Goal: Task Accomplishment & Management: Use online tool/utility

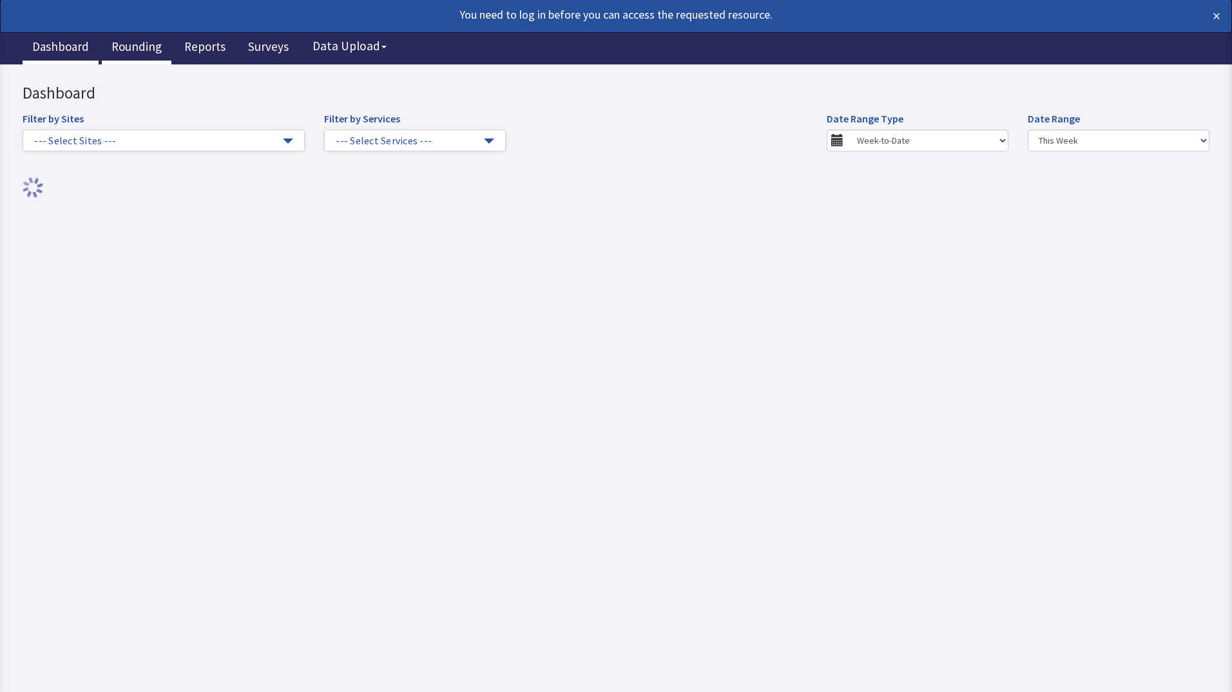
click at [137, 45] on link "Rounding" at bounding box center [137, 48] width 70 height 32
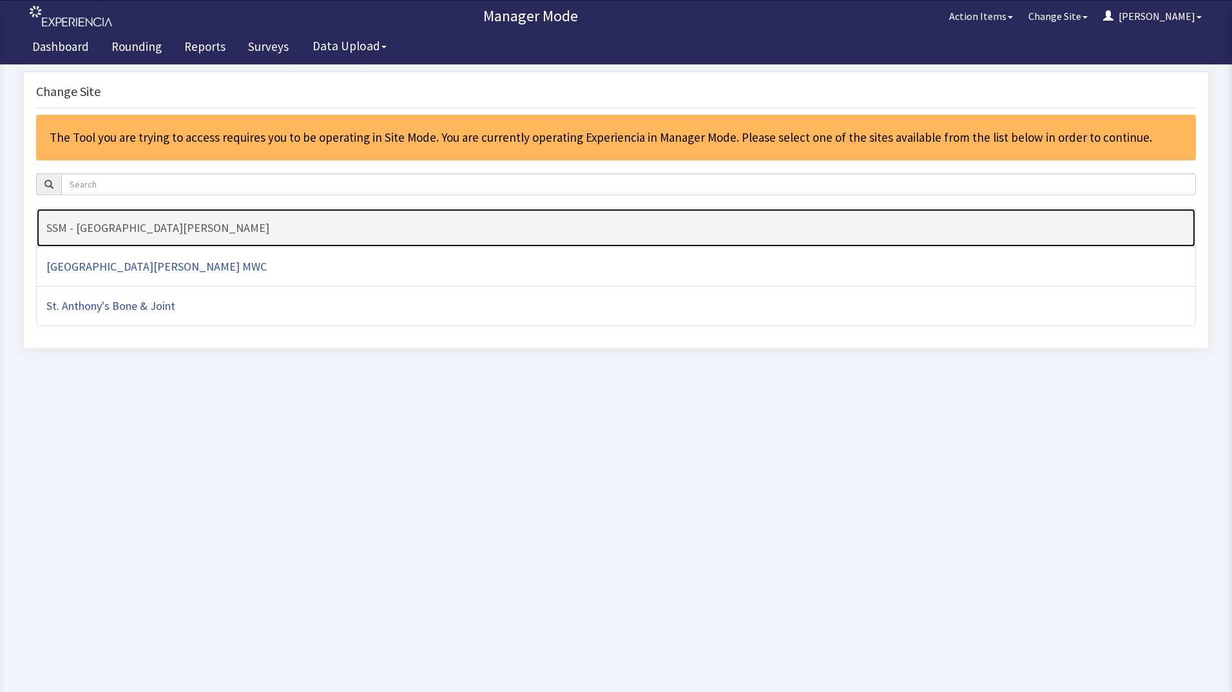
click at [238, 235] on link "SSM - [GEOGRAPHIC_DATA][PERSON_NAME]" at bounding box center [616, 228] width 1160 height 40
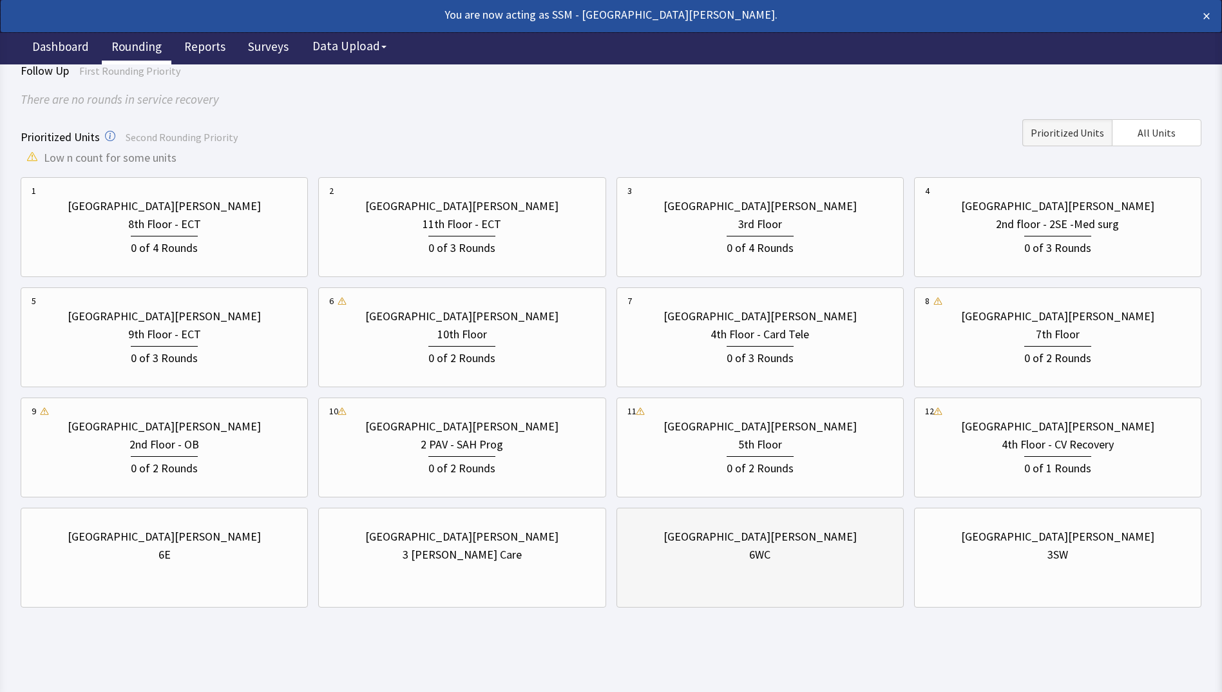
scroll to position [96, 0]
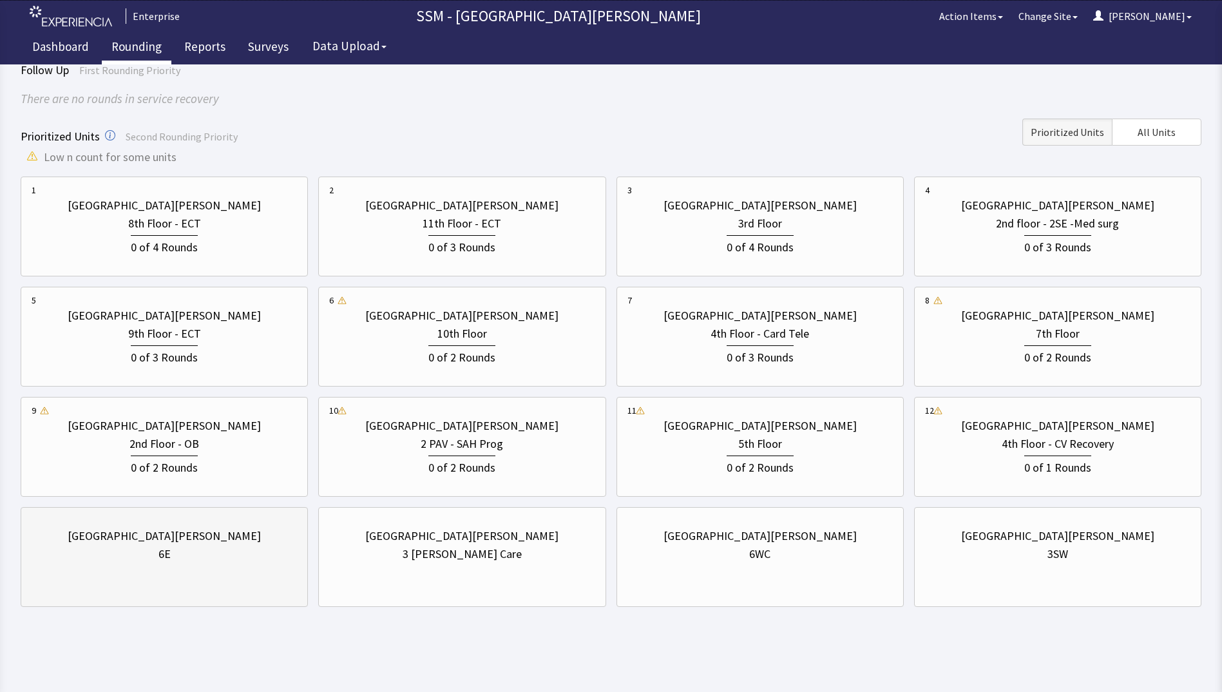
click at [228, 560] on div "6E" at bounding box center [164, 554] width 265 height 18
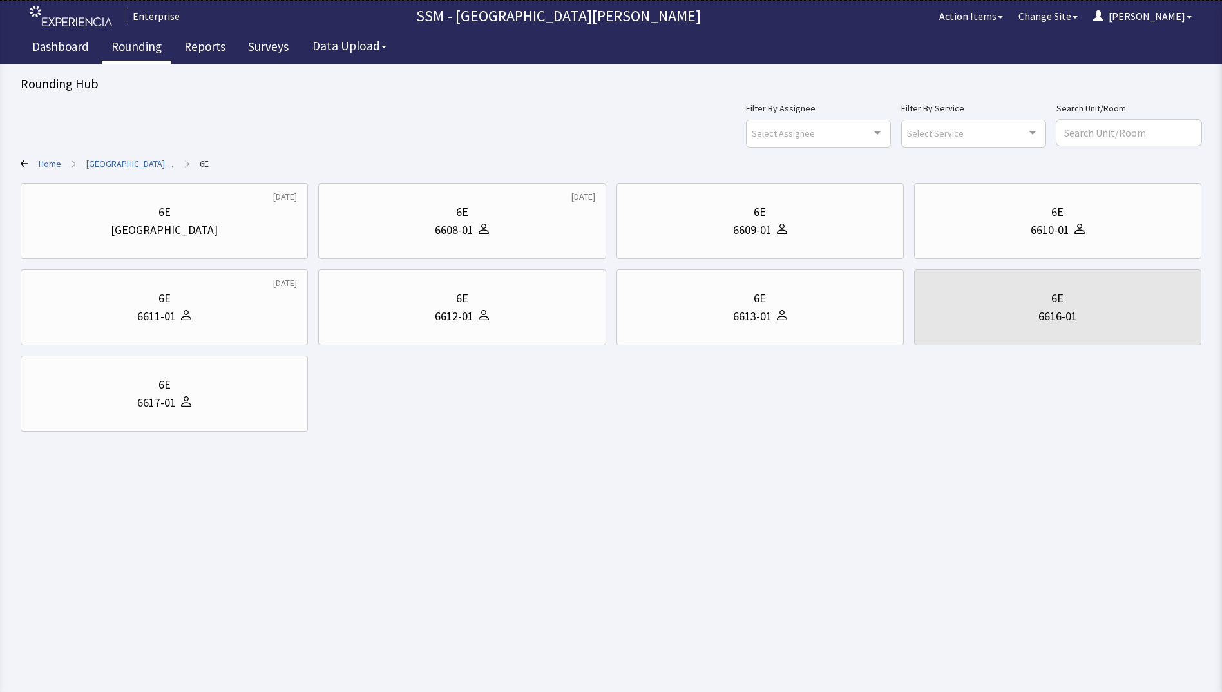
scroll to position [0, 0]
click at [19, 162] on div "Rounding Hub Filter By Assignee Select Assignee Clear Selection Dorothy Littlet…" at bounding box center [616, 216] width 1232 height 432
click at [23, 161] on icon at bounding box center [25, 164] width 8 height 8
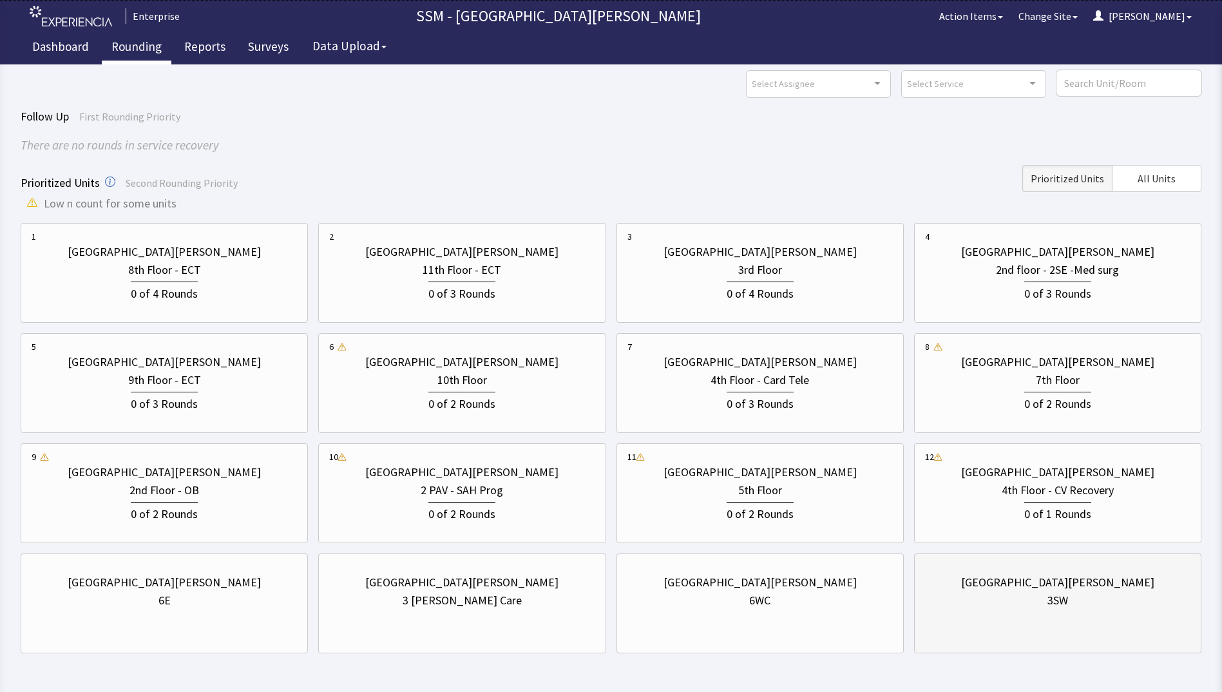
scroll to position [96, 0]
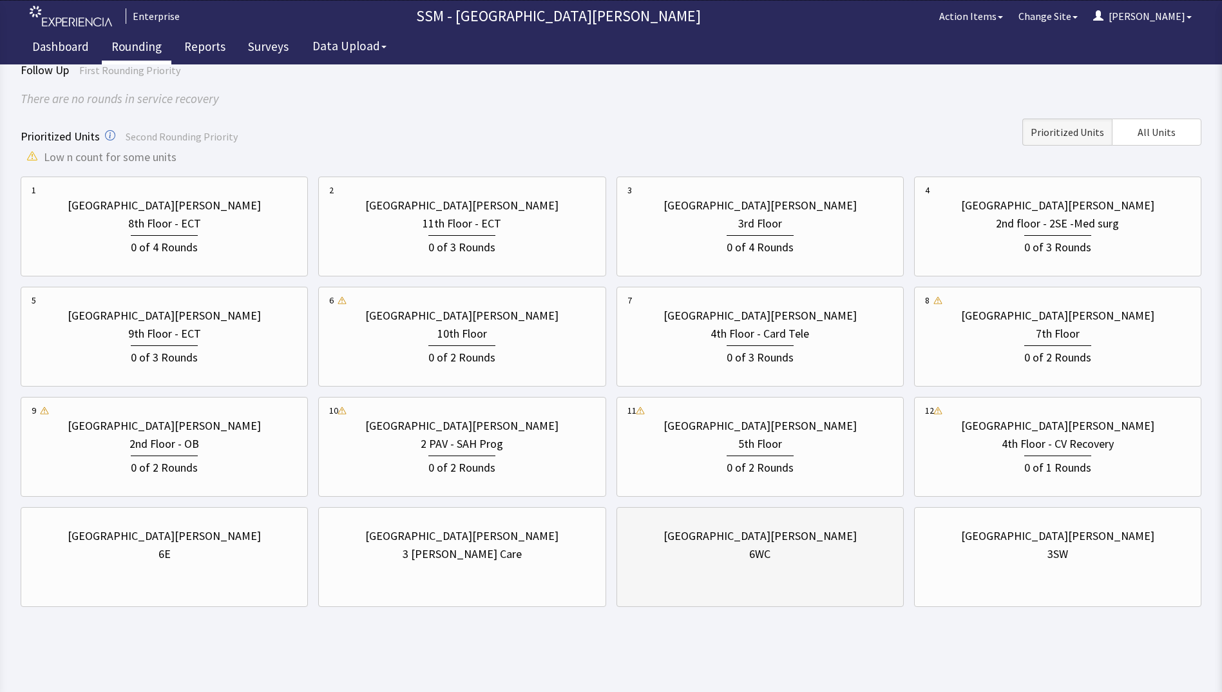
click at [771, 561] on div "6WC" at bounding box center [760, 554] width 265 height 18
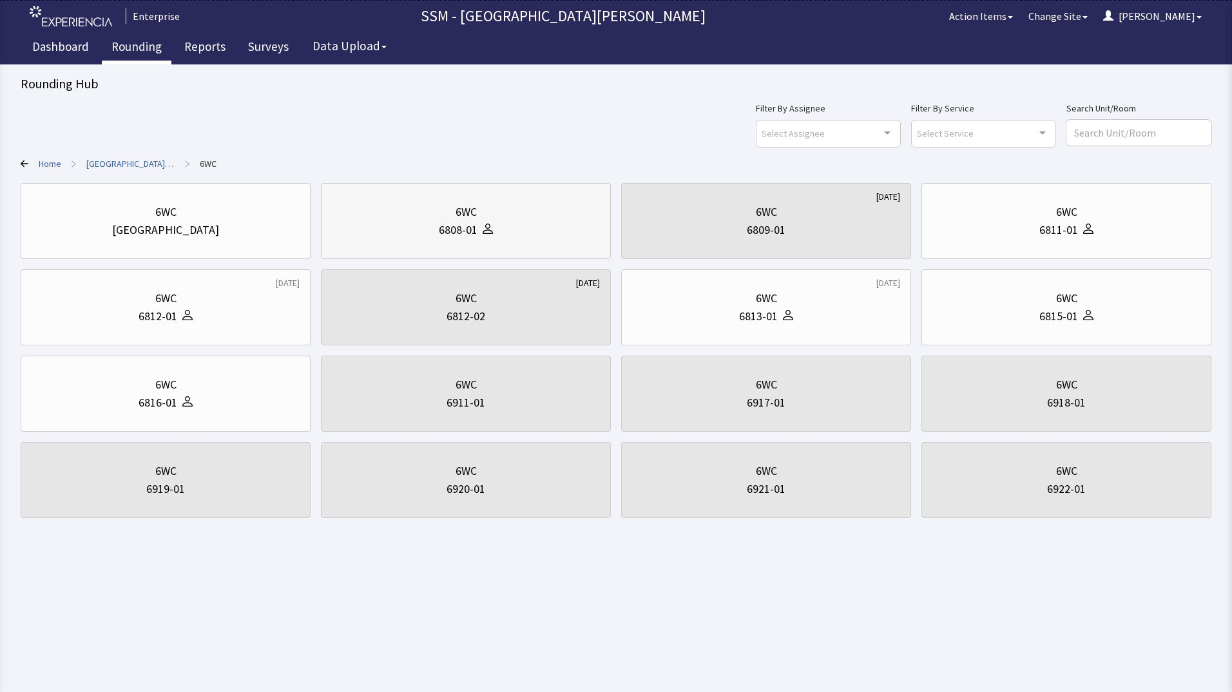
click at [449, 227] on div "6808-01" at bounding box center [458, 230] width 39 height 18
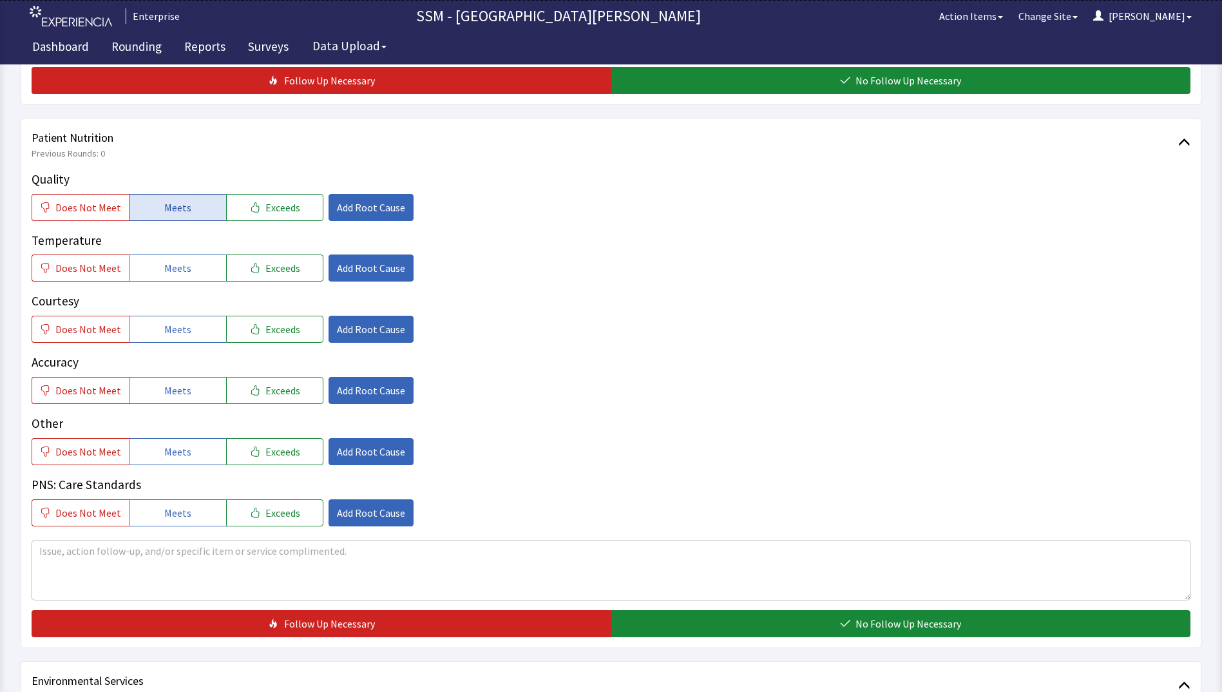
scroll to position [773, 0]
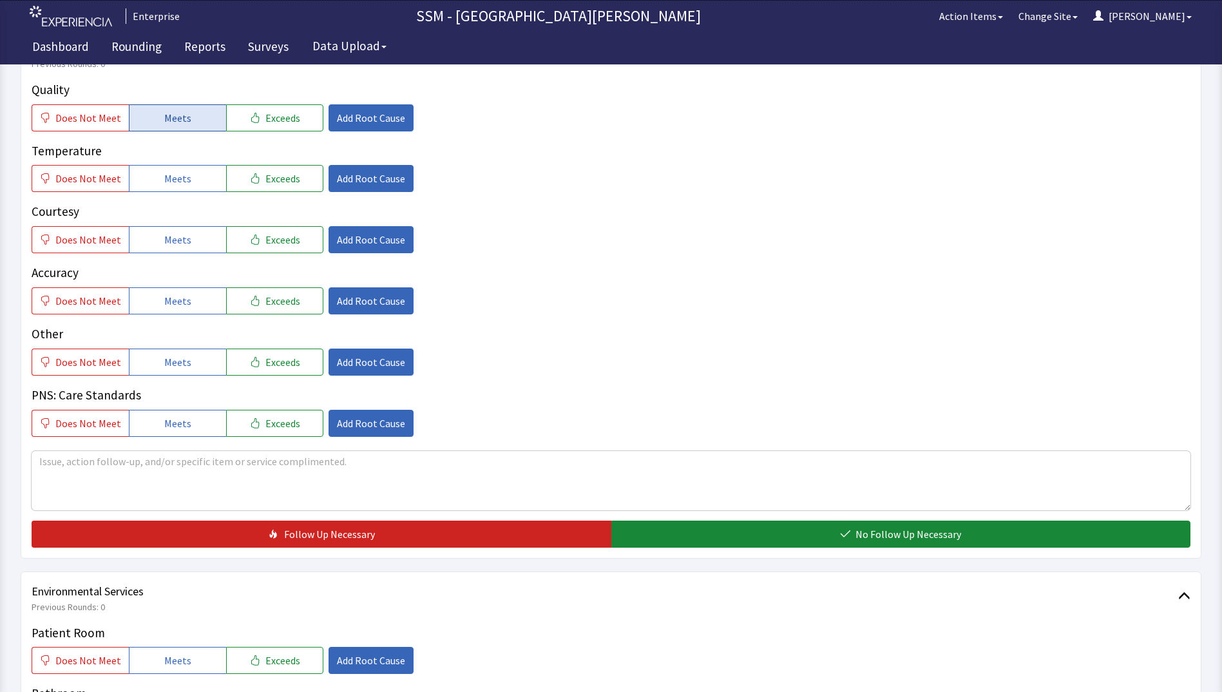
click at [189, 131] on button "Meets" at bounding box center [177, 117] width 97 height 27
click at [183, 175] on span "Meets" at bounding box center [177, 178] width 27 height 15
click at [180, 247] on span "Meets" at bounding box center [177, 239] width 27 height 15
click at [177, 312] on button "Meets" at bounding box center [177, 300] width 97 height 27
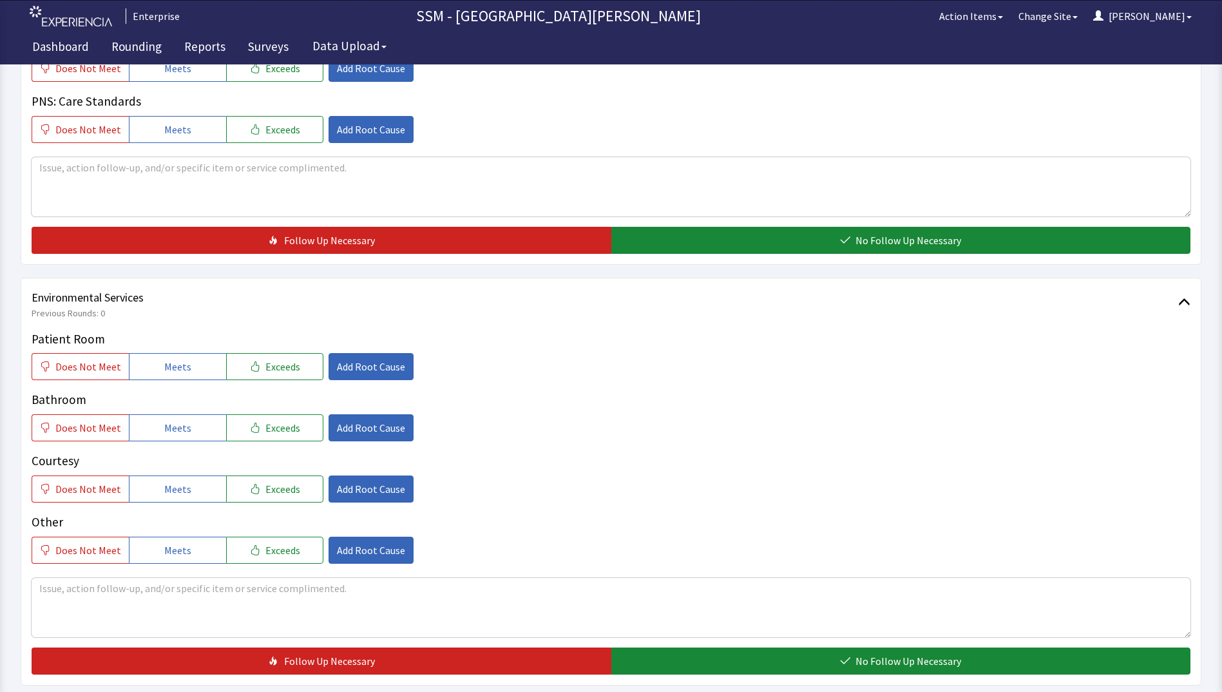
scroll to position [1160, 0]
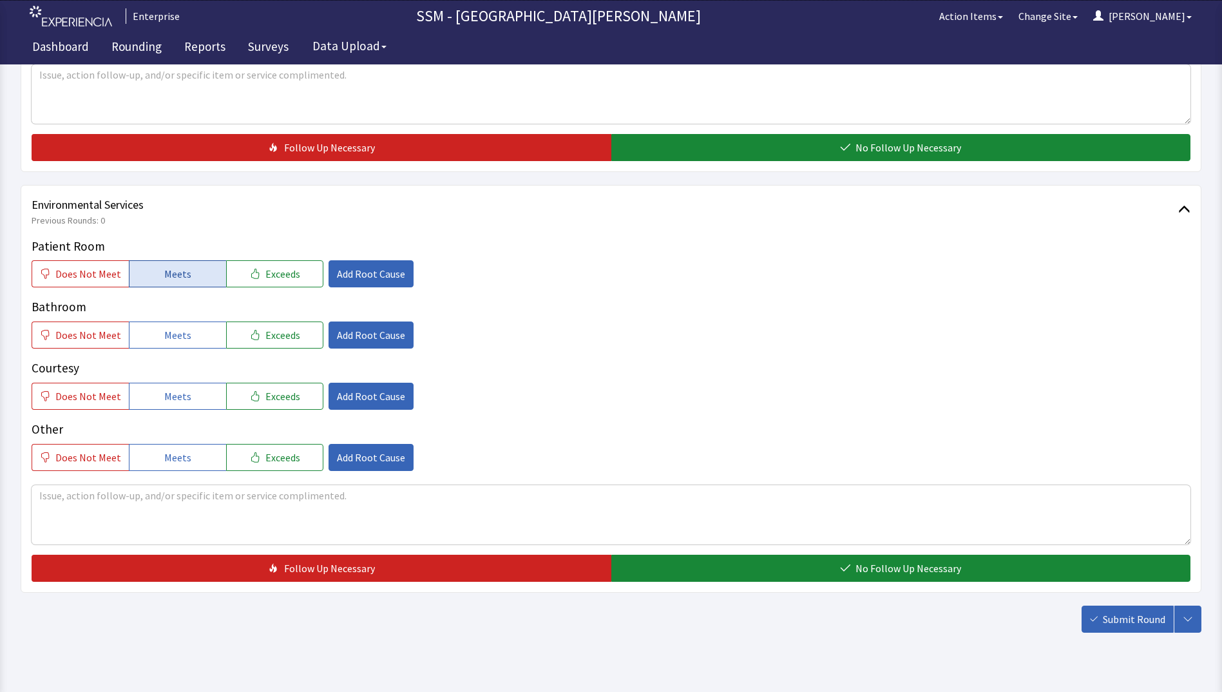
click at [207, 279] on button "Meets" at bounding box center [177, 273] width 97 height 27
click at [202, 329] on button "Meets" at bounding box center [177, 335] width 97 height 27
click at [197, 395] on button "Meets" at bounding box center [177, 396] width 97 height 27
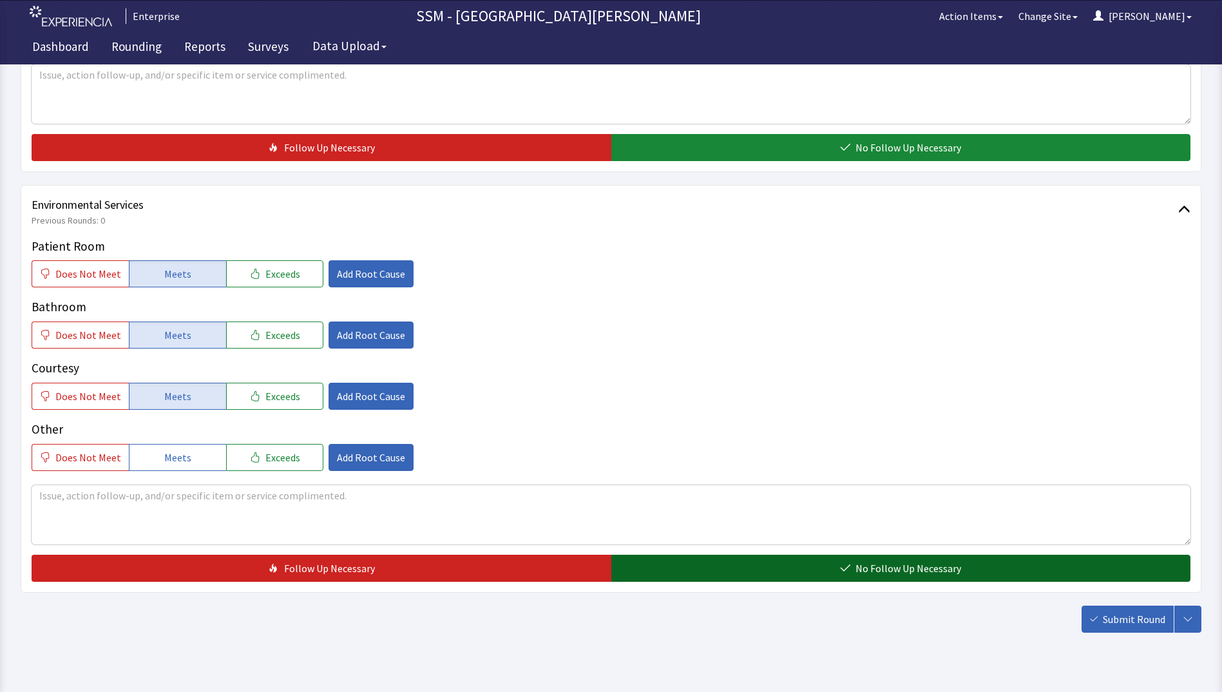
click at [731, 566] on button "No Follow Up Necessary" at bounding box center [901, 568] width 580 height 27
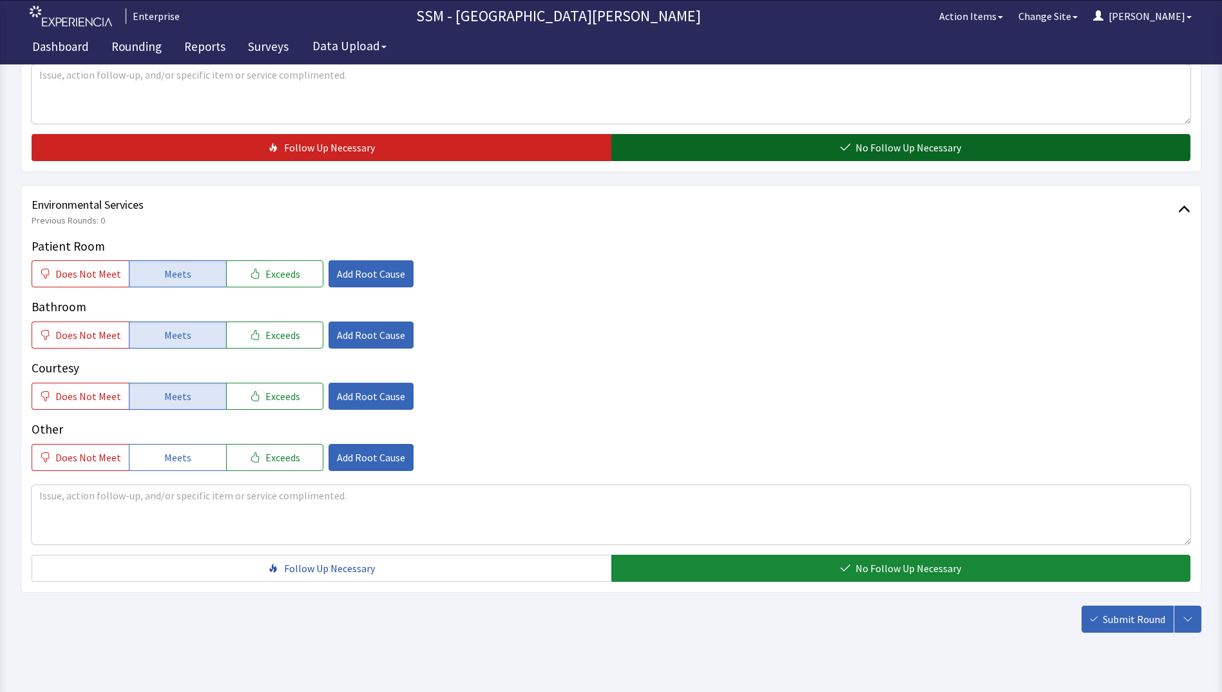
click at [937, 153] on span "No Follow Up Necessary" at bounding box center [909, 147] width 106 height 15
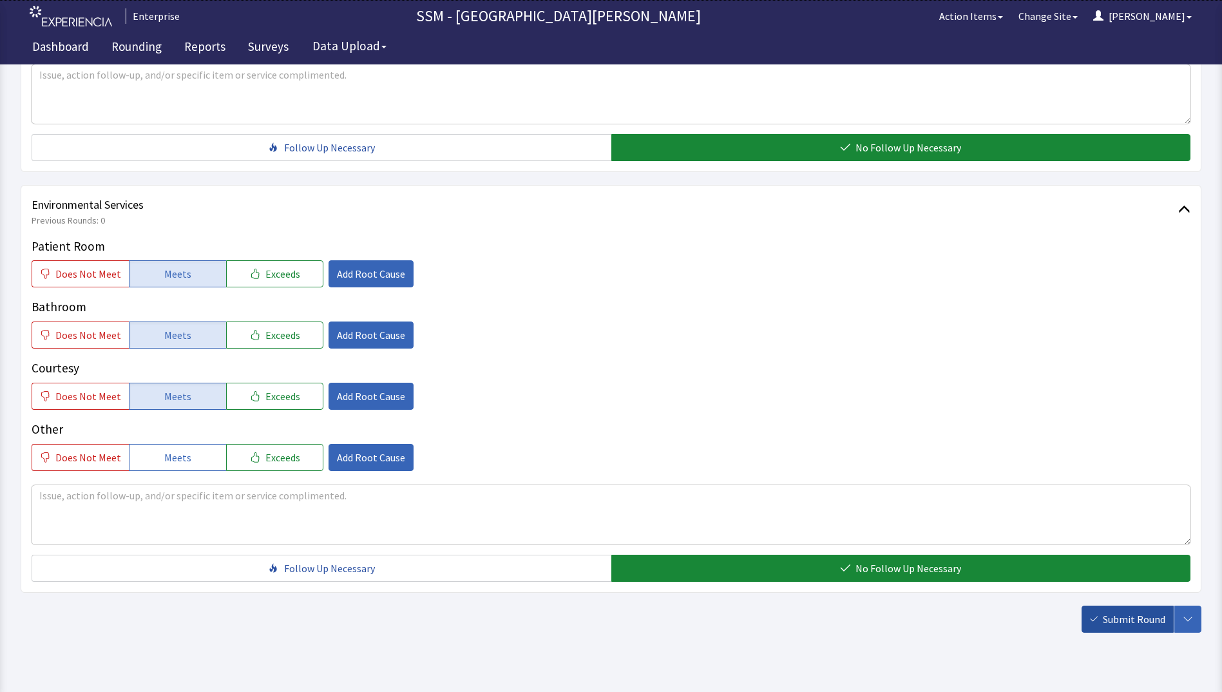
click at [1127, 615] on span "Submit Round" at bounding box center [1134, 618] width 62 height 15
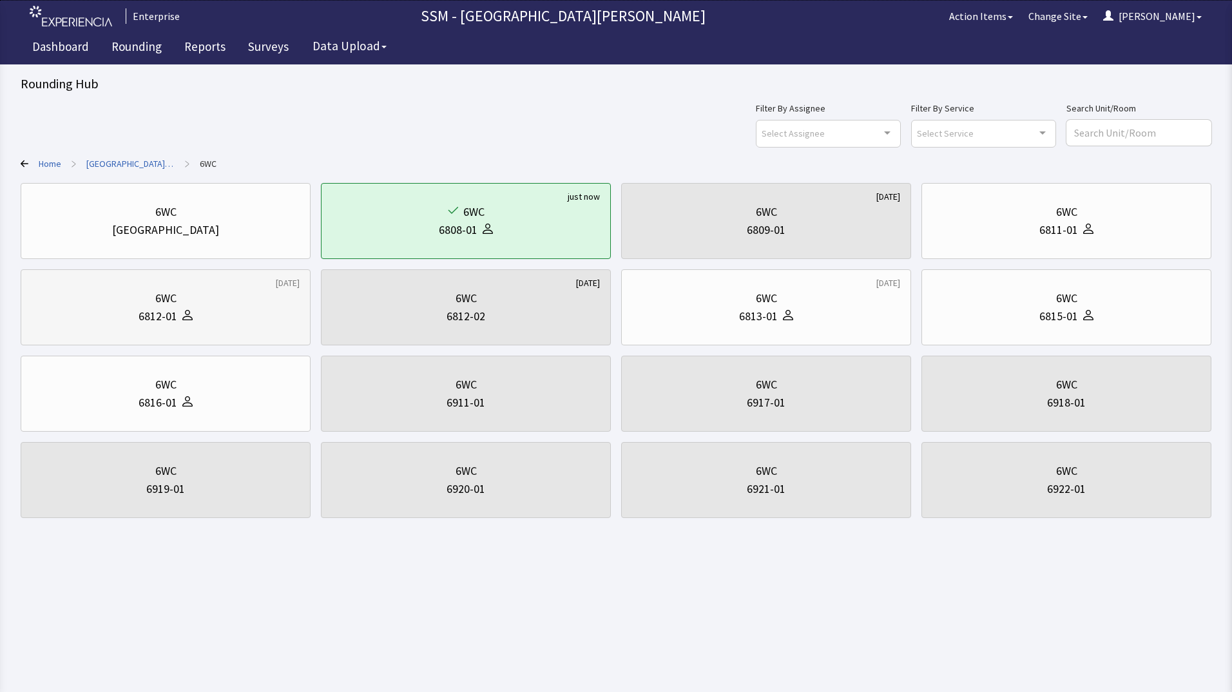
click at [187, 321] on div at bounding box center [184, 316] width 15 height 18
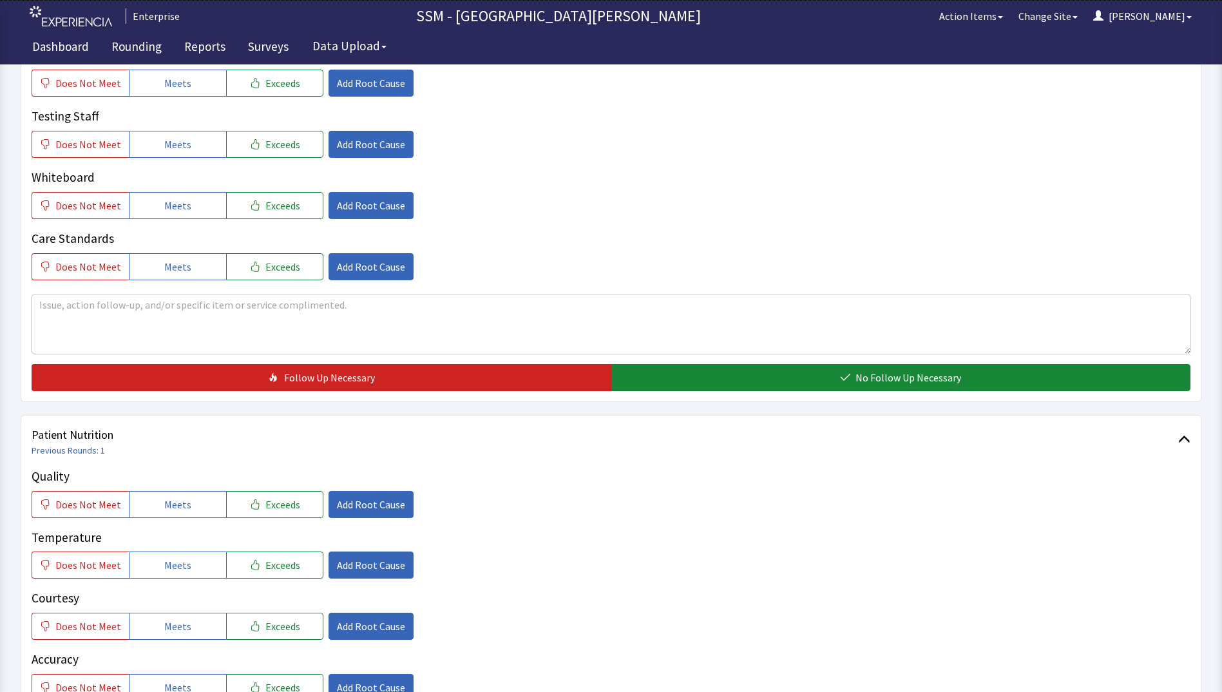
scroll to position [709, 0]
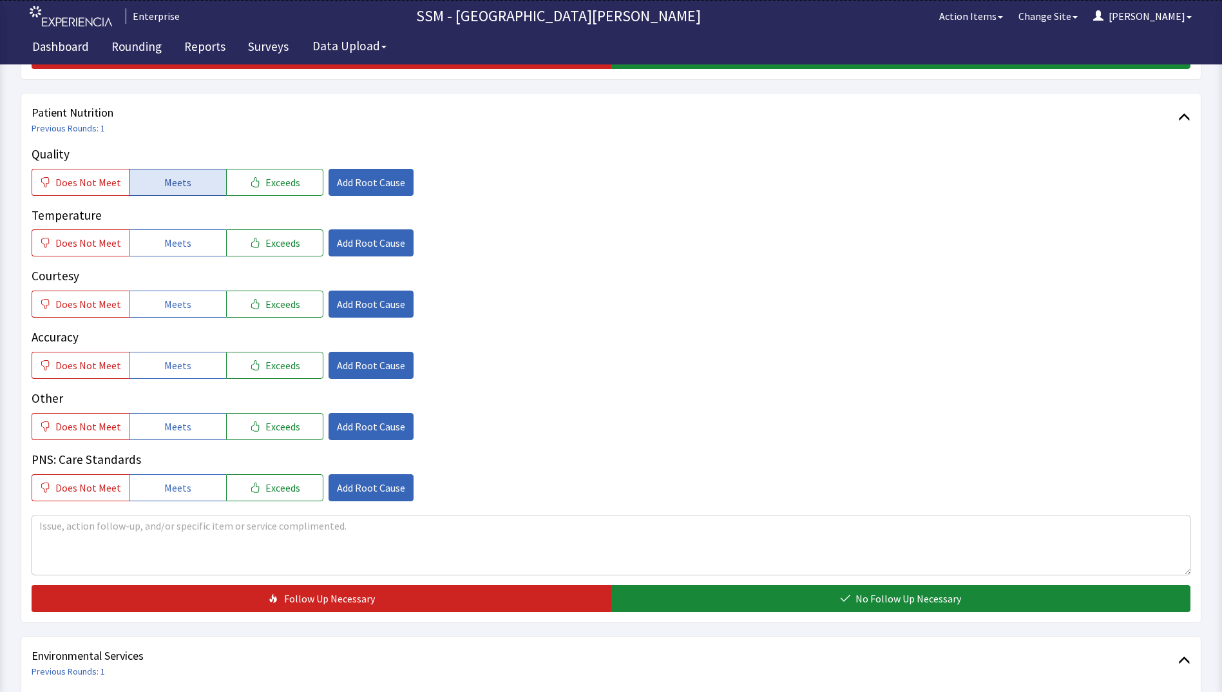
click at [158, 189] on button "Meets" at bounding box center [177, 182] width 97 height 27
click at [157, 251] on button "Meets" at bounding box center [177, 242] width 97 height 27
click at [173, 312] on span "Meets" at bounding box center [177, 303] width 27 height 15
click at [173, 367] on span "Meets" at bounding box center [177, 365] width 27 height 15
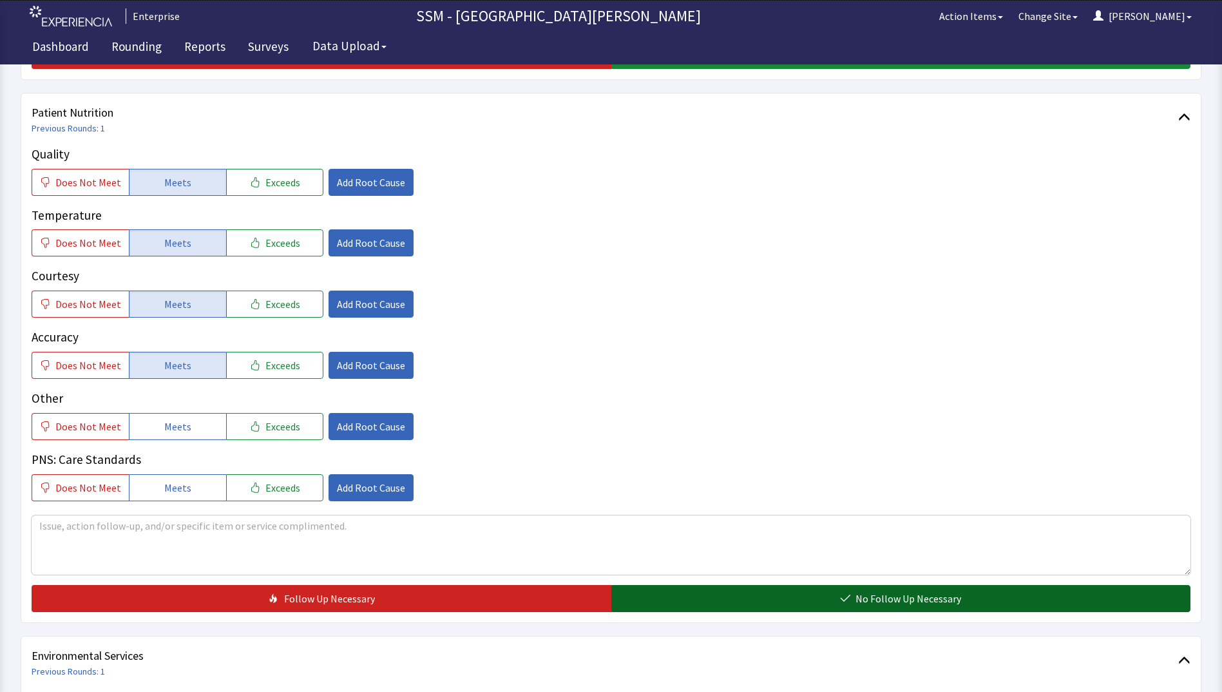
click at [697, 604] on button "No Follow Up Necessary" at bounding box center [901, 598] width 580 height 27
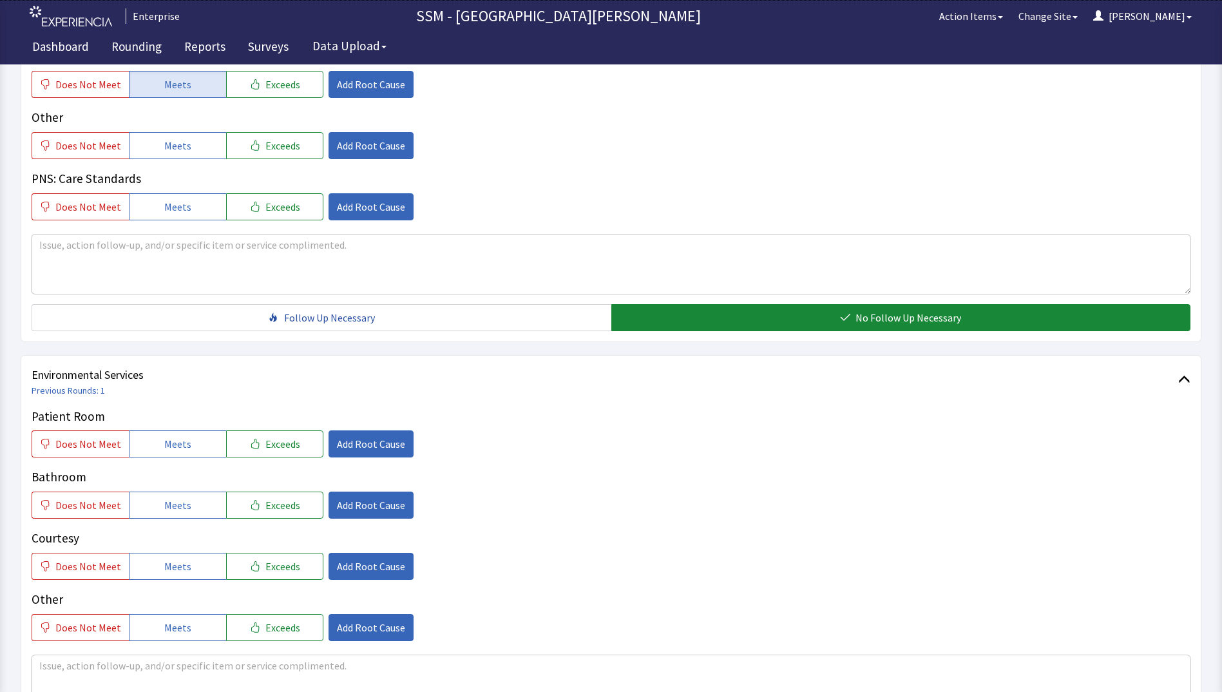
scroll to position [1160, 0]
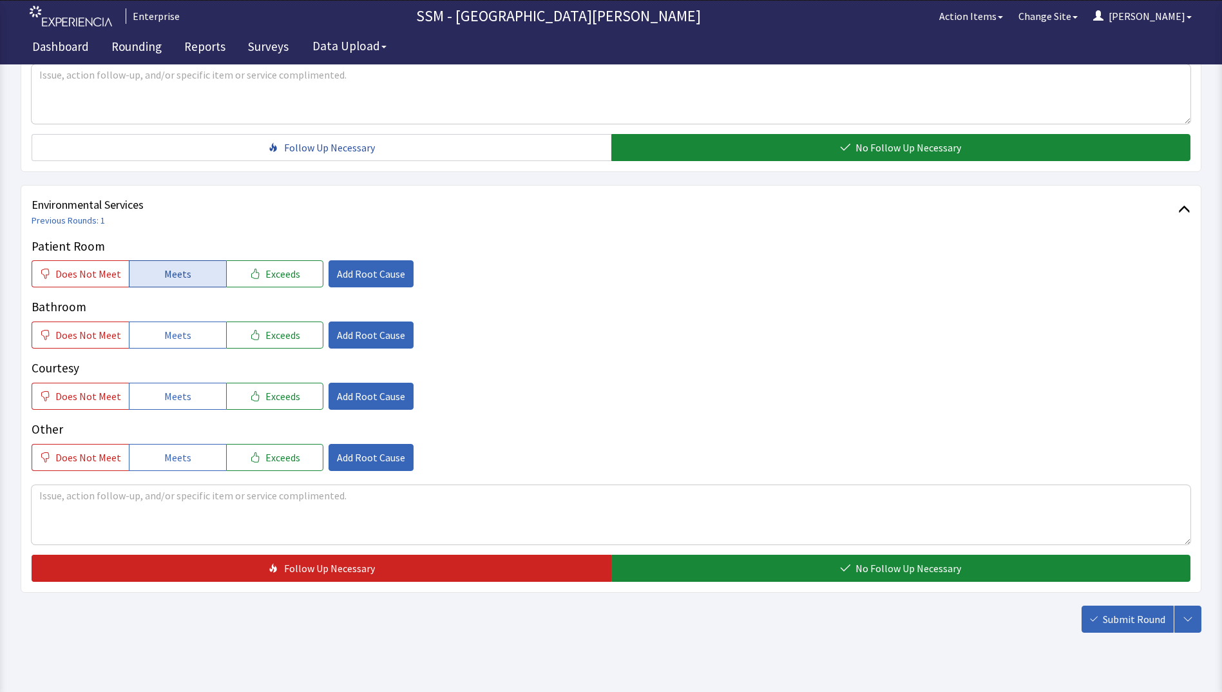
click at [197, 282] on button "Meets" at bounding box center [177, 273] width 97 height 27
click at [182, 339] on span "Meets" at bounding box center [177, 334] width 27 height 15
click at [182, 395] on span "Meets" at bounding box center [177, 396] width 27 height 15
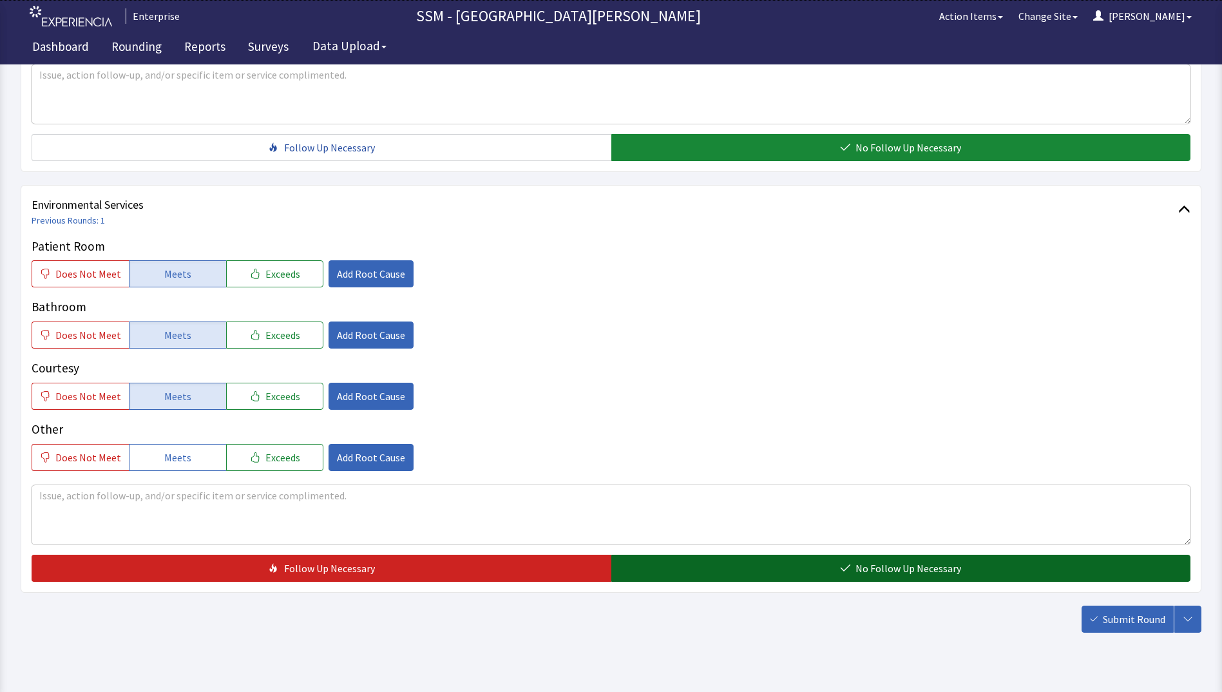
click at [825, 570] on button "No Follow Up Necessary" at bounding box center [901, 568] width 580 height 27
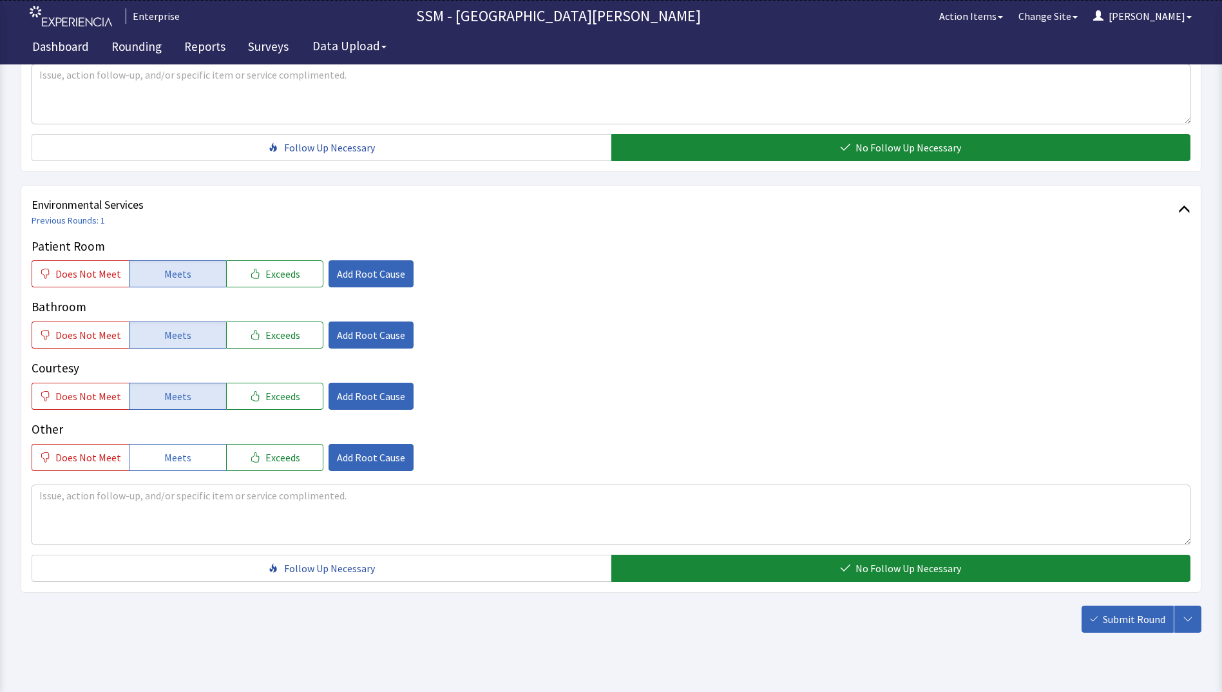
click at [1120, 617] on span "Submit Round" at bounding box center [1134, 618] width 62 height 15
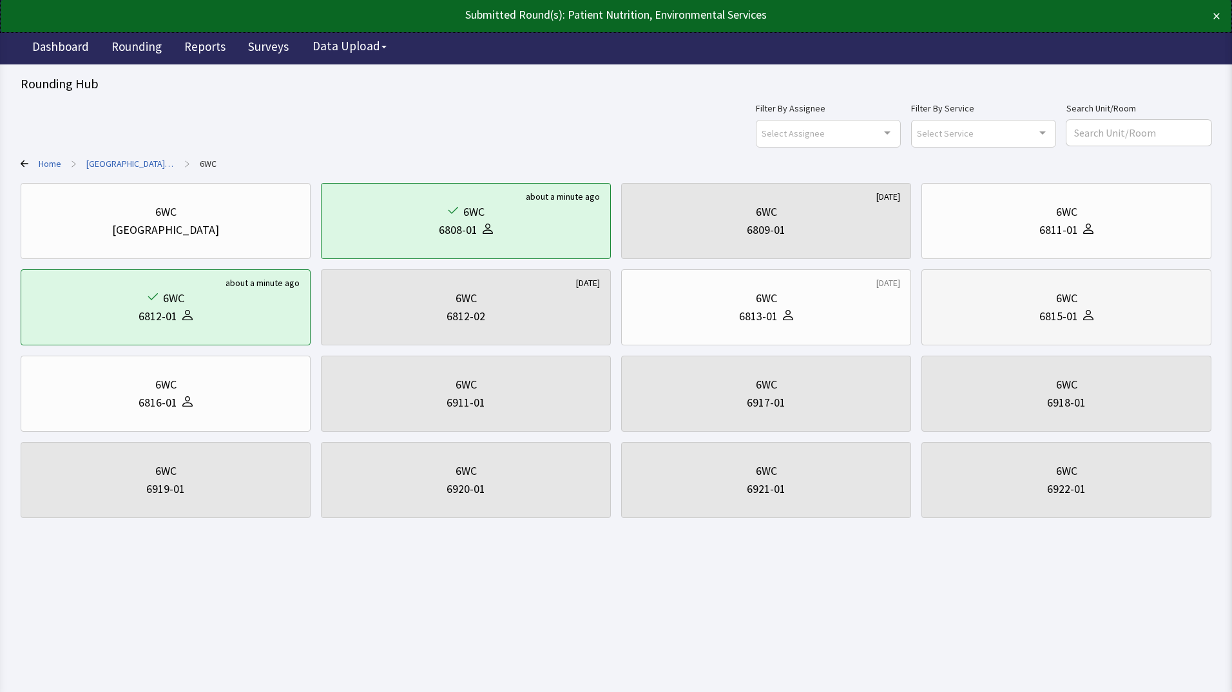
click at [1053, 331] on div "6WC 6815-01" at bounding box center [1066, 307] width 268 height 62
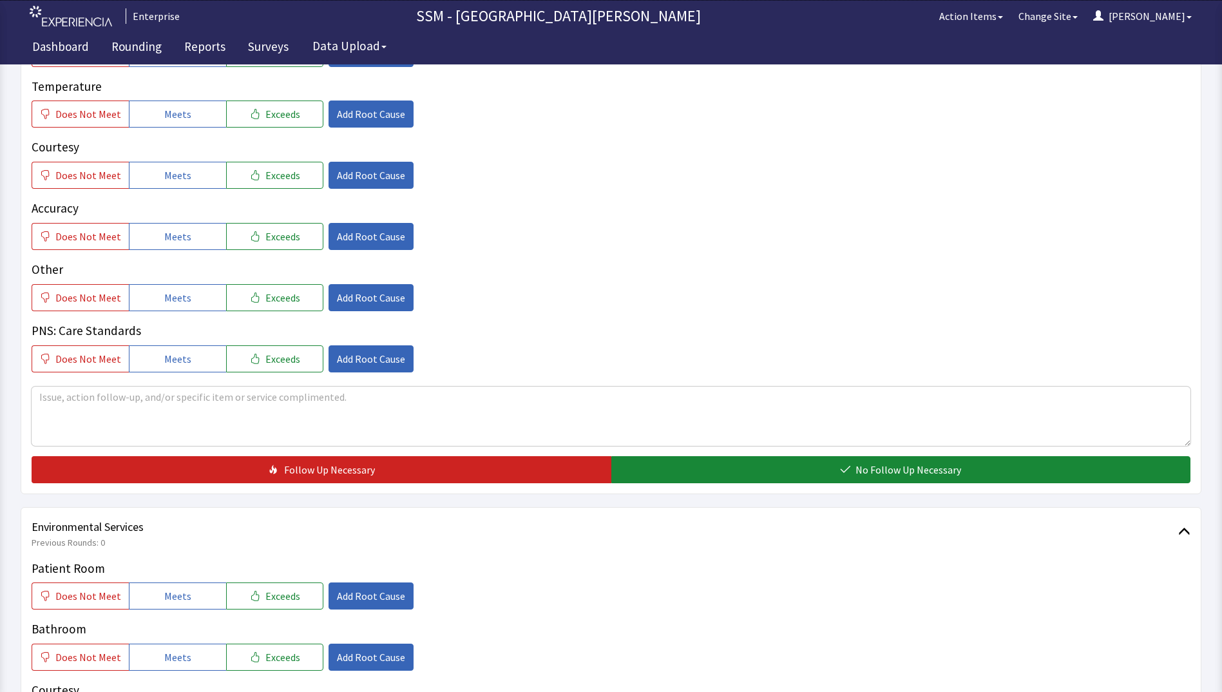
scroll to position [1160, 0]
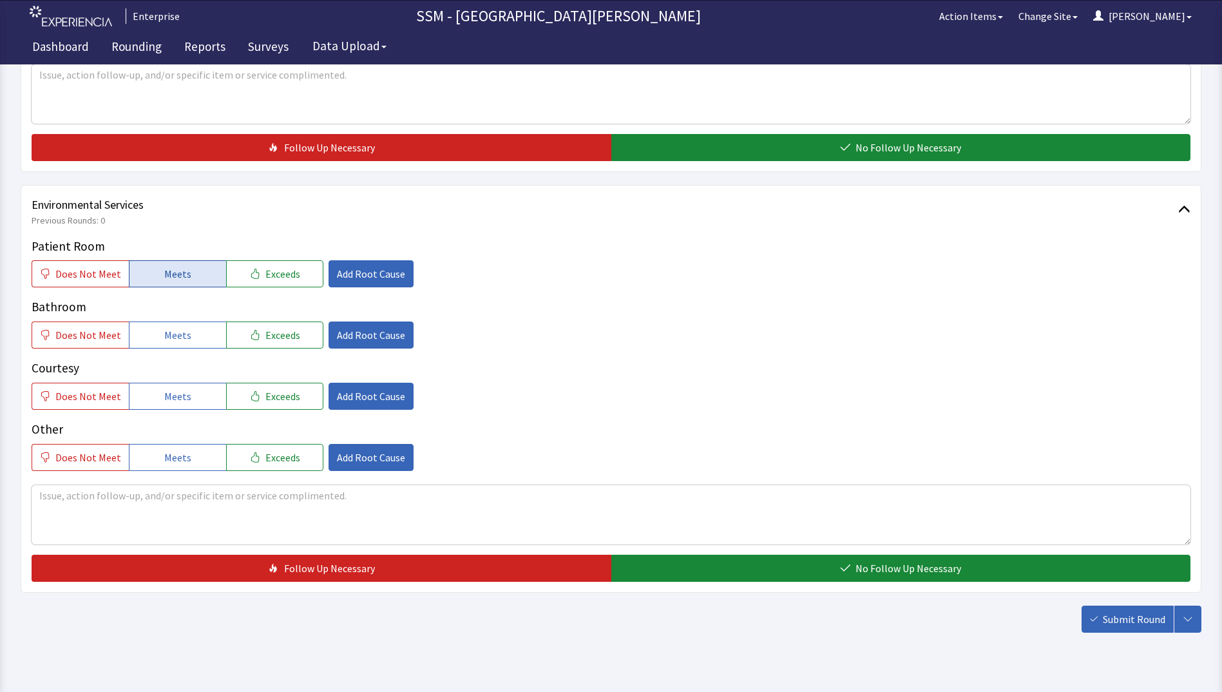
click at [164, 278] on span "Meets" at bounding box center [177, 273] width 27 height 15
click at [166, 337] on span "Meets" at bounding box center [177, 334] width 27 height 15
click at [175, 400] on span "Meets" at bounding box center [177, 396] width 27 height 15
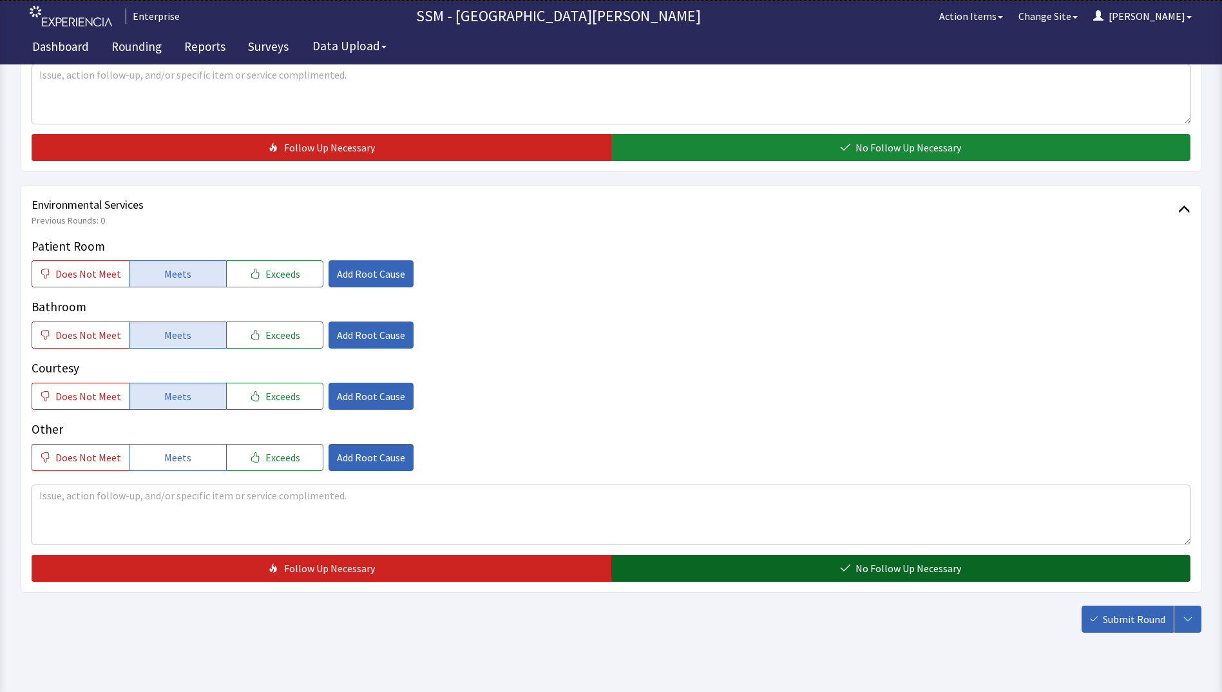
click at [851, 578] on button "No Follow Up Necessary" at bounding box center [901, 568] width 580 height 27
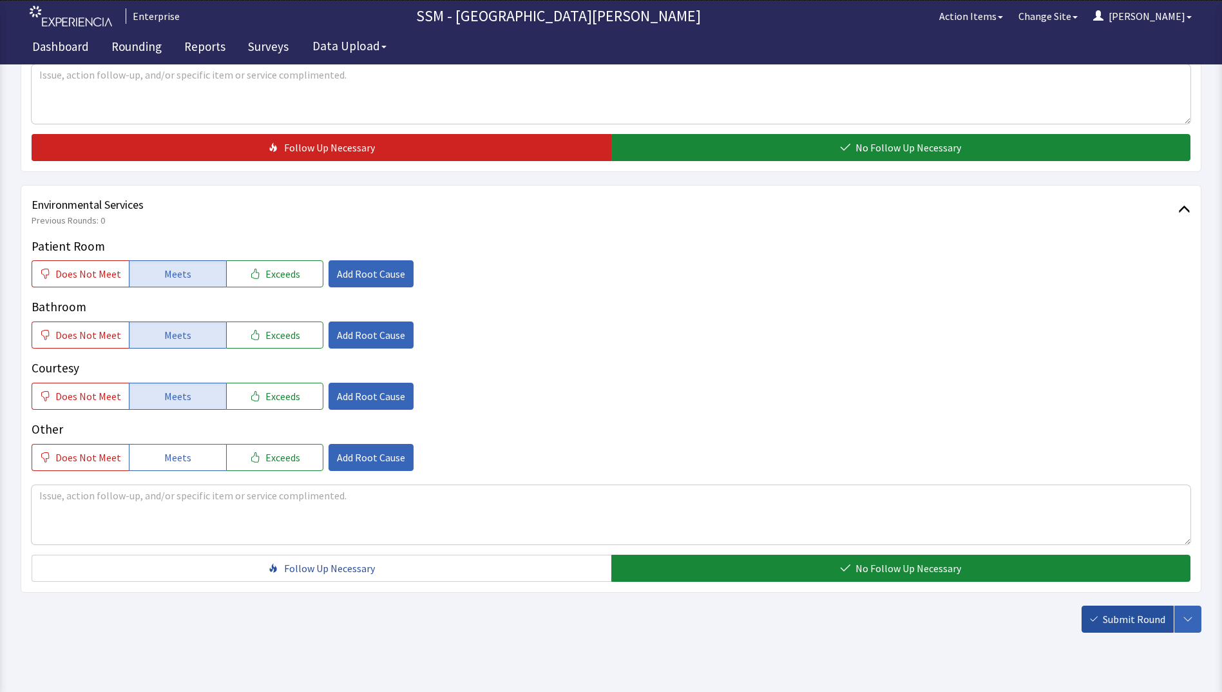
click at [1115, 622] on span "Submit Round" at bounding box center [1134, 618] width 62 height 15
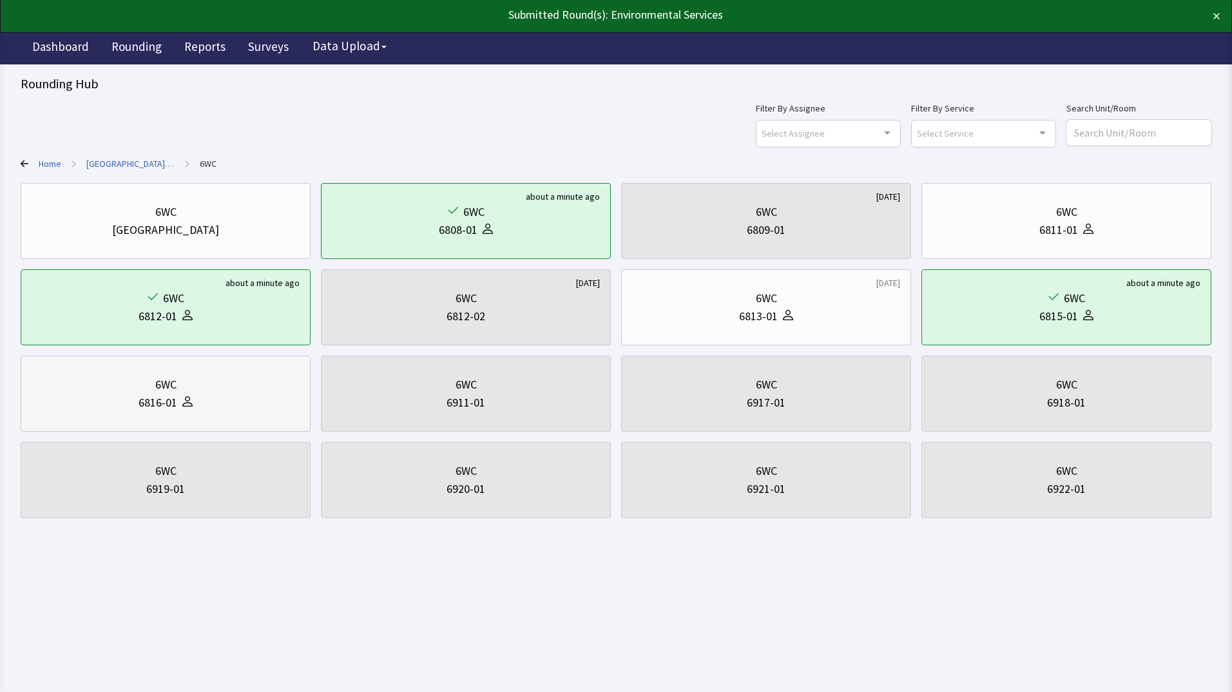
click at [198, 398] on div "6816-01" at bounding box center [166, 403] width 268 height 18
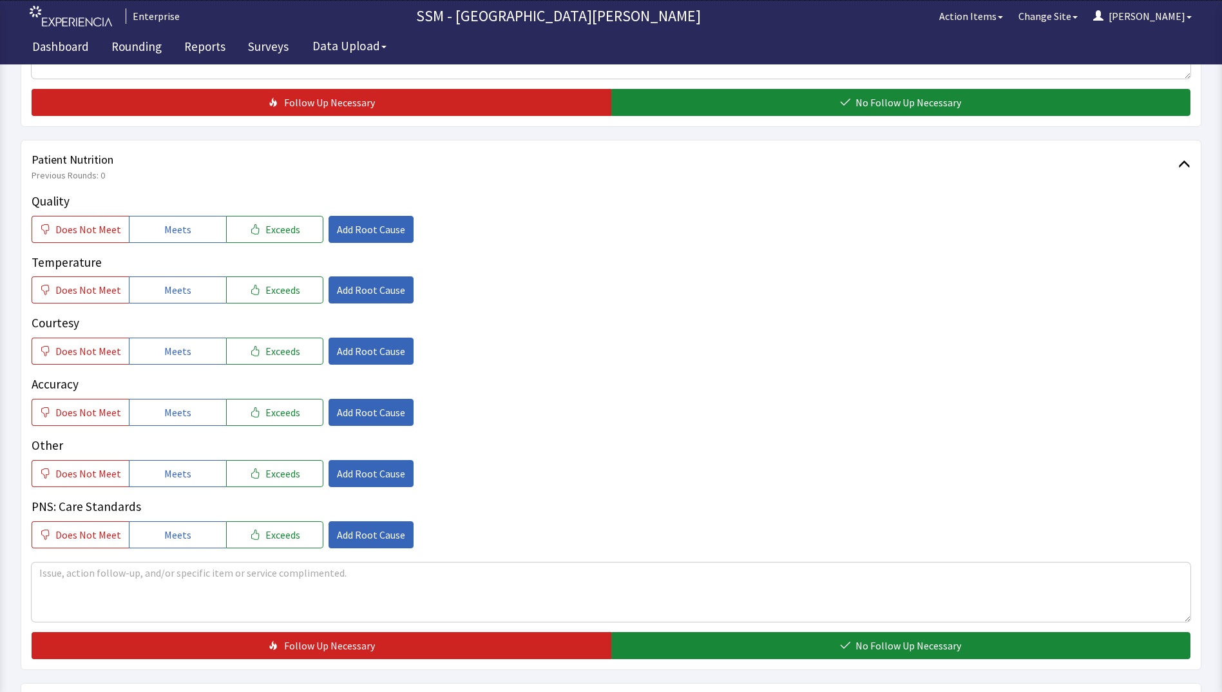
scroll to position [773, 0]
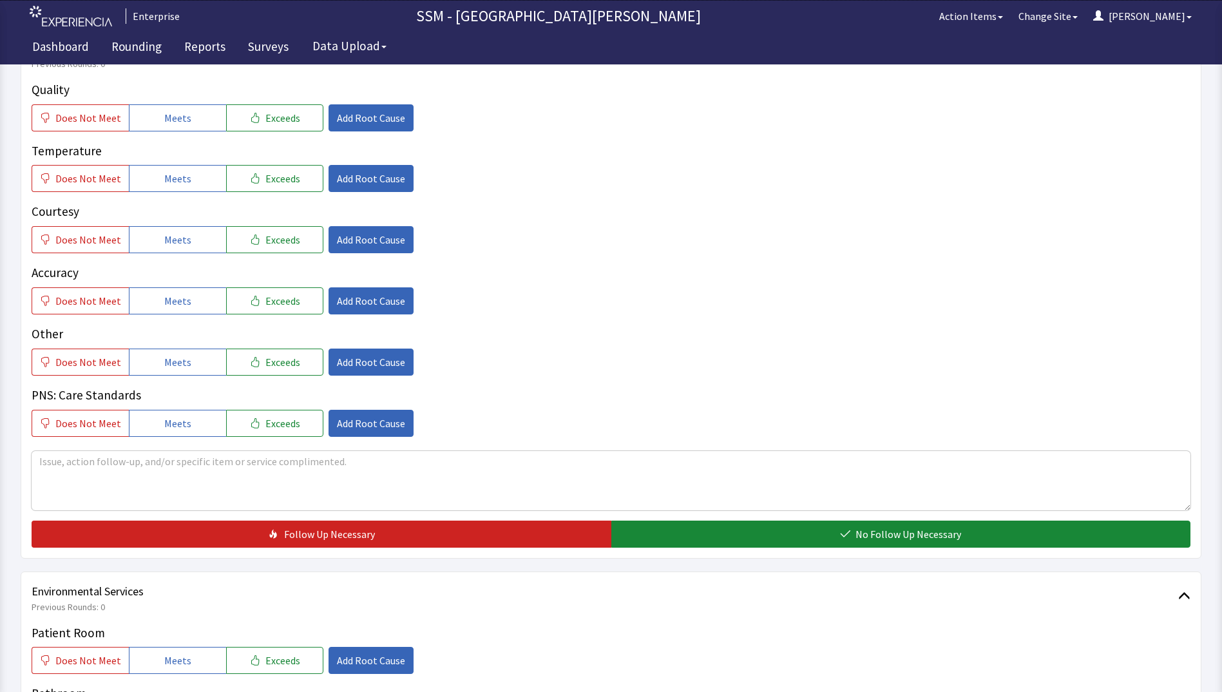
click at [168, 133] on div "Quality Does Not Meet Meets Exceeds Add Root Cause Temperature Does Not Meet Me…" at bounding box center [611, 259] width 1159 height 356
click at [173, 187] on button "Meets" at bounding box center [177, 178] width 97 height 27
click at [181, 123] on span "Meets" at bounding box center [177, 117] width 27 height 15
click at [193, 243] on button "Meets" at bounding box center [177, 239] width 97 height 27
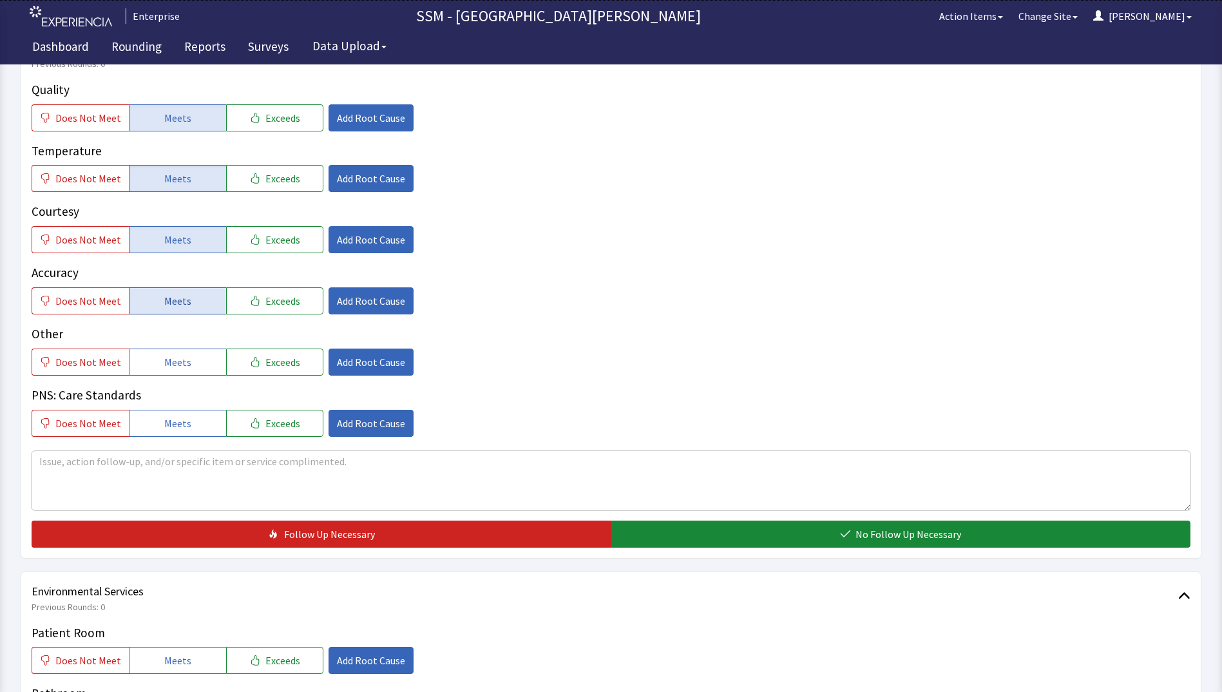
click at [191, 304] on button "Meets" at bounding box center [177, 300] width 97 height 27
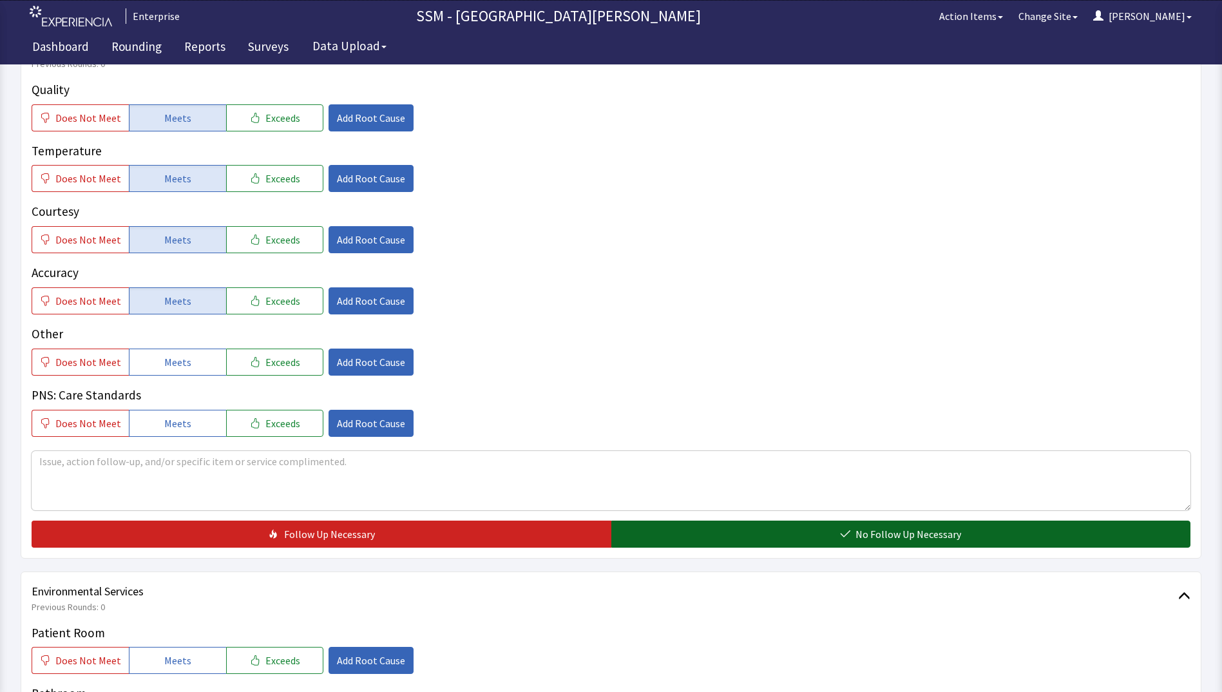
click at [816, 530] on button "No Follow Up Necessary" at bounding box center [901, 534] width 580 height 27
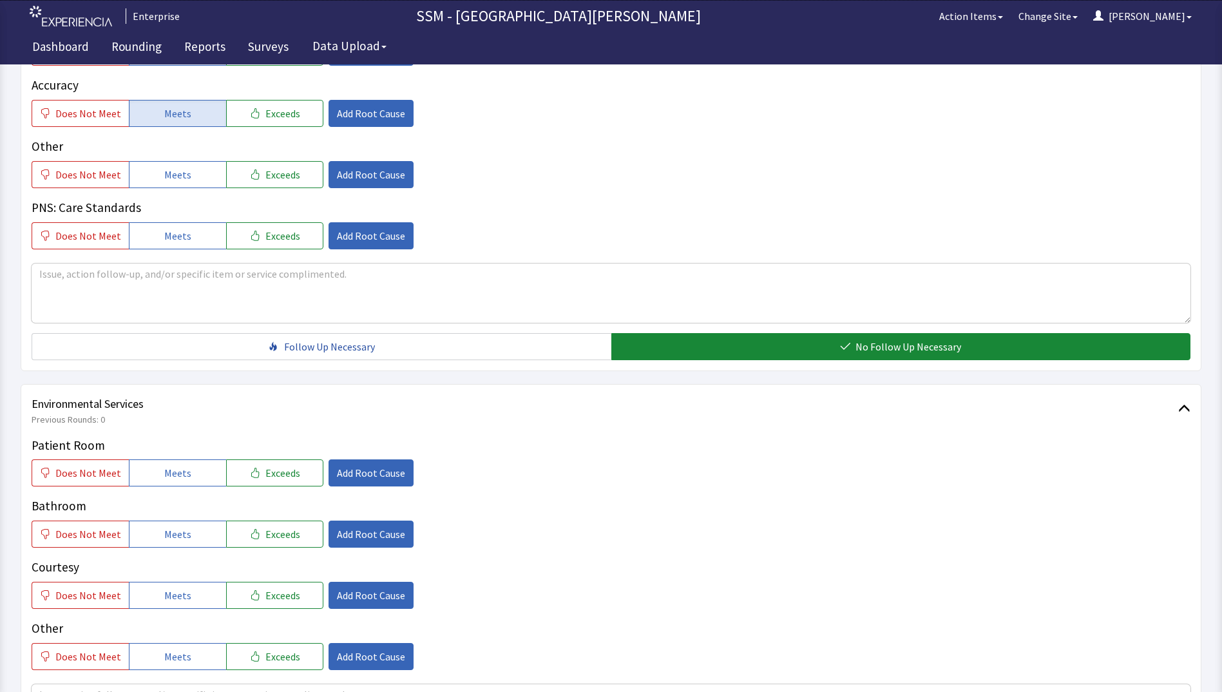
scroll to position [1095, 0]
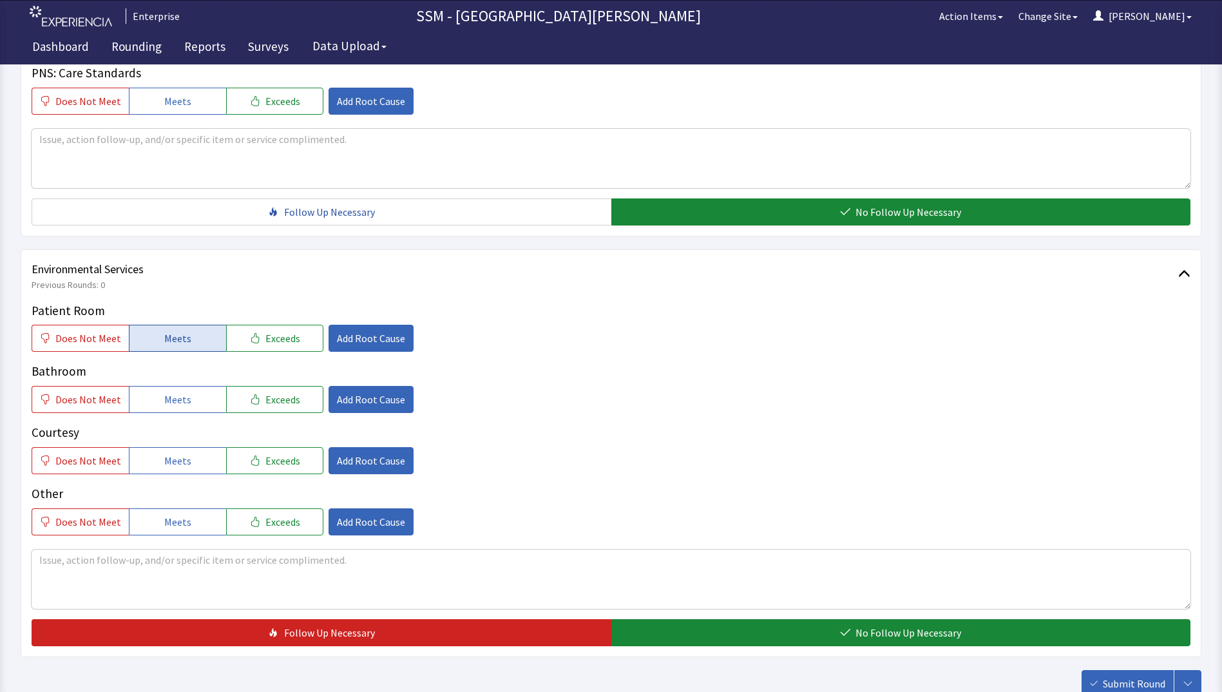
click at [182, 342] on span "Meets" at bounding box center [177, 338] width 27 height 15
click at [182, 396] on span "Meets" at bounding box center [177, 399] width 27 height 15
click at [186, 459] on button "Meets" at bounding box center [177, 460] width 97 height 27
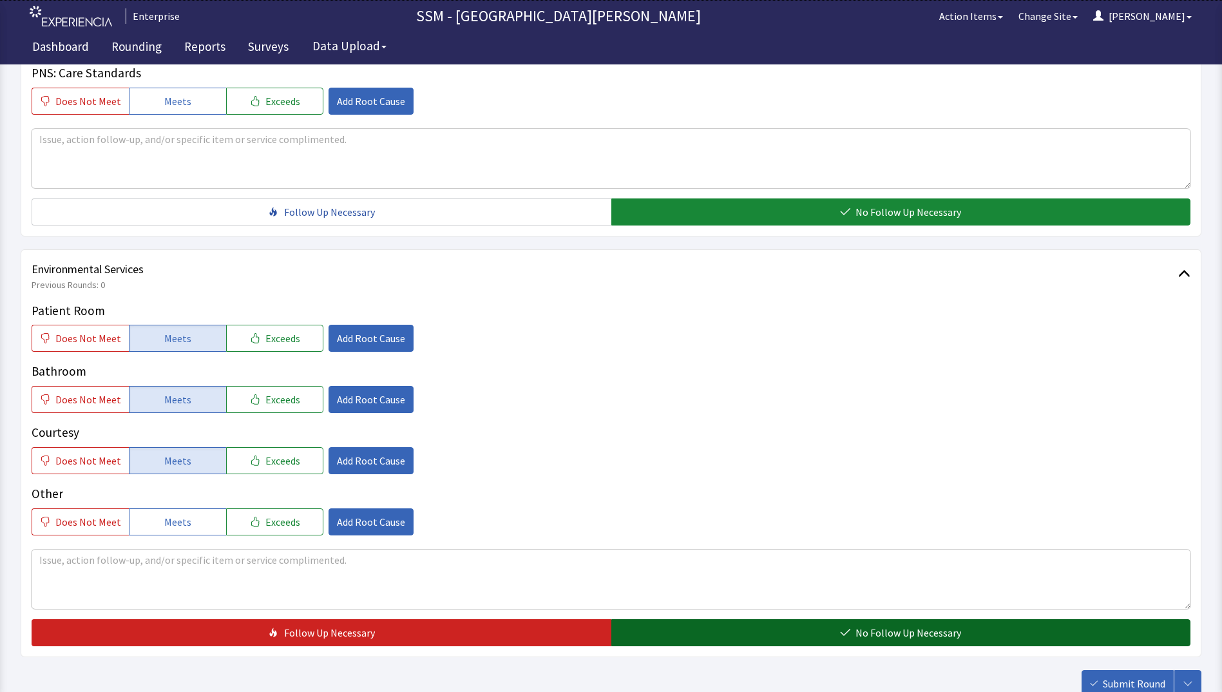
click at [723, 632] on button "No Follow Up Necessary" at bounding box center [901, 632] width 580 height 27
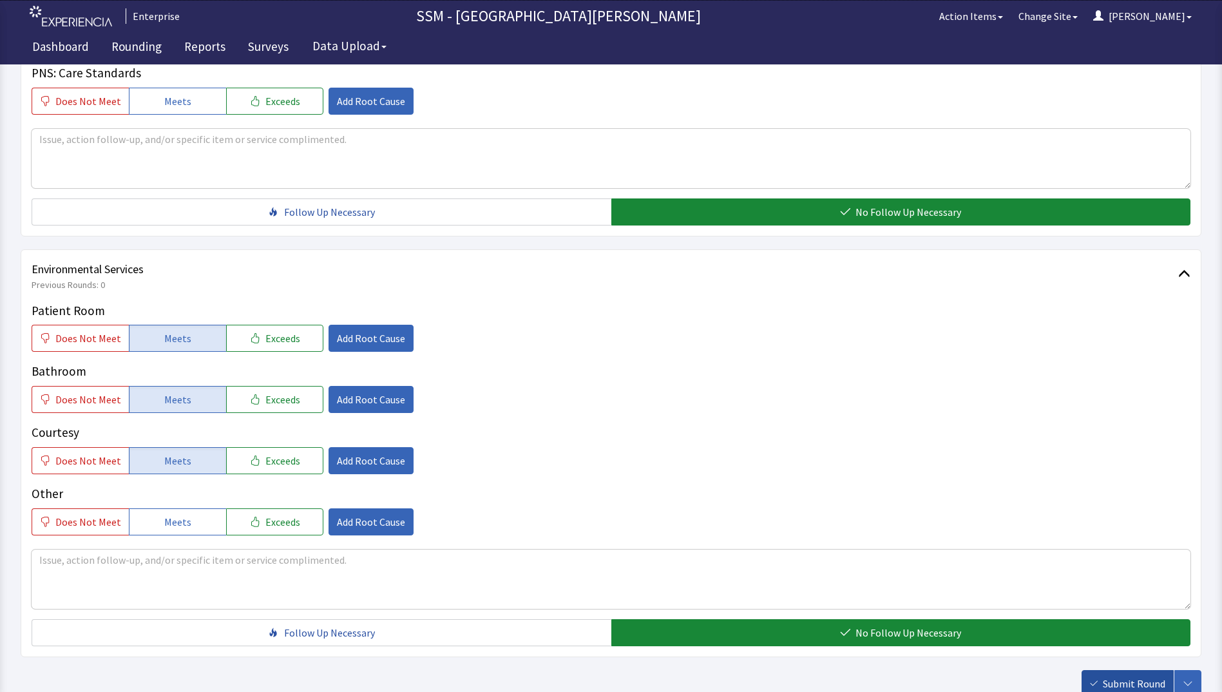
click at [1131, 683] on span "Submit Round" at bounding box center [1134, 683] width 62 height 15
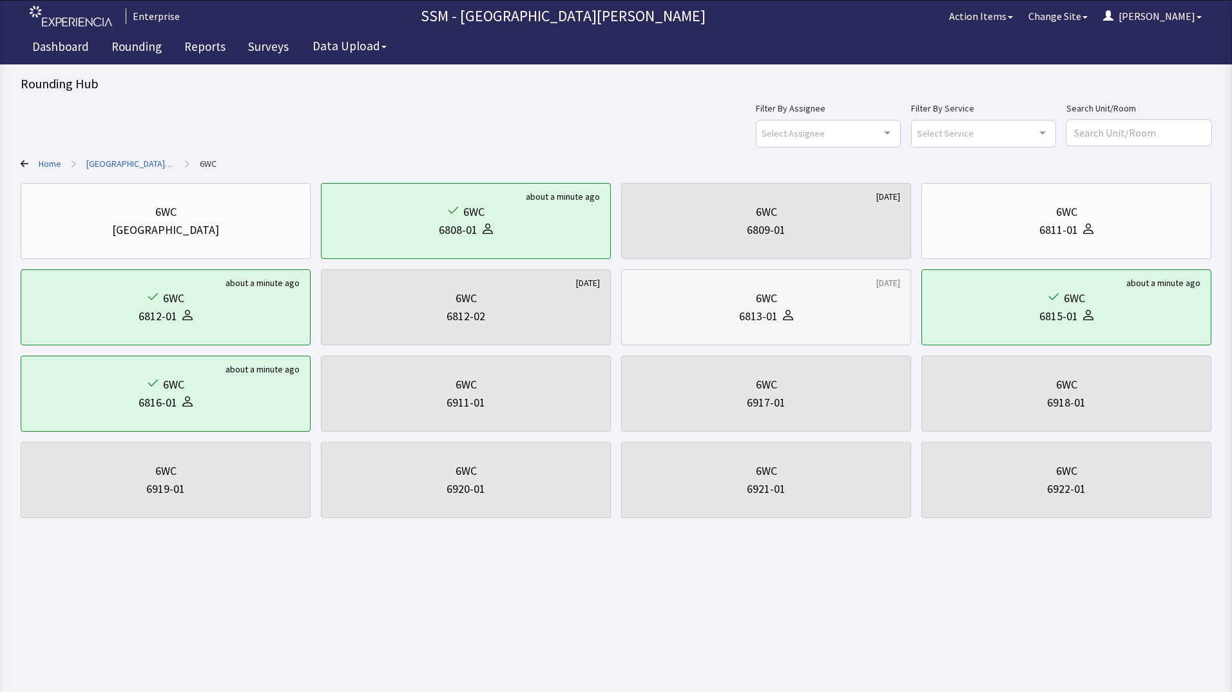
click at [837, 316] on div "6813-01" at bounding box center [766, 316] width 268 height 18
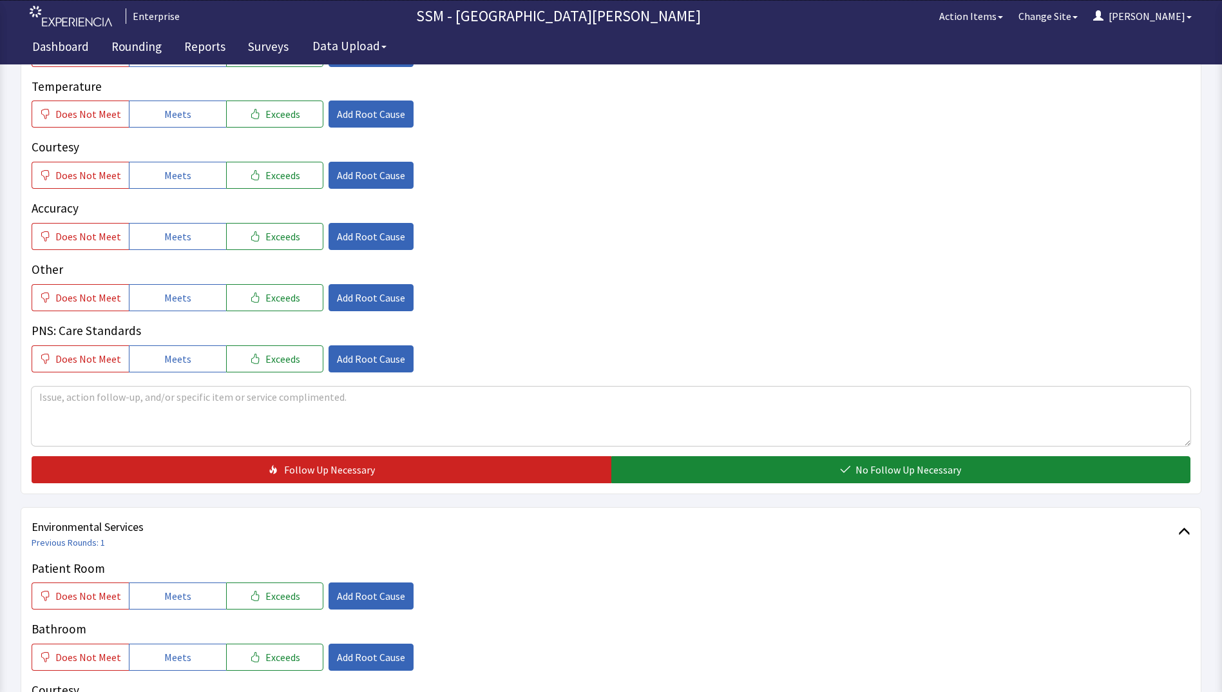
scroll to position [1186, 0]
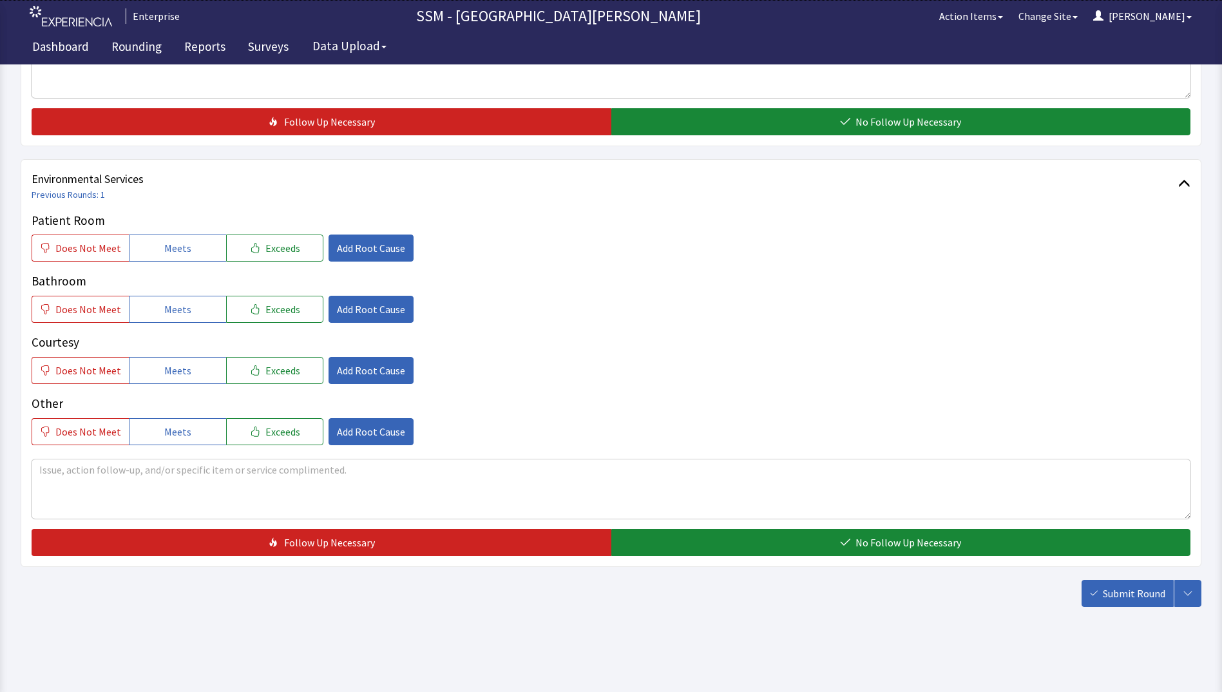
click at [180, 267] on div "Patient Room Does Not Meet Meets Exceeds Add Root Cause Bathroom Does Not Meet …" at bounding box center [611, 328] width 1159 height 234
click at [181, 247] on span "Meets" at bounding box center [177, 247] width 27 height 15
click at [181, 311] on span "Meets" at bounding box center [177, 309] width 27 height 15
click at [180, 370] on span "Meets" at bounding box center [177, 370] width 27 height 15
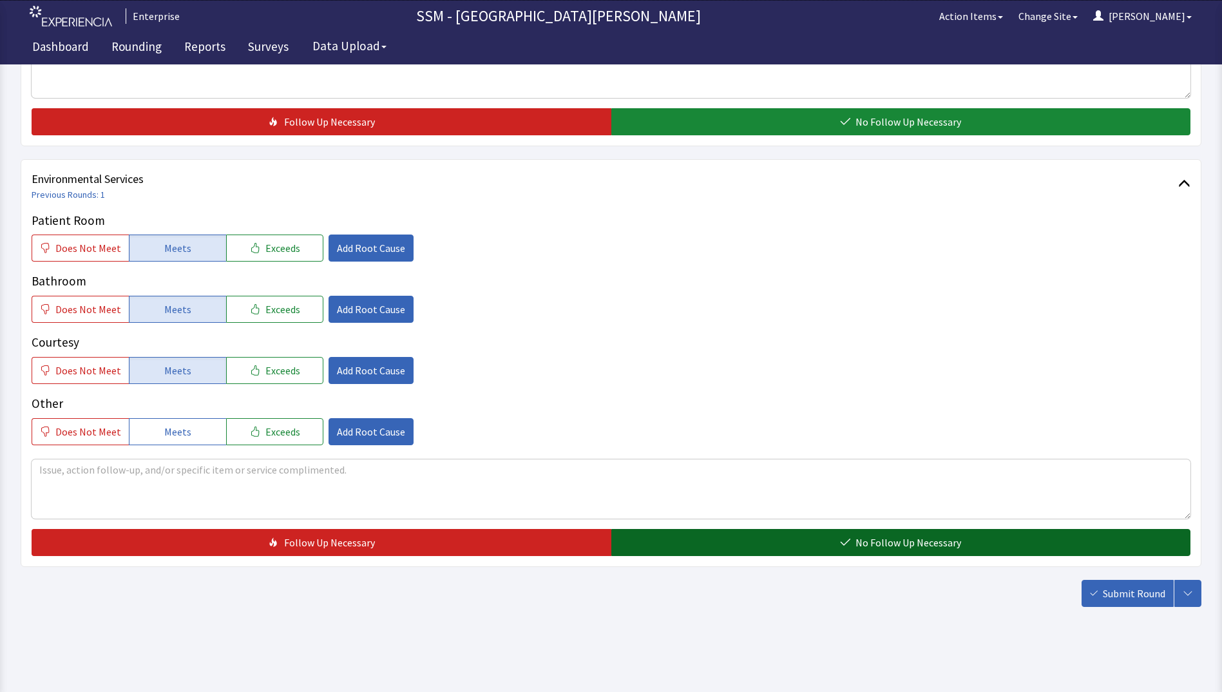
click at [723, 532] on button "No Follow Up Necessary" at bounding box center [901, 542] width 580 height 27
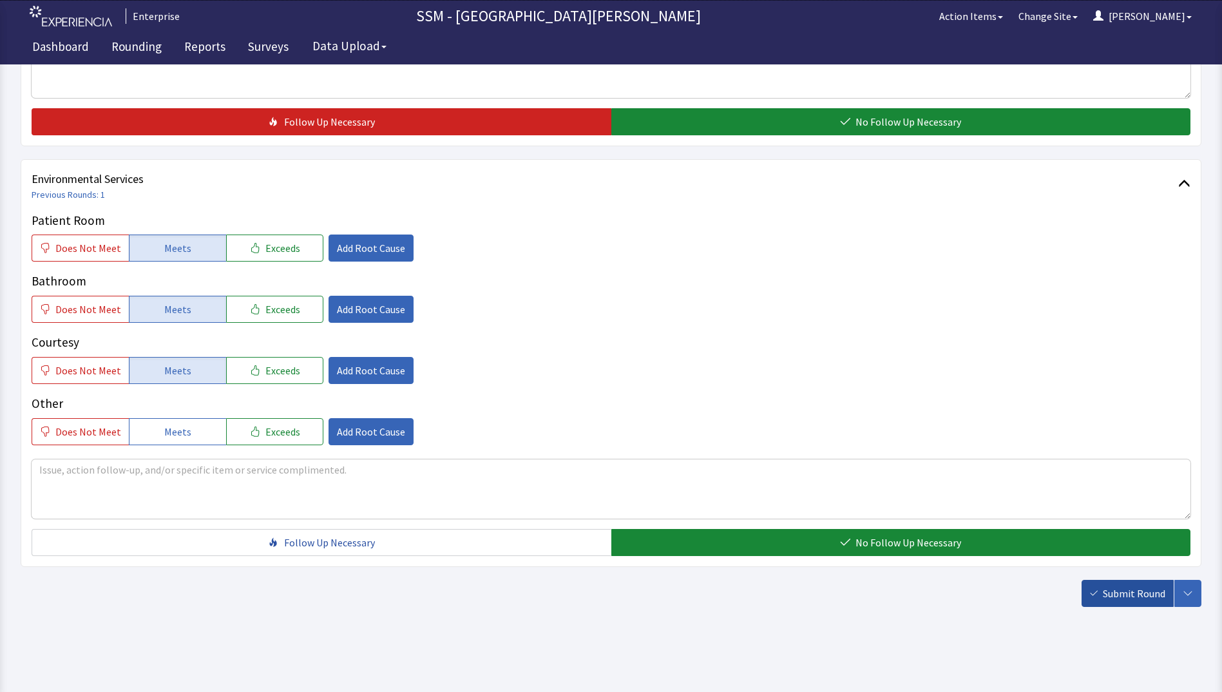
click at [1140, 597] on span "Submit Round" at bounding box center [1134, 593] width 62 height 15
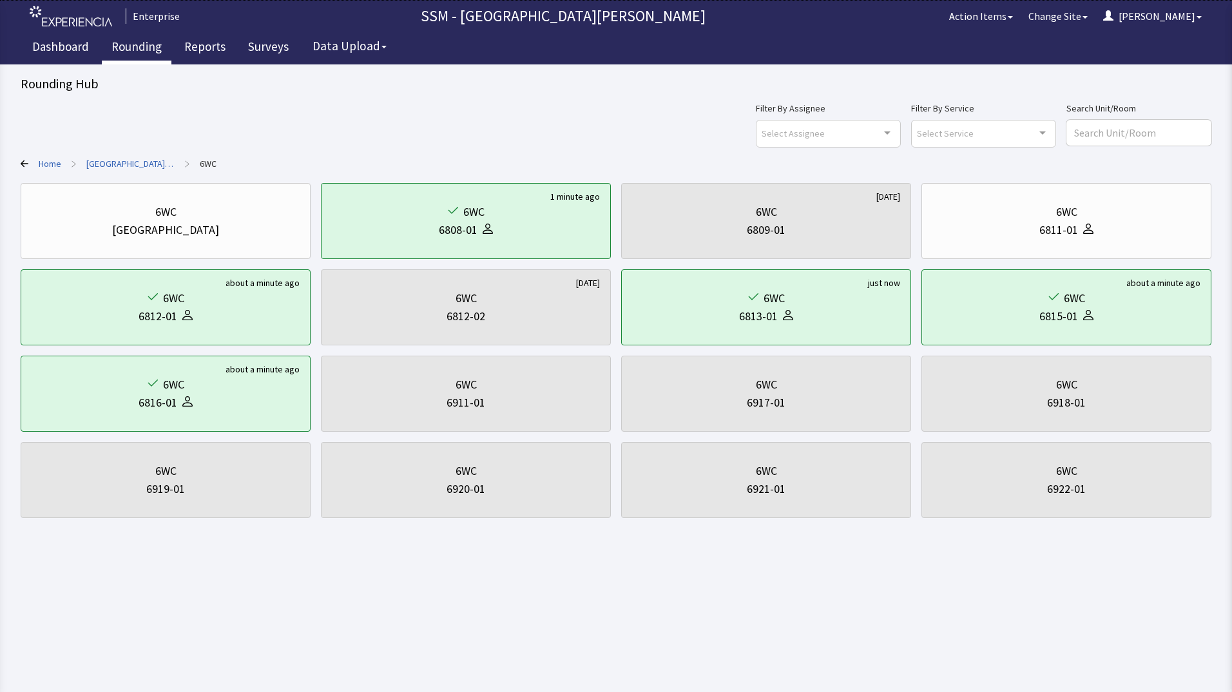
click at [159, 46] on link "Rounding" at bounding box center [137, 48] width 70 height 32
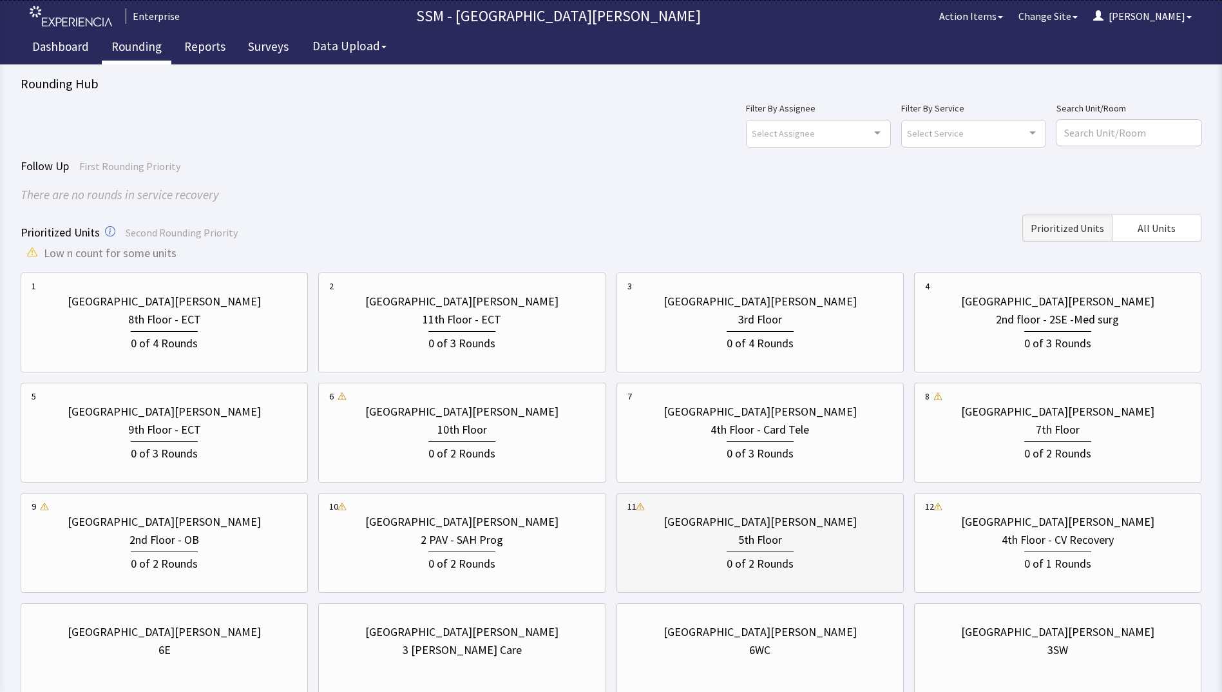
click at [811, 561] on div "0 of 2 Rounds" at bounding box center [760, 561] width 265 height 24
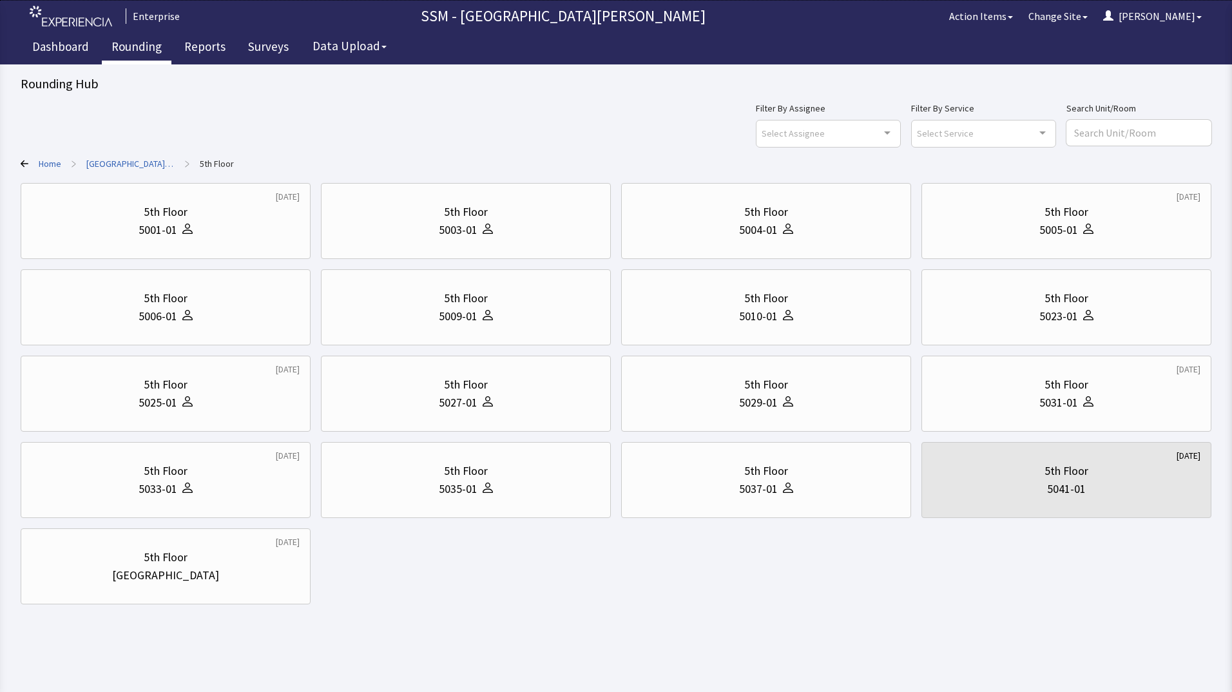
click at [349, 591] on div "1 day ago 5th Floor 5001-01 5th Floor 5003-01 5th Floor 5004-01 6 months ago 5t…" at bounding box center [616, 393] width 1191 height 421
click at [129, 219] on div "5th Floor" at bounding box center [166, 212] width 268 height 18
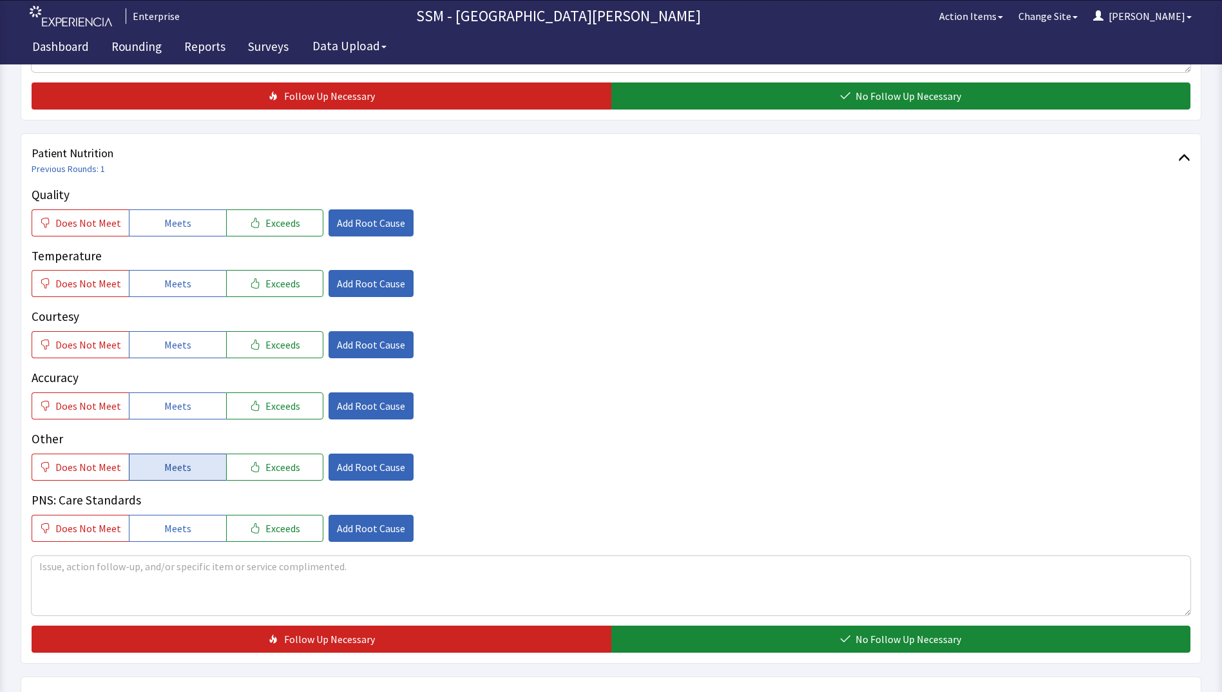
scroll to position [515, 0]
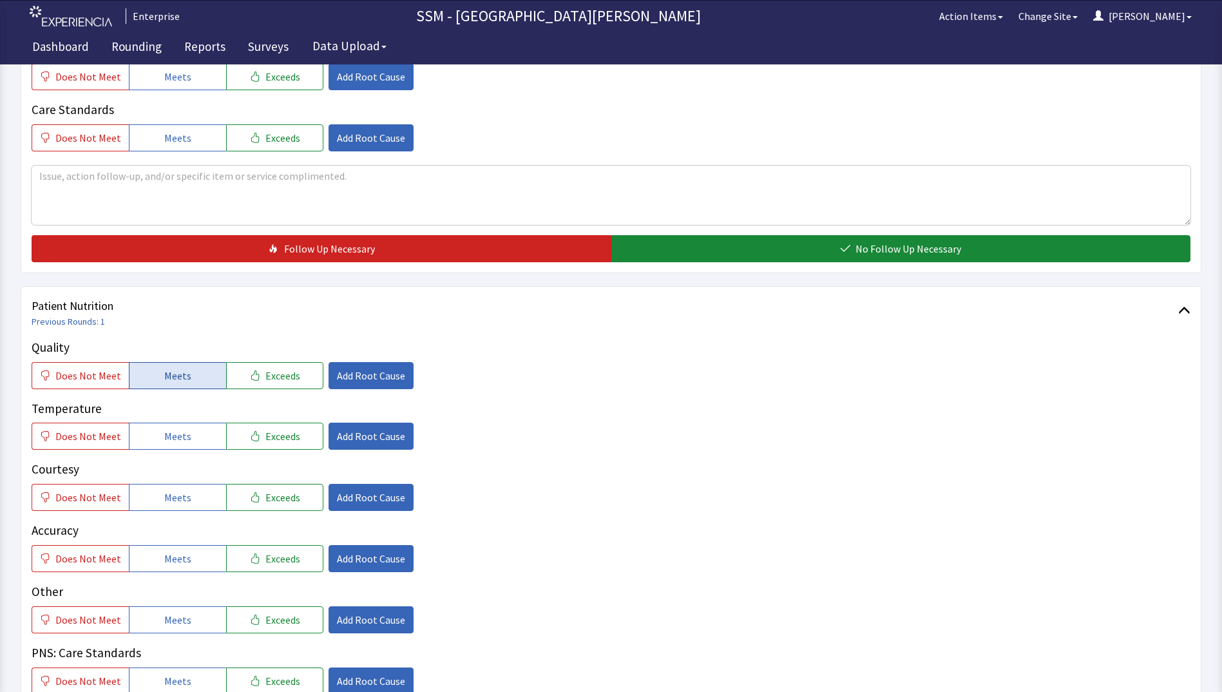
click at [168, 387] on button "Meets" at bounding box center [177, 375] width 97 height 27
drag, startPoint x: 183, startPoint y: 435, endPoint x: 197, endPoint y: 503, distance: 69.6
click at [184, 437] on span "Meets" at bounding box center [177, 435] width 27 height 15
drag, startPoint x: 197, startPoint y: 503, endPoint x: 180, endPoint y: 558, distance: 57.1
click at [197, 505] on button "Meets" at bounding box center [177, 497] width 97 height 27
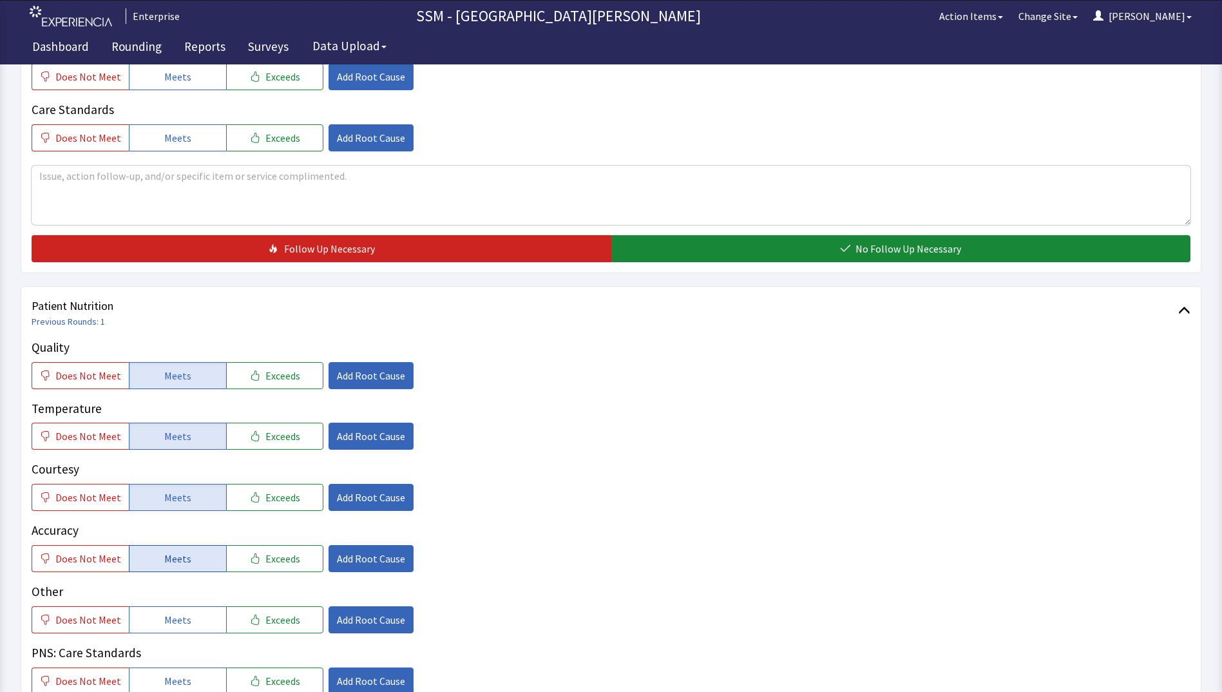
click at [180, 559] on span "Meets" at bounding box center [177, 558] width 27 height 15
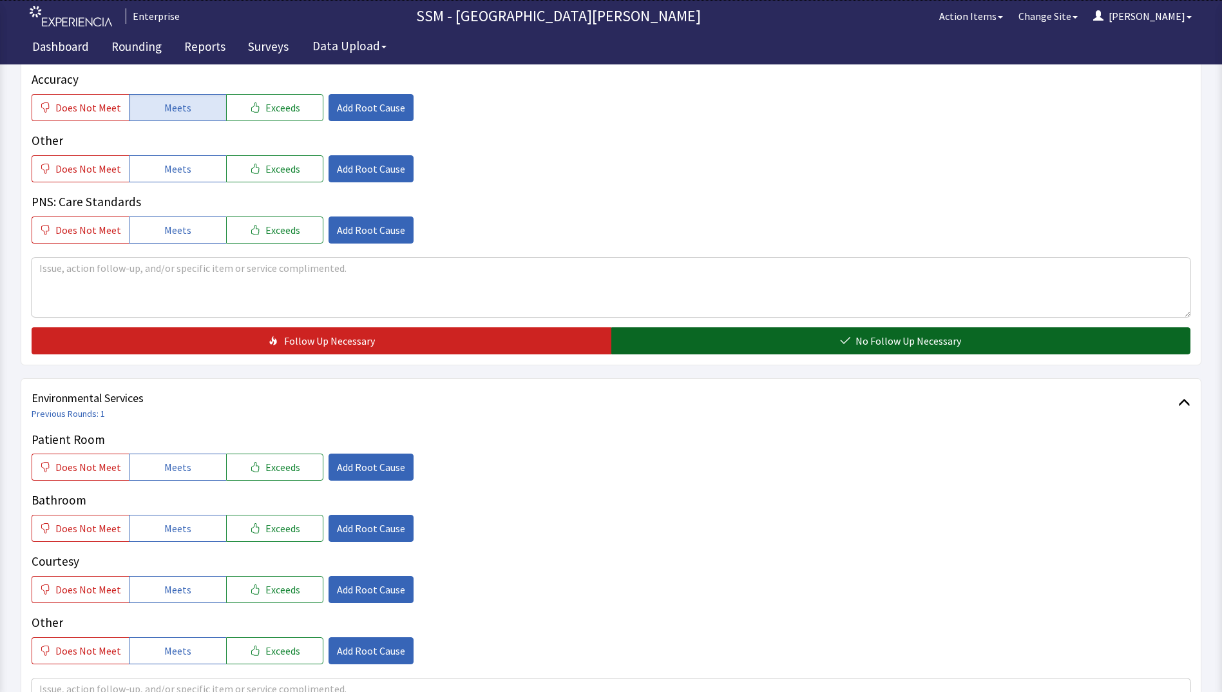
click at [755, 337] on button "No Follow Up Necessary" at bounding box center [901, 340] width 580 height 27
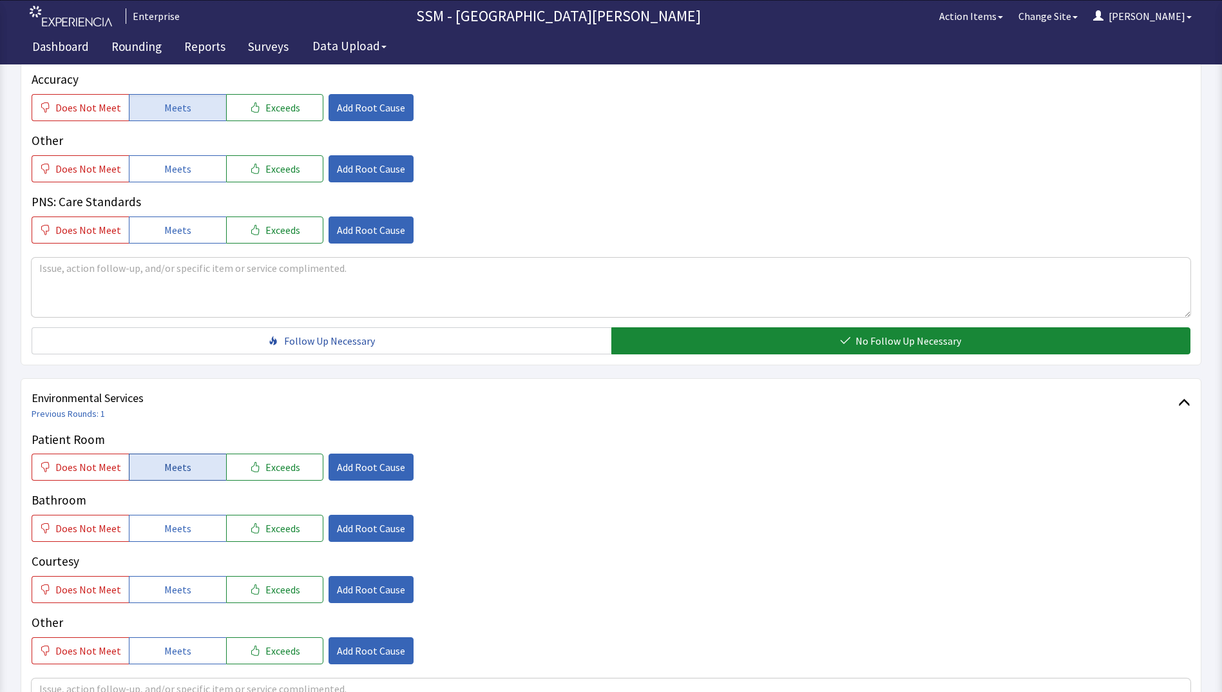
click at [151, 457] on button "Meets" at bounding box center [177, 467] width 97 height 27
click at [182, 540] on button "Meets" at bounding box center [177, 528] width 97 height 27
click at [178, 592] on span "Meets" at bounding box center [177, 589] width 27 height 15
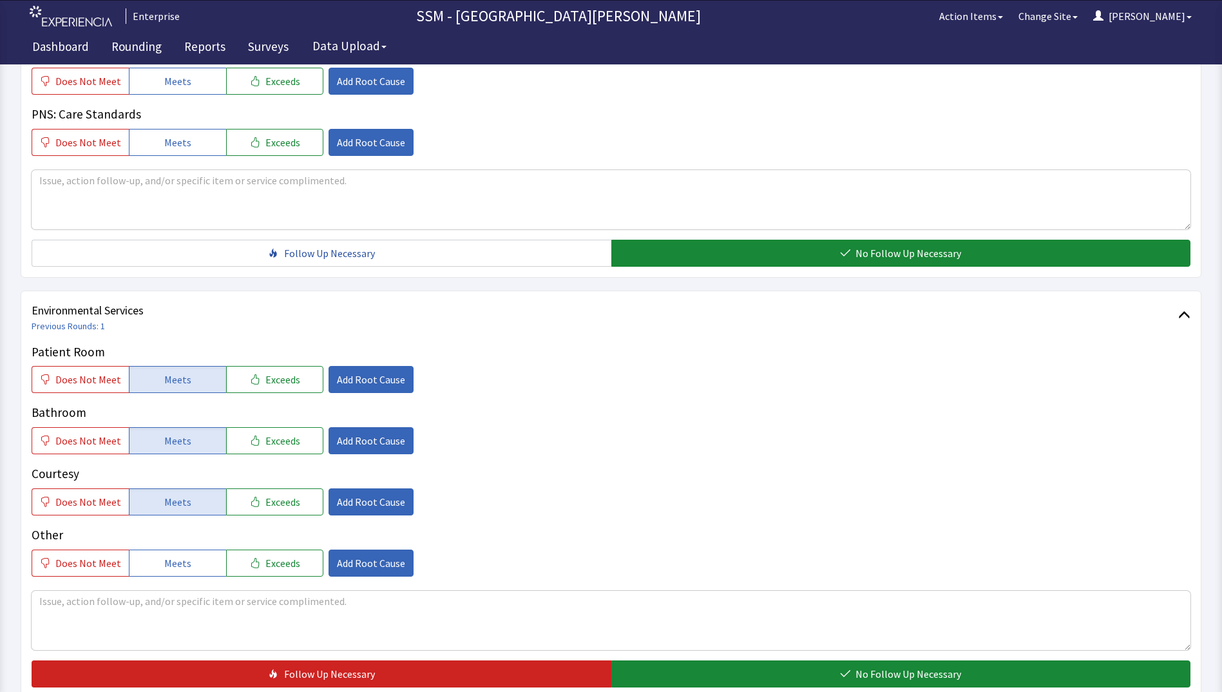
scroll to position [1186, 0]
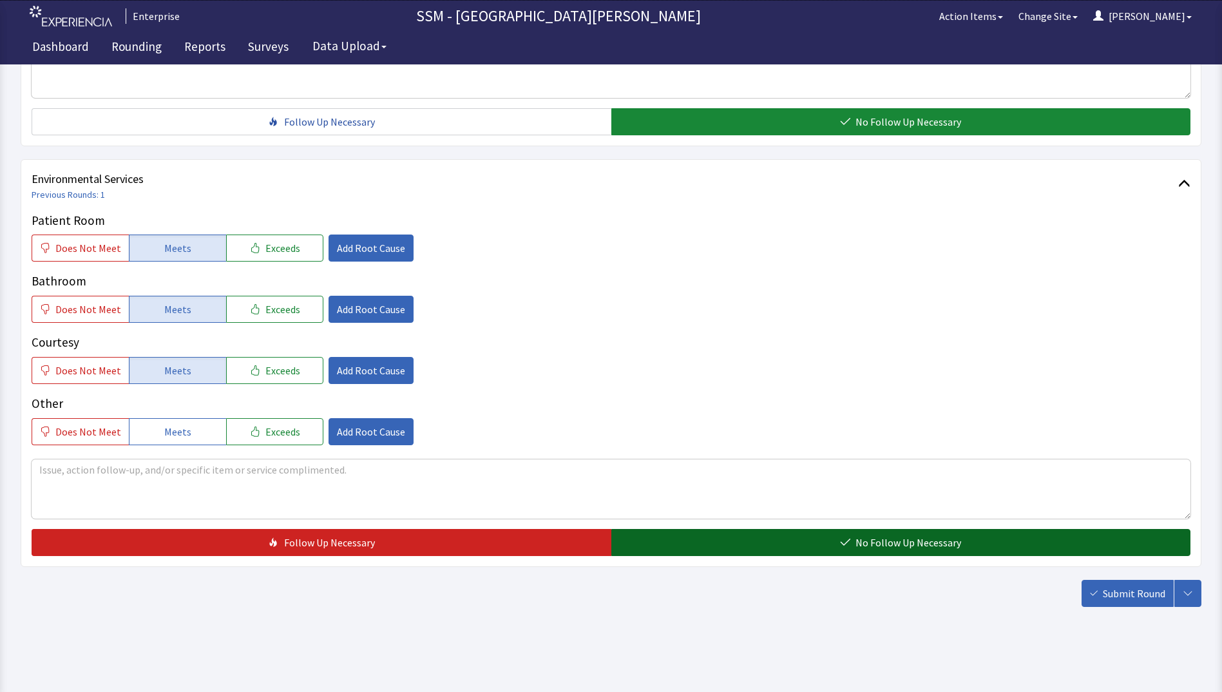
click at [769, 540] on button "No Follow Up Necessary" at bounding box center [901, 542] width 580 height 27
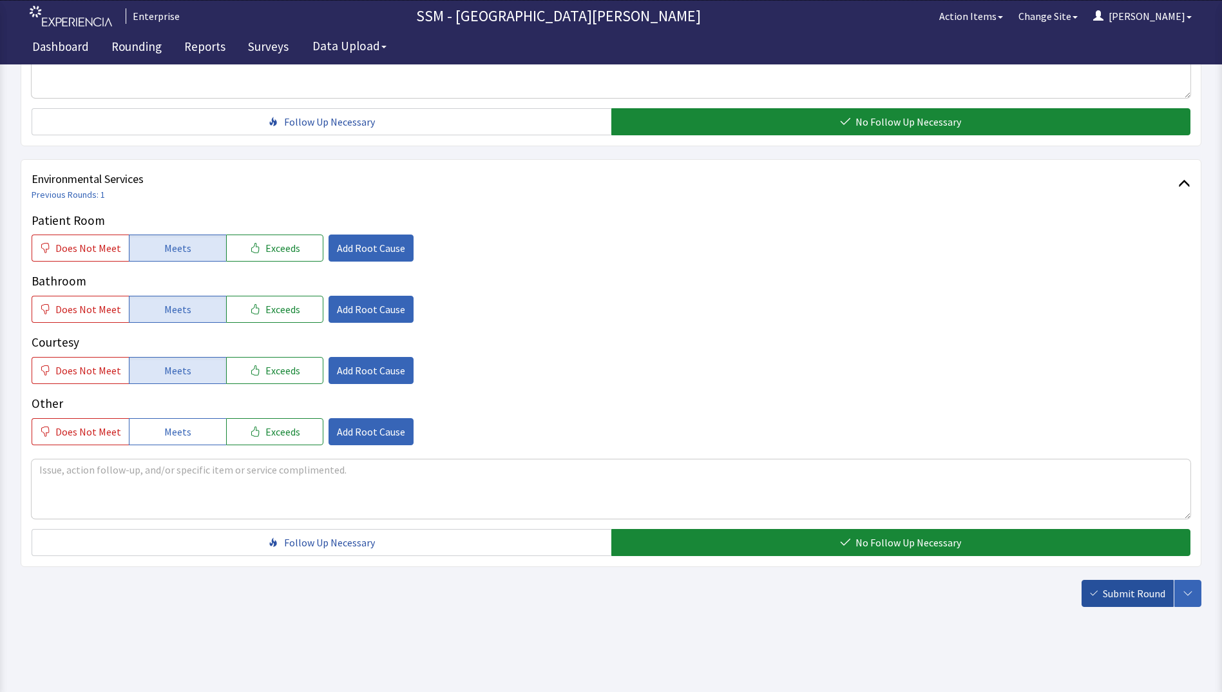
click at [1091, 590] on icon "button" at bounding box center [1094, 594] width 8 height 8
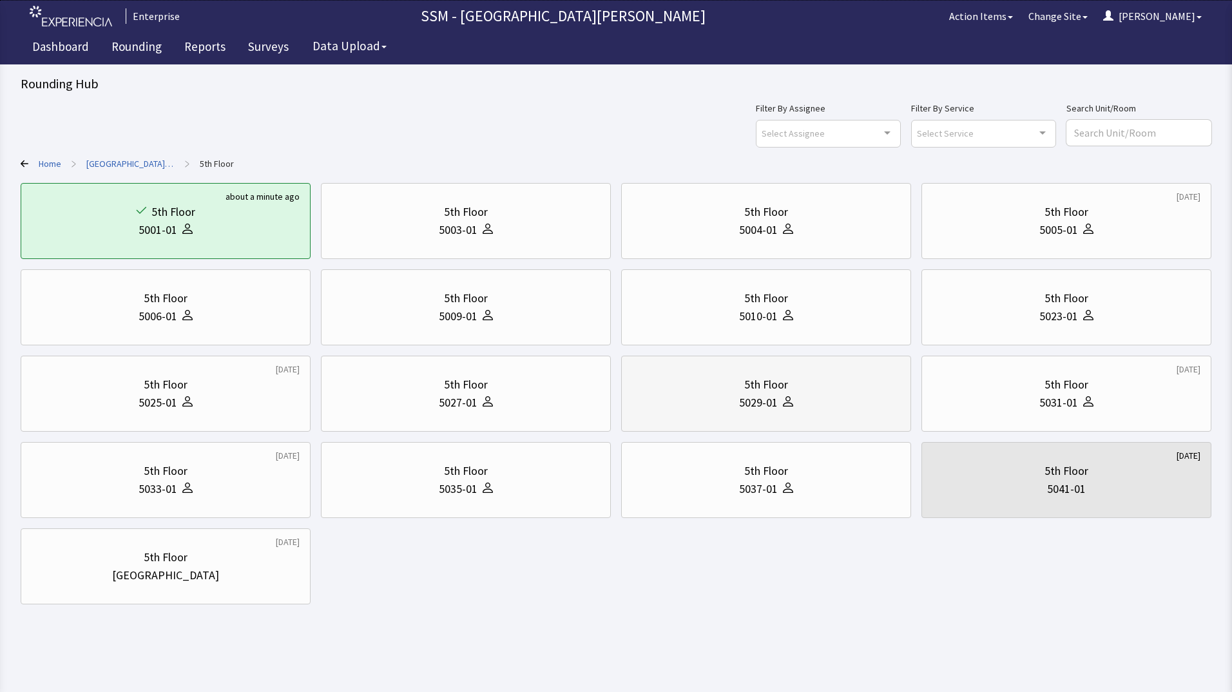
click at [835, 409] on div "5029-01" at bounding box center [766, 403] width 268 height 18
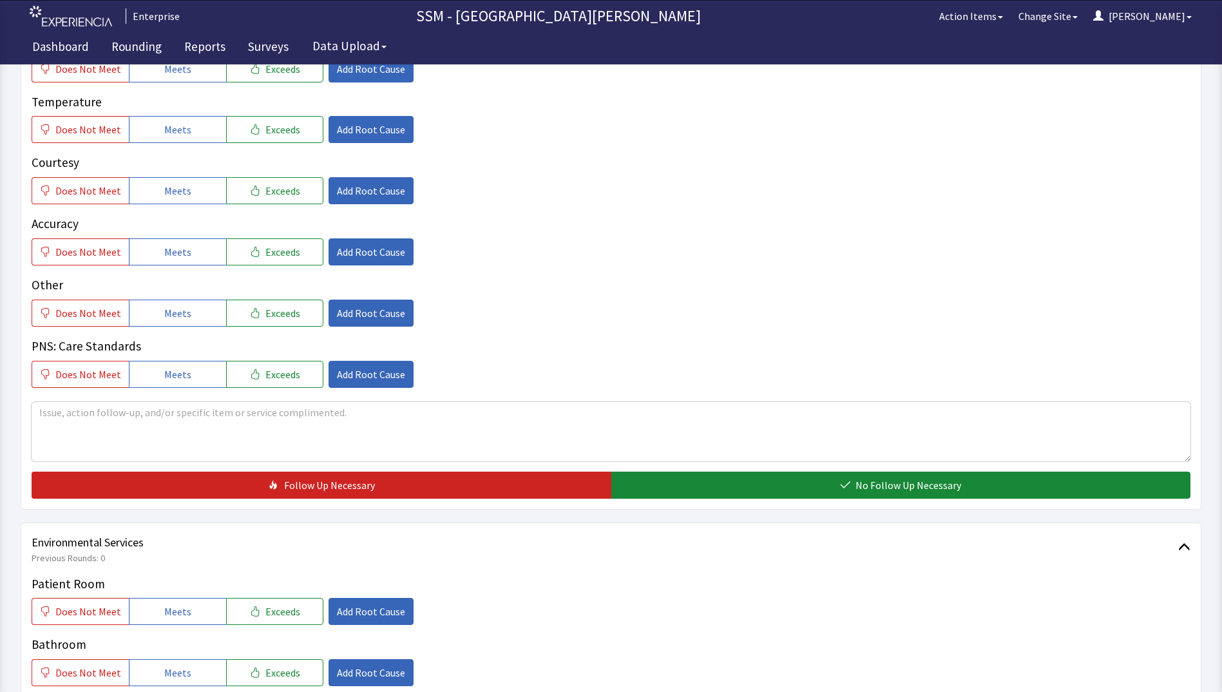
scroll to position [838, 0]
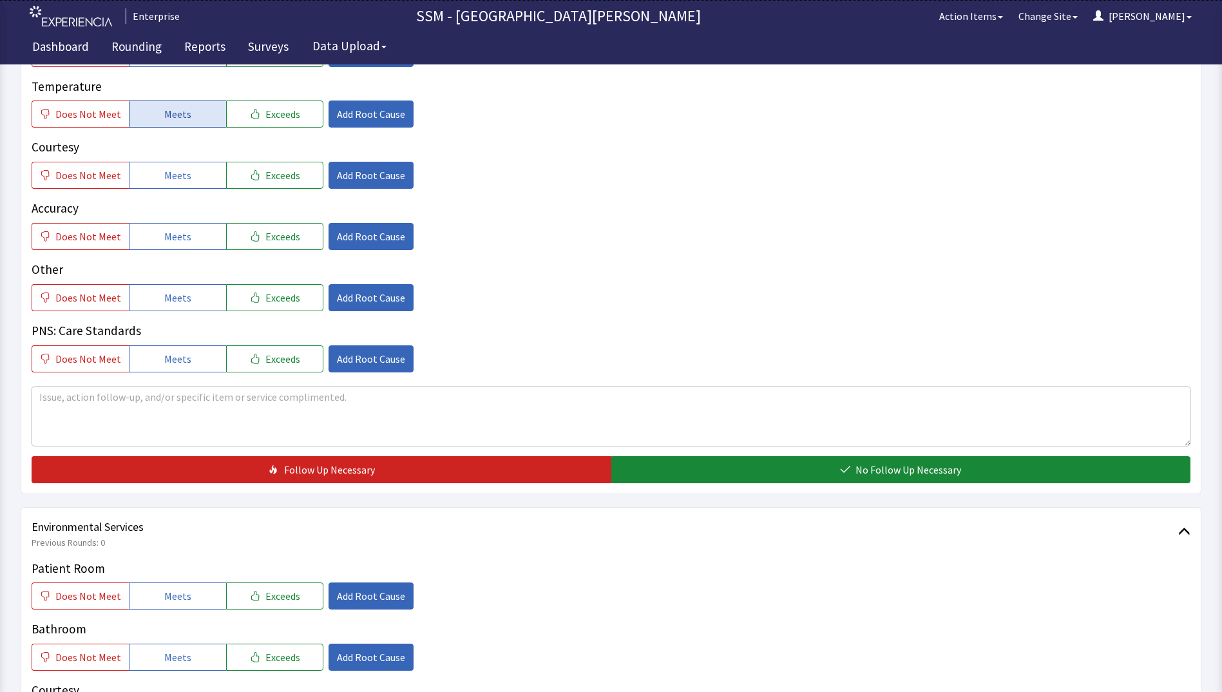
click at [180, 113] on span "Meets" at bounding box center [177, 113] width 27 height 15
click at [189, 172] on button "Meets" at bounding box center [177, 175] width 97 height 27
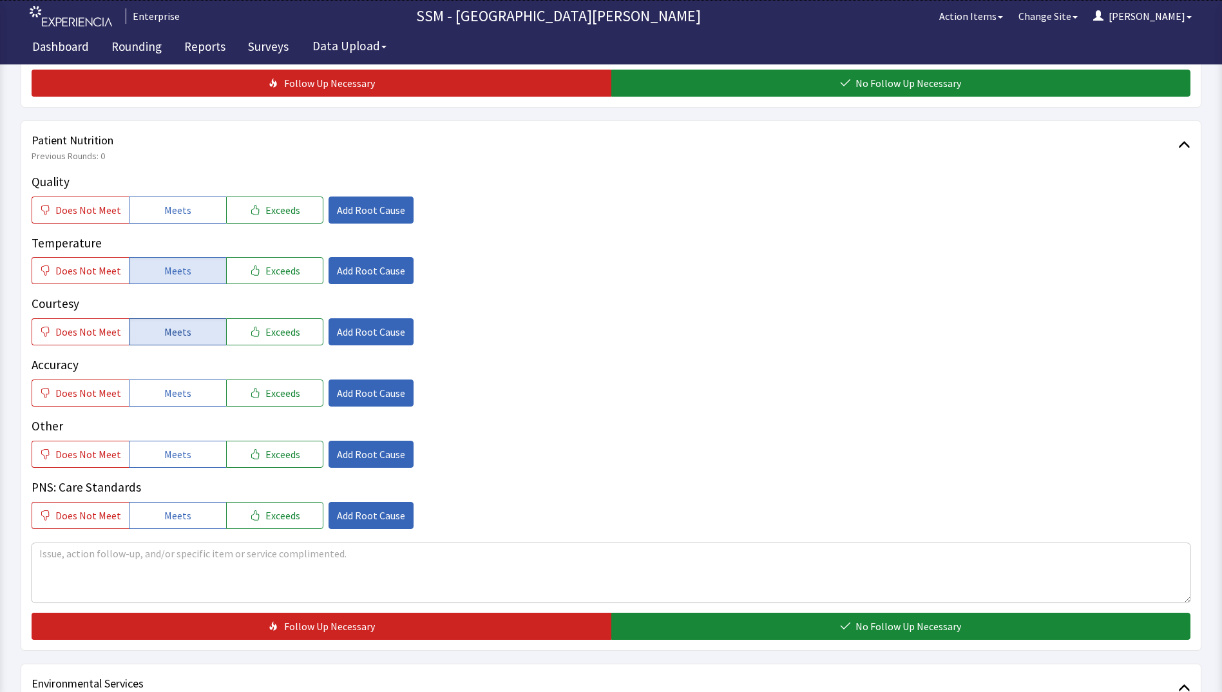
scroll to position [644, 0]
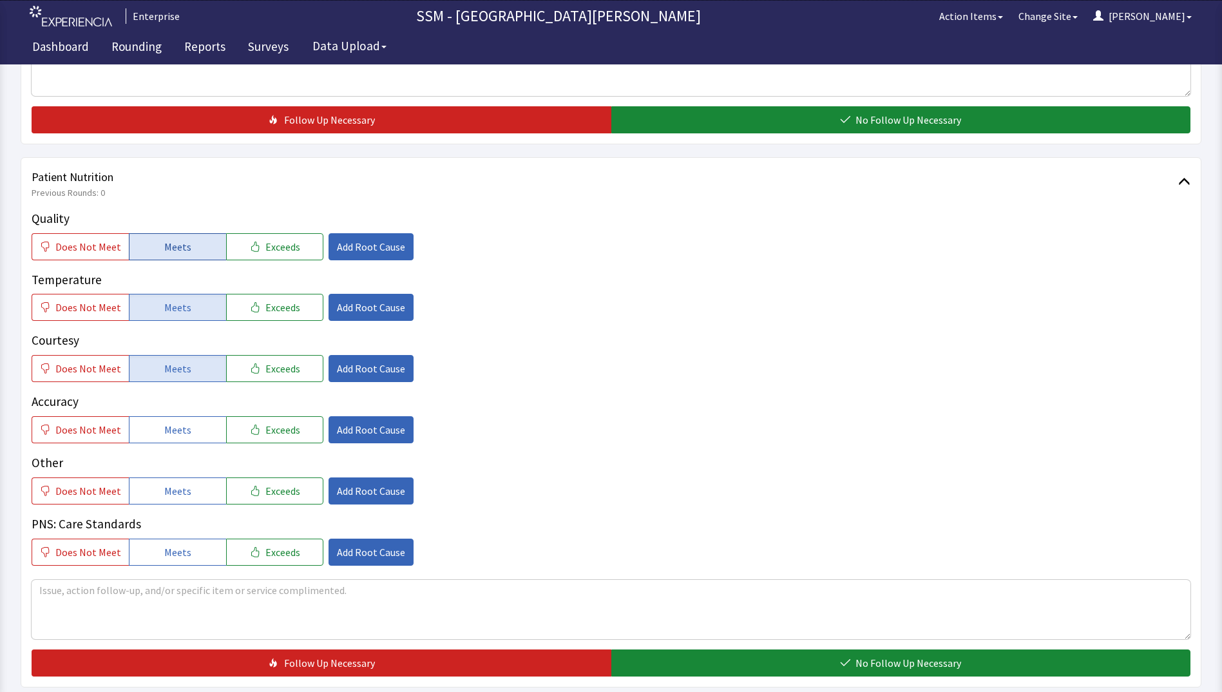
click at [193, 243] on button "Meets" at bounding box center [177, 246] width 97 height 27
click at [198, 437] on button "Meets" at bounding box center [177, 429] width 97 height 27
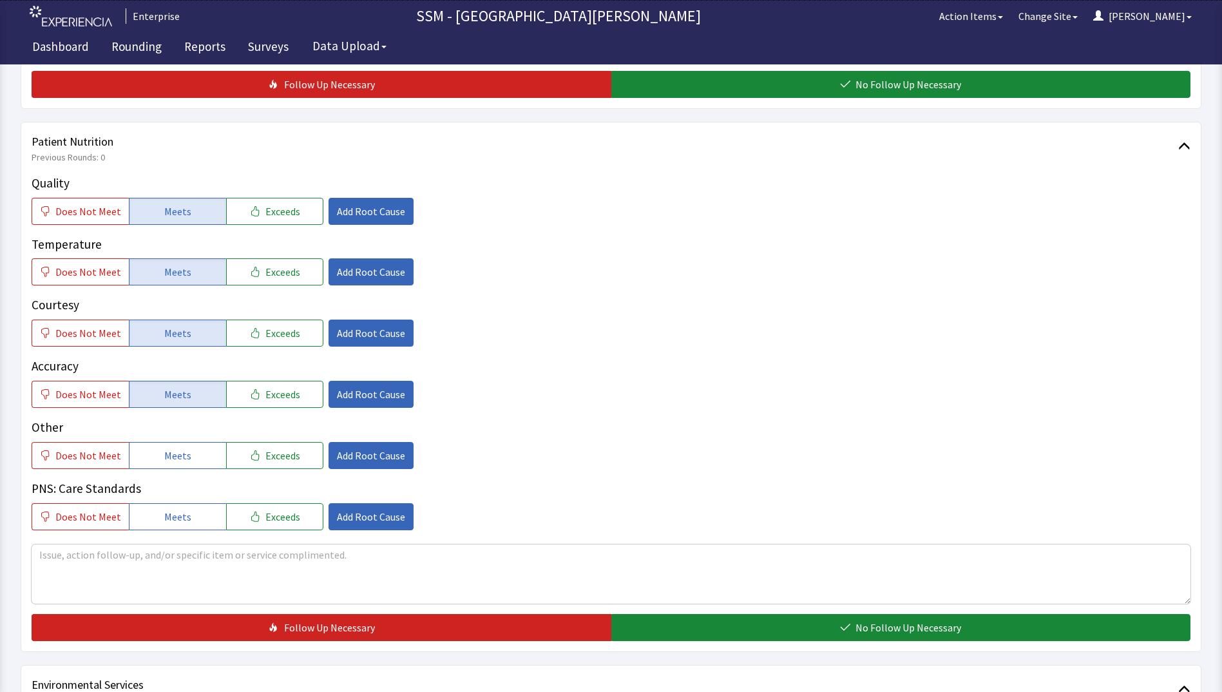
scroll to position [1031, 0]
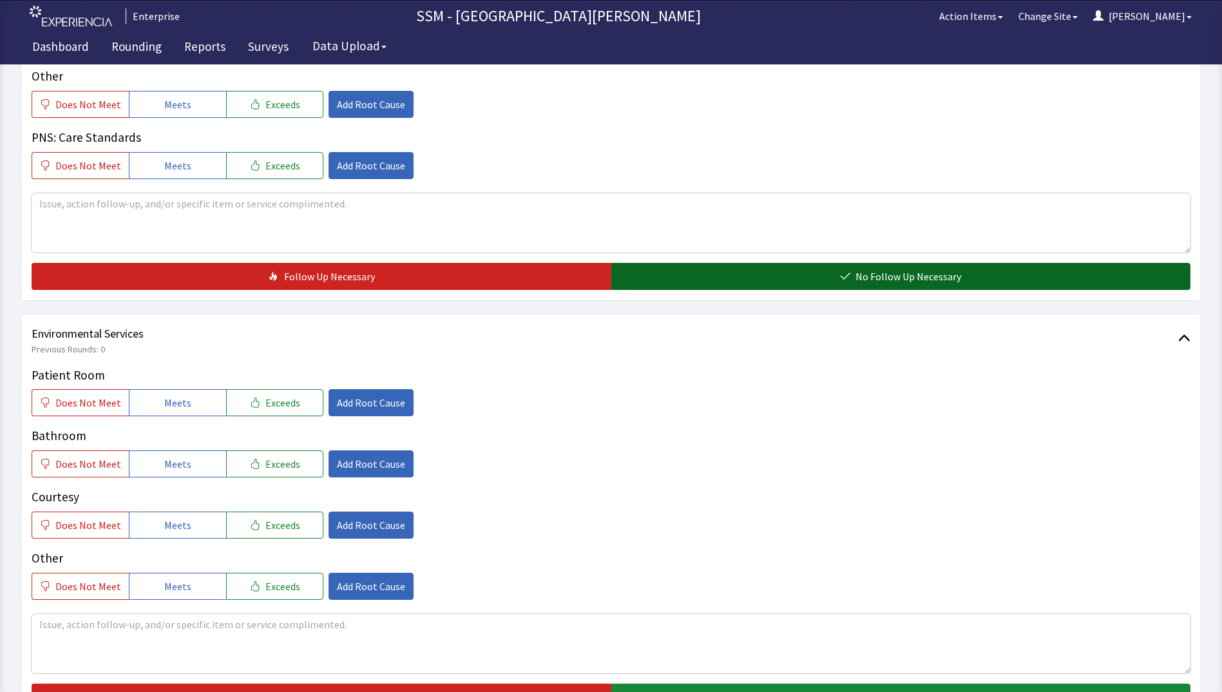
click at [776, 289] on button "No Follow Up Necessary" at bounding box center [901, 276] width 580 height 27
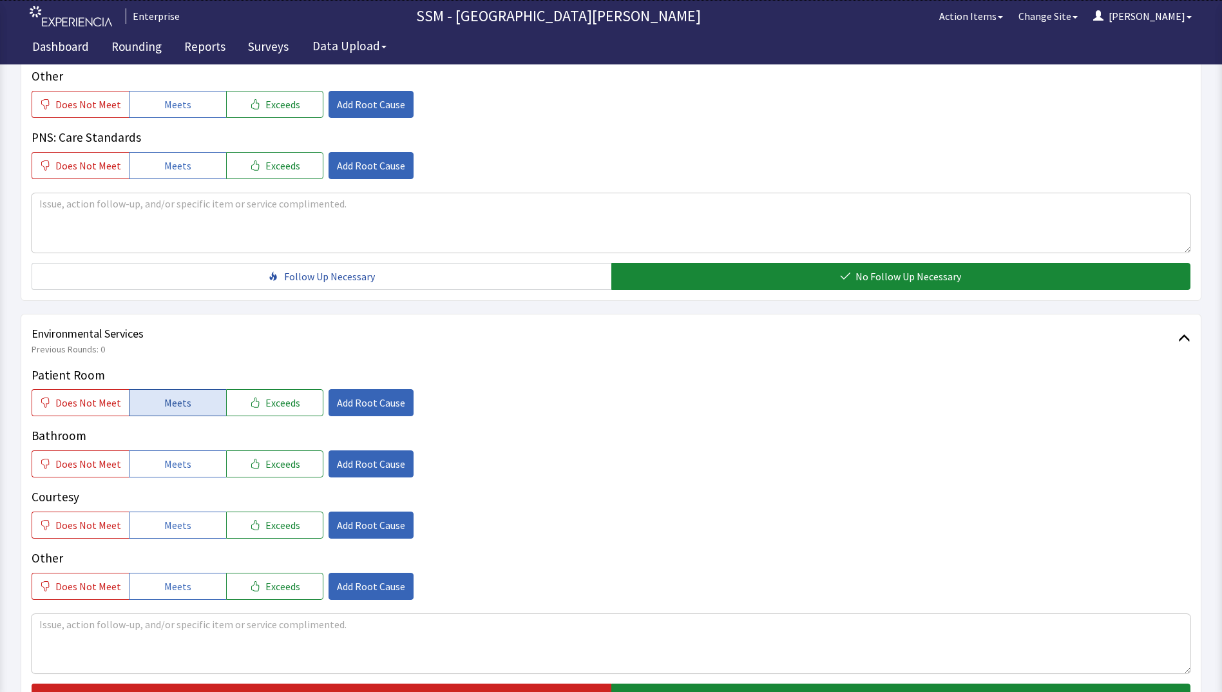
click at [198, 405] on button "Meets" at bounding box center [177, 402] width 97 height 27
click at [206, 465] on button "Meets" at bounding box center [177, 463] width 97 height 27
click at [182, 524] on span "Meets" at bounding box center [177, 524] width 27 height 15
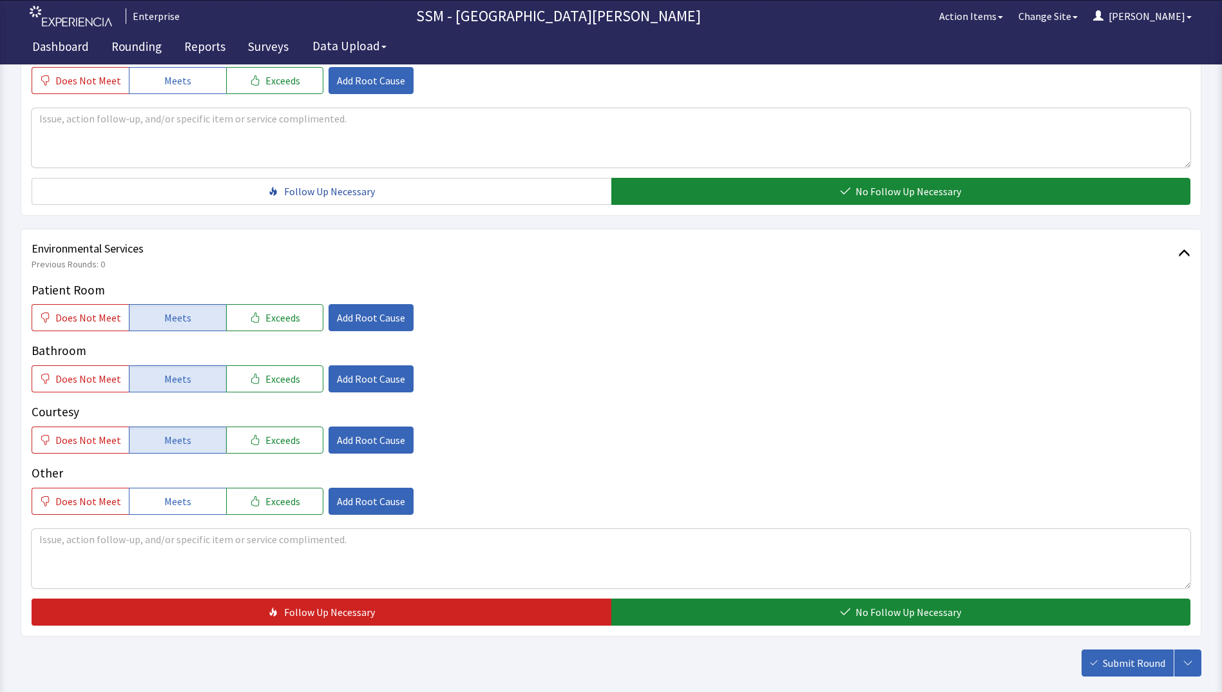
scroll to position [1186, 0]
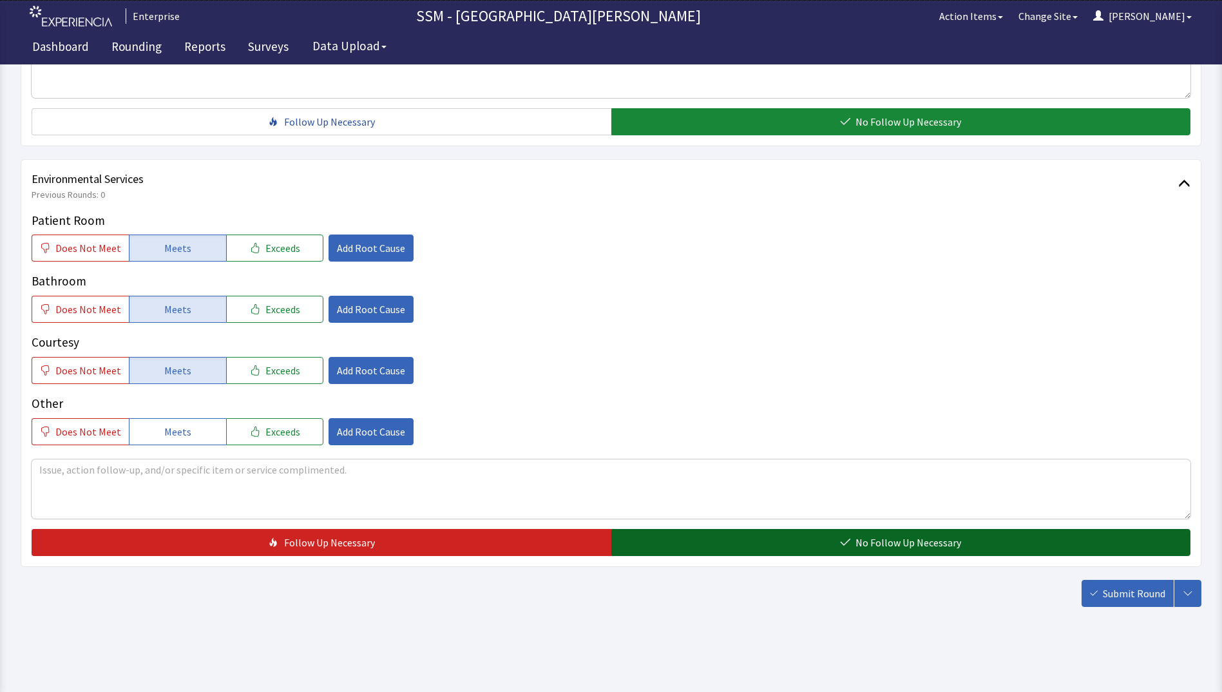
click at [797, 539] on button "No Follow Up Necessary" at bounding box center [901, 542] width 580 height 27
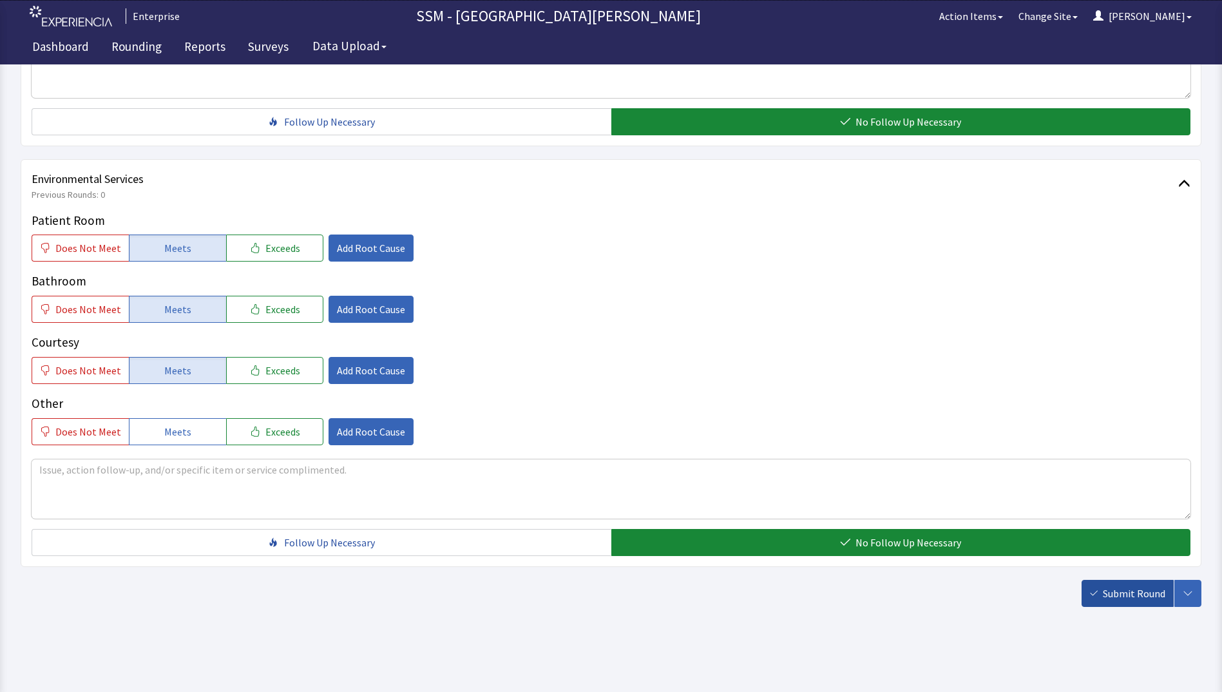
click at [1111, 595] on span "Submit Round" at bounding box center [1134, 593] width 62 height 15
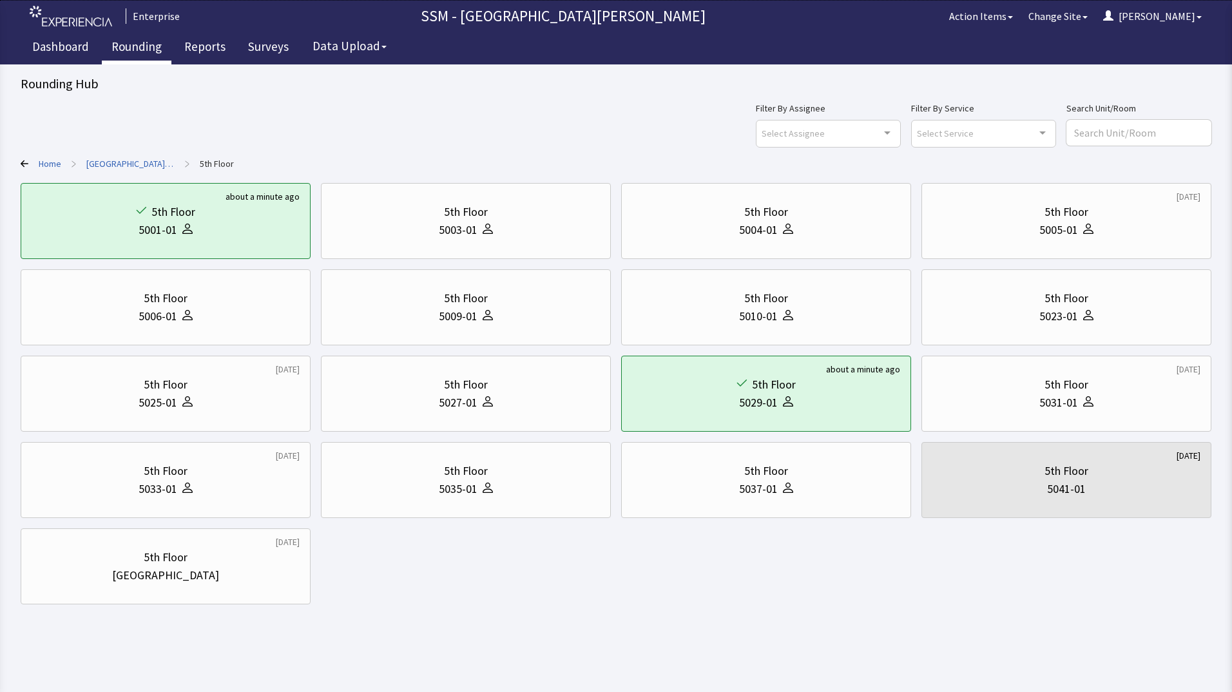
click at [123, 53] on link "Rounding" at bounding box center [137, 48] width 70 height 32
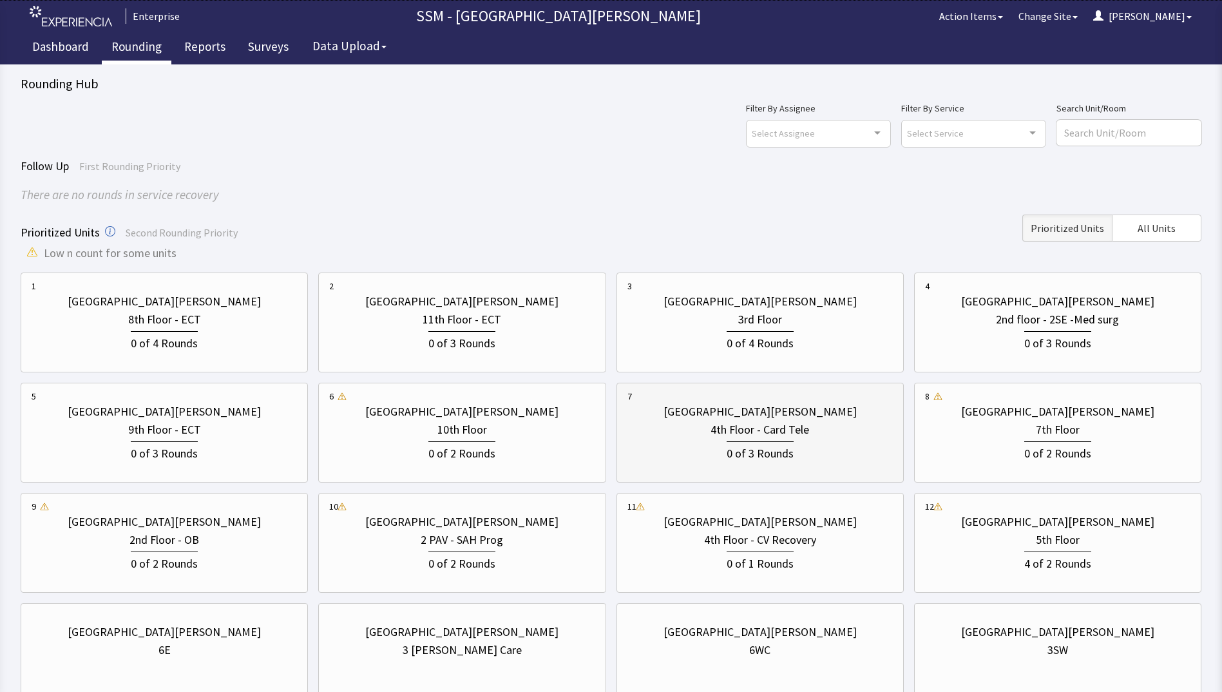
click at [852, 459] on div "0 of 3 Rounds" at bounding box center [760, 451] width 265 height 24
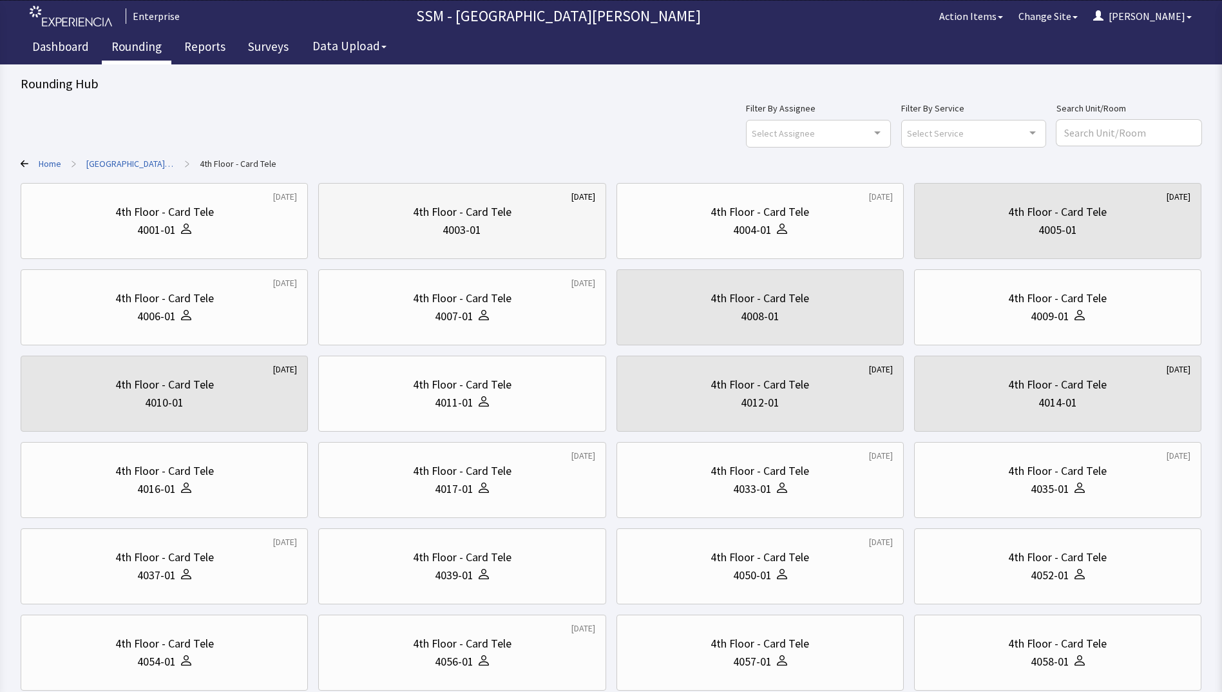
click at [444, 211] on div "4th Floor - Card Tele" at bounding box center [462, 212] width 99 height 18
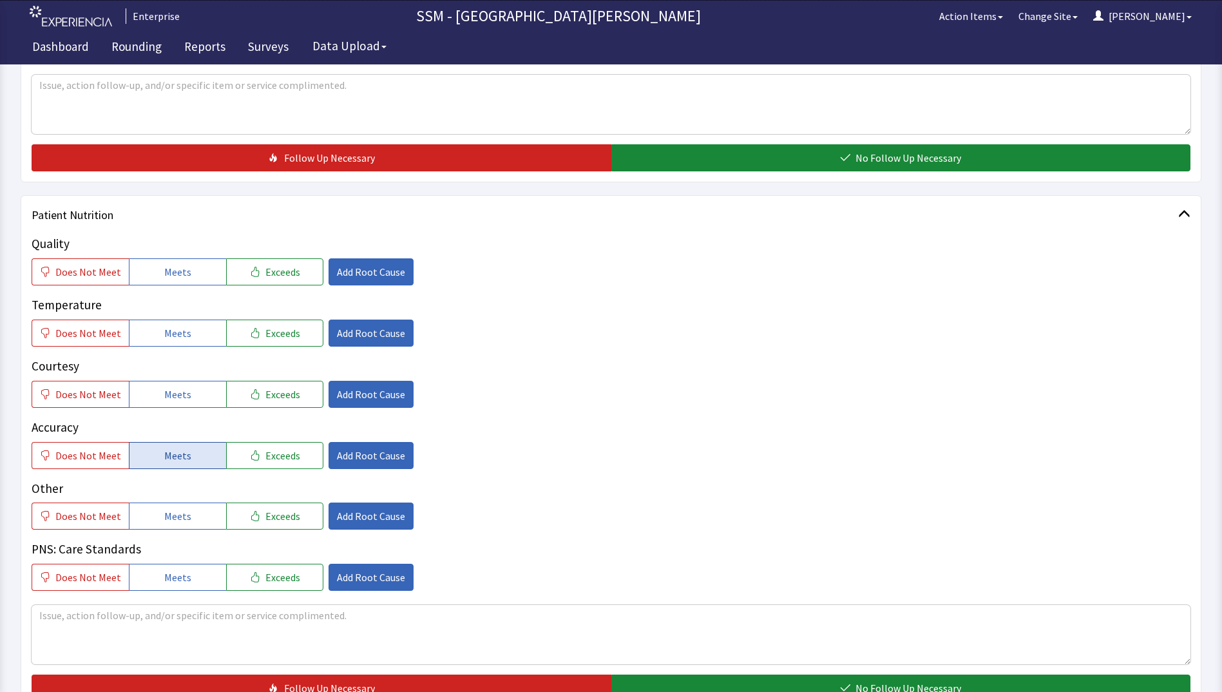
scroll to position [515, 0]
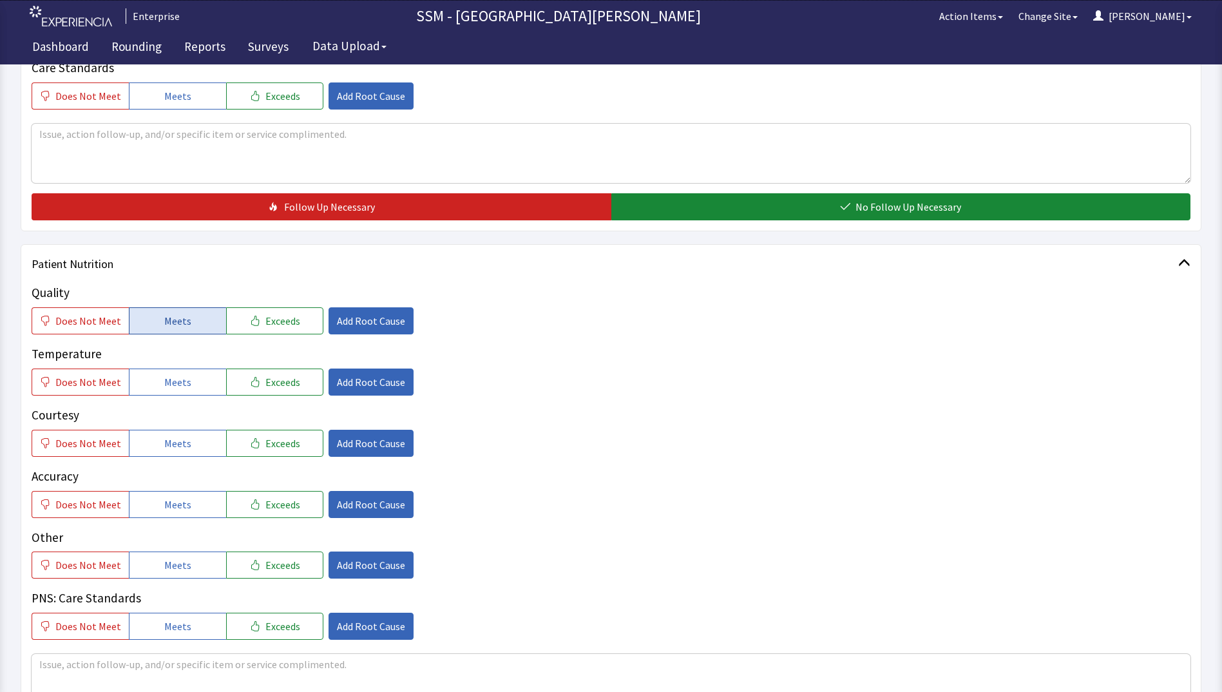
click at [184, 331] on button "Meets" at bounding box center [177, 320] width 97 height 27
drag, startPoint x: 177, startPoint y: 383, endPoint x: 178, endPoint y: 429, distance: 46.4
click at [177, 385] on span "Meets" at bounding box center [177, 381] width 27 height 15
click at [177, 455] on button "Meets" at bounding box center [177, 443] width 97 height 27
click at [178, 503] on span "Meets" at bounding box center [177, 504] width 27 height 15
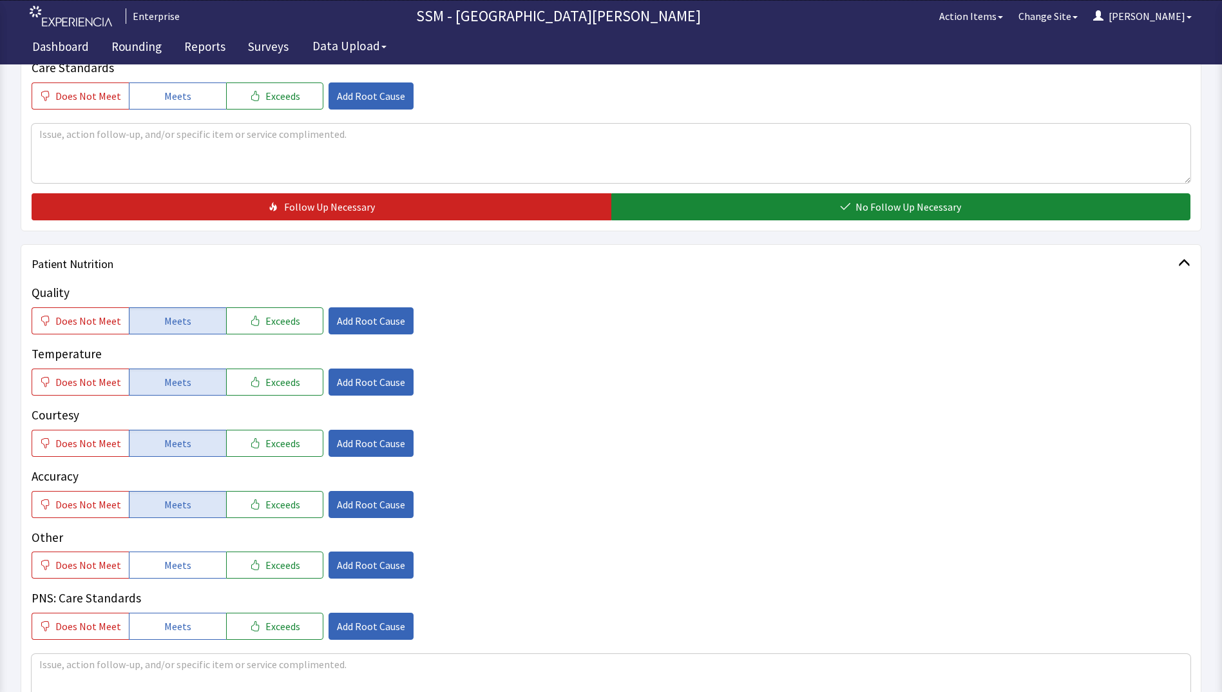
scroll to position [902, 0]
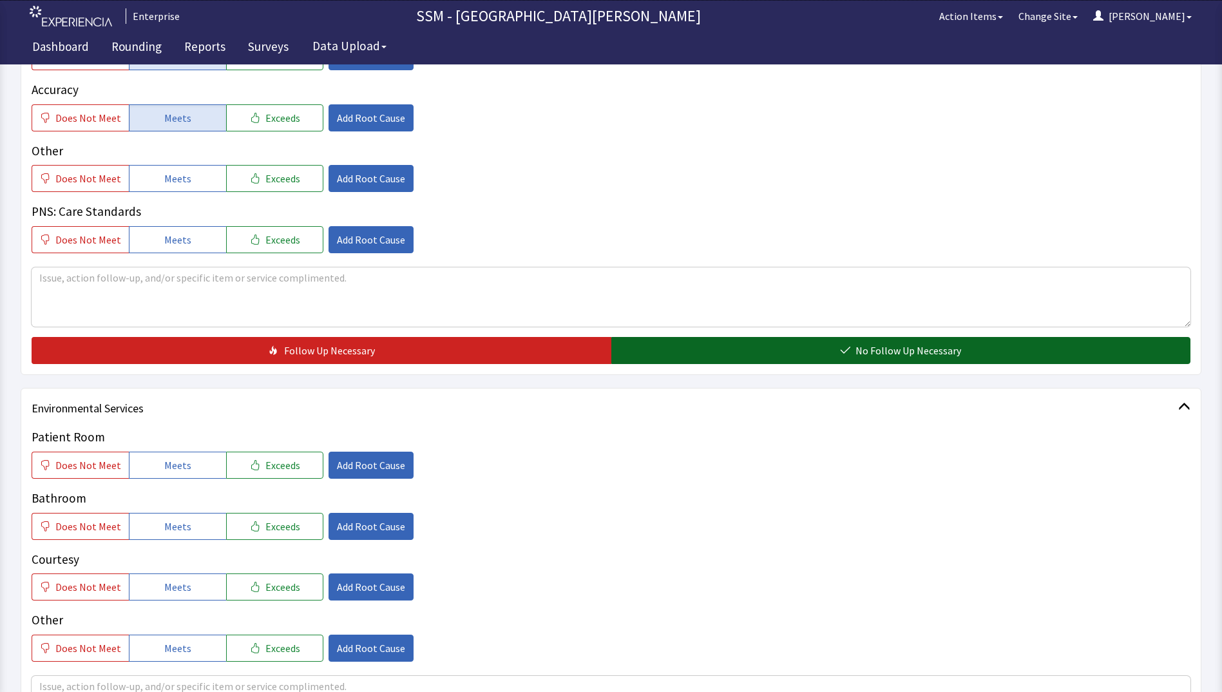
click at [814, 351] on button "No Follow Up Necessary" at bounding box center [901, 350] width 580 height 27
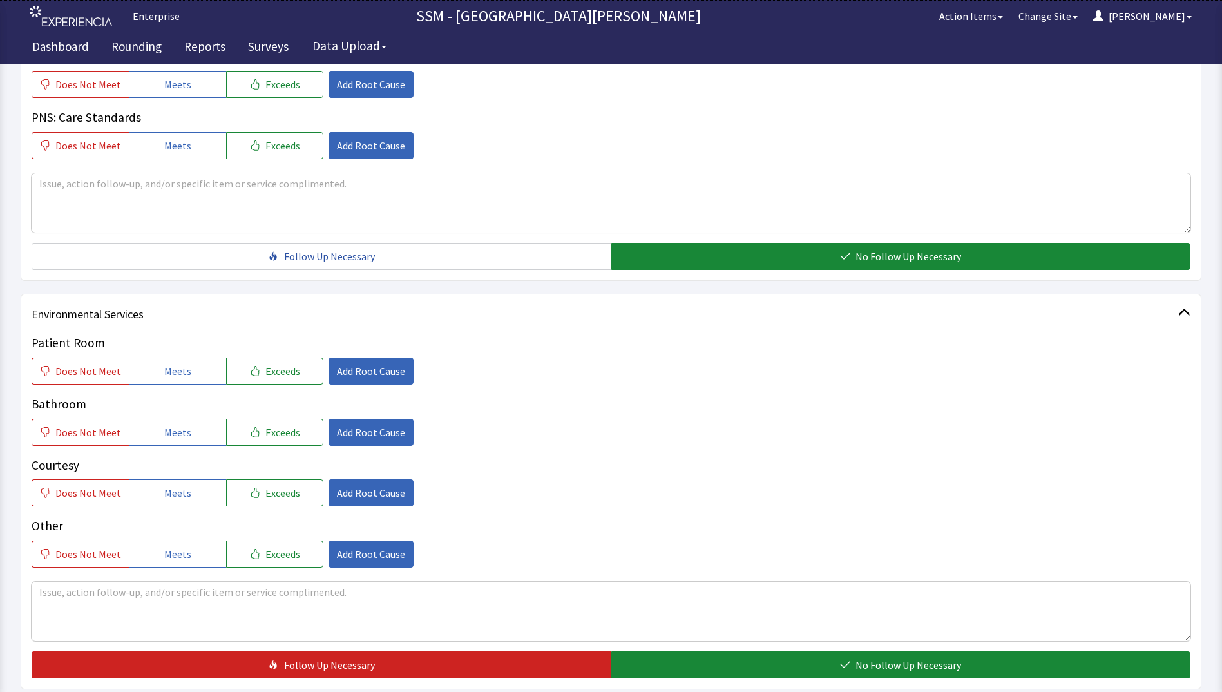
scroll to position [1095, 0]
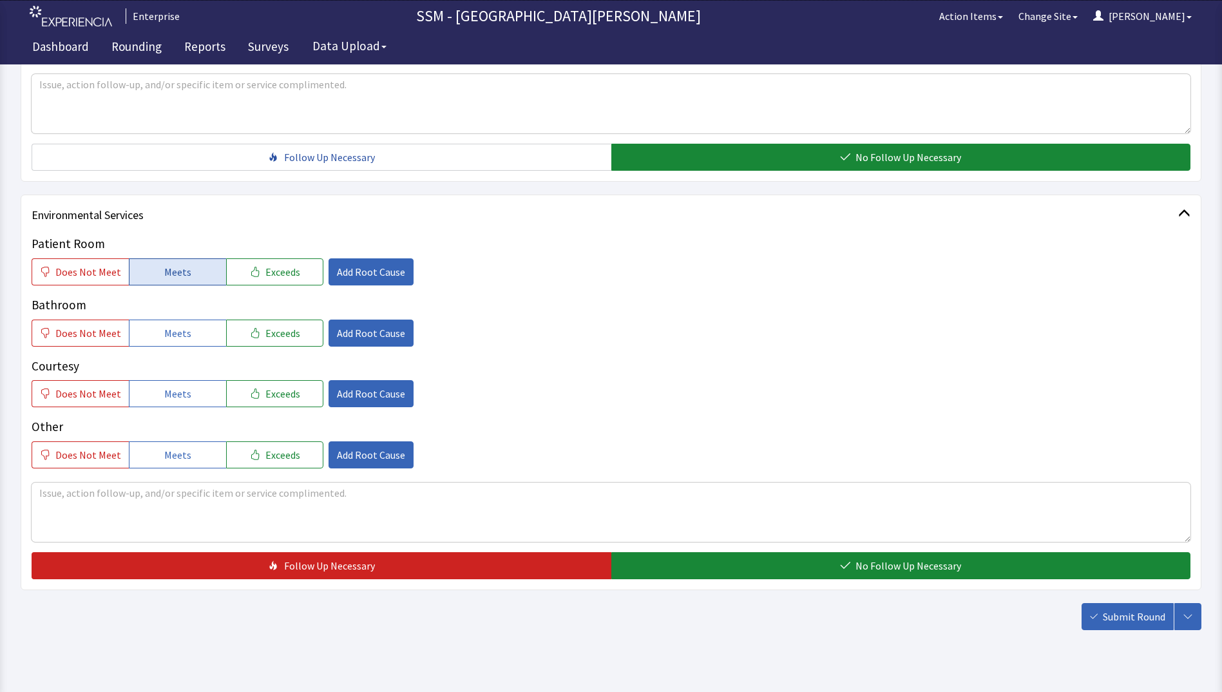
click at [173, 278] on span "Meets" at bounding box center [177, 271] width 27 height 15
click at [175, 330] on span "Meets" at bounding box center [177, 332] width 27 height 15
click at [176, 394] on span "Meets" at bounding box center [177, 393] width 27 height 15
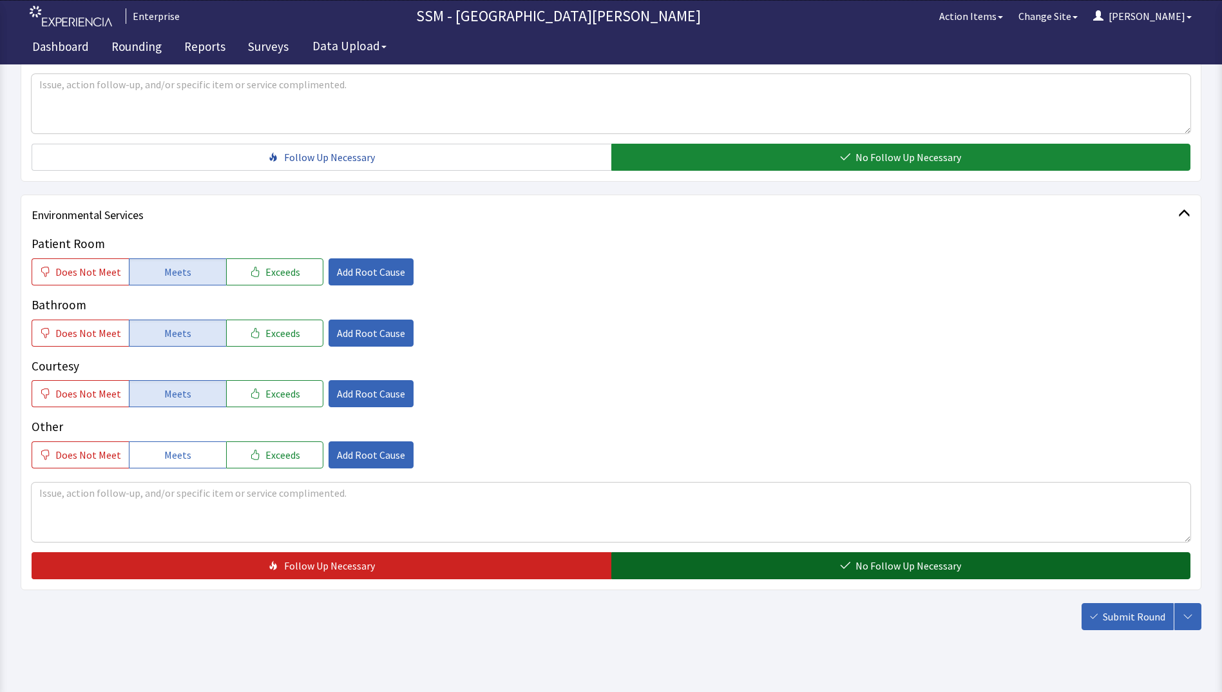
click at [751, 562] on button "No Follow Up Necessary" at bounding box center [901, 565] width 580 height 27
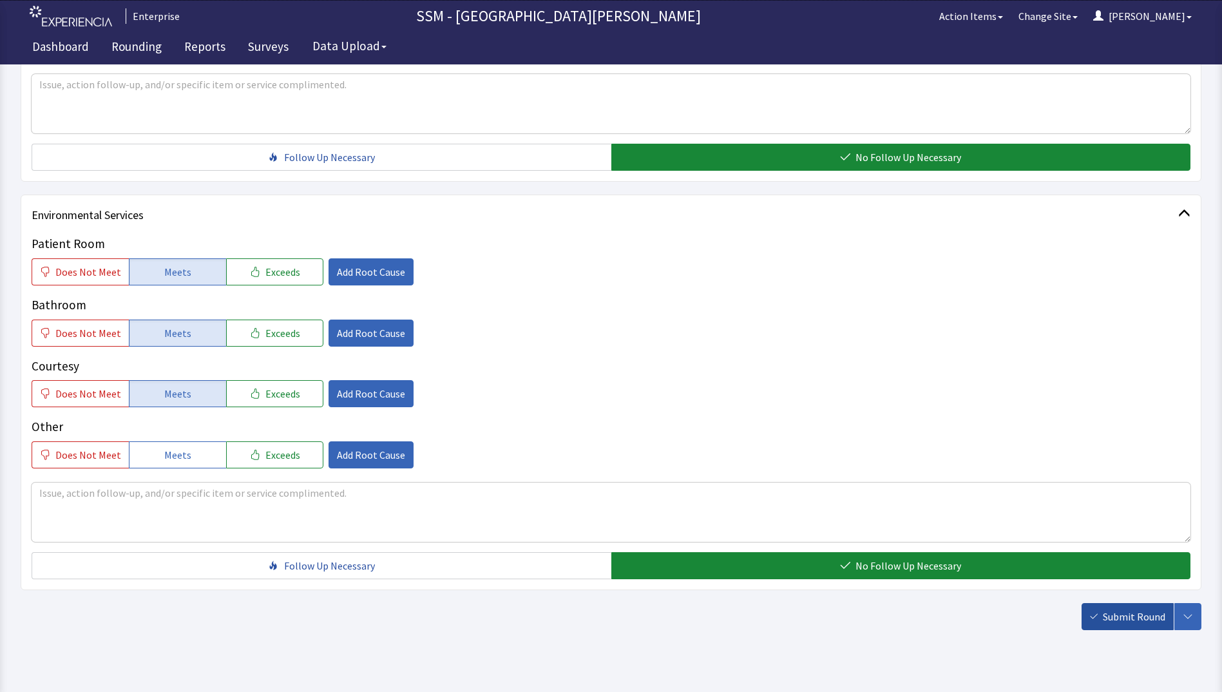
click at [1152, 617] on span "Submit Round" at bounding box center [1134, 616] width 62 height 15
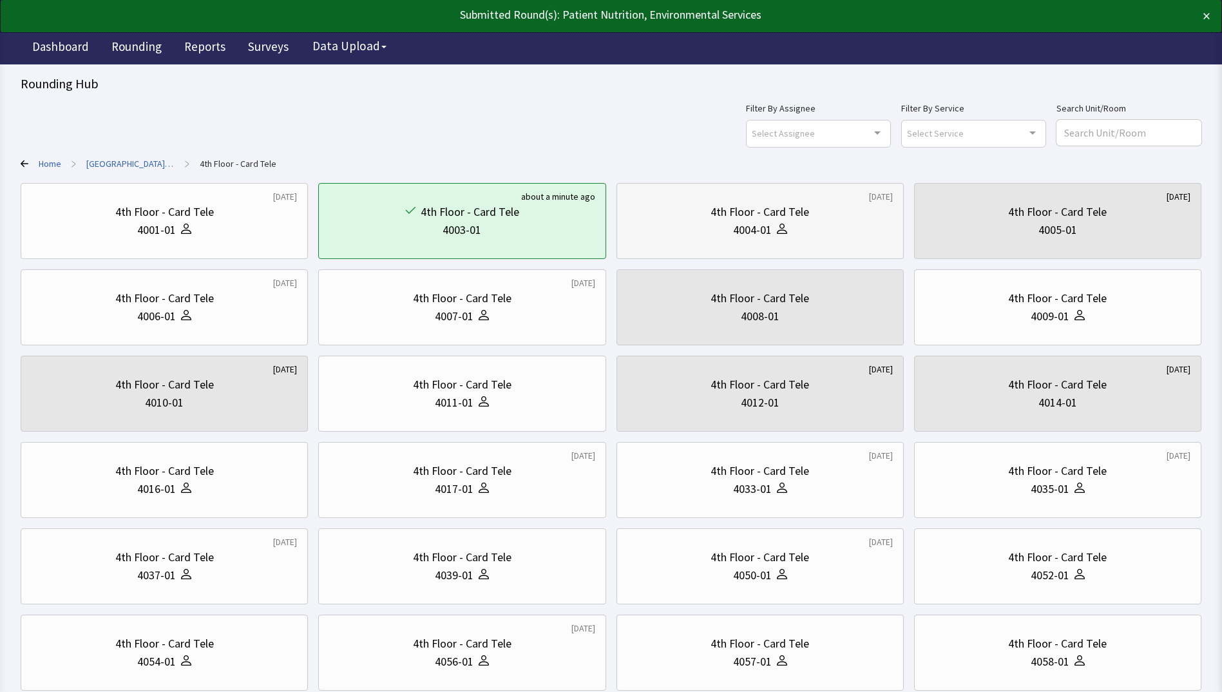
click at [807, 239] on div "4th Floor - Card Tele 4004-01" at bounding box center [760, 221] width 265 height 62
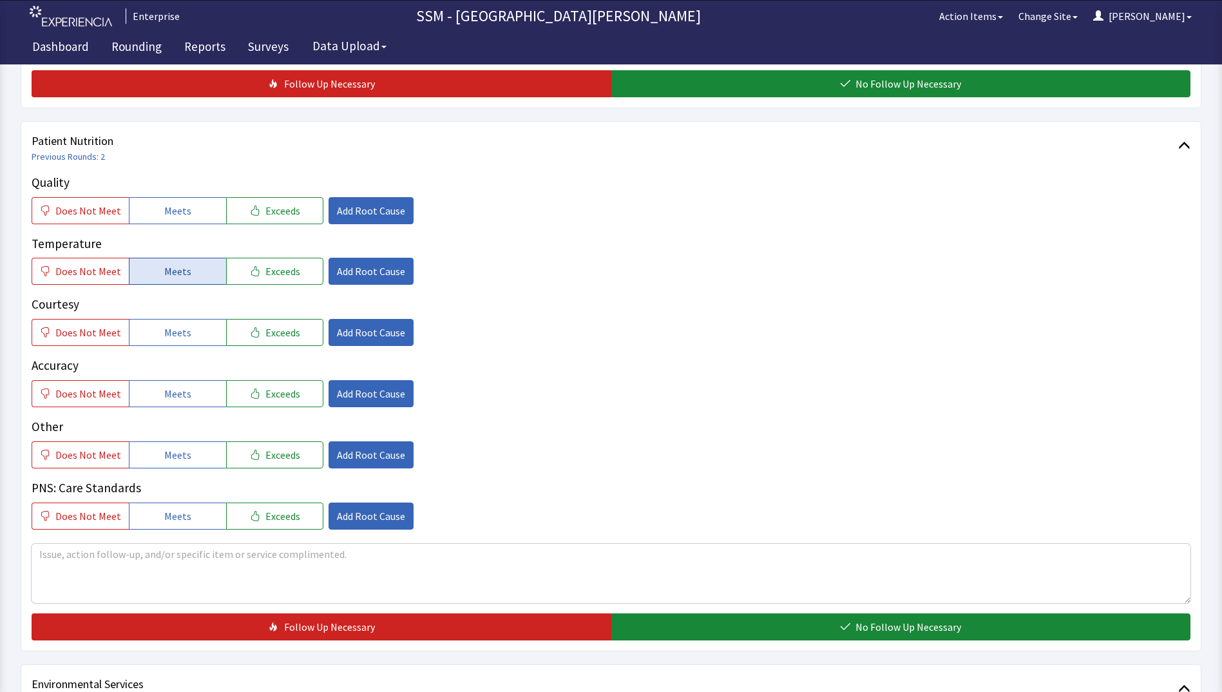
scroll to position [773, 0]
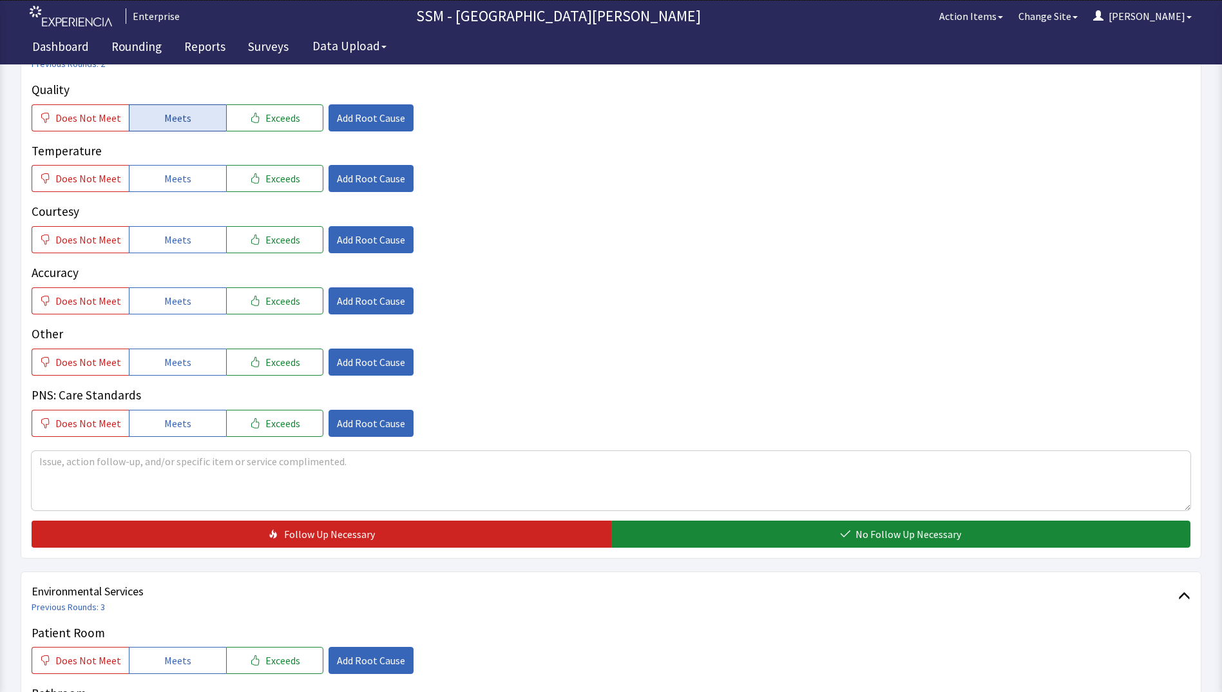
click at [169, 104] on button "Meets" at bounding box center [177, 117] width 97 height 27
drag, startPoint x: 171, startPoint y: 181, endPoint x: 183, endPoint y: 248, distance: 68.0
click at [171, 182] on span "Meets" at bounding box center [177, 178] width 27 height 15
click at [183, 249] on button "Meets" at bounding box center [177, 239] width 97 height 27
click at [182, 291] on button "Meets" at bounding box center [177, 300] width 97 height 27
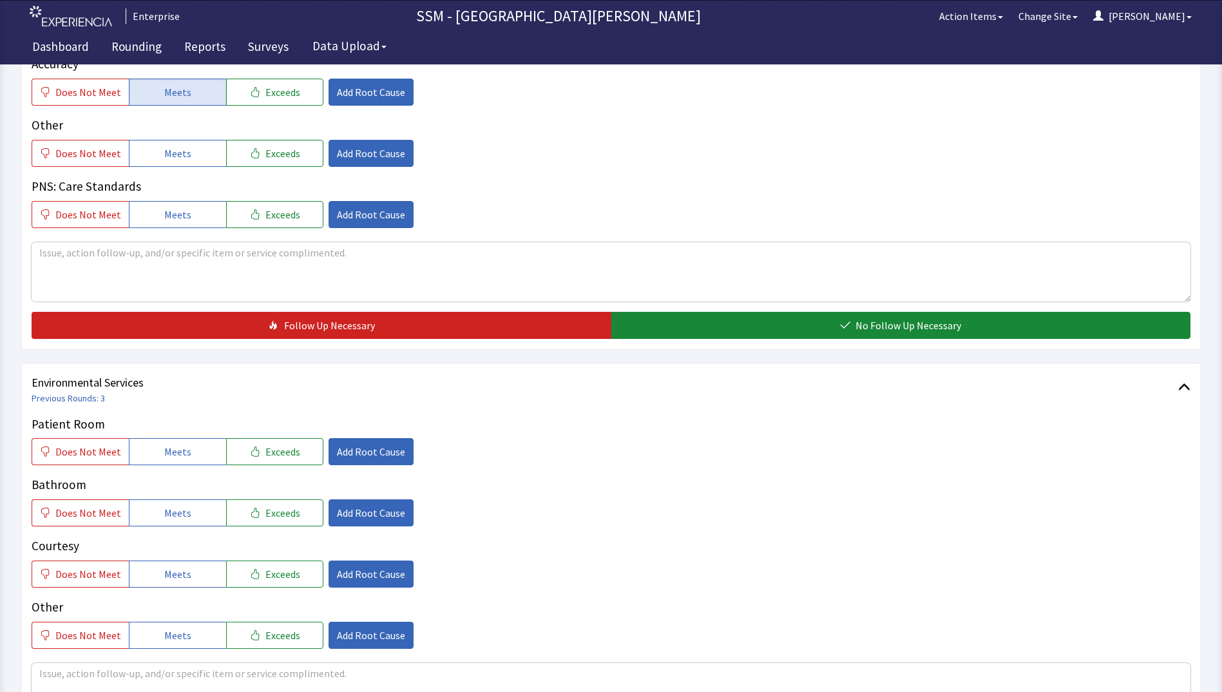
scroll to position [1095, 0]
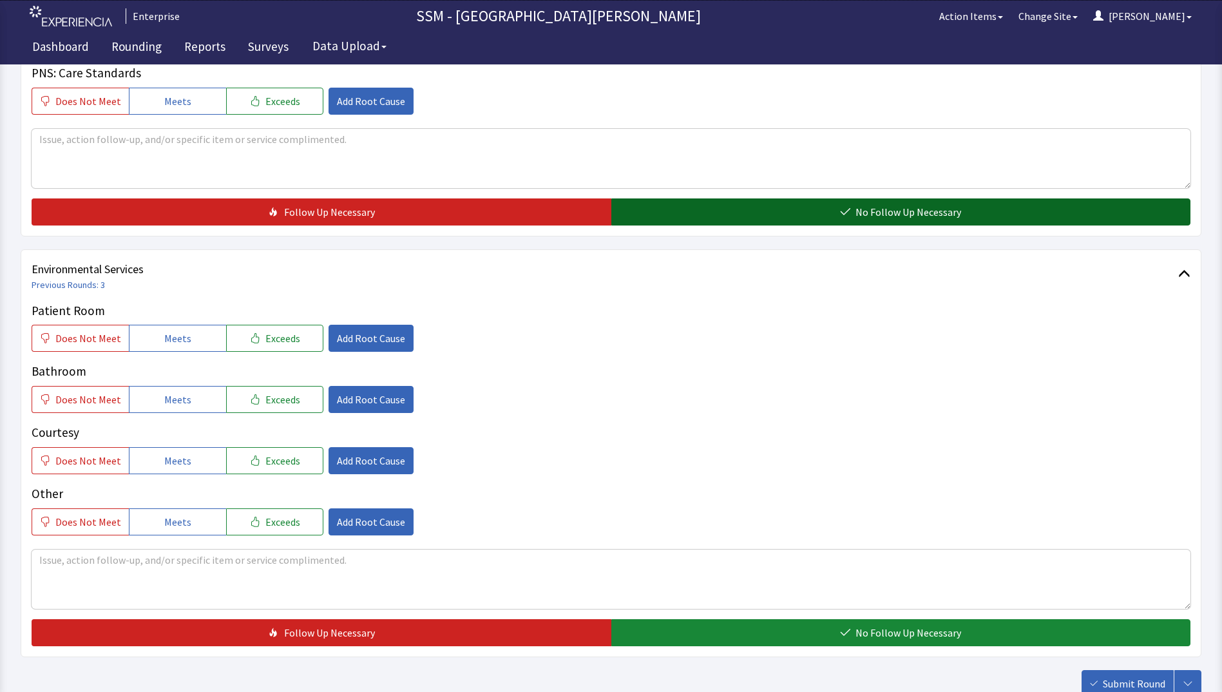
click at [847, 217] on button "No Follow Up Necessary" at bounding box center [901, 211] width 580 height 27
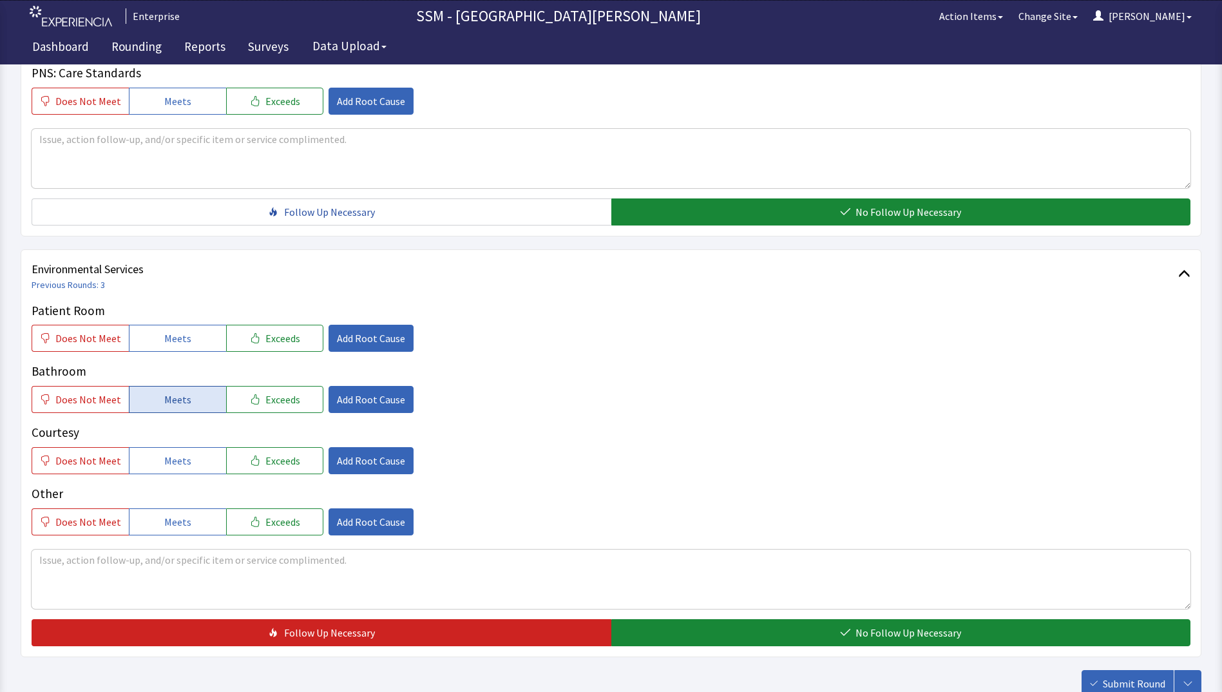
drag, startPoint x: 164, startPoint y: 343, endPoint x: 169, endPoint y: 389, distance: 46.7
click at [164, 345] on span "Meets" at bounding box center [177, 338] width 27 height 15
drag, startPoint x: 169, startPoint y: 394, endPoint x: 174, endPoint y: 440, distance: 46.6
click at [170, 398] on span "Meets" at bounding box center [177, 399] width 27 height 15
click at [173, 457] on span "Meets" at bounding box center [177, 460] width 27 height 15
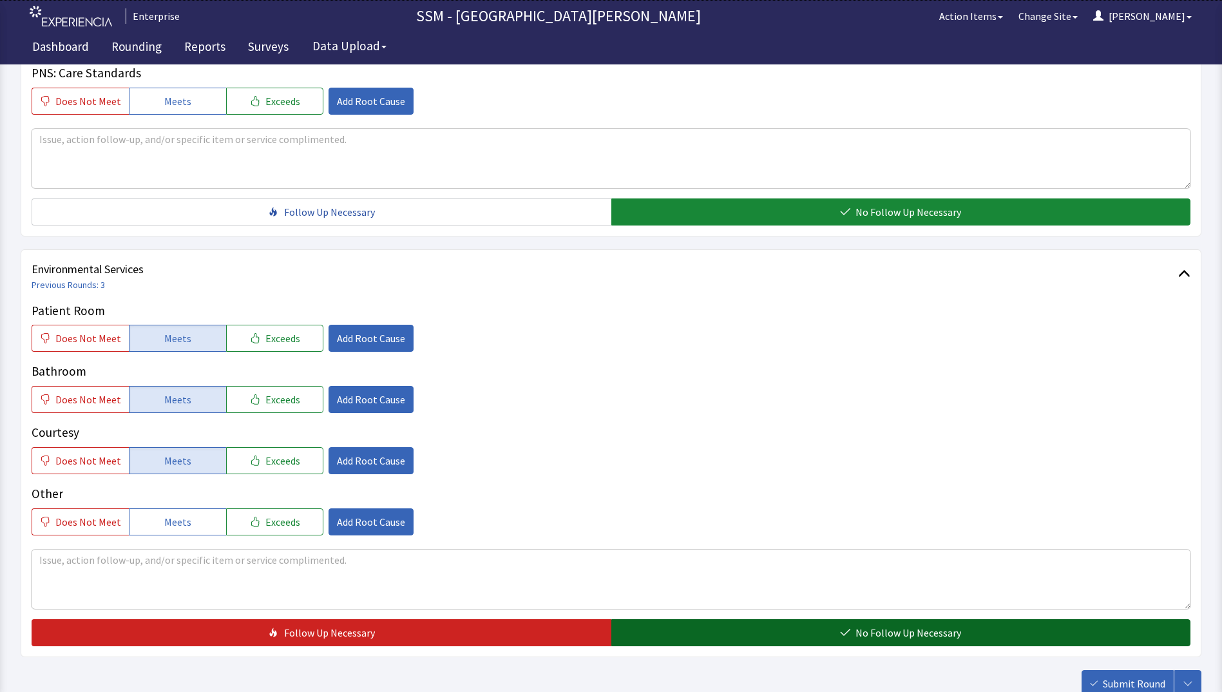
click at [706, 632] on button "No Follow Up Necessary" at bounding box center [901, 632] width 580 height 27
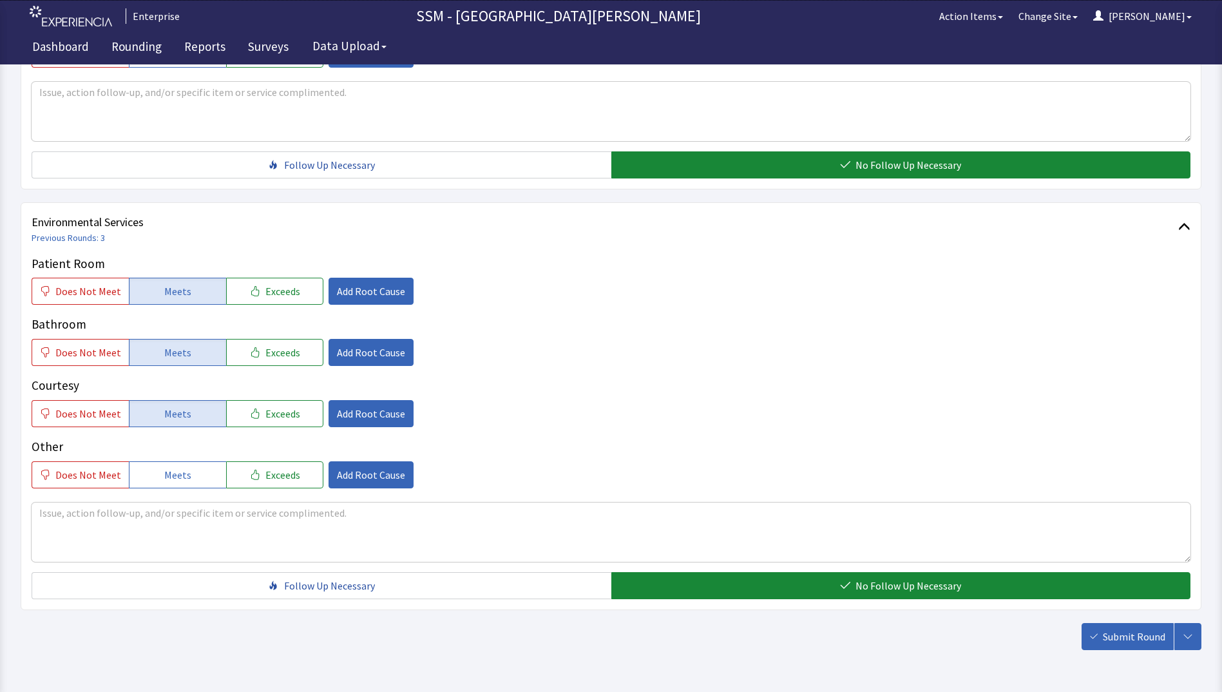
scroll to position [1186, 0]
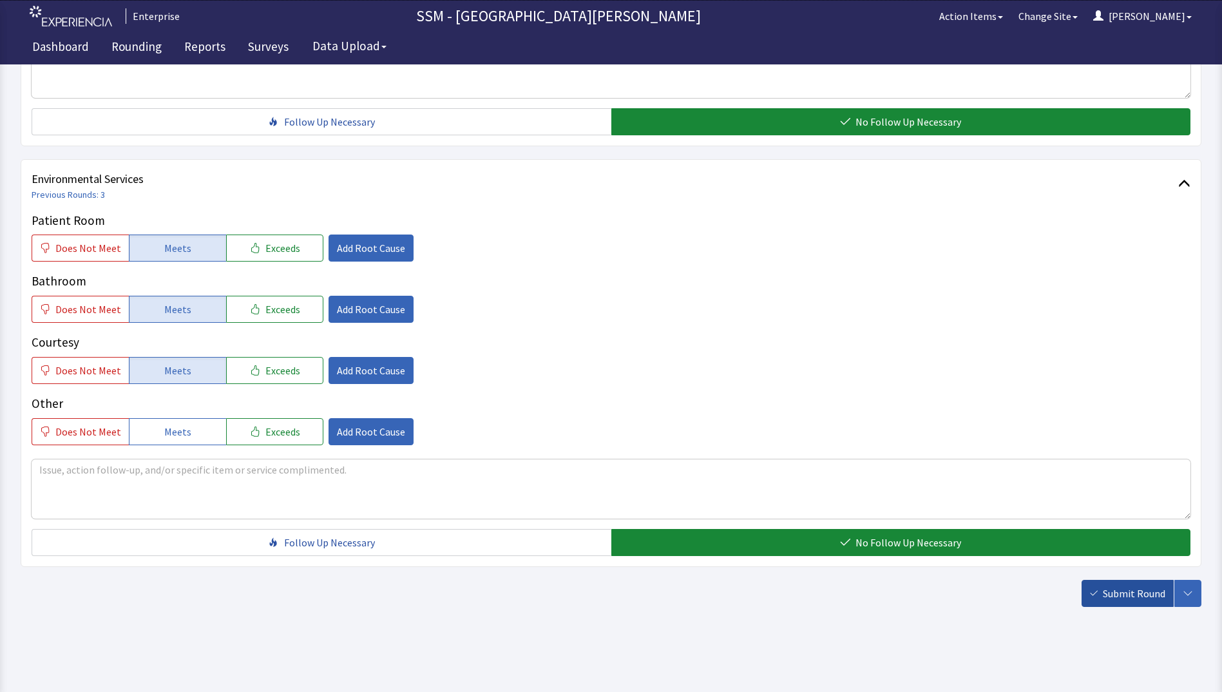
click at [1103, 599] on button "Submit Round" at bounding box center [1128, 593] width 92 height 27
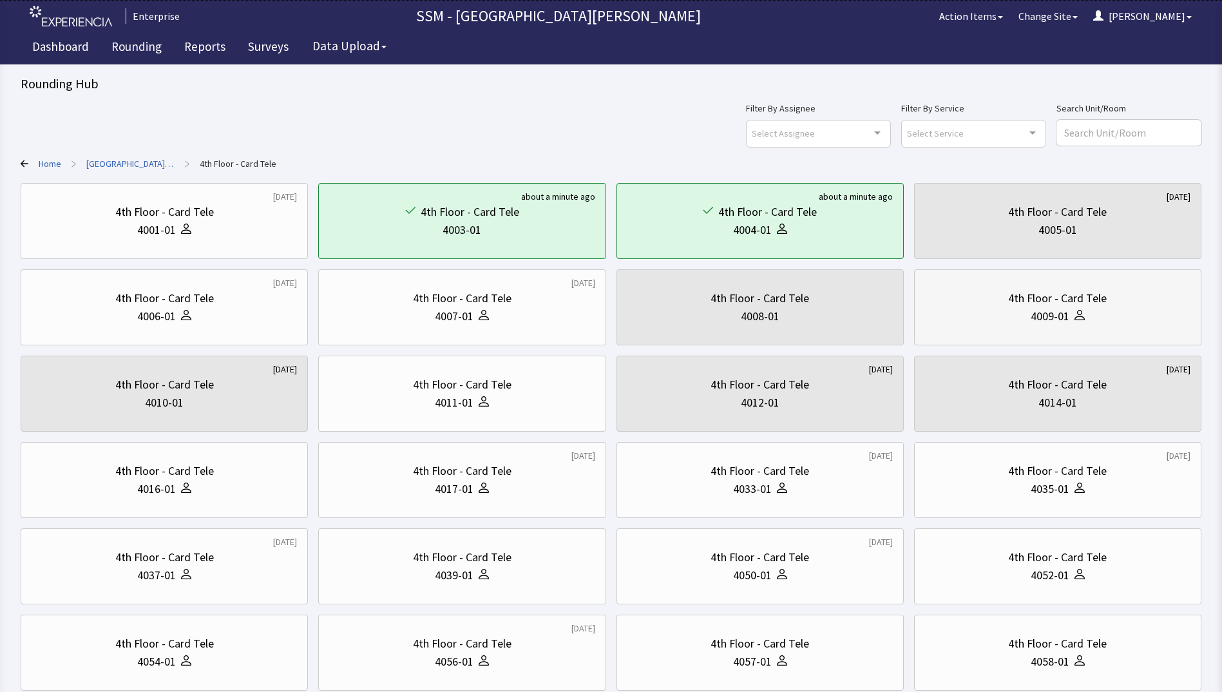
click at [1076, 305] on div "4th Floor - Card Tele" at bounding box center [1057, 298] width 99 height 18
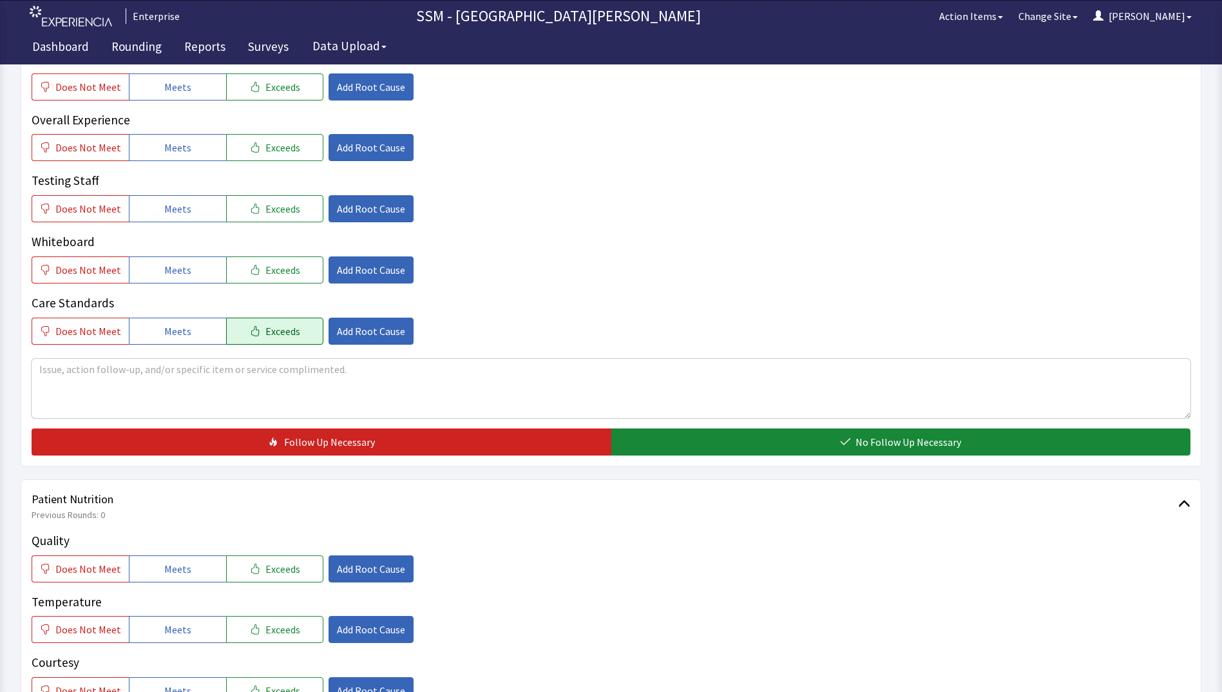
scroll to position [644, 0]
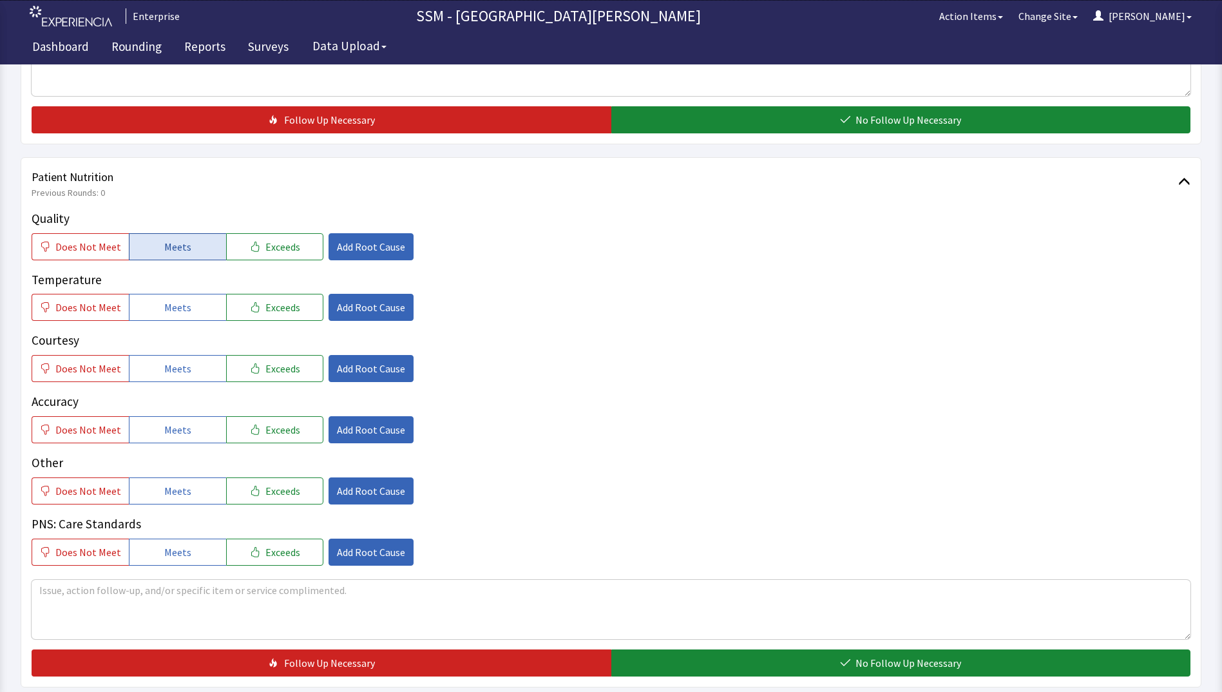
click at [203, 241] on button "Meets" at bounding box center [177, 246] width 97 height 27
click at [180, 311] on span "Meets" at bounding box center [177, 307] width 27 height 15
drag, startPoint x: 177, startPoint y: 360, endPoint x: 182, endPoint y: 432, distance: 73.0
click at [177, 362] on button "Meets" at bounding box center [177, 368] width 97 height 27
click at [182, 435] on span "Meets" at bounding box center [177, 429] width 27 height 15
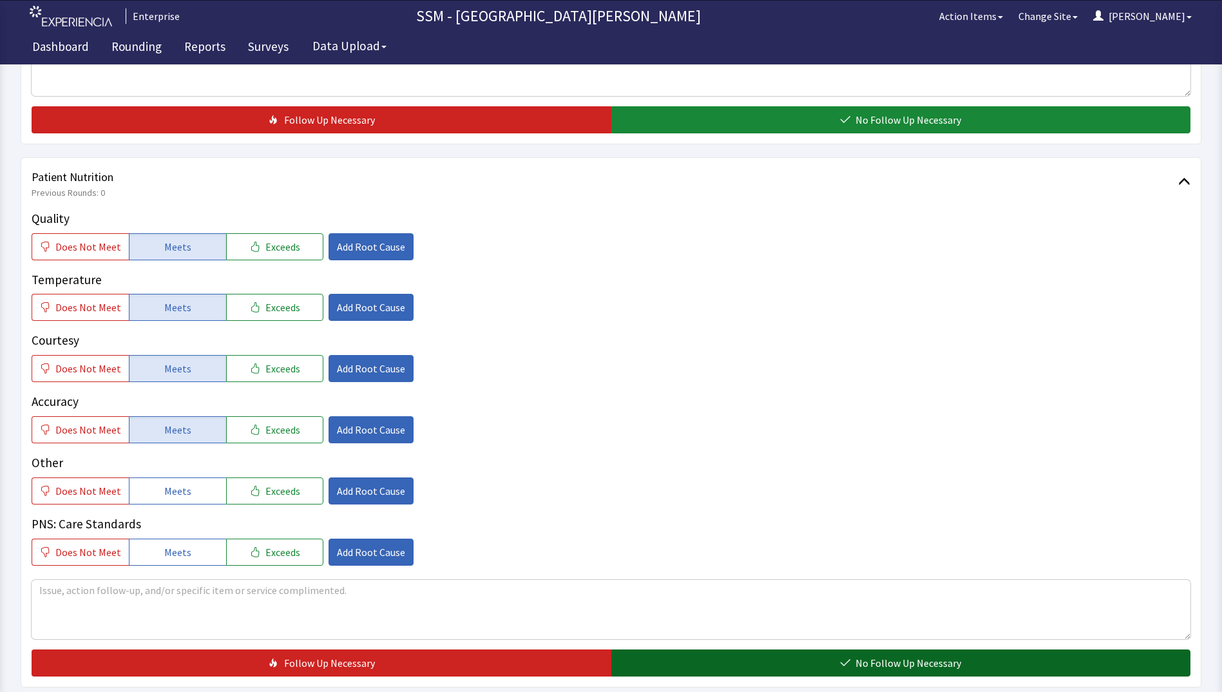
click at [726, 659] on button "No Follow Up Necessary" at bounding box center [901, 662] width 580 height 27
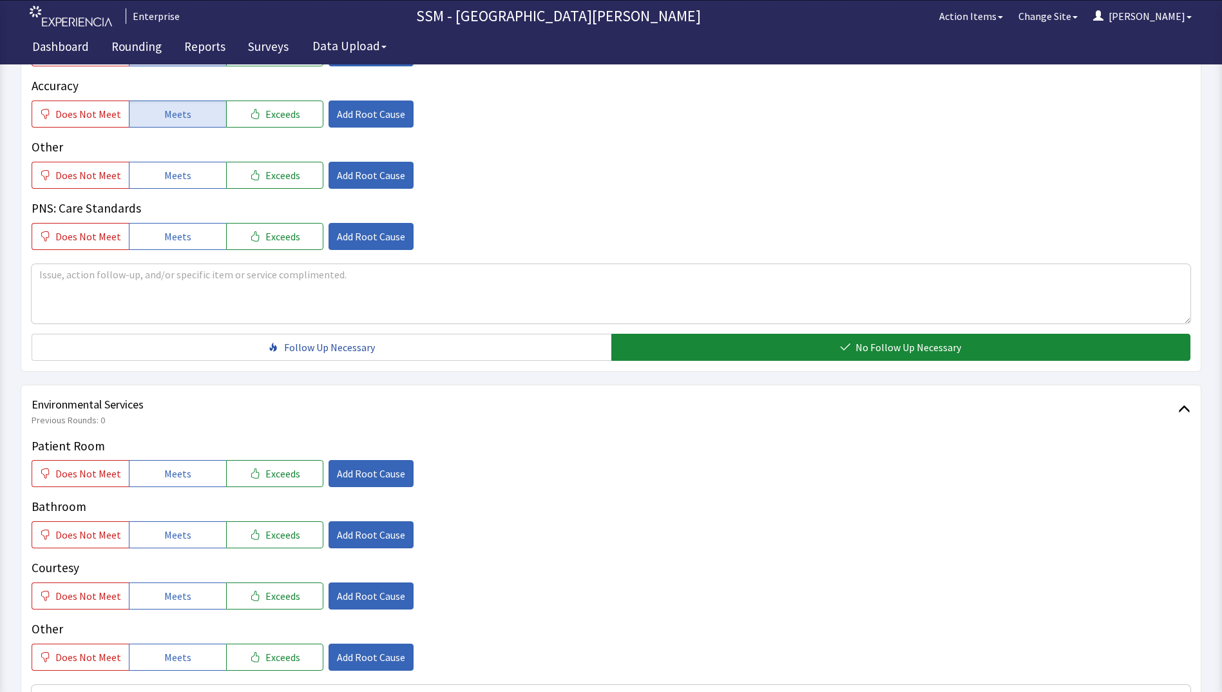
scroll to position [1095, 0]
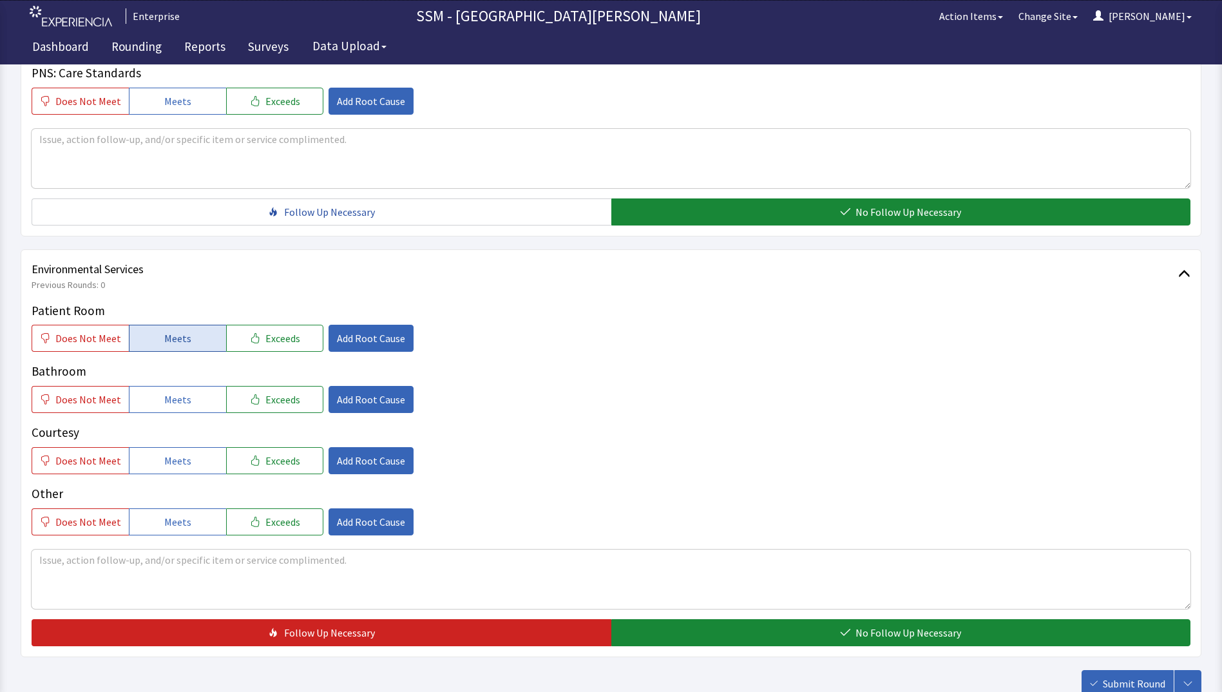
click at [179, 337] on span "Meets" at bounding box center [177, 338] width 27 height 15
drag, startPoint x: 177, startPoint y: 400, endPoint x: 182, endPoint y: 439, distance: 39.0
click at [177, 403] on span "Meets" at bounding box center [177, 399] width 27 height 15
click at [180, 451] on button "Meets" at bounding box center [177, 460] width 97 height 27
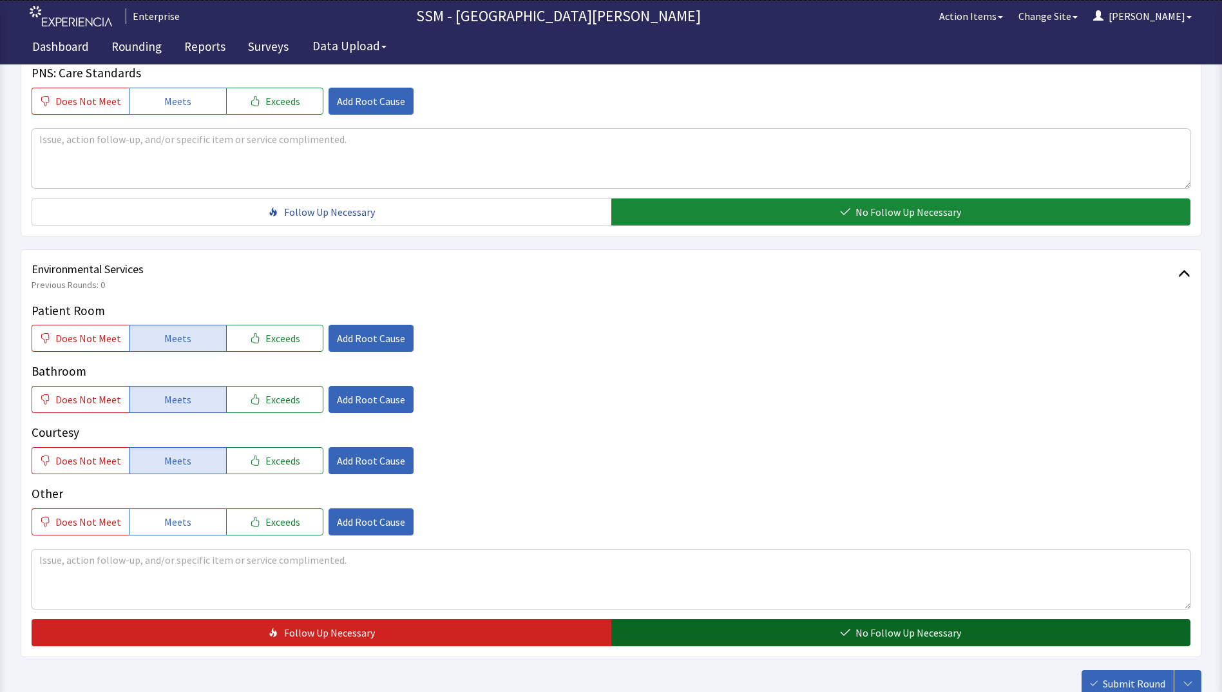
click at [706, 635] on button "No Follow Up Necessary" at bounding box center [901, 632] width 580 height 27
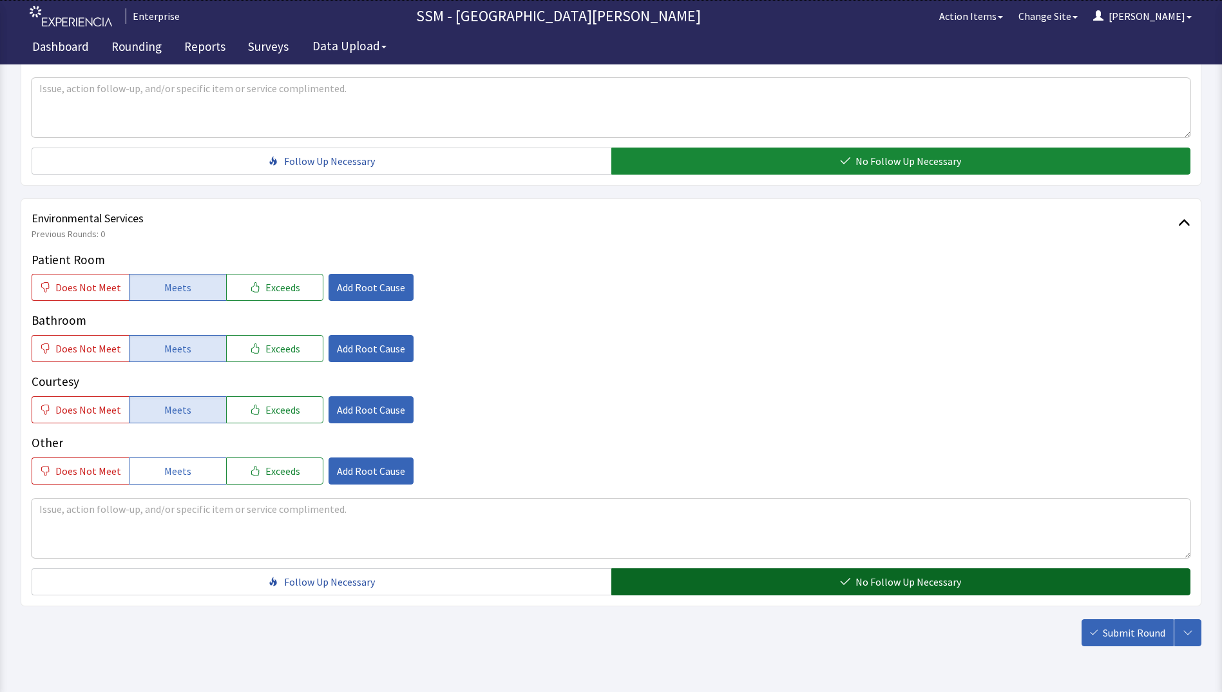
scroll to position [1186, 0]
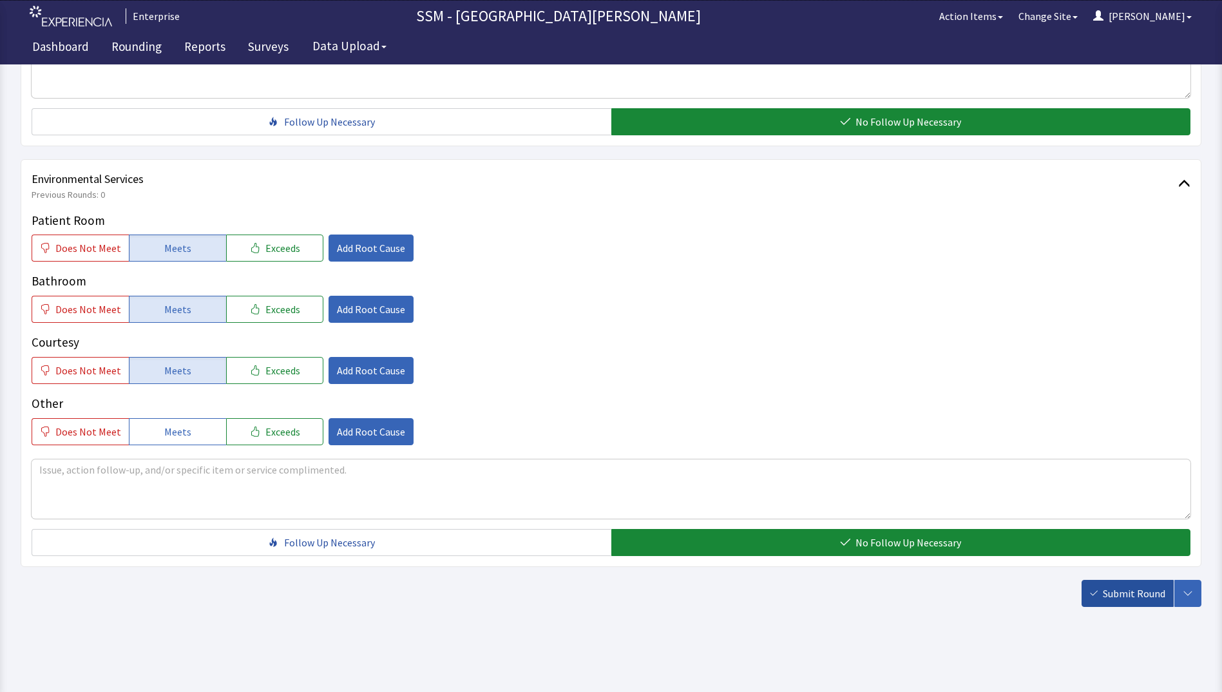
click at [1090, 599] on button "Submit Round" at bounding box center [1128, 593] width 92 height 27
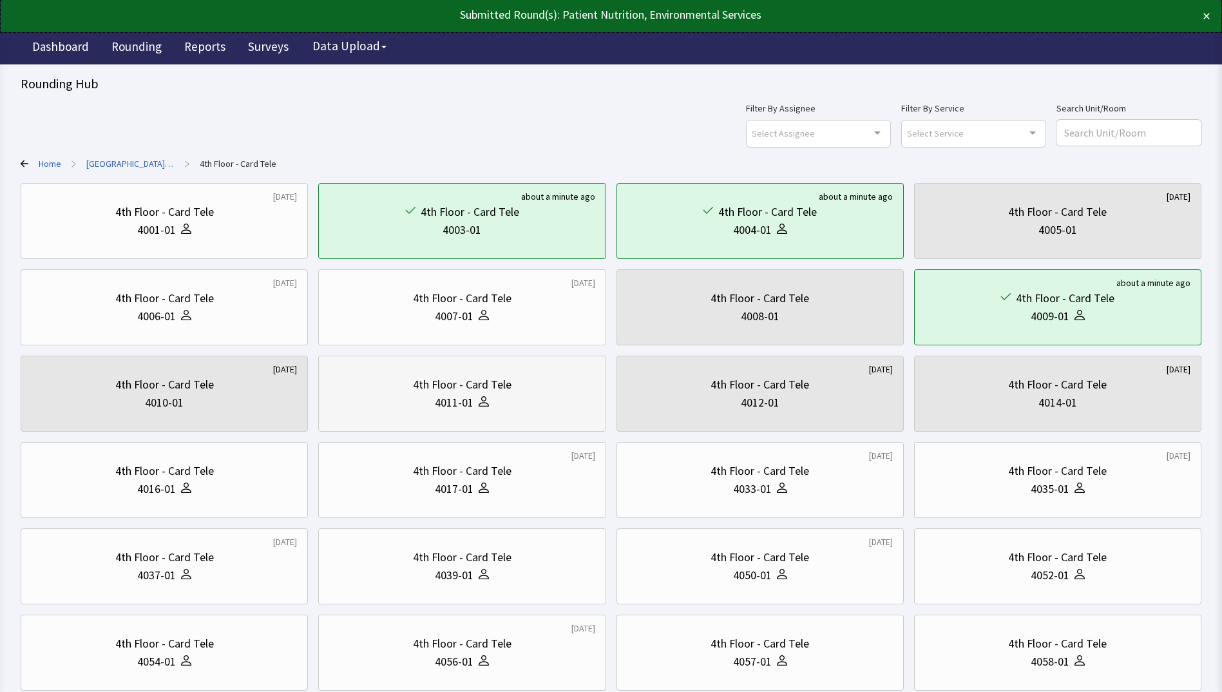
click at [430, 403] on div "4011-01" at bounding box center [461, 403] width 265 height 18
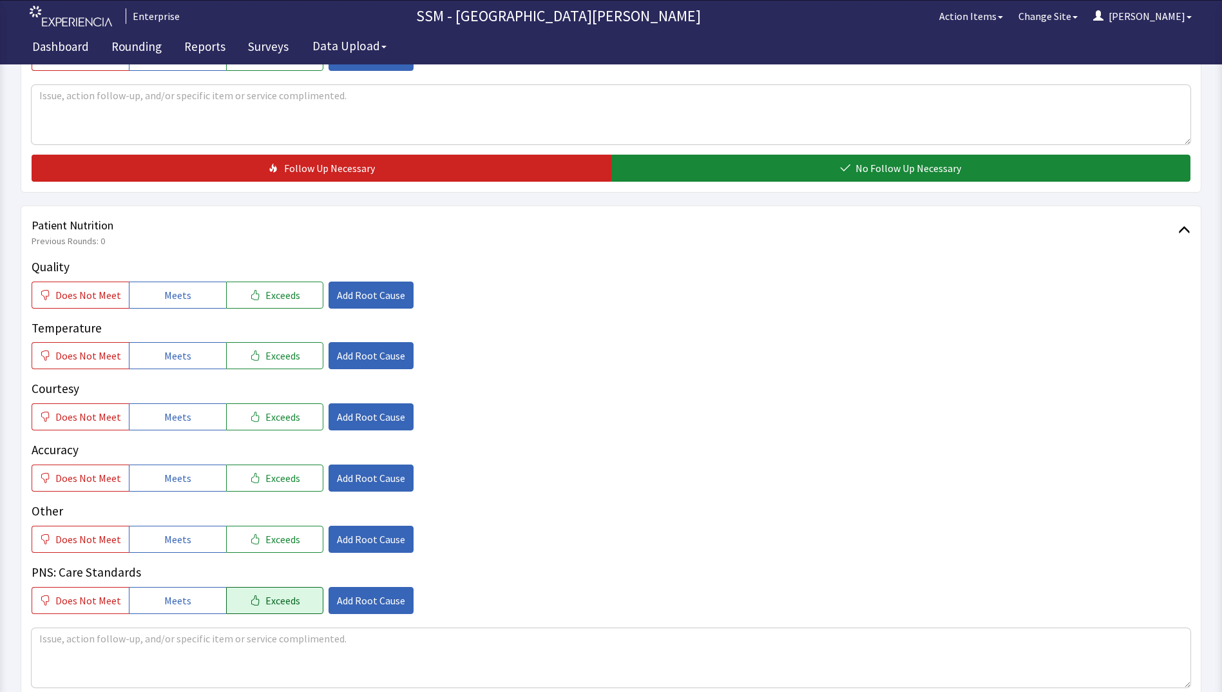
scroll to position [773, 0]
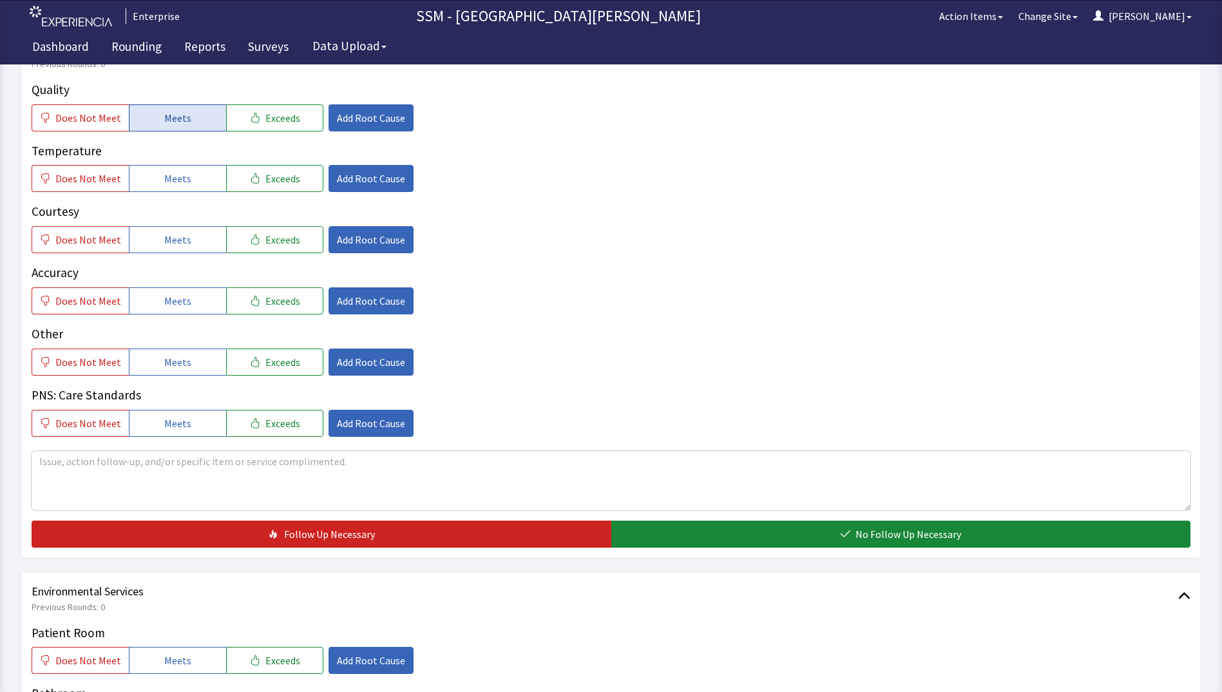
click at [193, 117] on button "Meets" at bounding box center [177, 117] width 97 height 27
click at [189, 192] on button "Meets" at bounding box center [177, 178] width 97 height 27
click at [183, 251] on button "Meets" at bounding box center [177, 239] width 97 height 27
click at [185, 298] on span "Meets" at bounding box center [177, 300] width 27 height 15
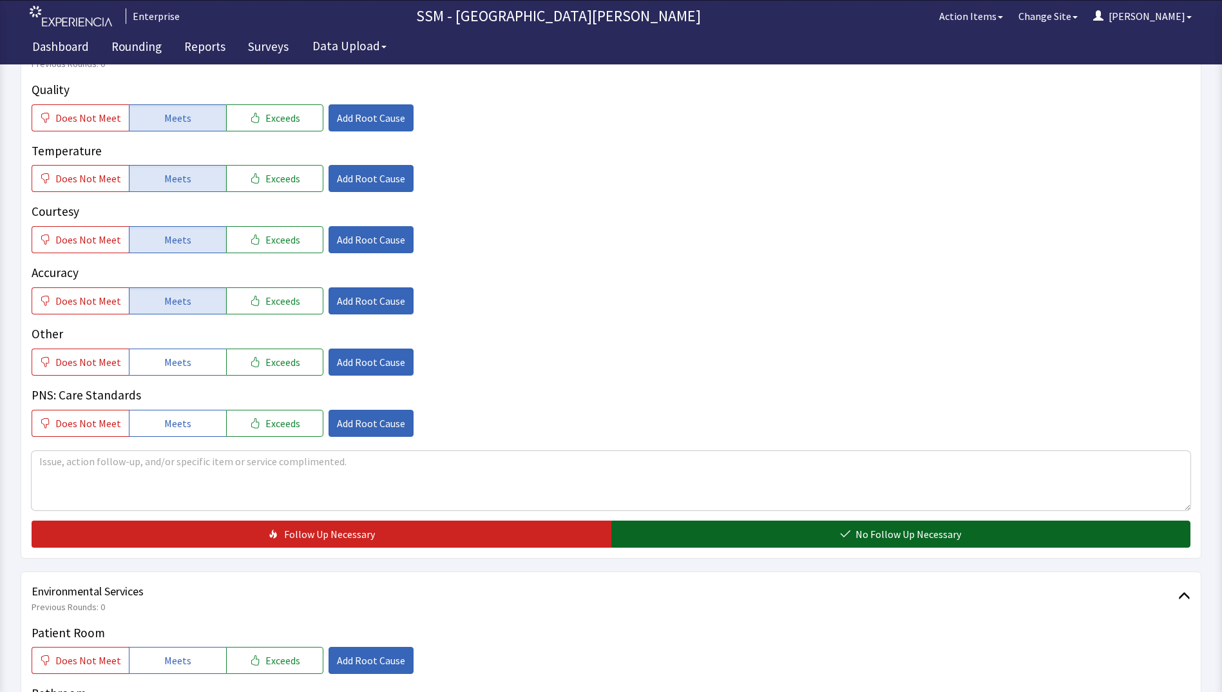
click at [687, 533] on button "No Follow Up Necessary" at bounding box center [901, 534] width 580 height 27
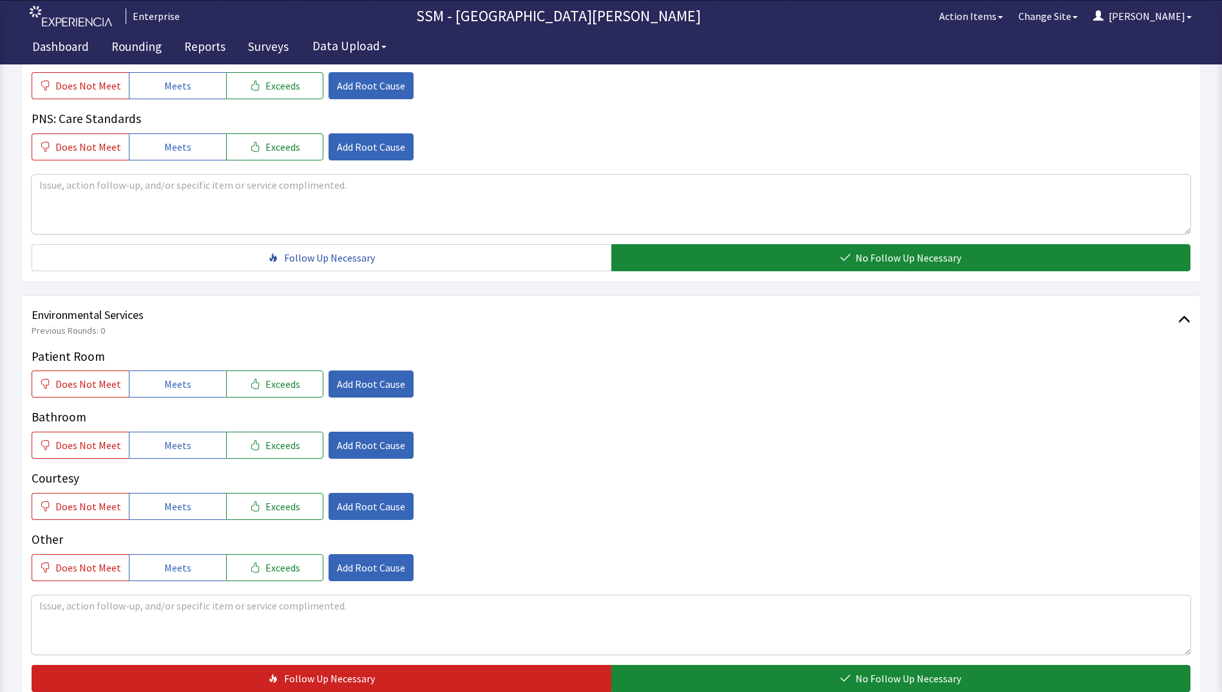
scroll to position [1186, 0]
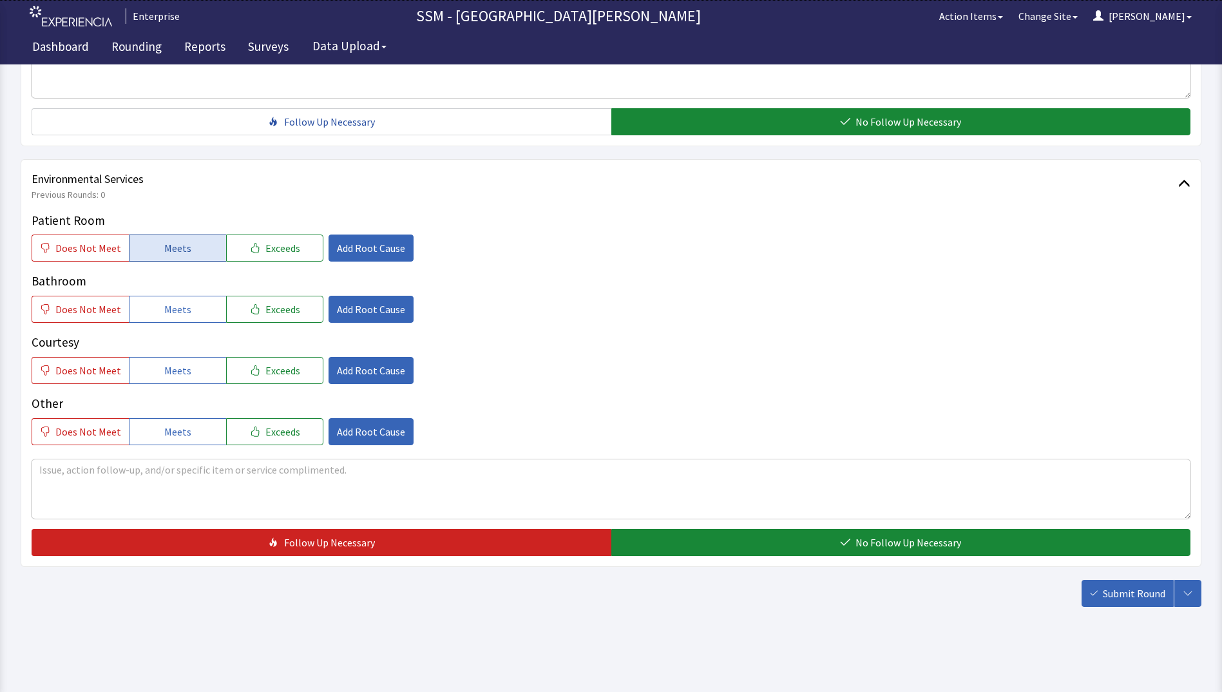
click at [164, 254] on span "Meets" at bounding box center [177, 247] width 27 height 15
drag, startPoint x: 178, startPoint y: 307, endPoint x: 182, endPoint y: 369, distance: 61.3
click at [178, 308] on span "Meets" at bounding box center [177, 309] width 27 height 15
click at [180, 372] on span "Meets" at bounding box center [177, 370] width 27 height 15
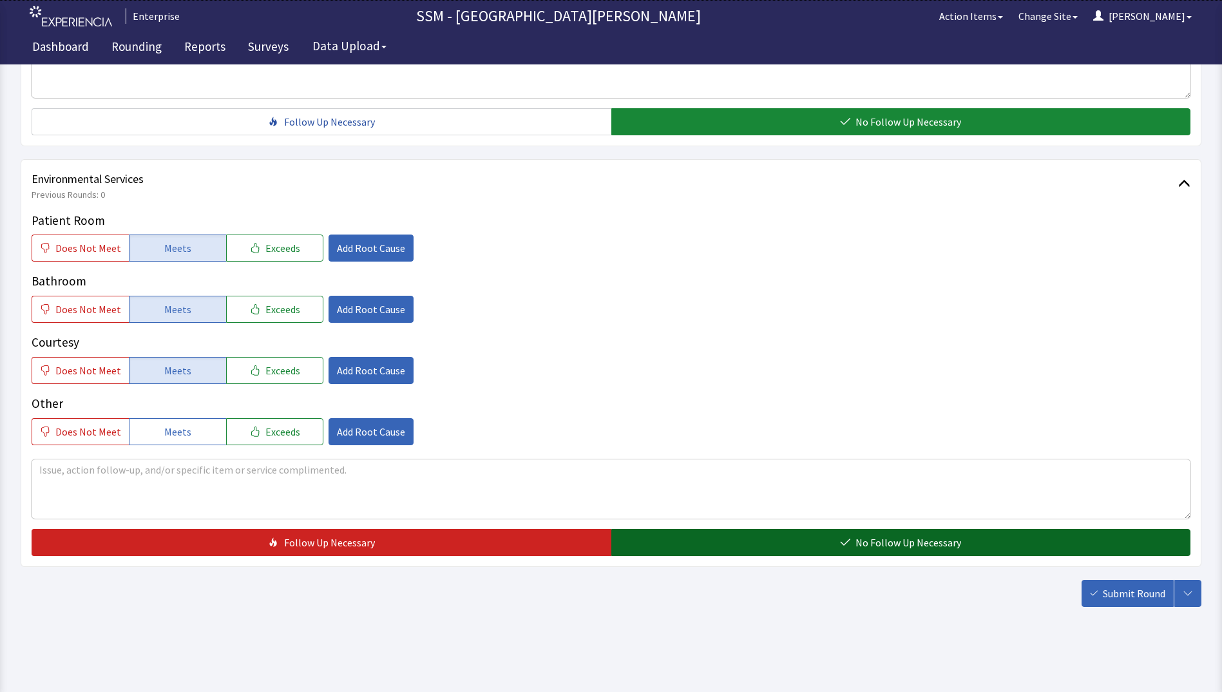
click at [717, 541] on button "No Follow Up Necessary" at bounding box center [901, 542] width 580 height 27
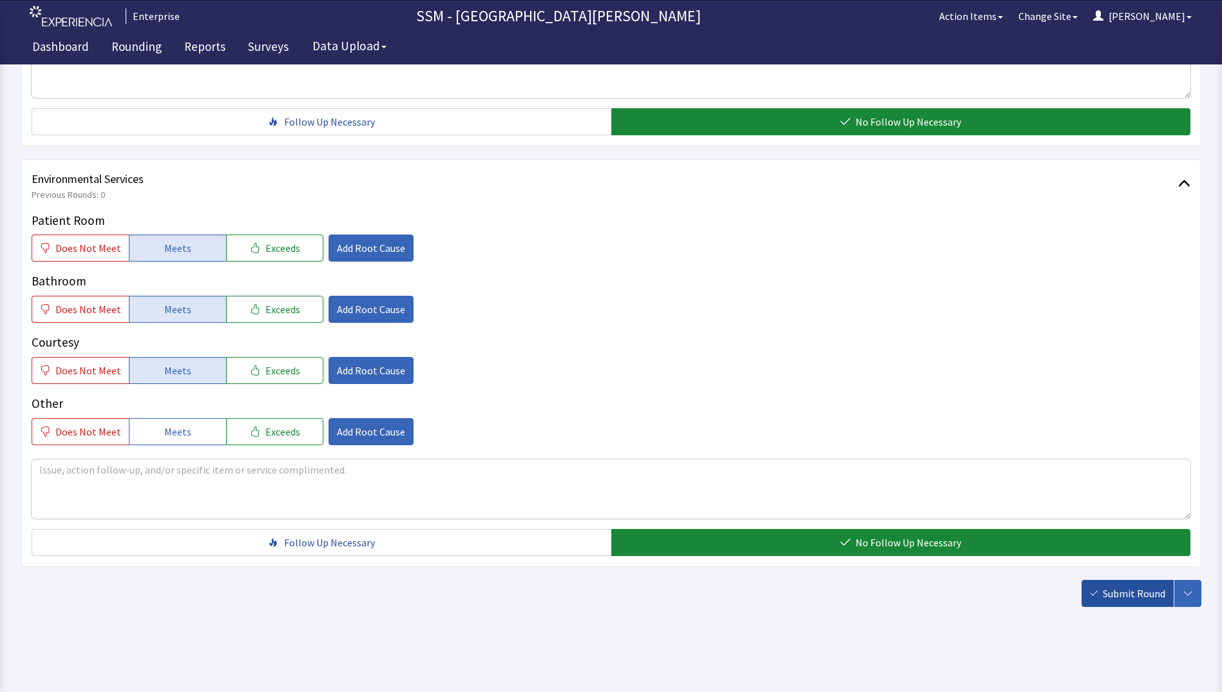
click at [1113, 586] on span "Submit Round" at bounding box center [1134, 593] width 62 height 15
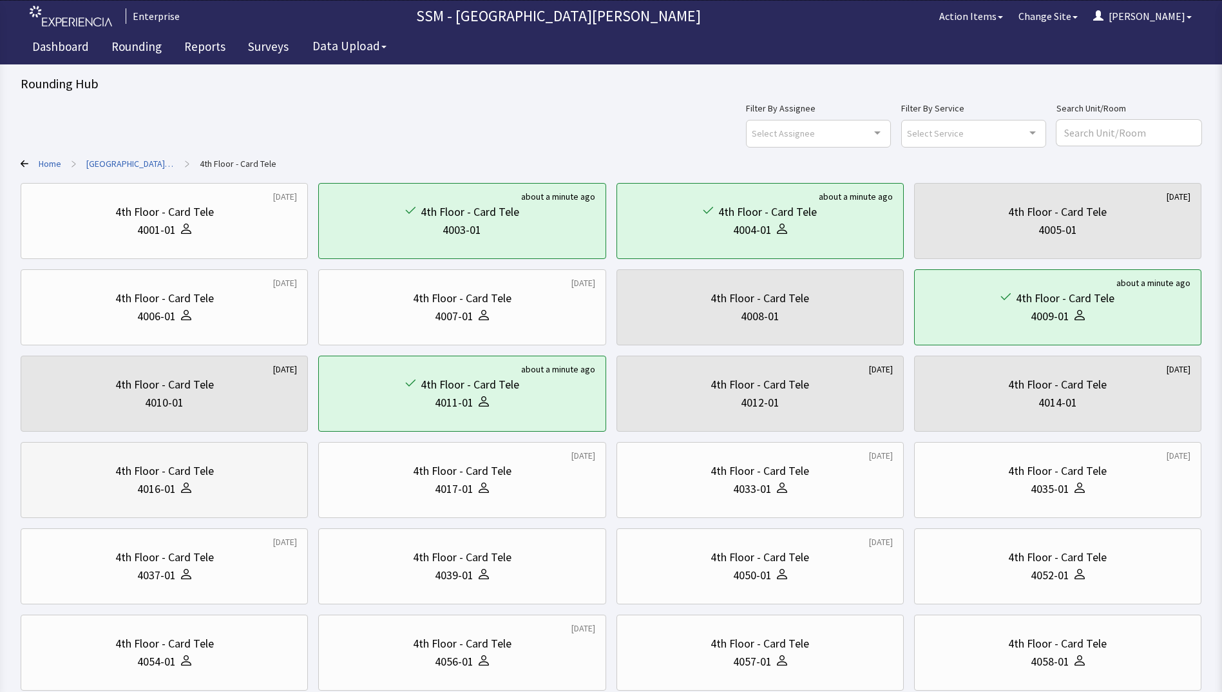
click at [174, 474] on div "4th Floor - Card Tele" at bounding box center [164, 471] width 99 height 18
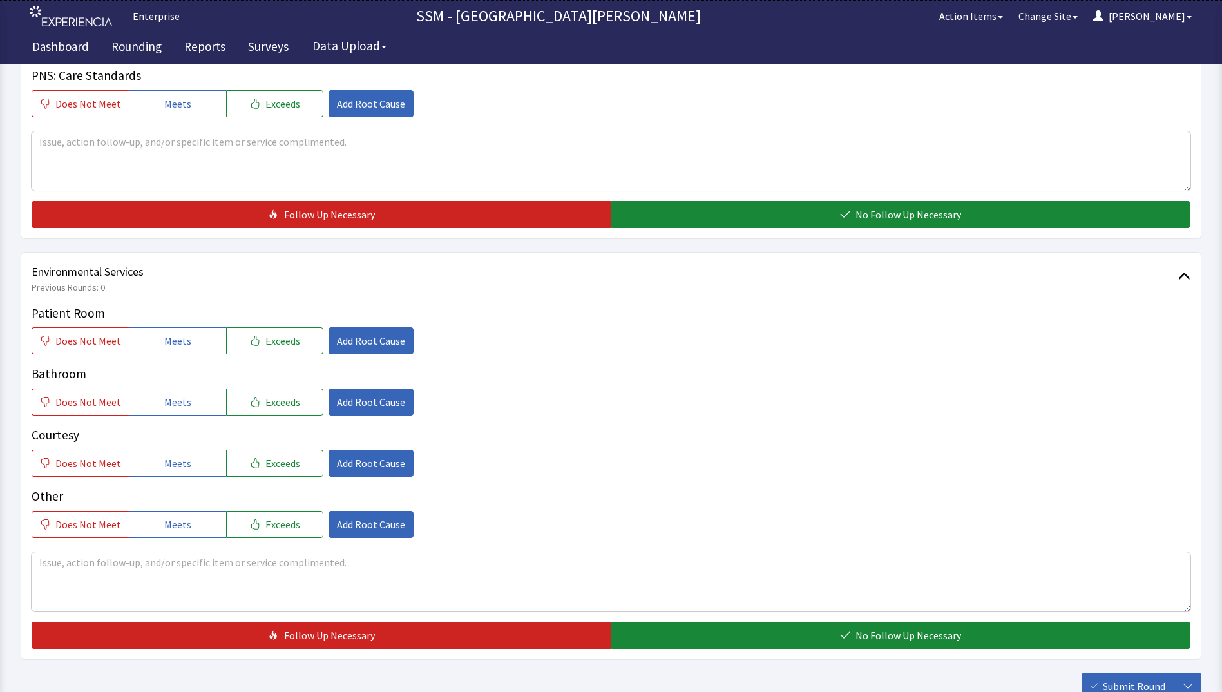
scroll to position [1186, 0]
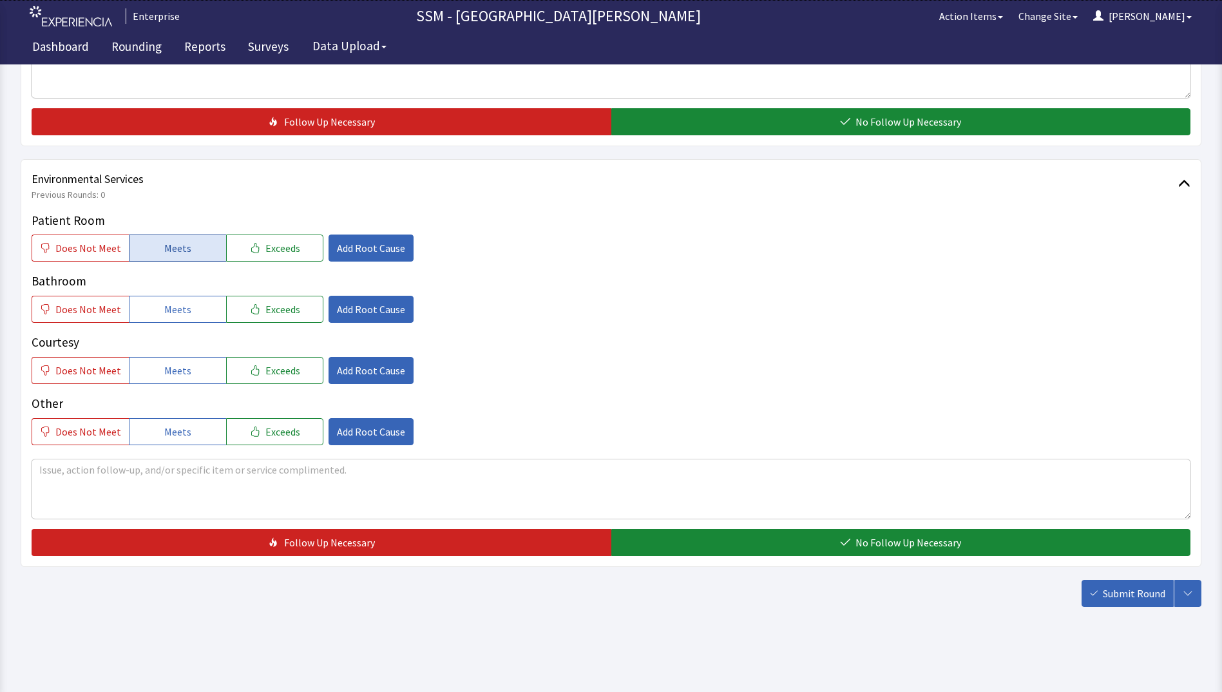
click at [189, 248] on button "Meets" at bounding box center [177, 248] width 97 height 27
click at [187, 307] on button "Meets" at bounding box center [177, 309] width 97 height 27
click at [185, 370] on span "Meets" at bounding box center [177, 370] width 27 height 15
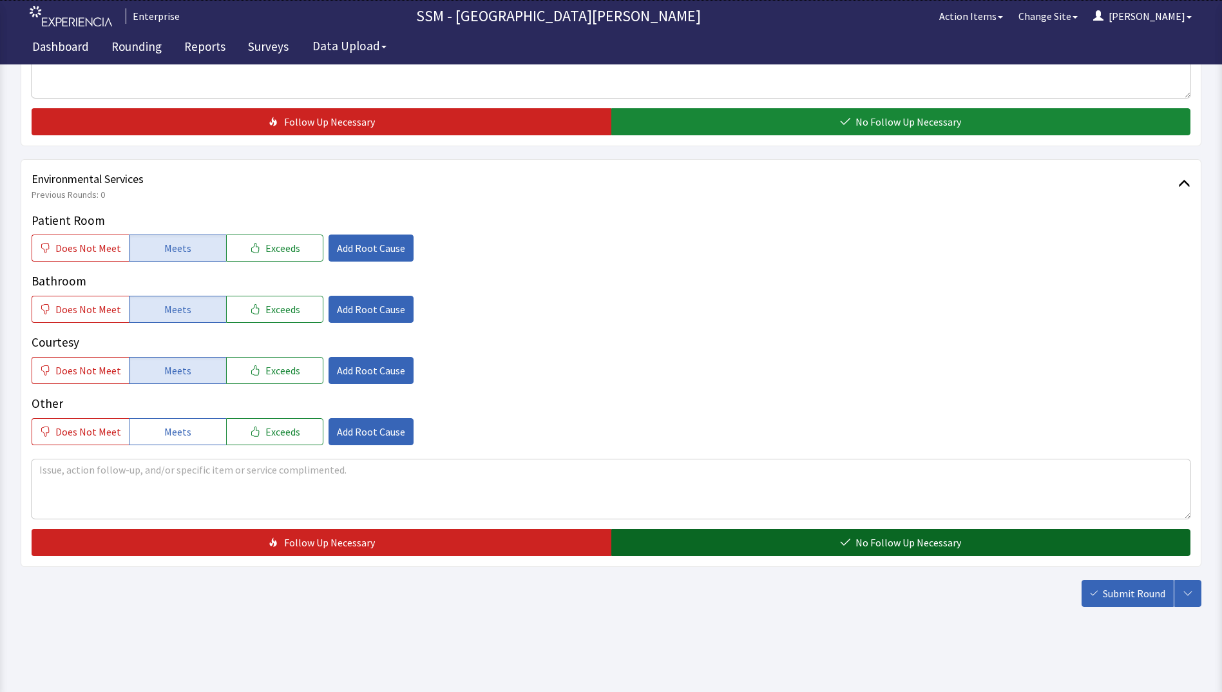
click at [704, 544] on button "No Follow Up Necessary" at bounding box center [901, 542] width 580 height 27
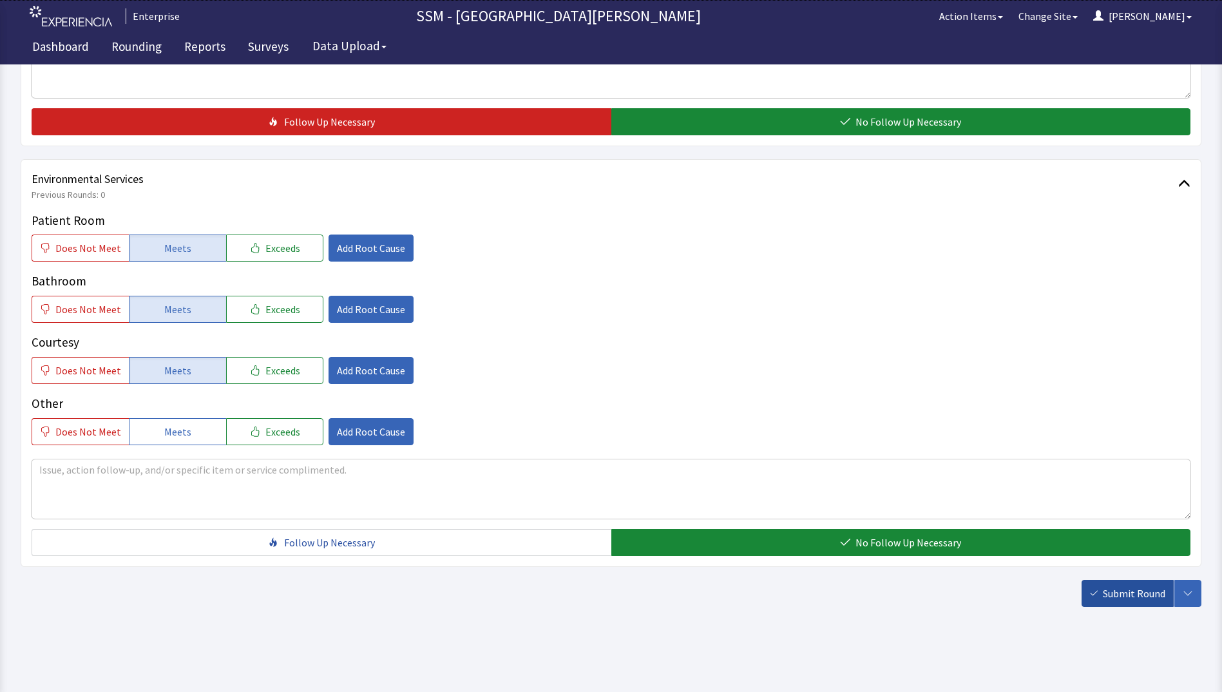
click at [1112, 594] on span "Submit Round" at bounding box center [1134, 593] width 62 height 15
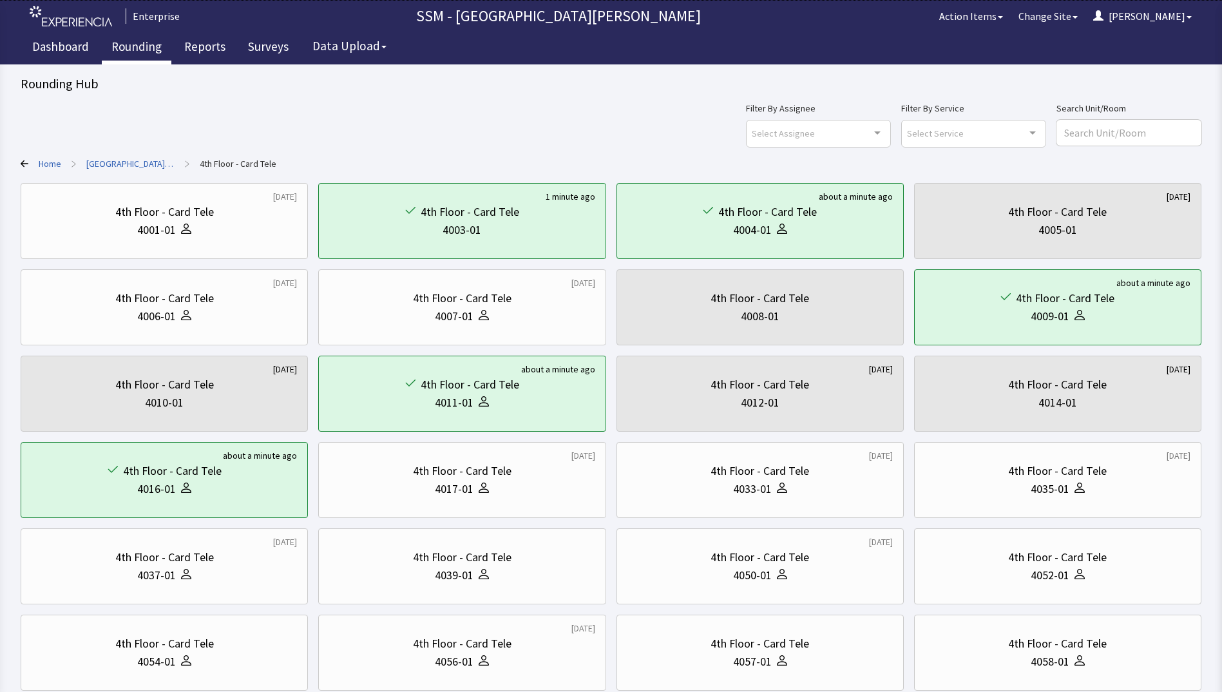
click at [149, 46] on link "Rounding" at bounding box center [137, 48] width 70 height 32
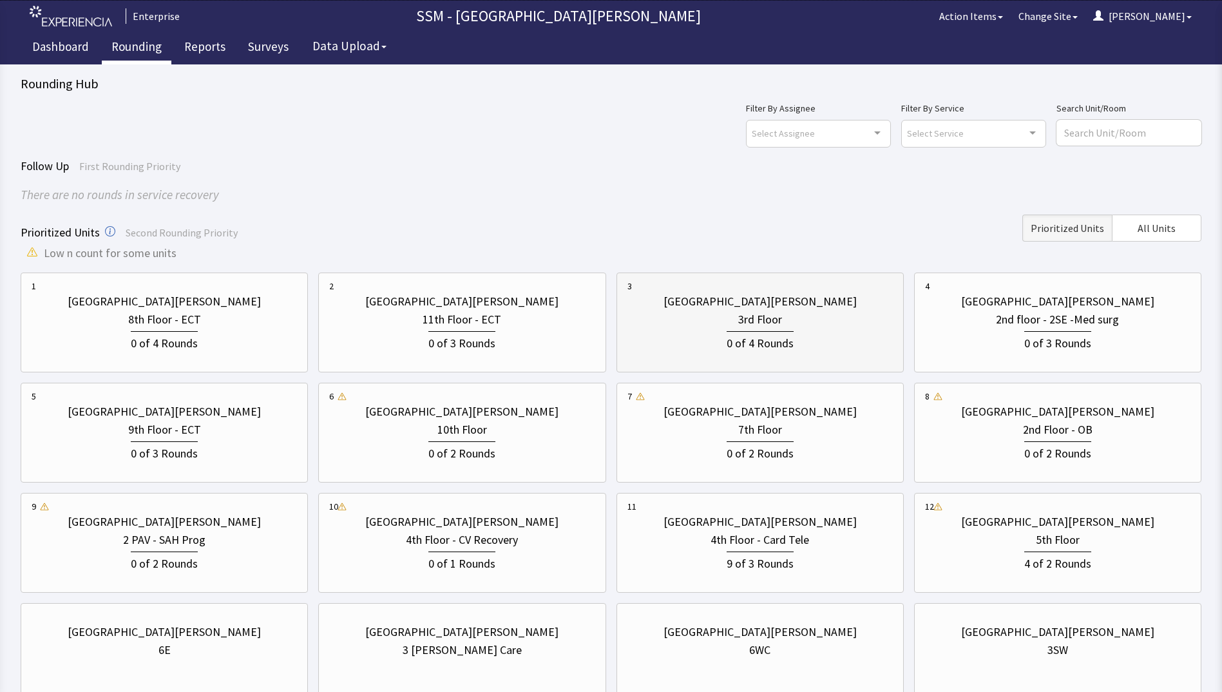
click at [831, 320] on div "3rd Floor" at bounding box center [760, 320] width 265 height 18
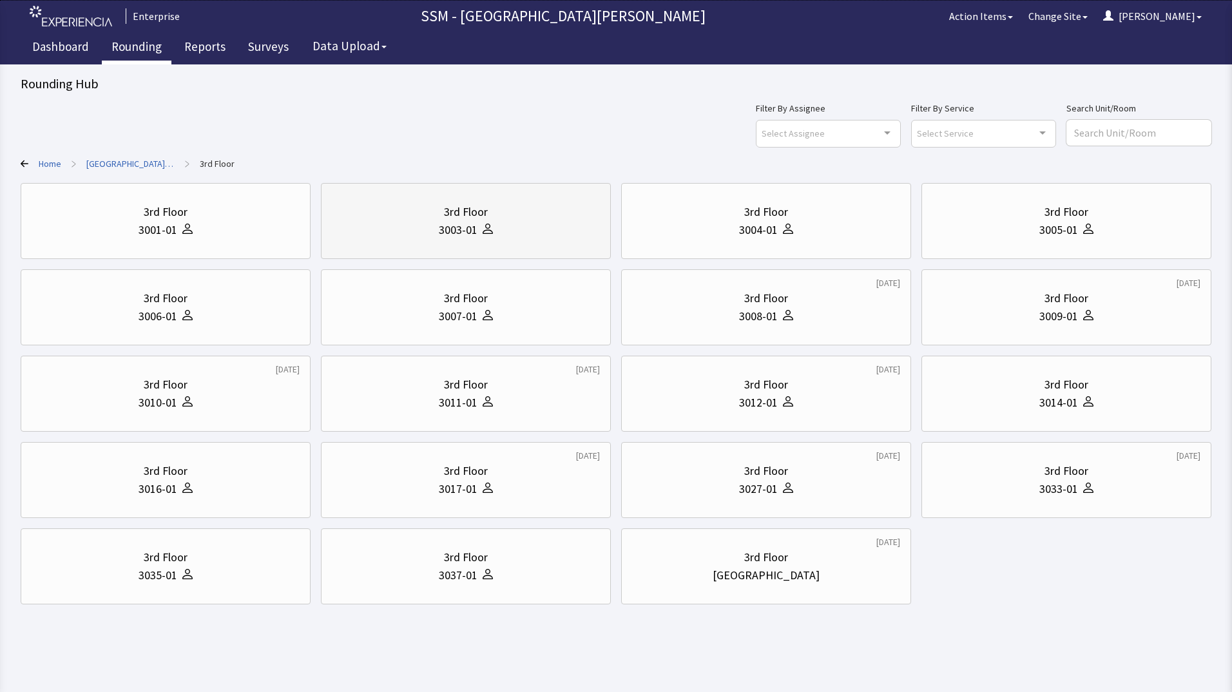
click at [434, 248] on div "3rd Floor 3003-01" at bounding box center [466, 221] width 268 height 62
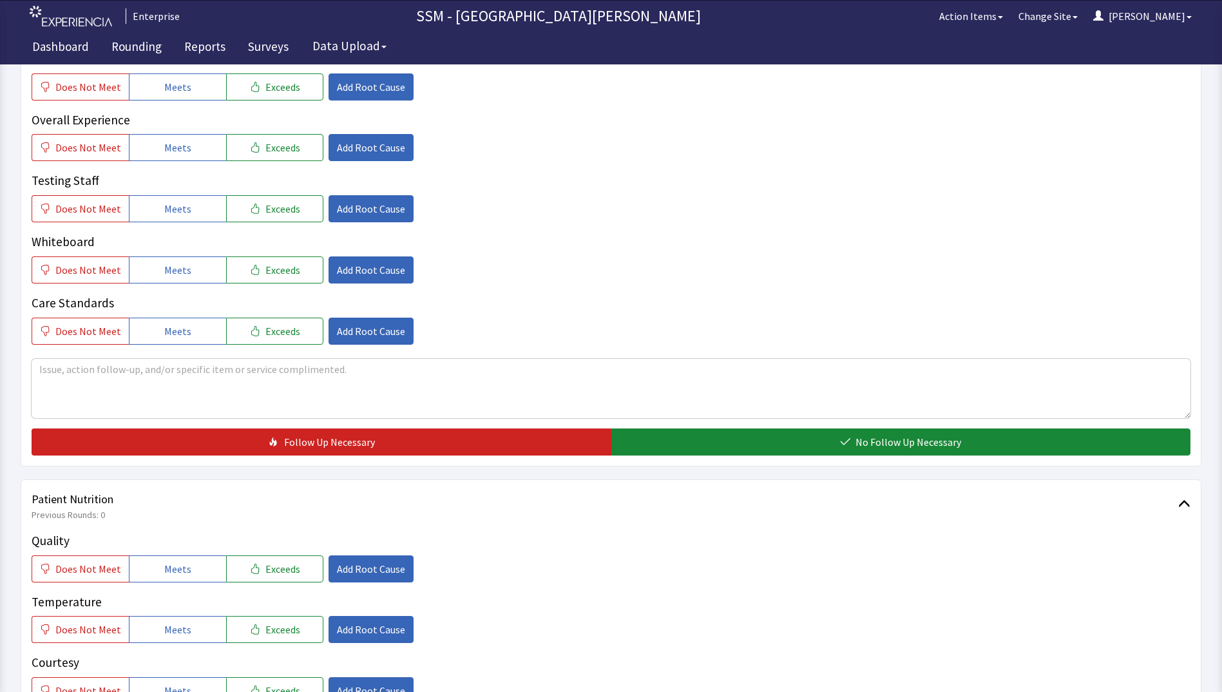
scroll to position [644, 0]
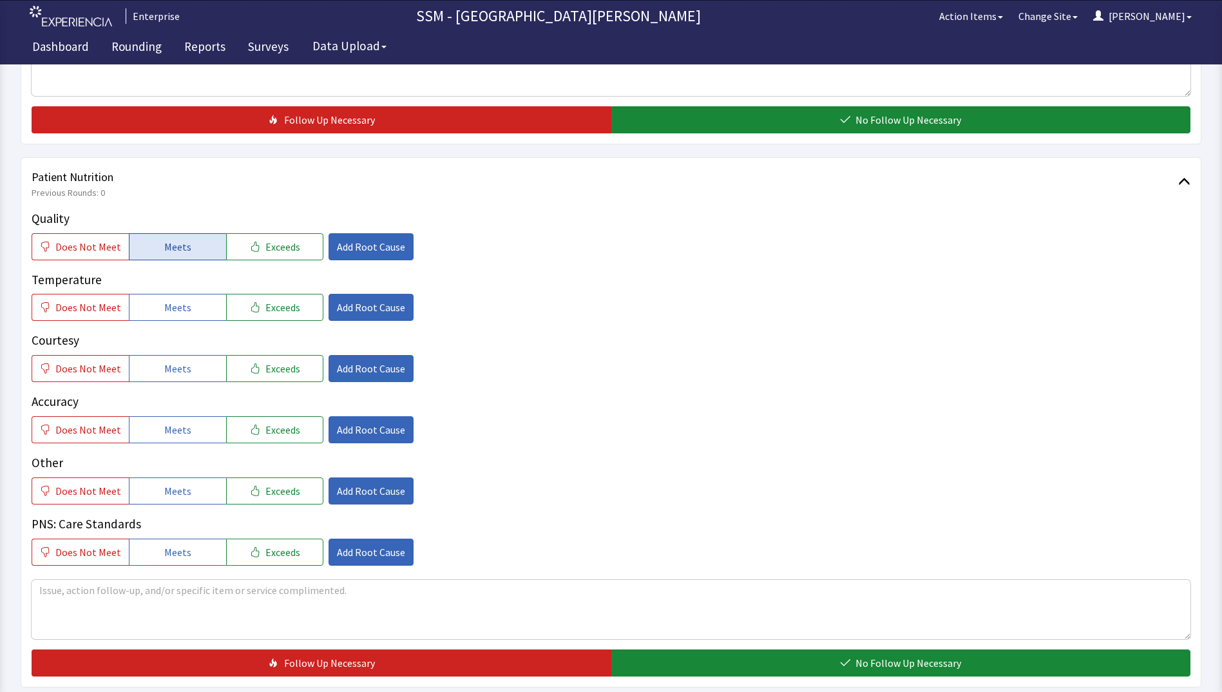
click at [178, 240] on span "Meets" at bounding box center [177, 246] width 27 height 15
click at [179, 296] on button "Meets" at bounding box center [177, 307] width 97 height 27
click at [180, 372] on span "Meets" at bounding box center [177, 368] width 27 height 15
click at [191, 426] on button "Meets" at bounding box center [177, 429] width 97 height 27
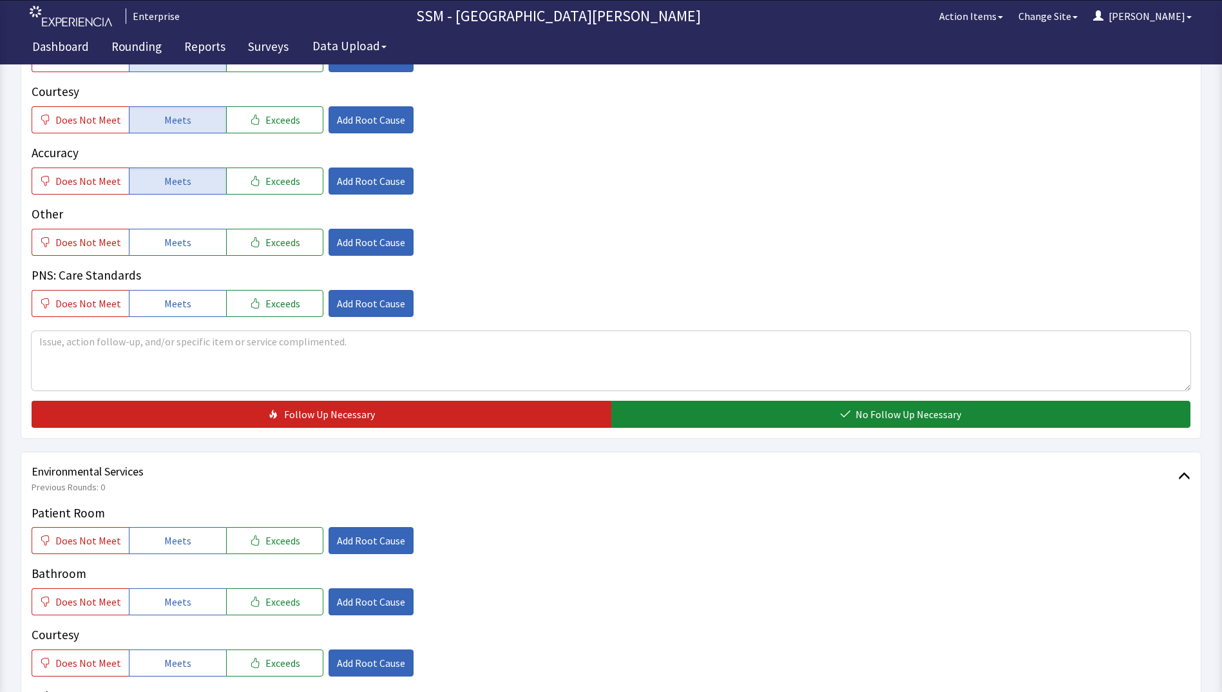
scroll to position [1095, 0]
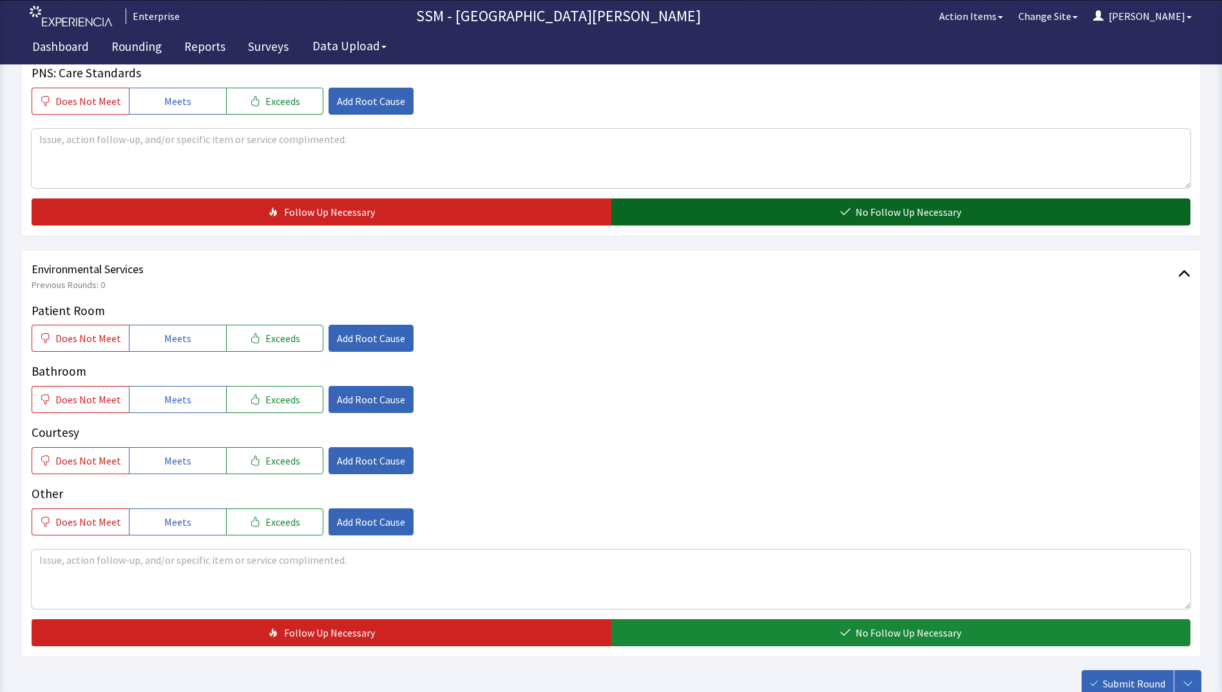
click at [815, 216] on button "No Follow Up Necessary" at bounding box center [901, 211] width 580 height 27
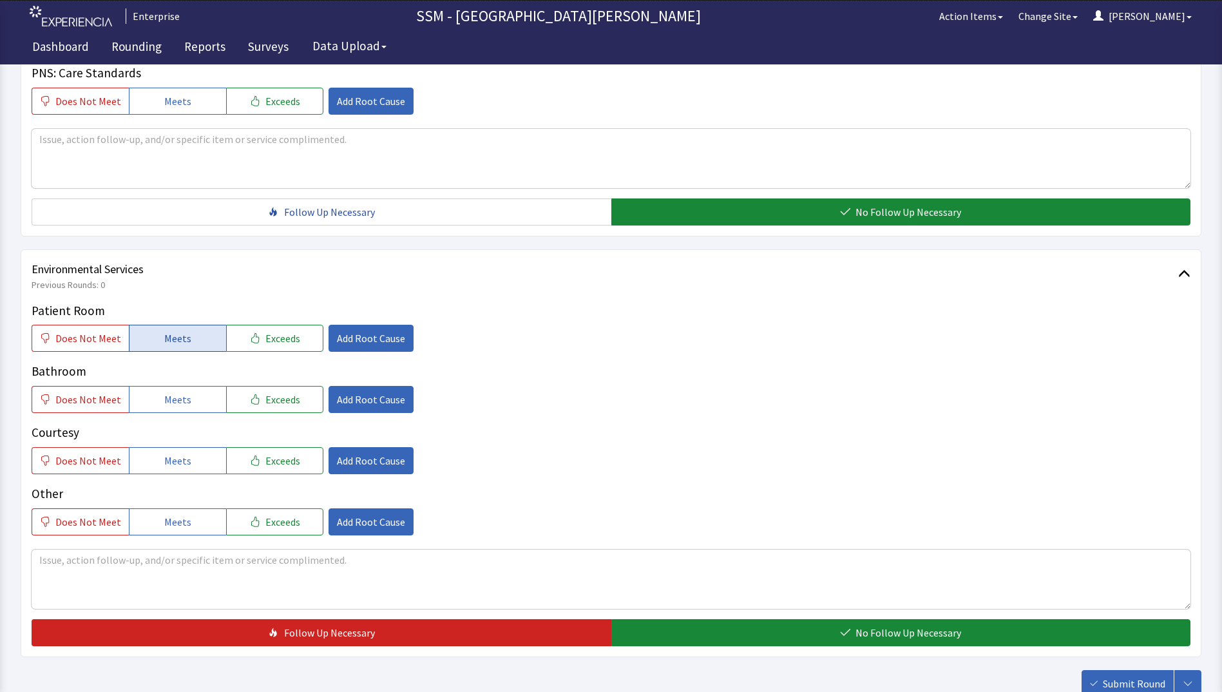
drag, startPoint x: 159, startPoint y: 331, endPoint x: 163, endPoint y: 348, distance: 17.2
click at [159, 332] on button "Meets" at bounding box center [177, 338] width 97 height 27
click at [166, 424] on p "Courtesy" at bounding box center [611, 432] width 1159 height 19
click at [164, 402] on span "Meets" at bounding box center [177, 399] width 27 height 15
click at [164, 466] on span "Meets" at bounding box center [177, 460] width 27 height 15
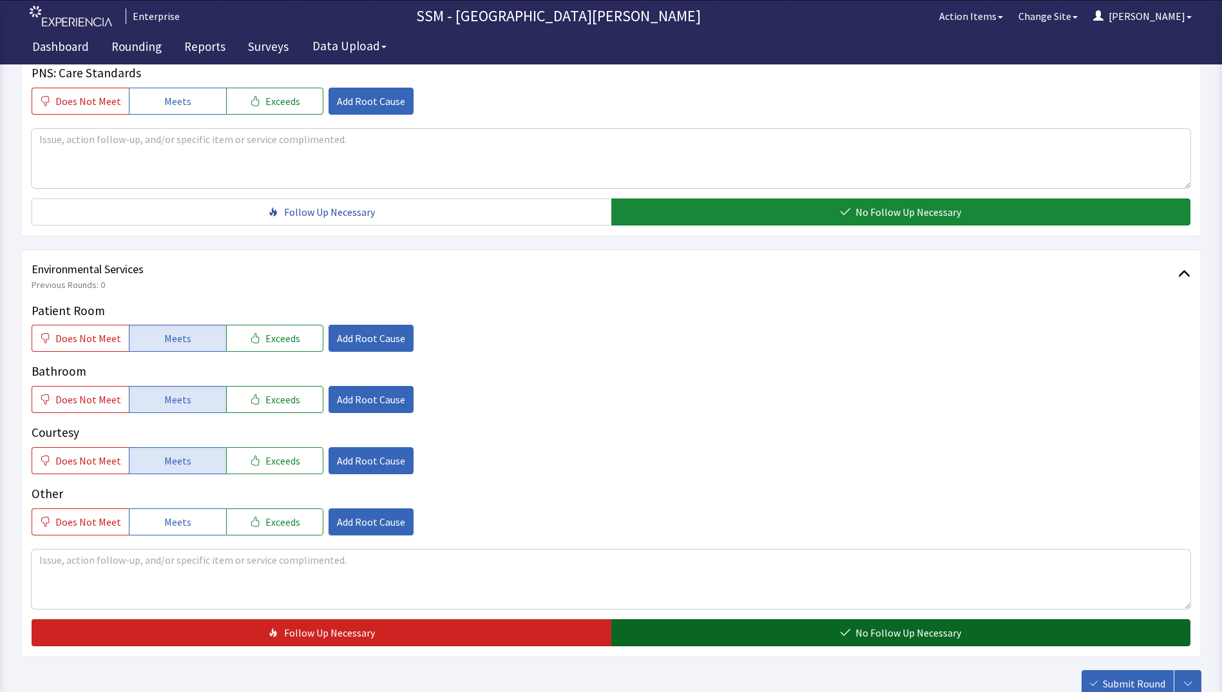
drag, startPoint x: 689, startPoint y: 635, endPoint x: 739, endPoint y: 639, distance: 50.4
click at [690, 635] on button "No Follow Up Necessary" at bounding box center [901, 632] width 580 height 27
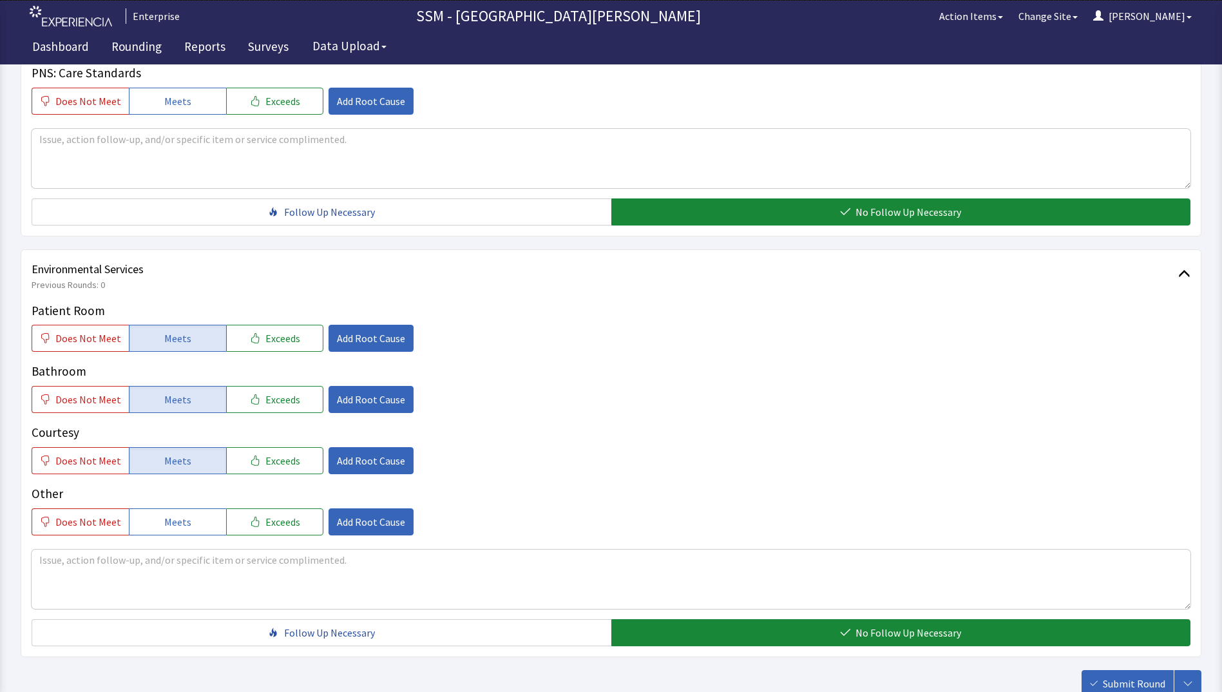
drag, startPoint x: 1148, startPoint y: 679, endPoint x: 1140, endPoint y: 678, distance: 7.8
click at [1148, 680] on span "Submit Round" at bounding box center [1134, 683] width 62 height 15
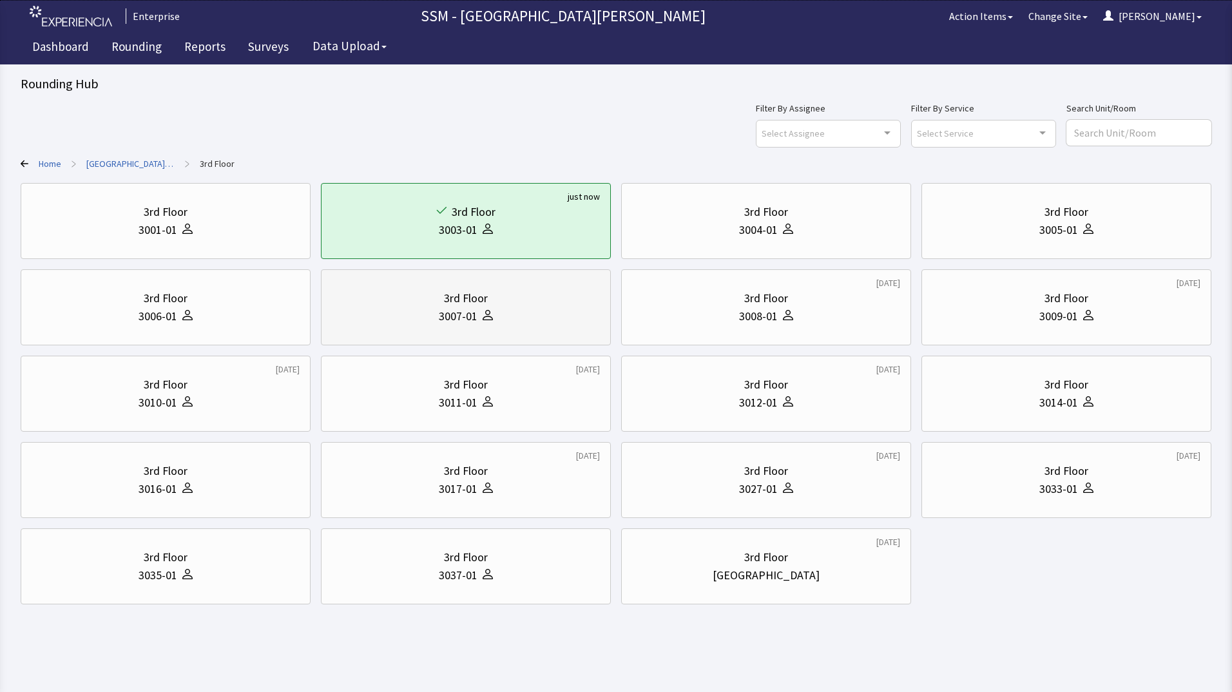
click at [448, 325] on div "3rd Floor 3007-01" at bounding box center [466, 307] width 268 height 62
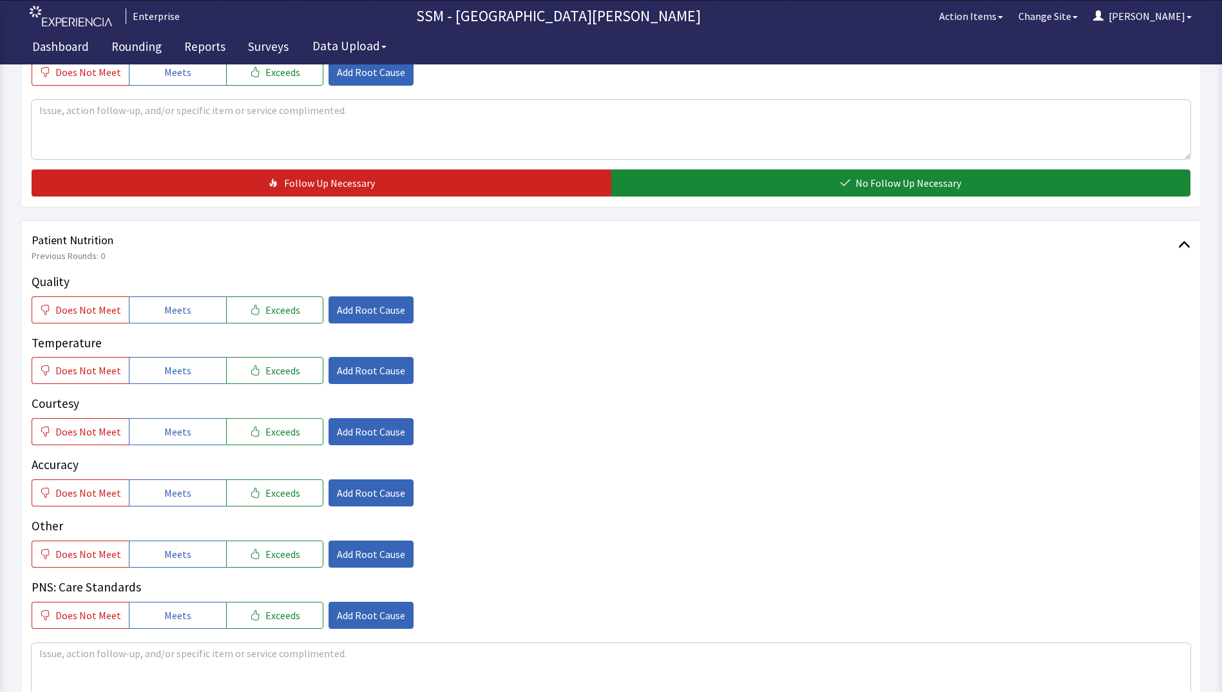
scroll to position [580, 0]
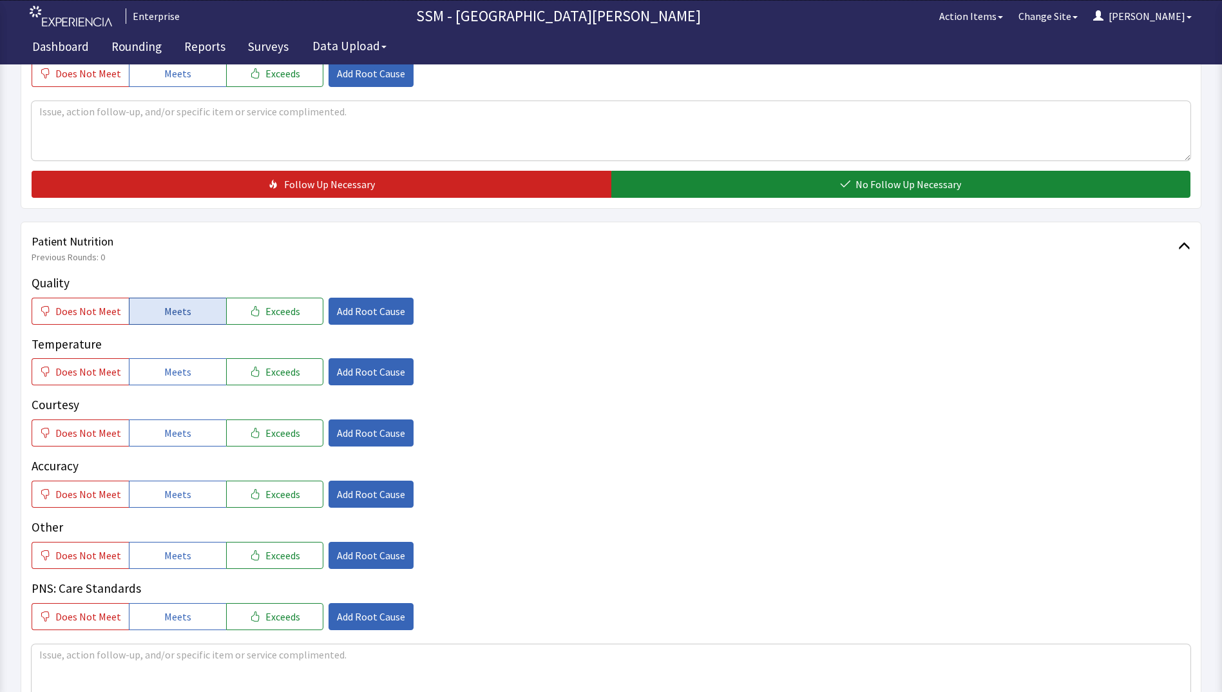
click at [168, 312] on span "Meets" at bounding box center [177, 310] width 27 height 15
click at [166, 369] on span "Meets" at bounding box center [177, 371] width 27 height 15
click at [171, 423] on button "Meets" at bounding box center [177, 432] width 97 height 27
click at [168, 509] on div "Quality Does Not Meet Meets Exceeds Add Root Cause Temperature Does Not Meet Me…" at bounding box center [611, 452] width 1159 height 356
click at [173, 498] on span "Meets" at bounding box center [177, 493] width 27 height 15
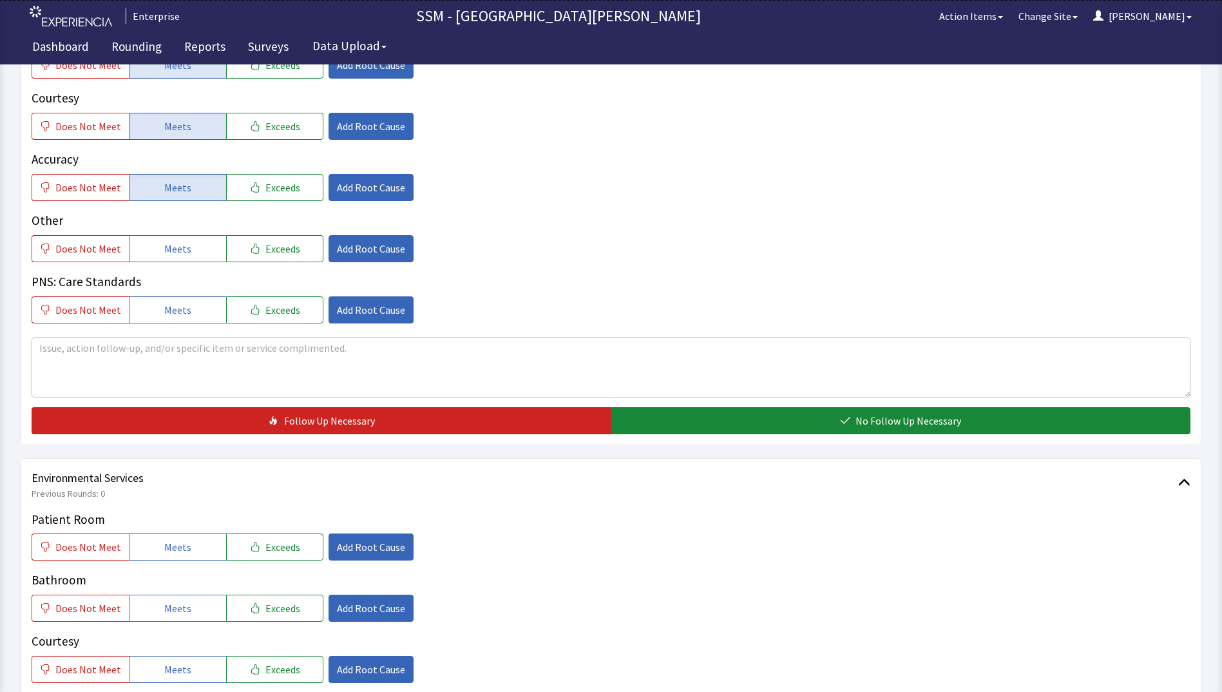
scroll to position [1031, 0]
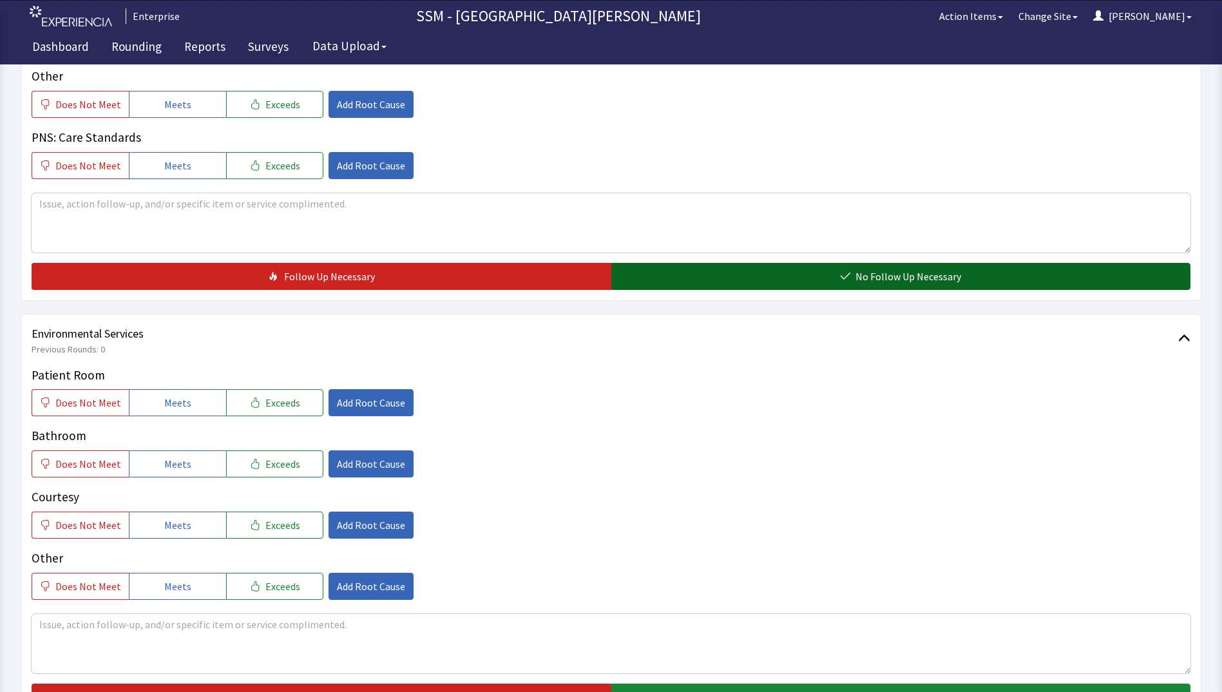
click at [835, 275] on button "No Follow Up Necessary" at bounding box center [901, 276] width 580 height 27
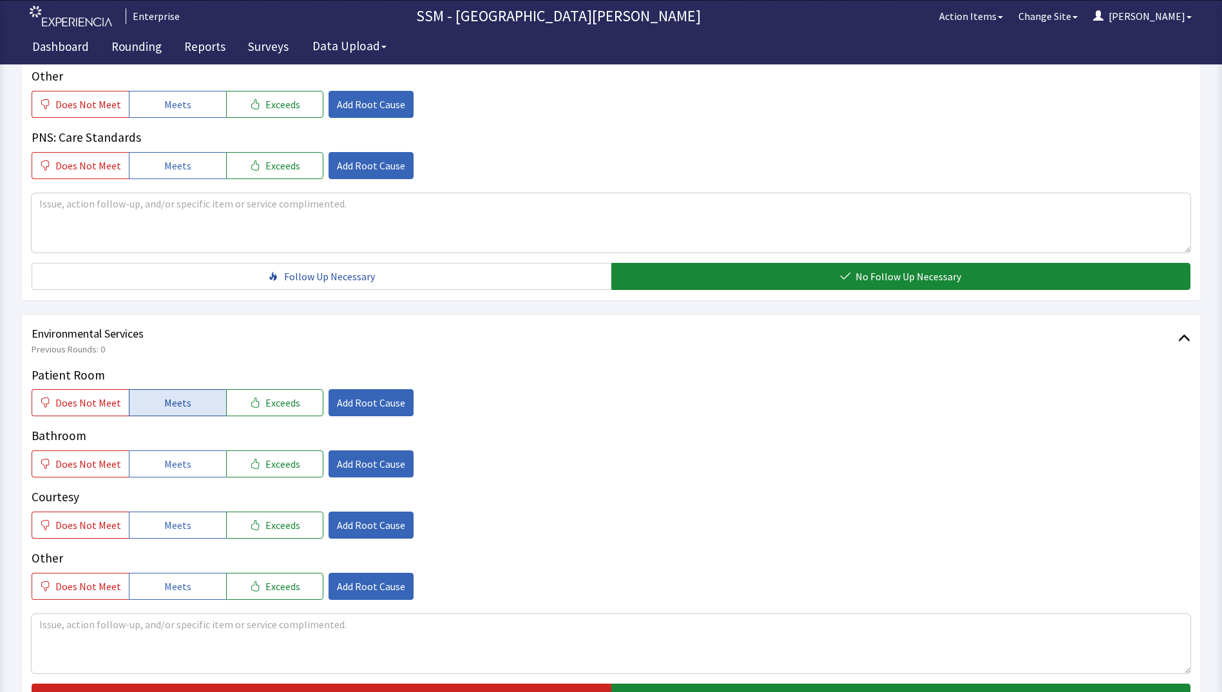
click at [168, 403] on span "Meets" at bounding box center [177, 402] width 27 height 15
click at [175, 459] on span "Meets" at bounding box center [177, 463] width 27 height 15
click at [194, 521] on button "Meets" at bounding box center [177, 525] width 97 height 27
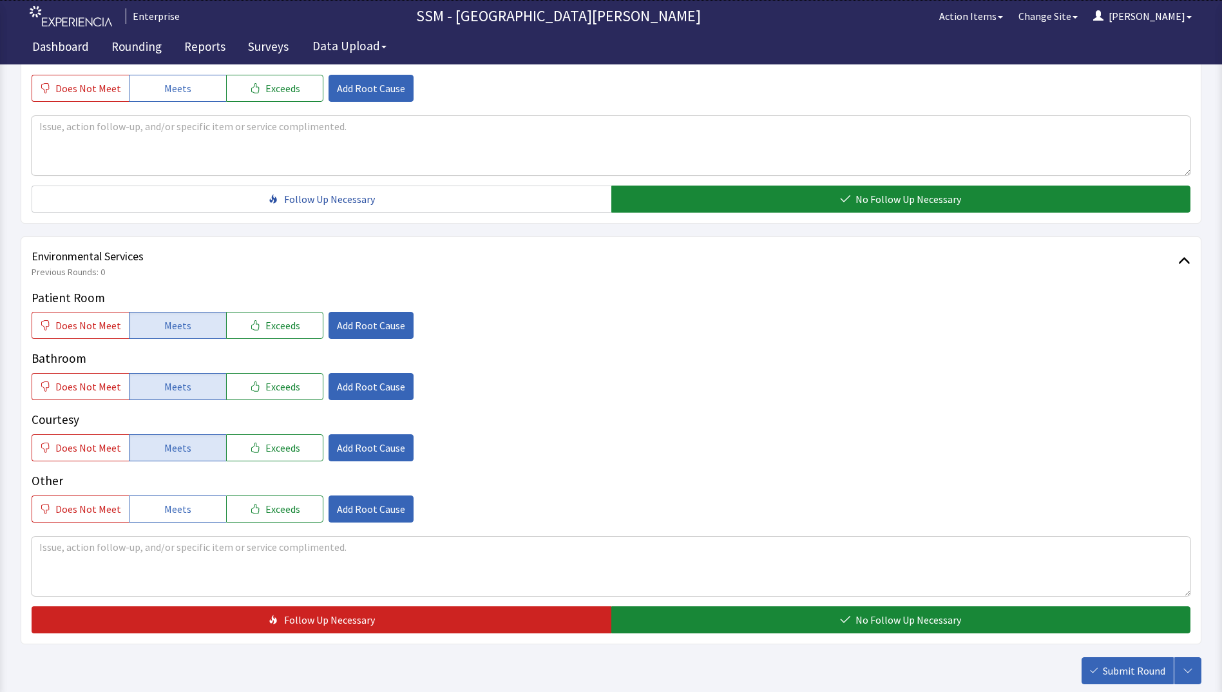
scroll to position [1186, 0]
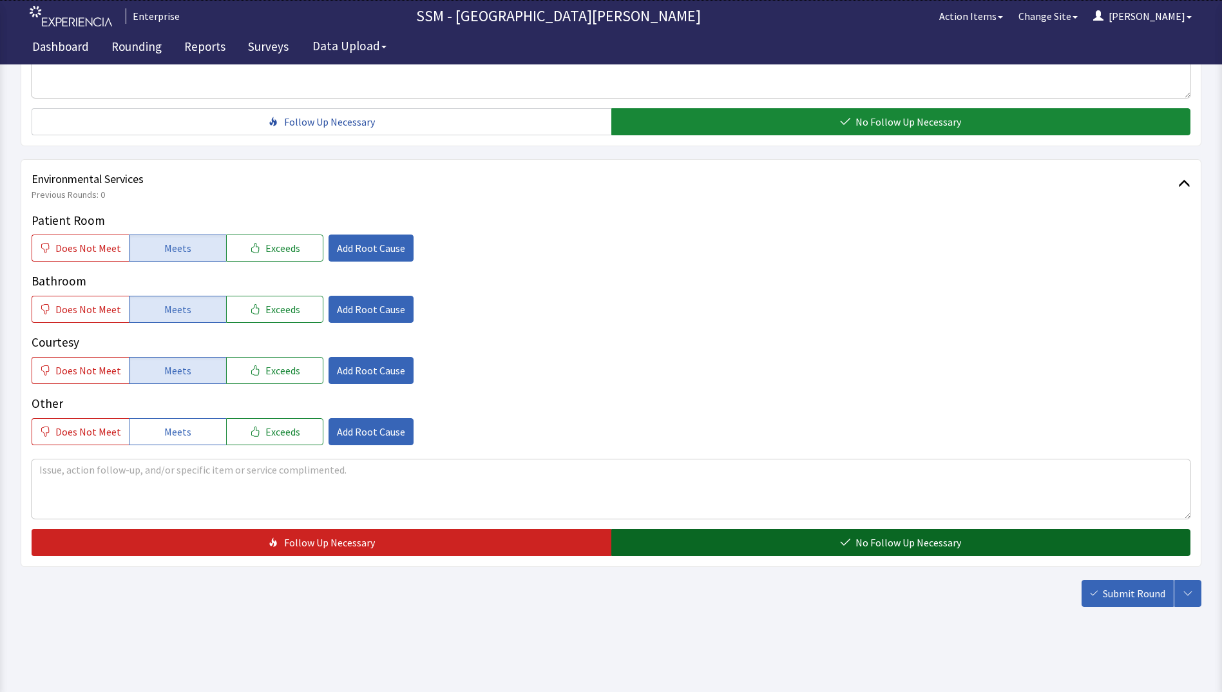
click at [814, 544] on button "No Follow Up Necessary" at bounding box center [901, 542] width 580 height 27
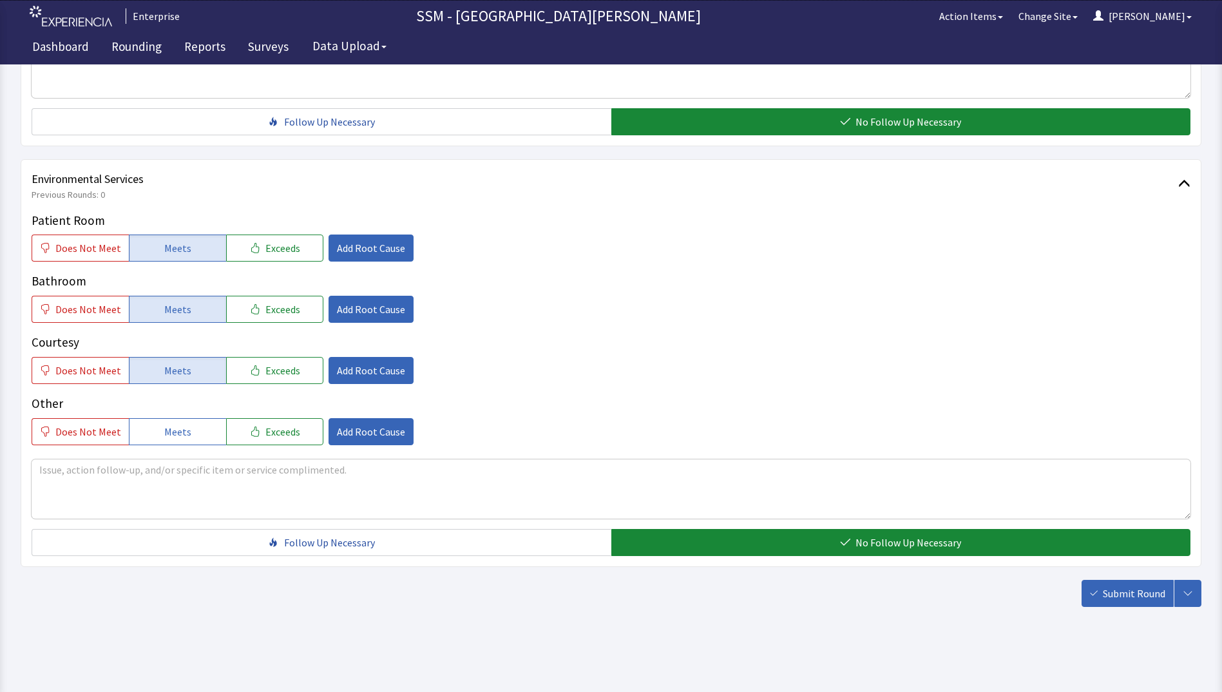
click at [1128, 599] on span "Submit Round" at bounding box center [1134, 593] width 62 height 15
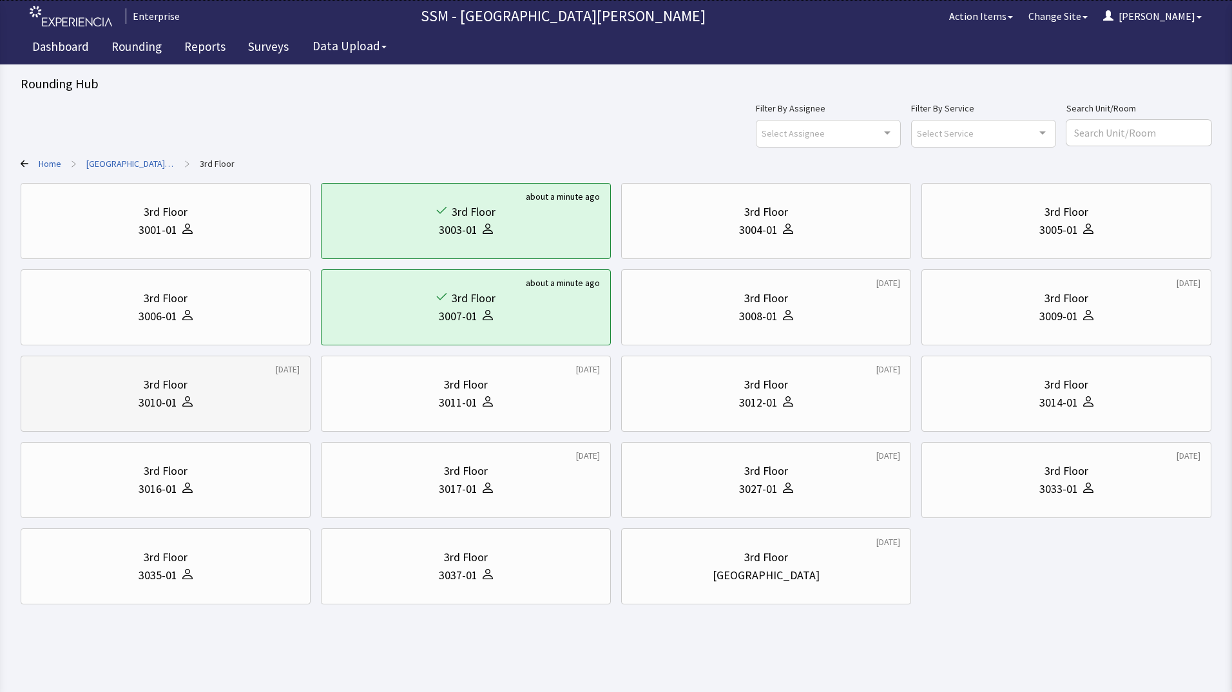
click at [166, 412] on div "3rd Floor 3010-01" at bounding box center [166, 394] width 268 height 62
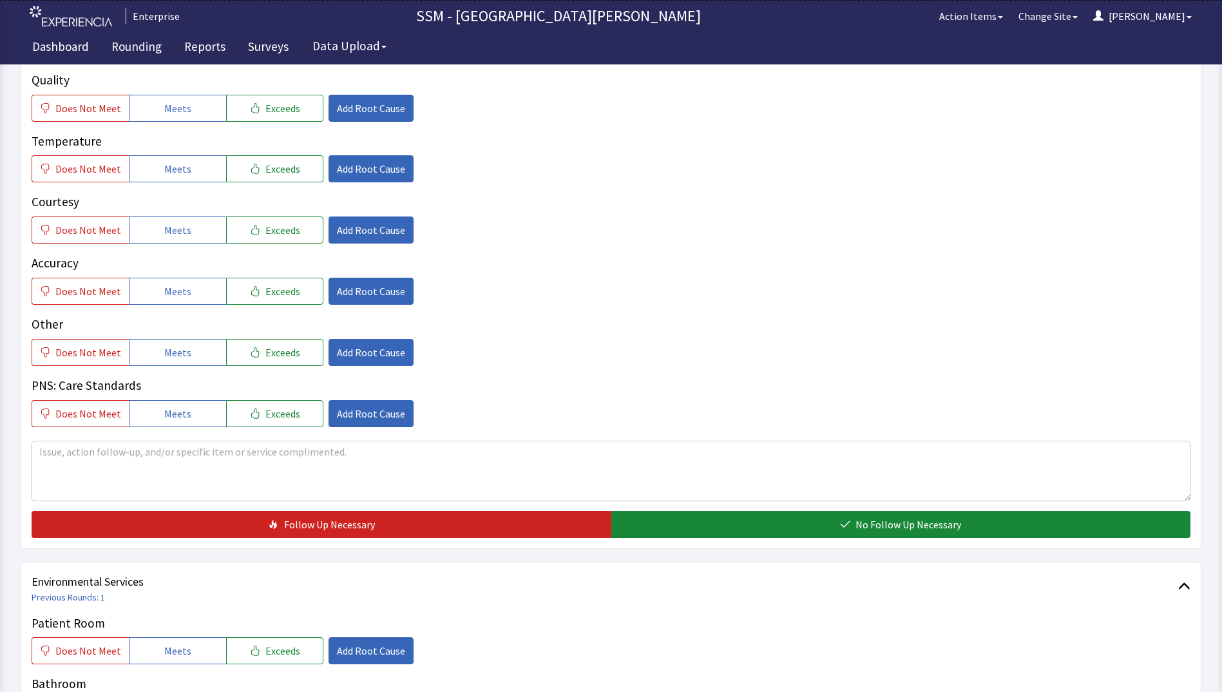
scroll to position [1095, 0]
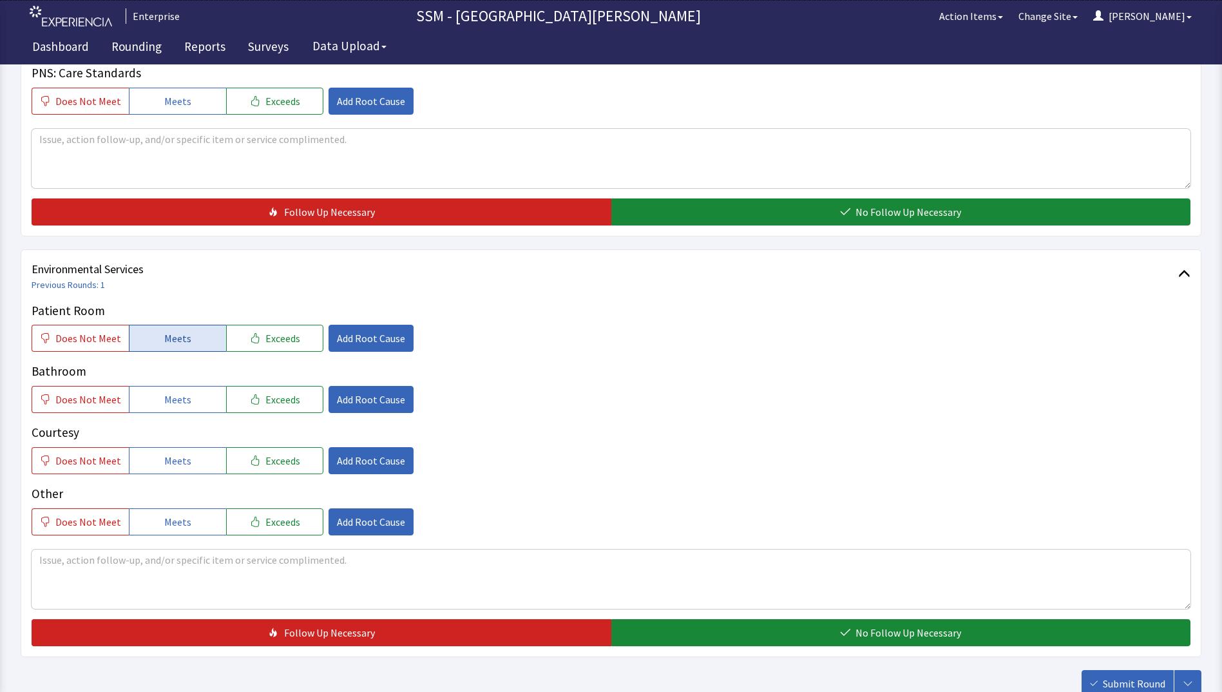
click at [178, 337] on span "Meets" at bounding box center [177, 338] width 27 height 15
click at [173, 405] on span "Meets" at bounding box center [177, 399] width 27 height 15
click at [166, 448] on button "Meets" at bounding box center [177, 460] width 97 height 27
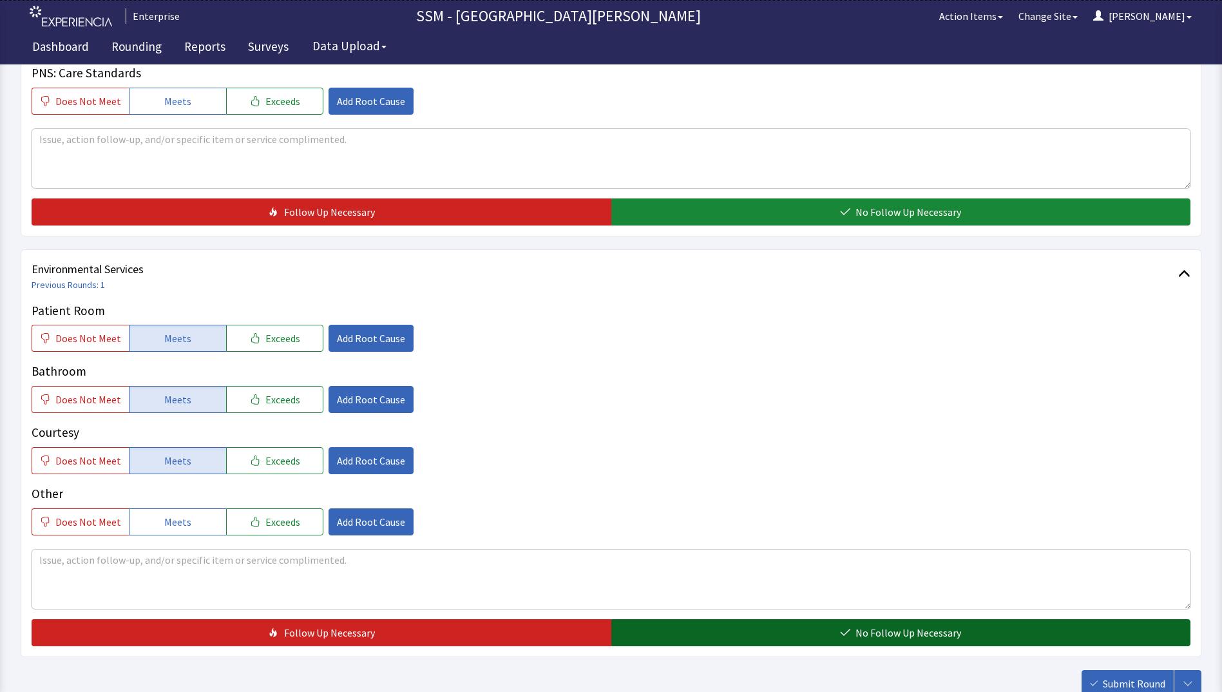
click at [748, 622] on button "No Follow Up Necessary" at bounding box center [901, 632] width 580 height 27
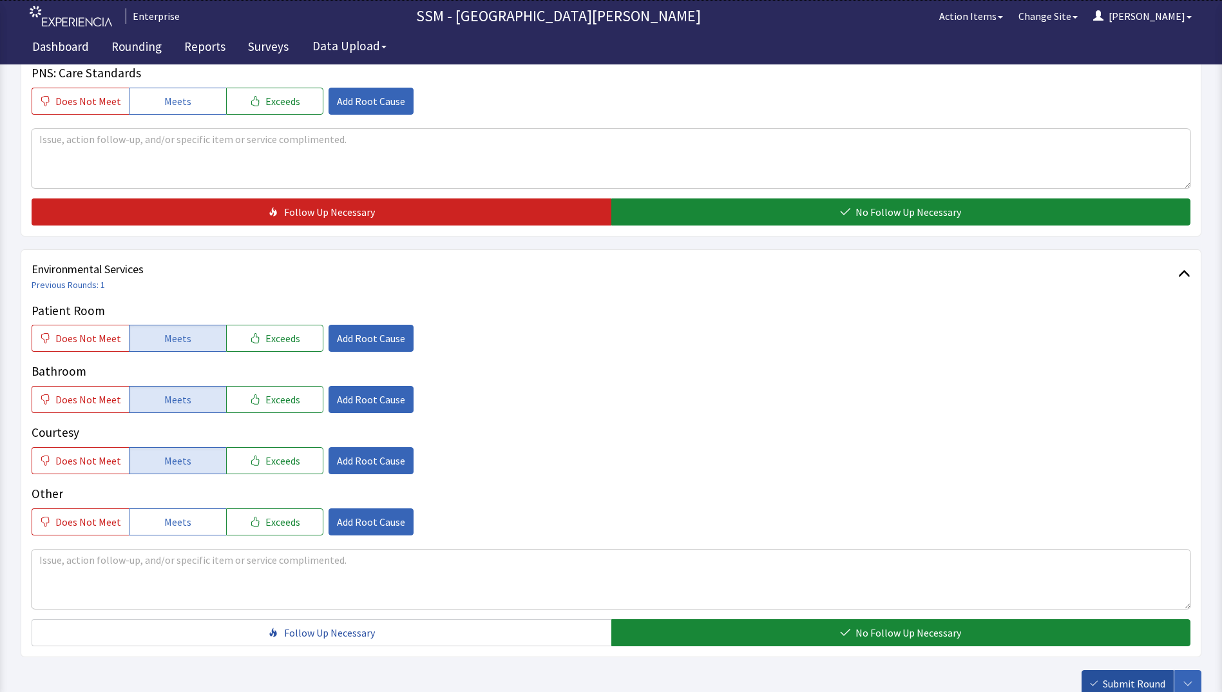
click at [1144, 686] on span "Submit Round" at bounding box center [1134, 683] width 62 height 15
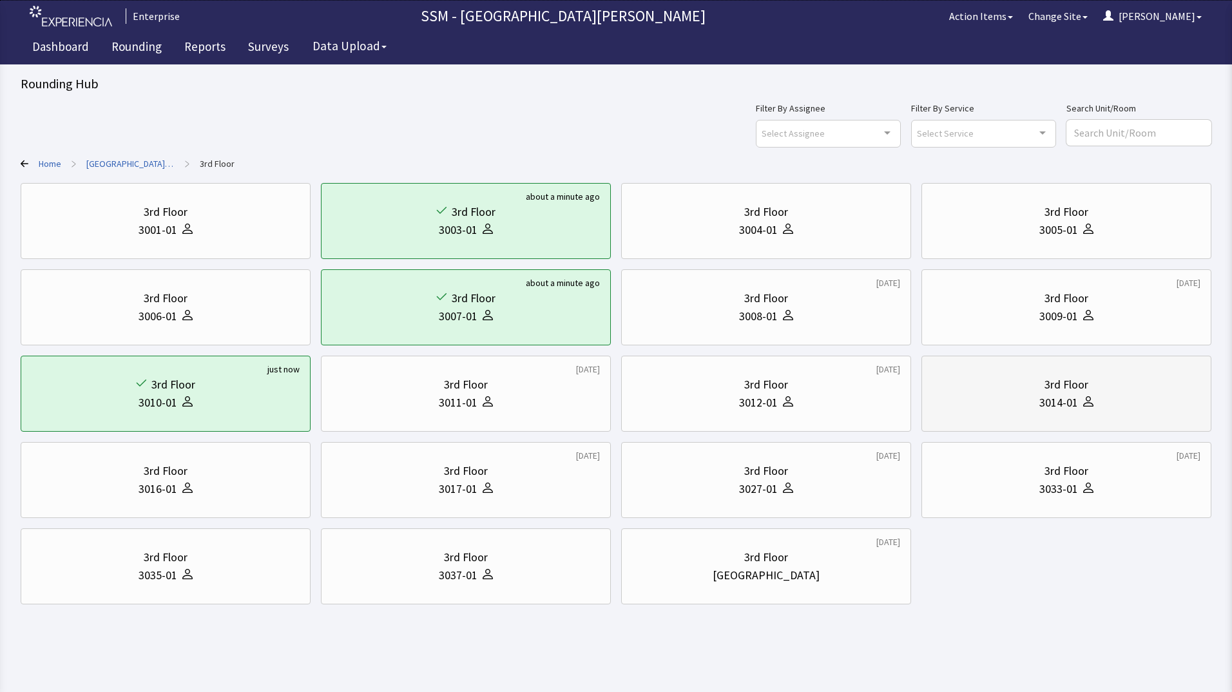
click at [1075, 422] on div "3rd Floor 3014-01" at bounding box center [1066, 394] width 268 height 62
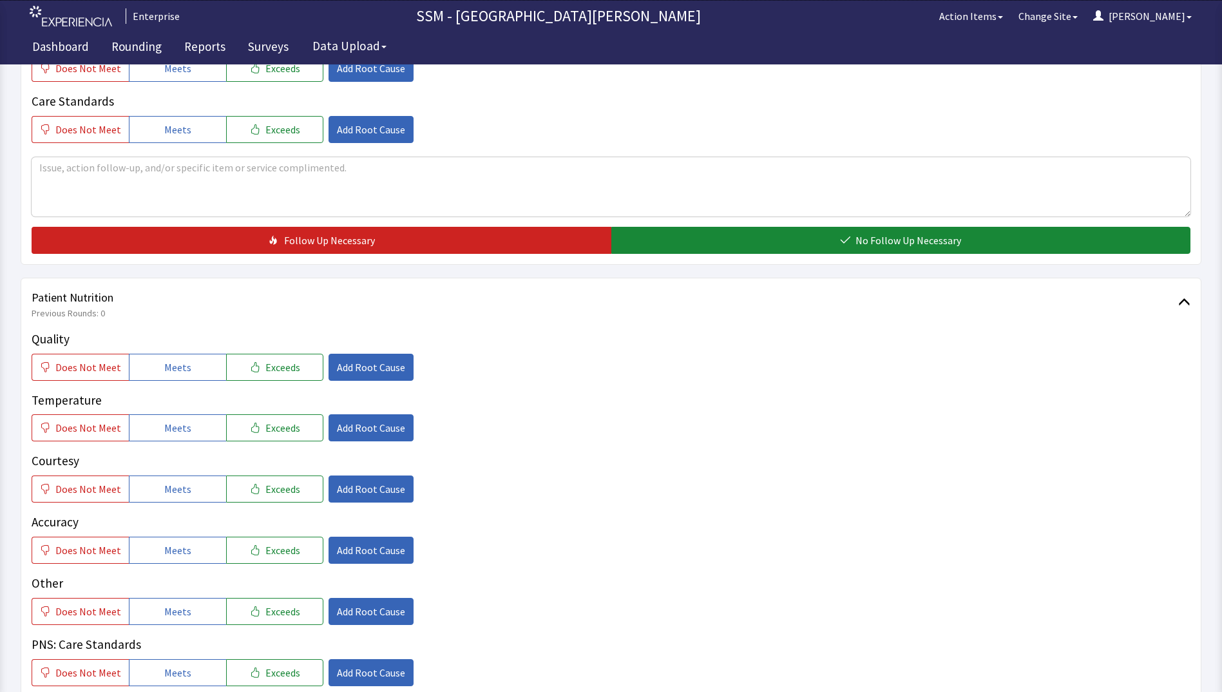
scroll to position [644, 0]
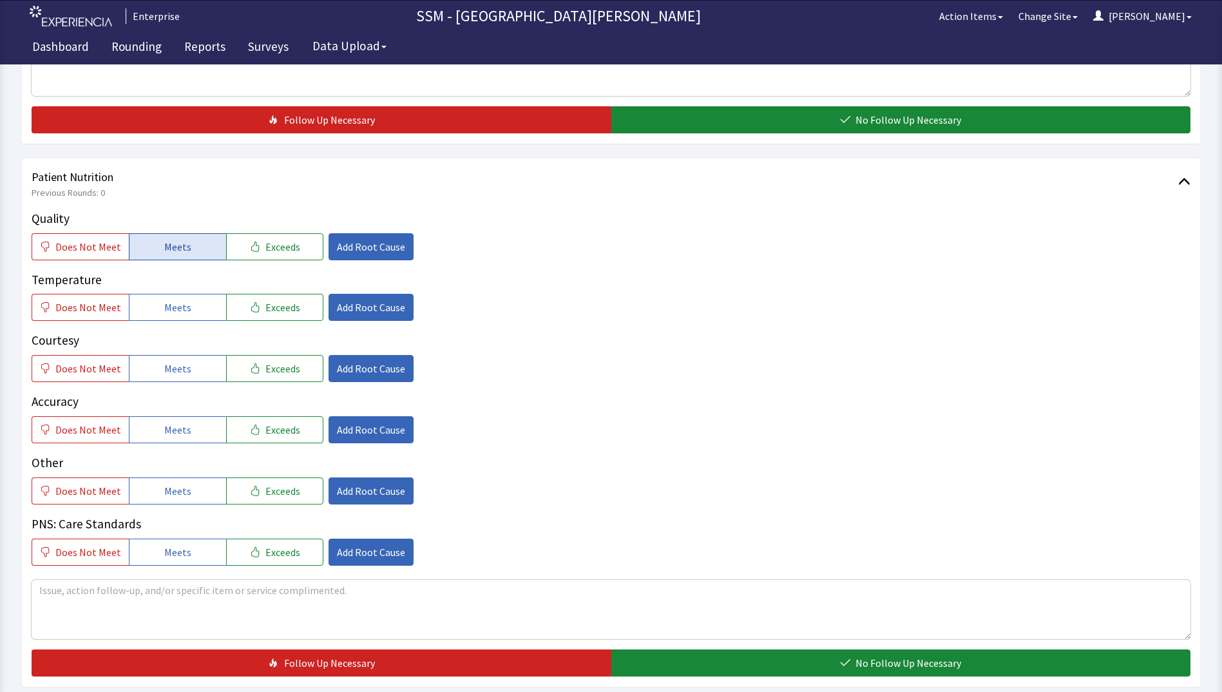
click at [152, 245] on button "Meets" at bounding box center [177, 246] width 97 height 27
click at [155, 316] on button "Meets" at bounding box center [177, 307] width 97 height 27
drag, startPoint x: 157, startPoint y: 376, endPoint x: 166, endPoint y: 443, distance: 67.6
click at [157, 378] on button "Meets" at bounding box center [177, 368] width 97 height 27
click at [168, 436] on span "Meets" at bounding box center [177, 429] width 27 height 15
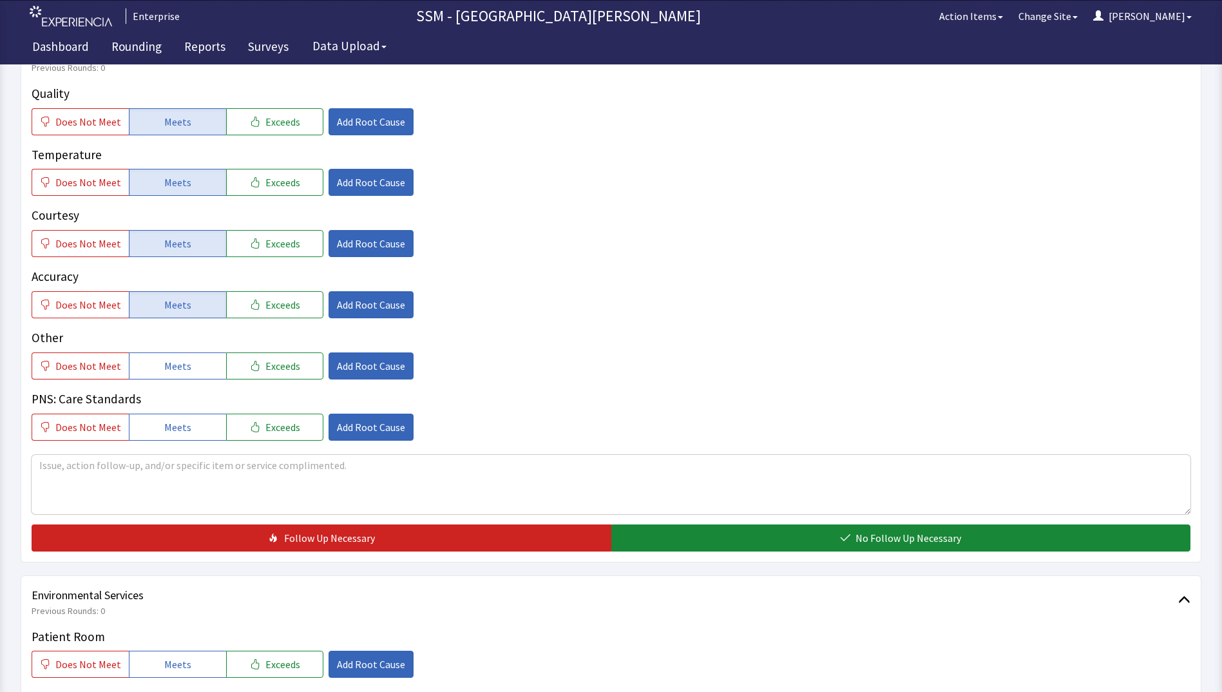
scroll to position [966, 0]
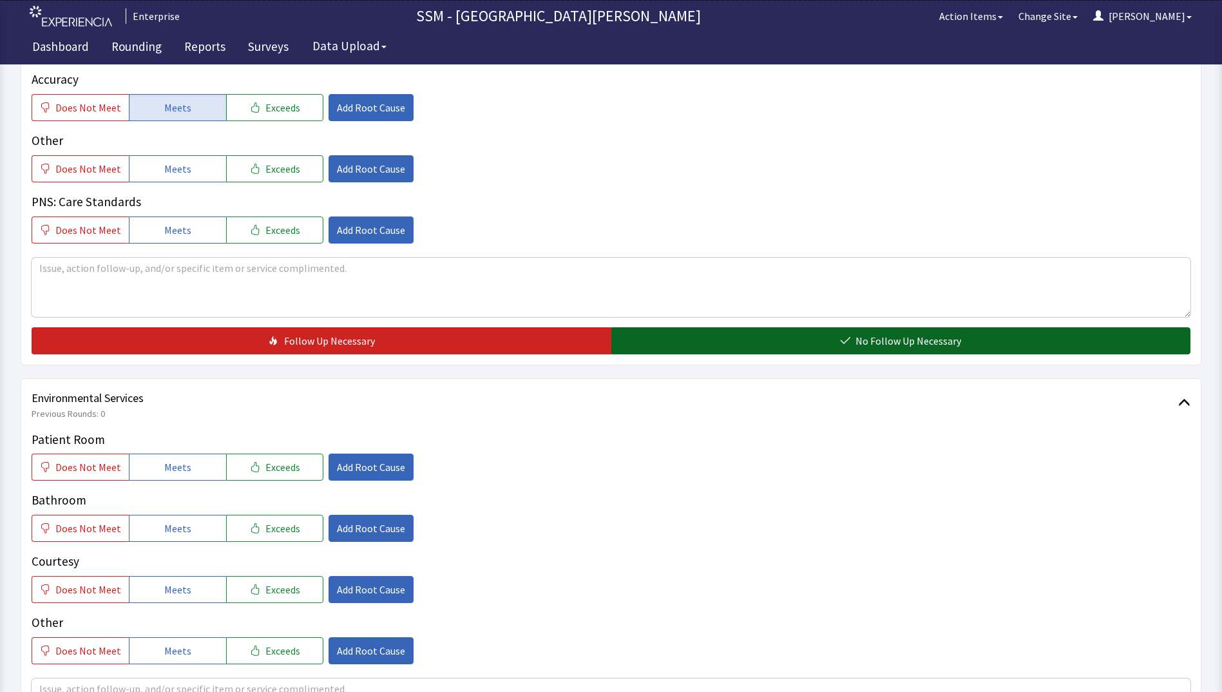
click at [740, 338] on button "No Follow Up Necessary" at bounding box center [901, 340] width 580 height 27
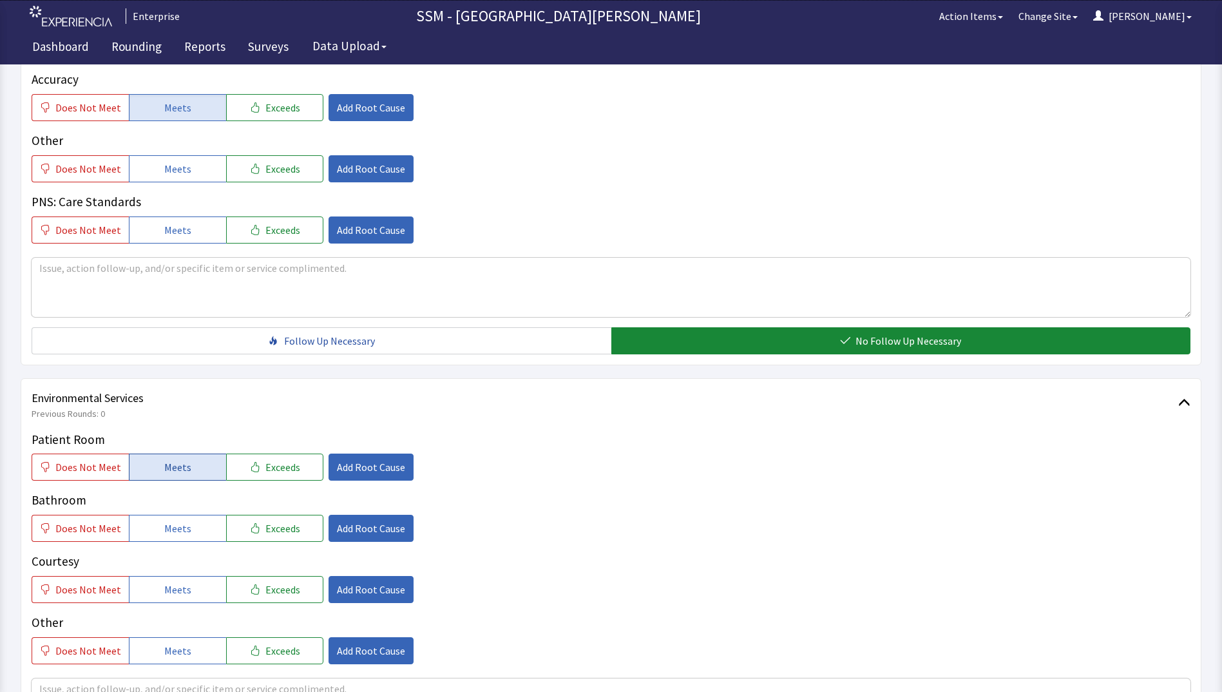
click at [197, 472] on button "Meets" at bounding box center [177, 467] width 97 height 27
click at [182, 532] on span "Meets" at bounding box center [177, 528] width 27 height 15
click at [177, 593] on span "Meets" at bounding box center [177, 589] width 27 height 15
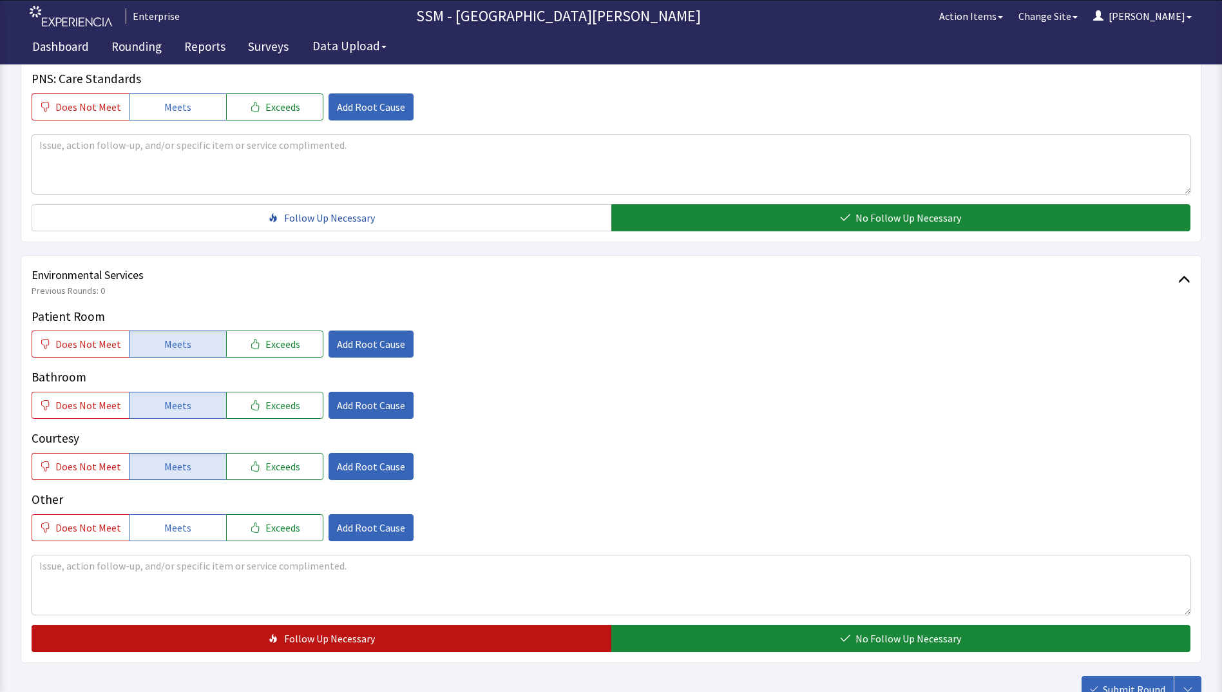
scroll to position [1186, 0]
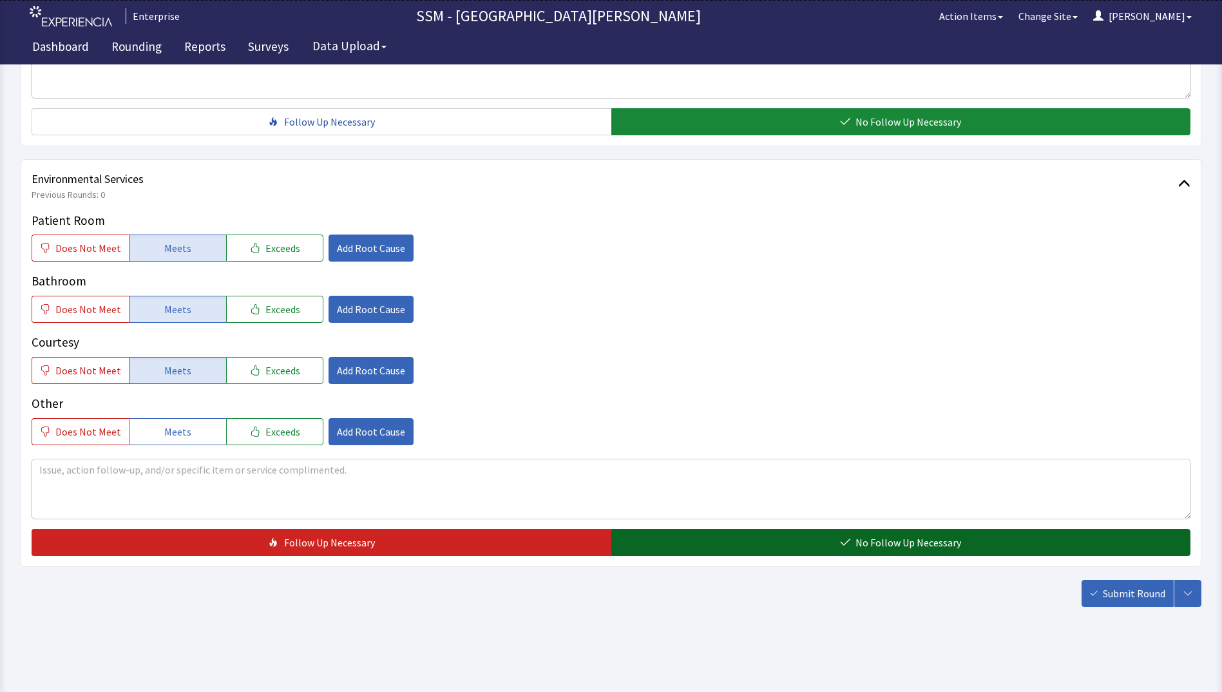
click at [778, 540] on button "No Follow Up Necessary" at bounding box center [901, 542] width 580 height 27
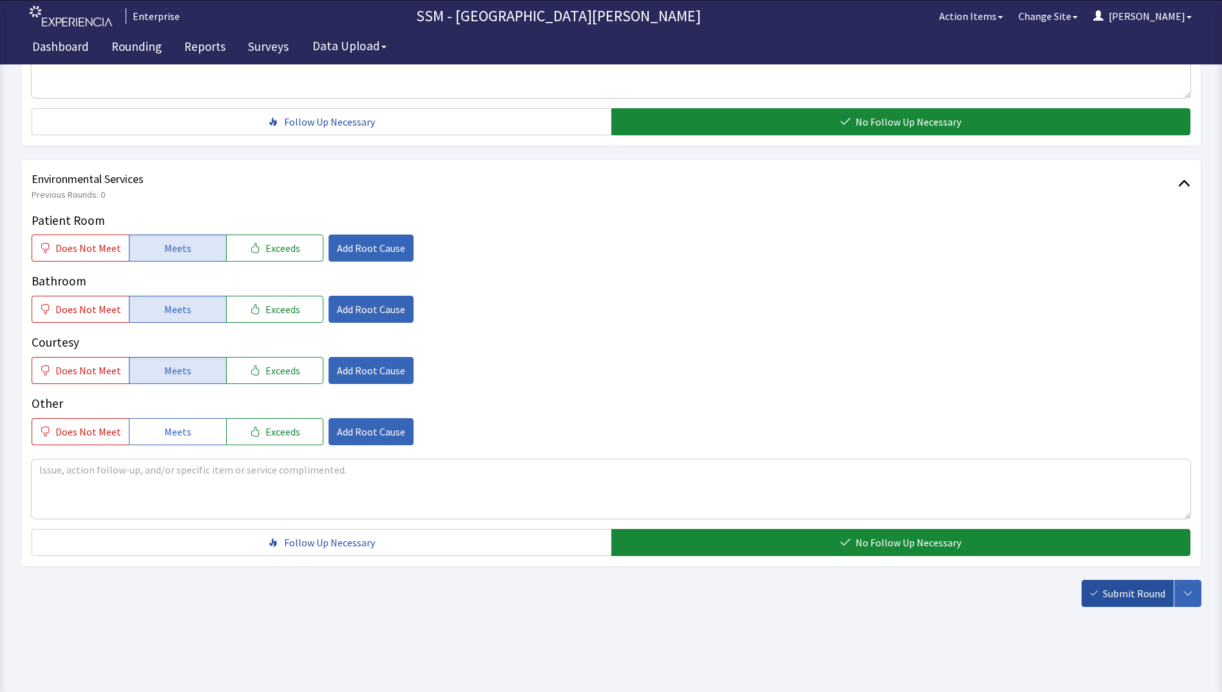
click at [1117, 598] on span "Submit Round" at bounding box center [1134, 593] width 62 height 15
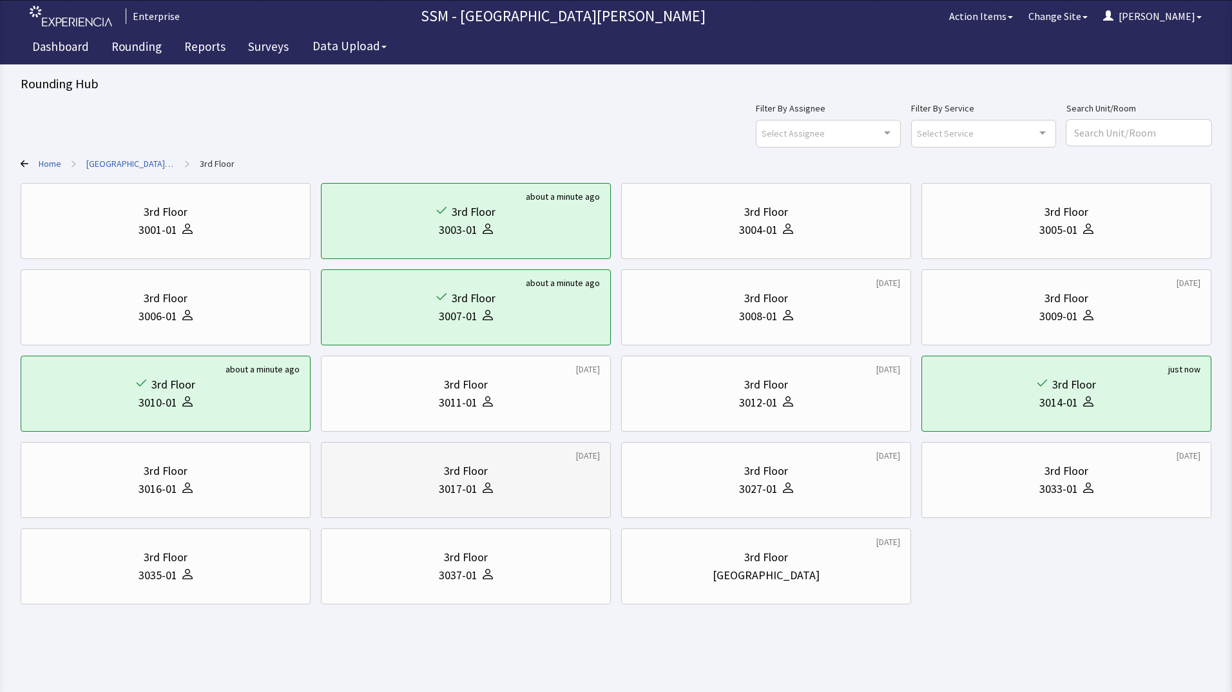
click at [516, 497] on div "3017-01" at bounding box center [466, 489] width 268 height 18
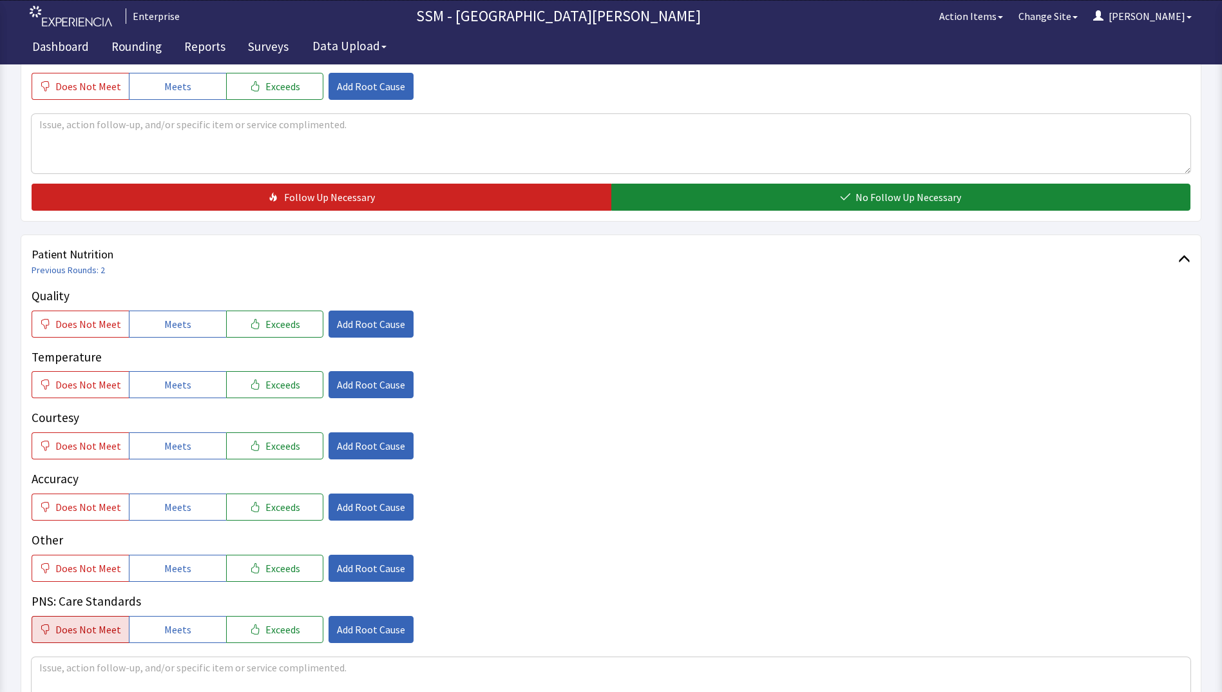
scroll to position [709, 0]
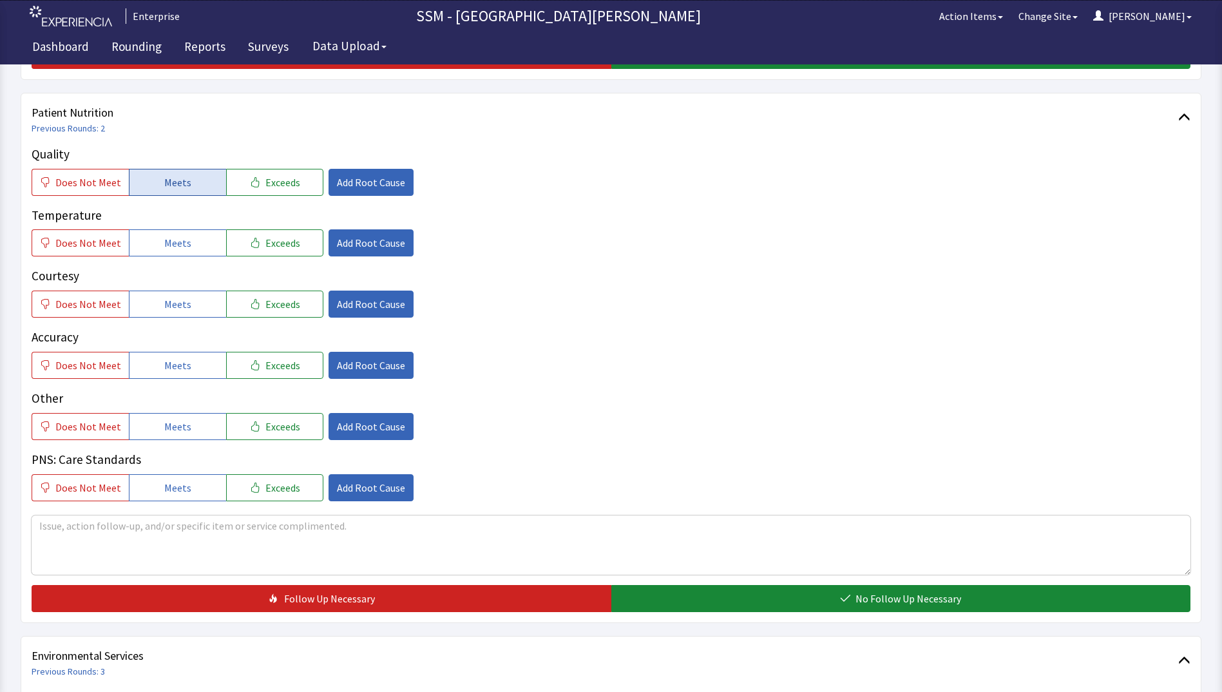
click at [162, 190] on button "Meets" at bounding box center [177, 182] width 97 height 27
click at [156, 238] on button "Meets" at bounding box center [177, 242] width 97 height 27
click at [176, 312] on span "Meets" at bounding box center [177, 303] width 27 height 15
click at [186, 365] on button "Meets" at bounding box center [177, 365] width 97 height 27
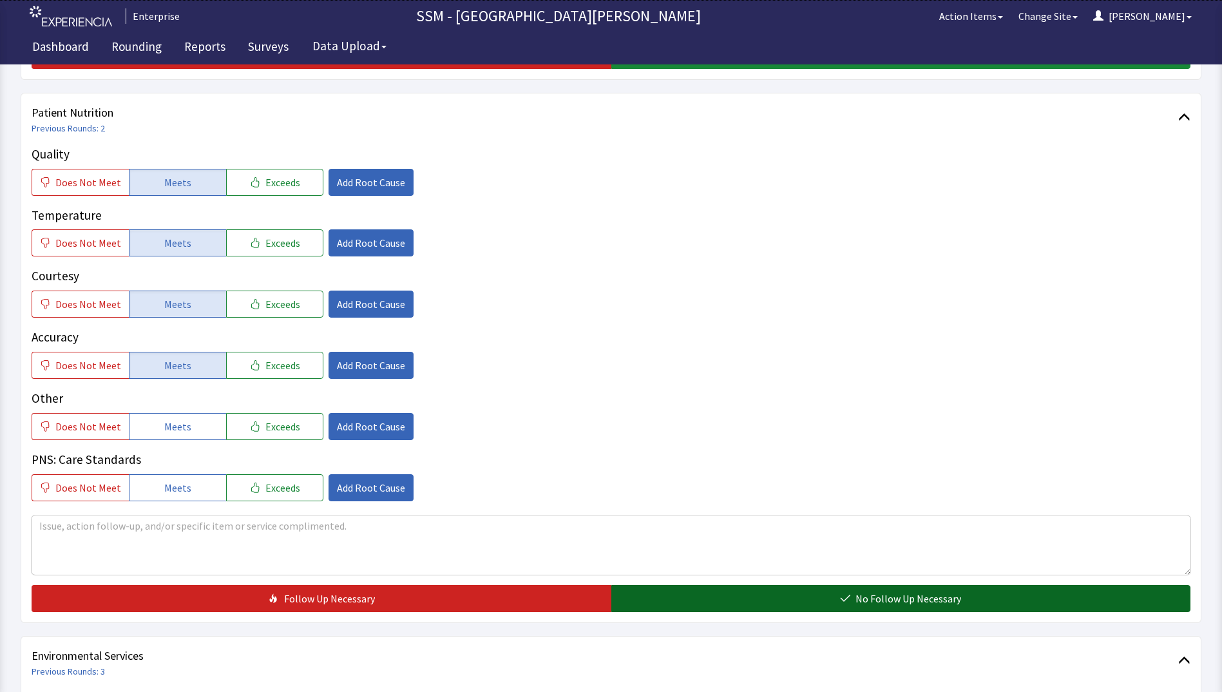
click at [663, 591] on button "No Follow Up Necessary" at bounding box center [901, 598] width 580 height 27
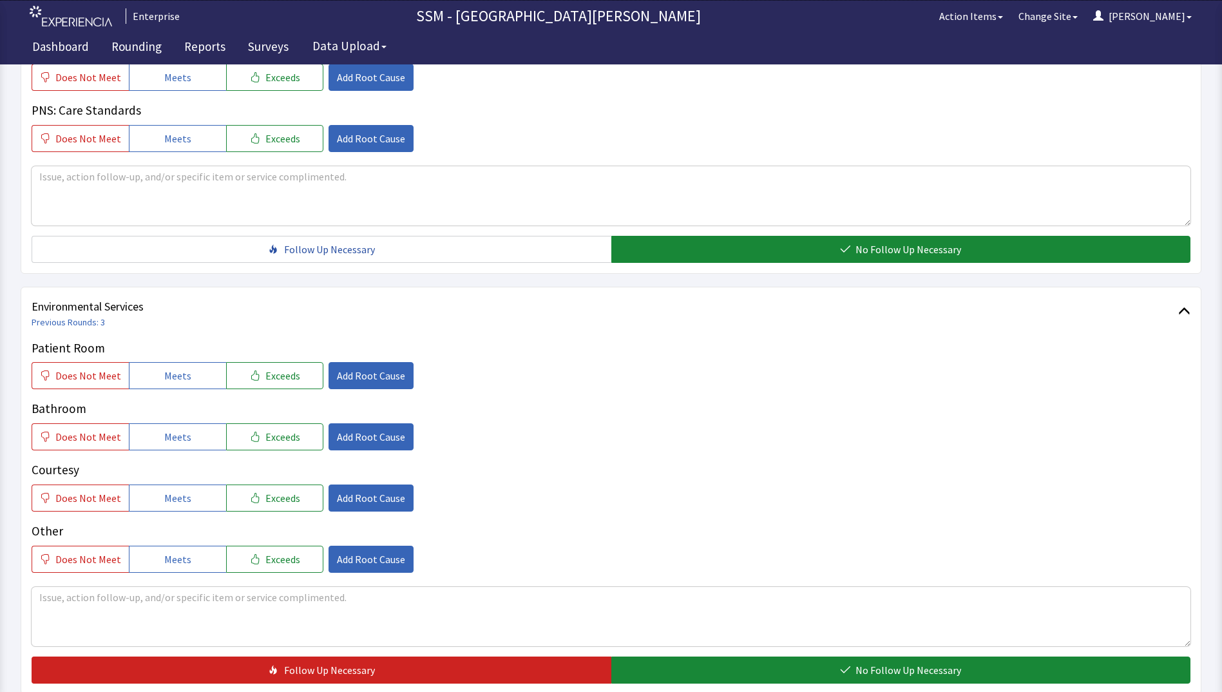
scroll to position [1186, 0]
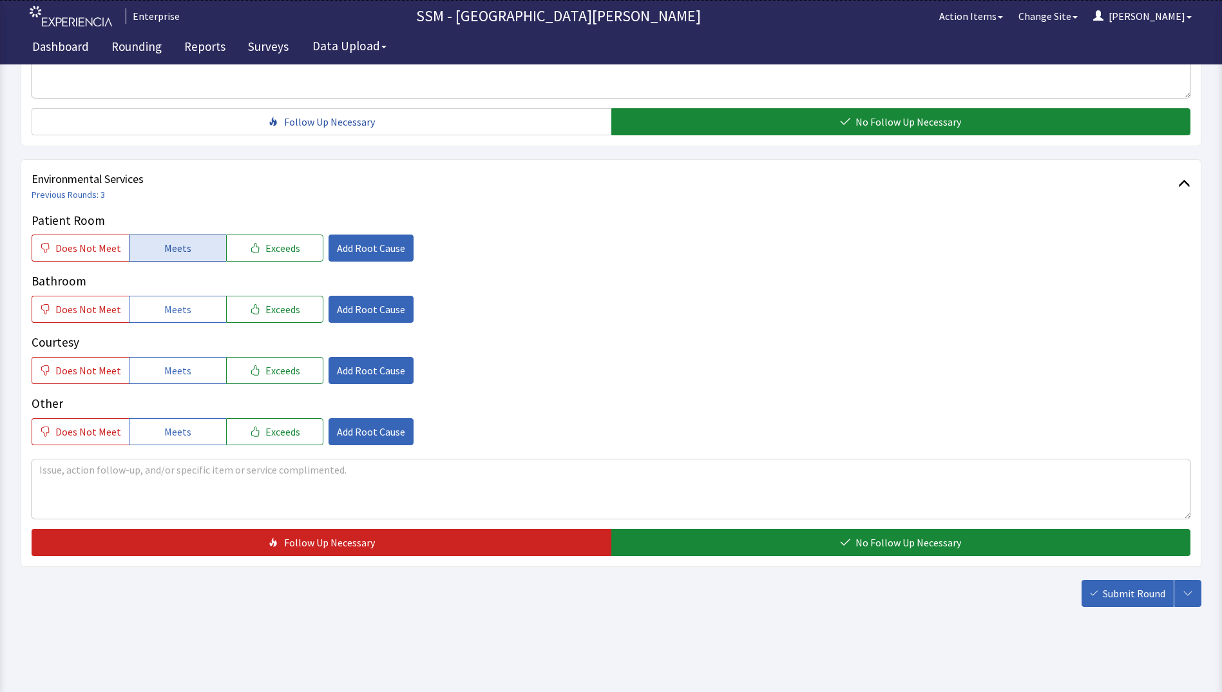
click at [165, 250] on span "Meets" at bounding box center [177, 247] width 27 height 15
click at [164, 307] on span "Meets" at bounding box center [177, 309] width 27 height 15
click at [166, 371] on span "Meets" at bounding box center [177, 370] width 27 height 15
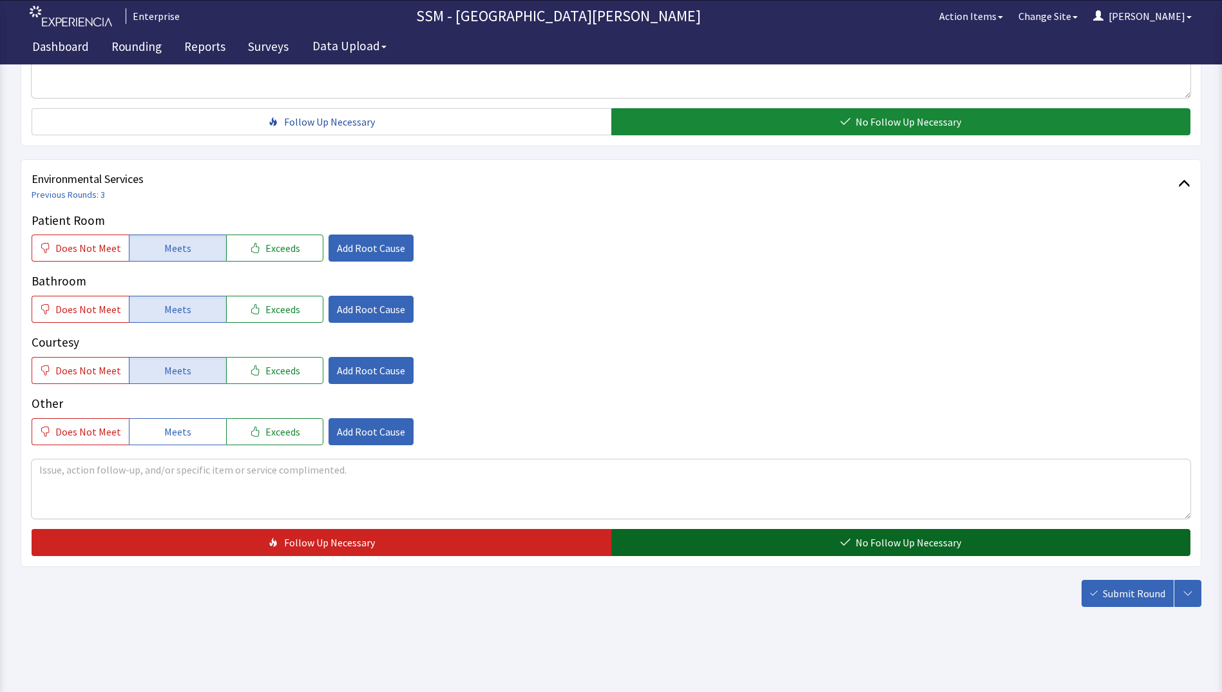
click at [669, 551] on button "No Follow Up Necessary" at bounding box center [901, 542] width 580 height 27
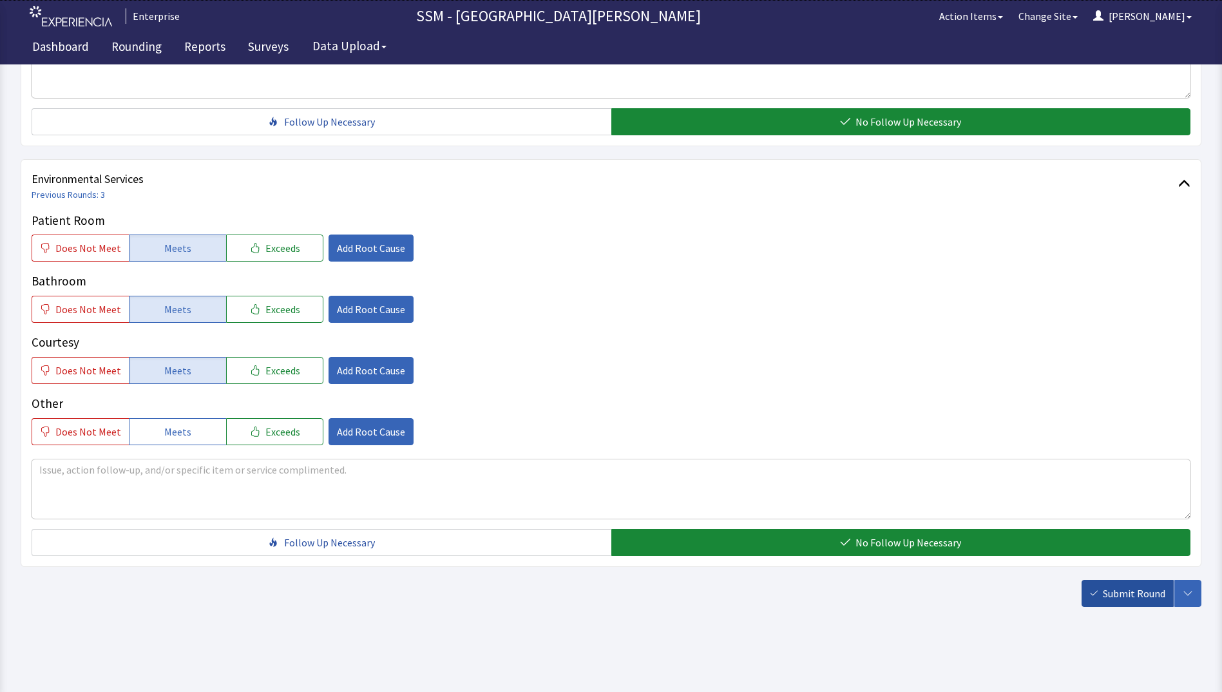
click at [1107, 596] on span "Submit Round" at bounding box center [1134, 593] width 62 height 15
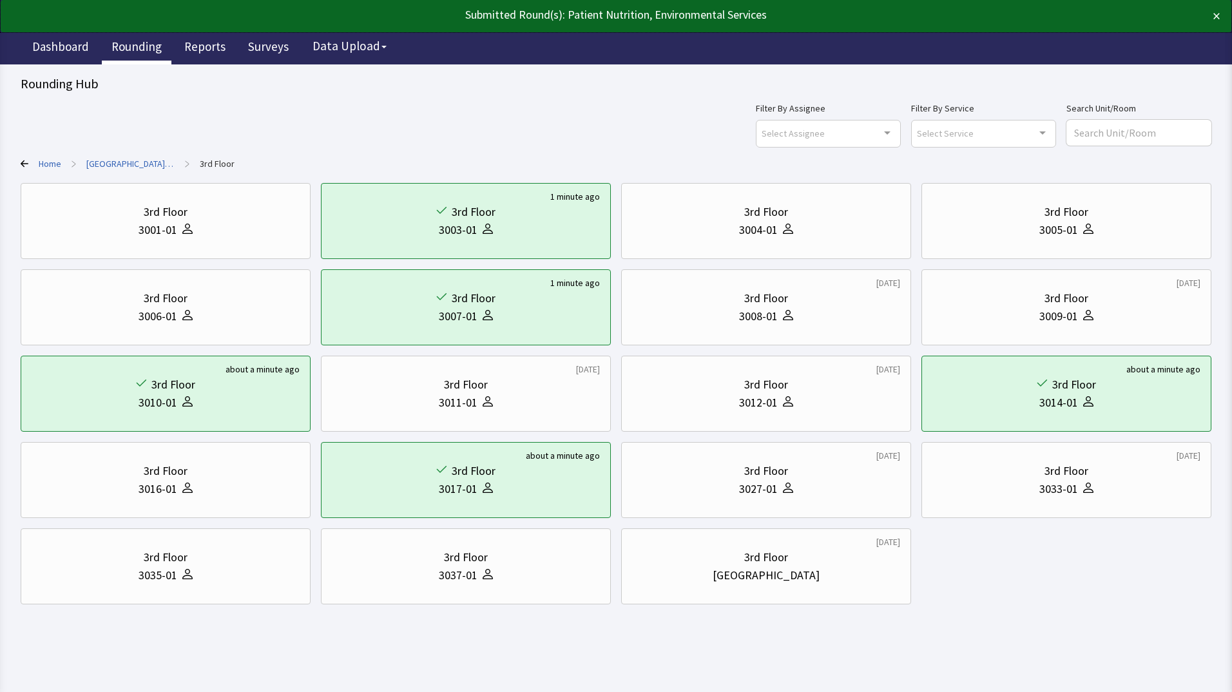
click at [124, 43] on link "Rounding" at bounding box center [137, 48] width 70 height 32
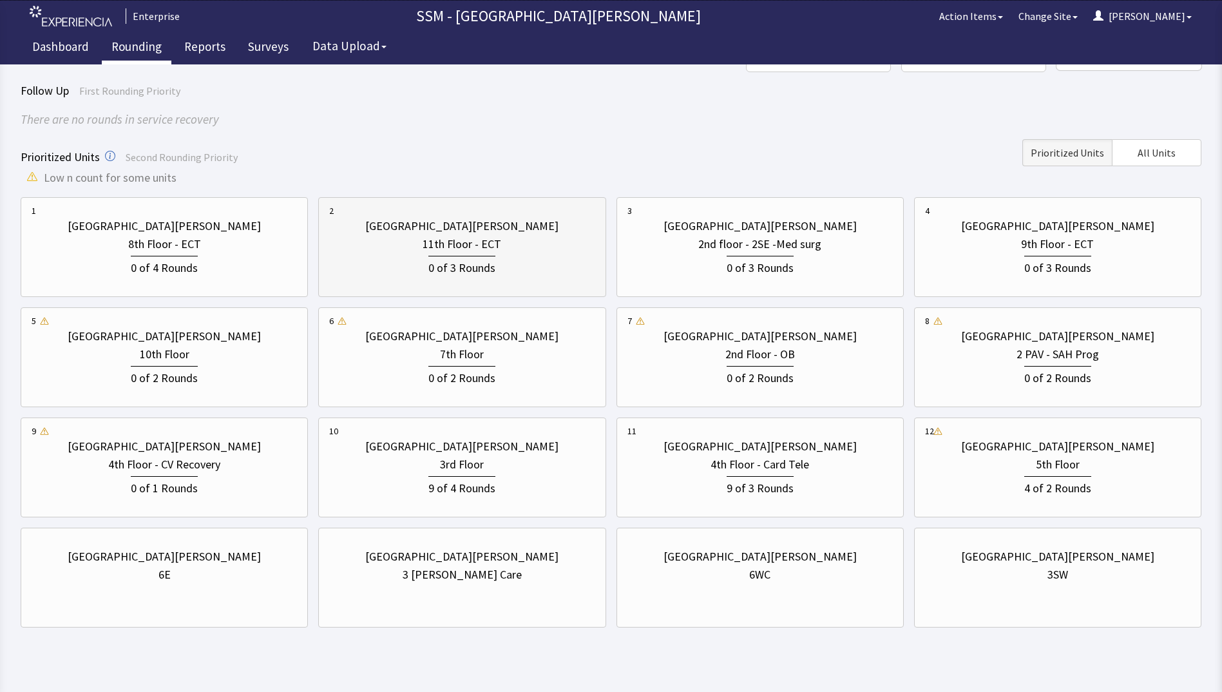
scroll to position [96, 0]
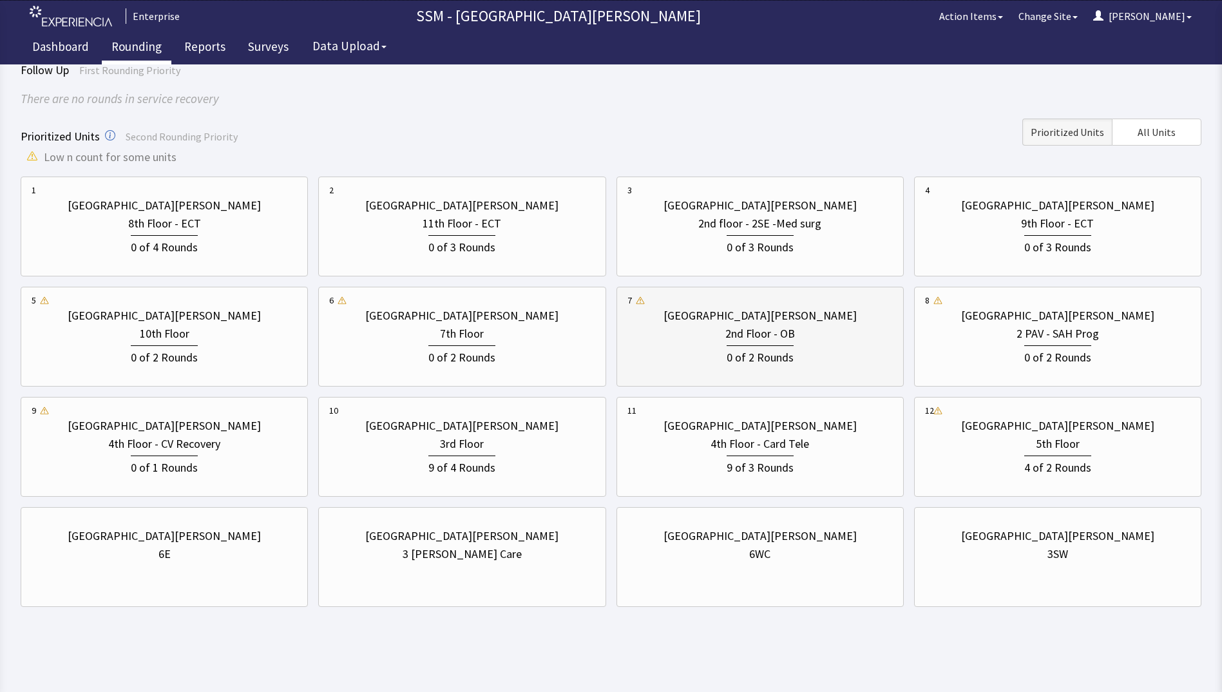
click at [656, 360] on div "0 of 2 Rounds" at bounding box center [760, 355] width 265 height 24
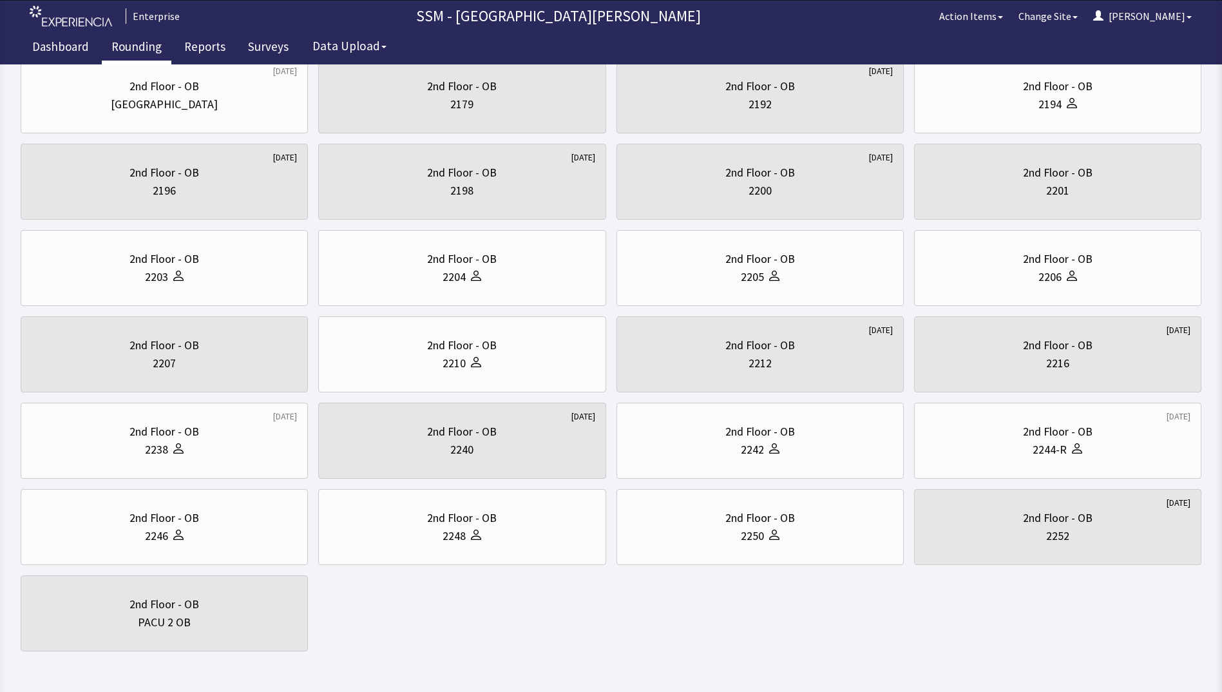
scroll to position [170, 0]
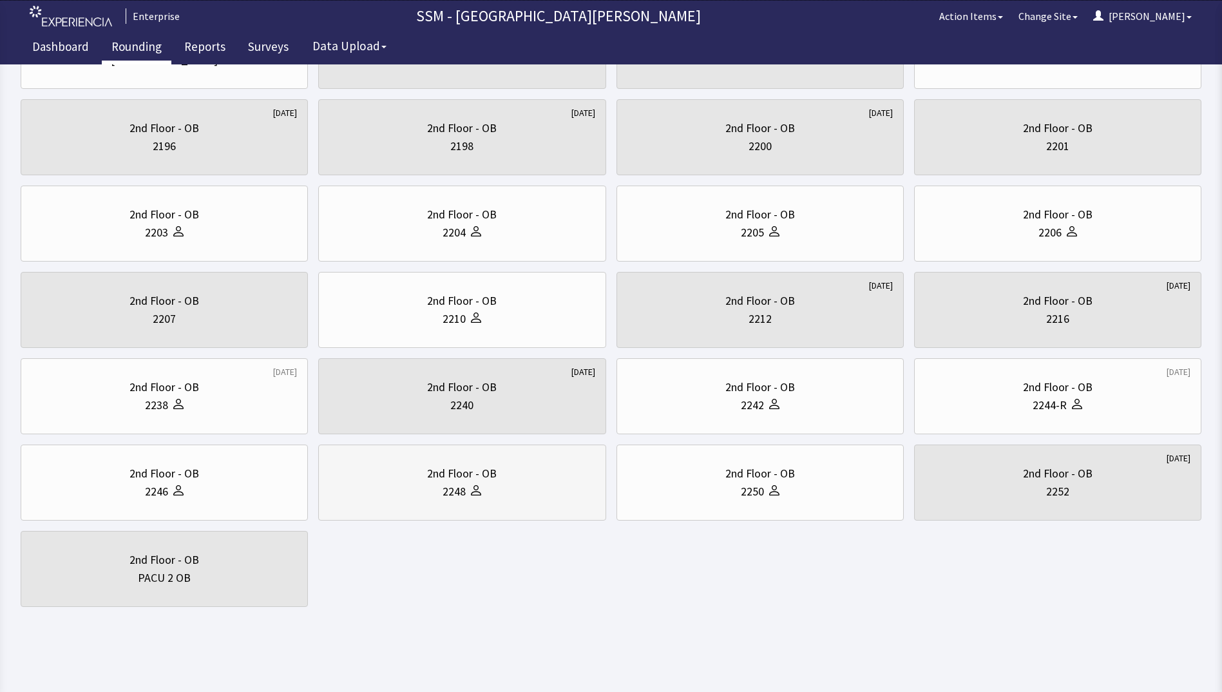
click at [427, 491] on div "2248" at bounding box center [461, 492] width 265 height 18
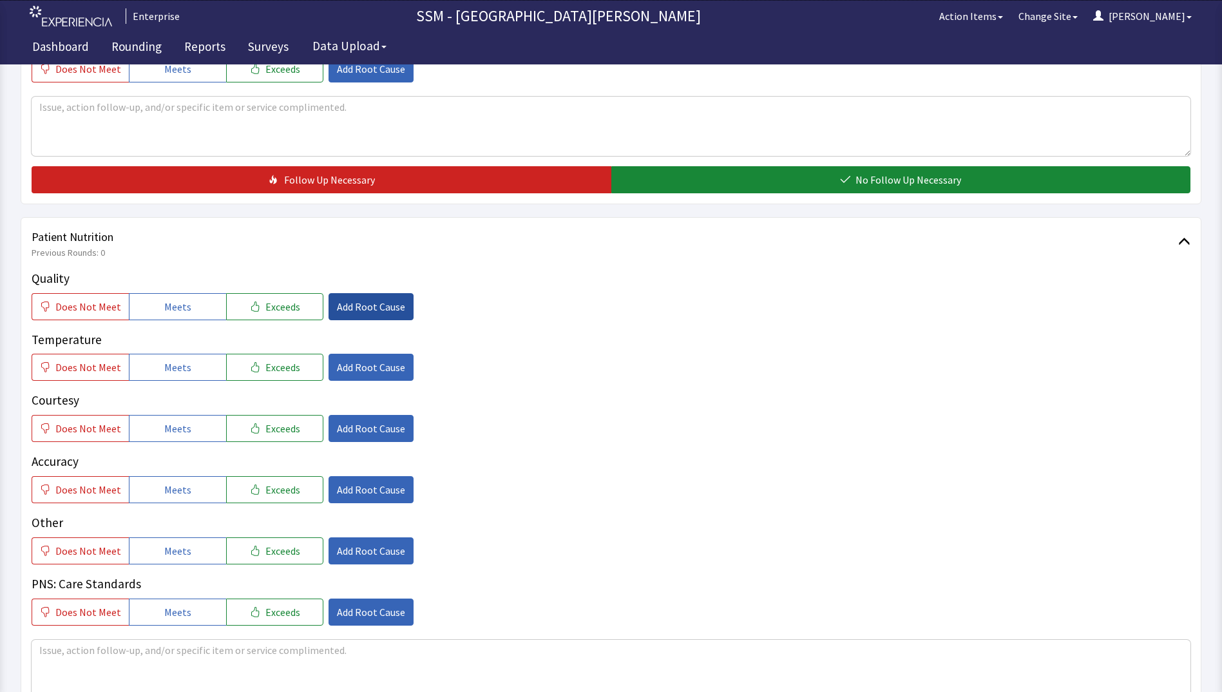
scroll to position [709, 0]
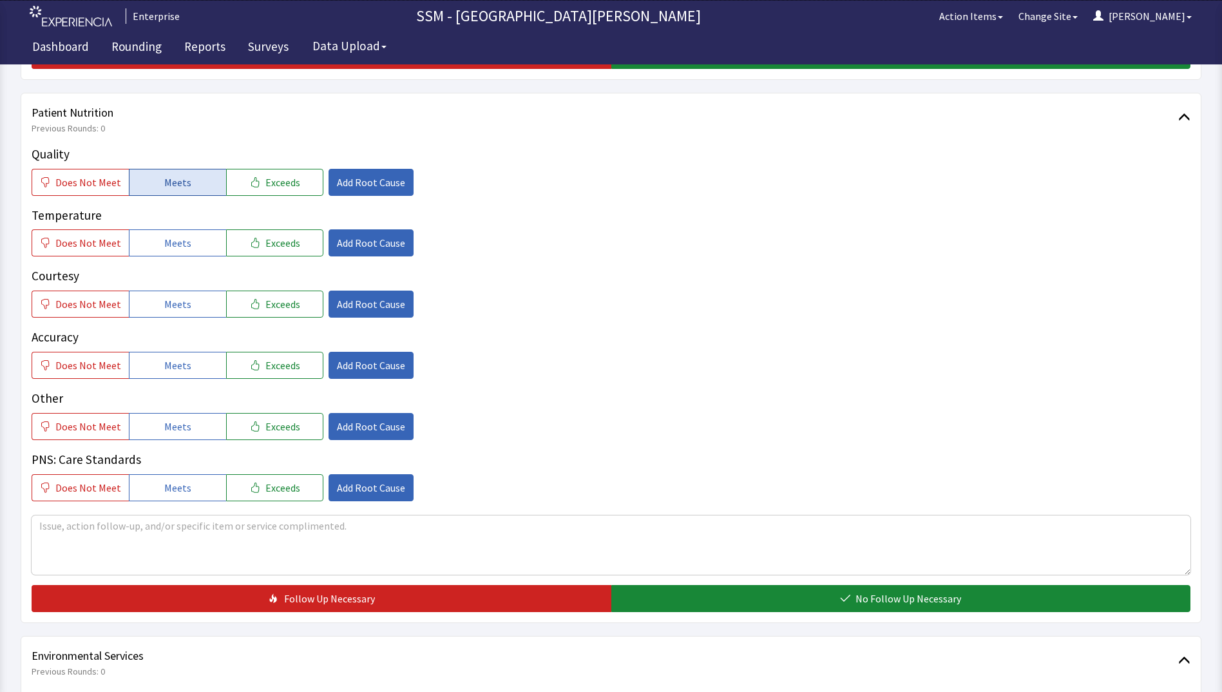
click at [169, 185] on span "Meets" at bounding box center [177, 182] width 27 height 15
click at [168, 249] on span "Meets" at bounding box center [177, 242] width 27 height 15
click at [170, 310] on span "Meets" at bounding box center [177, 303] width 27 height 15
click at [180, 360] on span "Meets" at bounding box center [177, 365] width 27 height 15
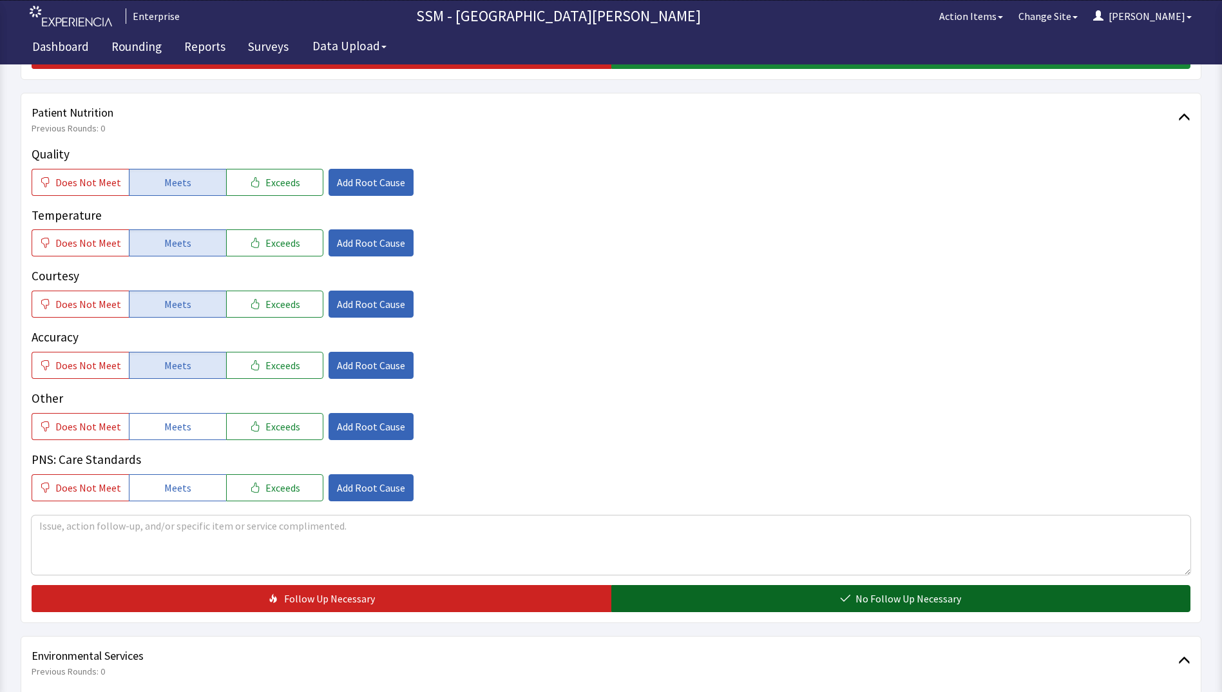
click at [698, 604] on button "No Follow Up Necessary" at bounding box center [901, 598] width 580 height 27
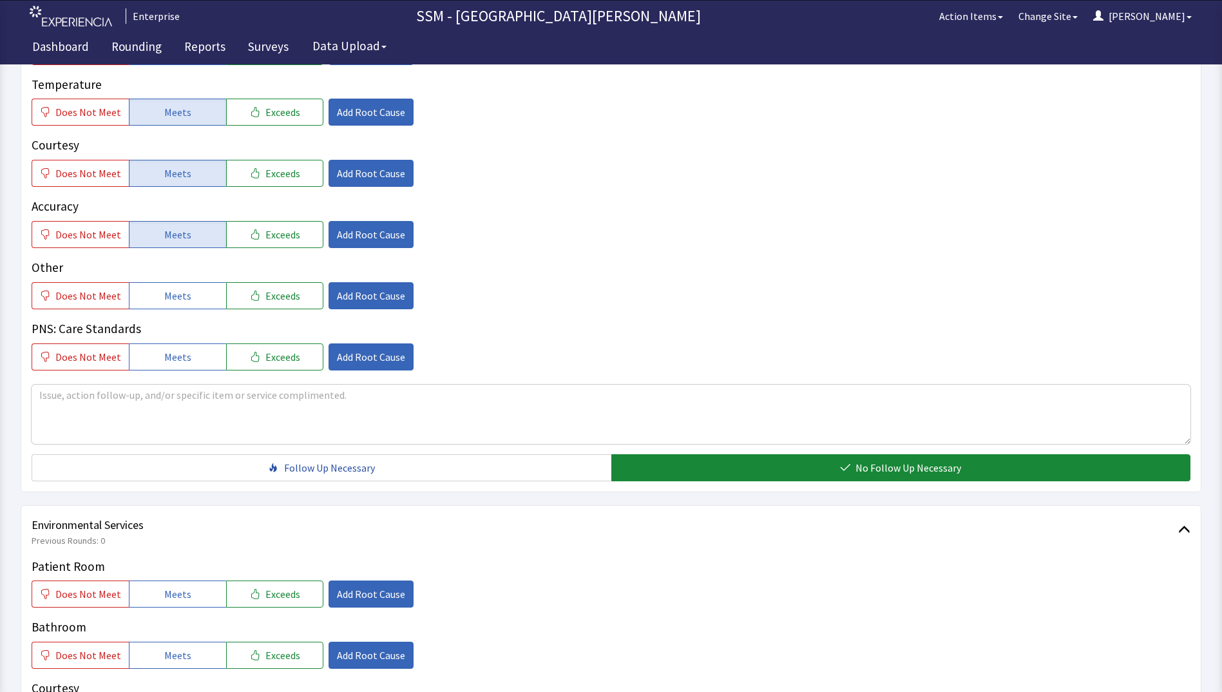
scroll to position [1095, 0]
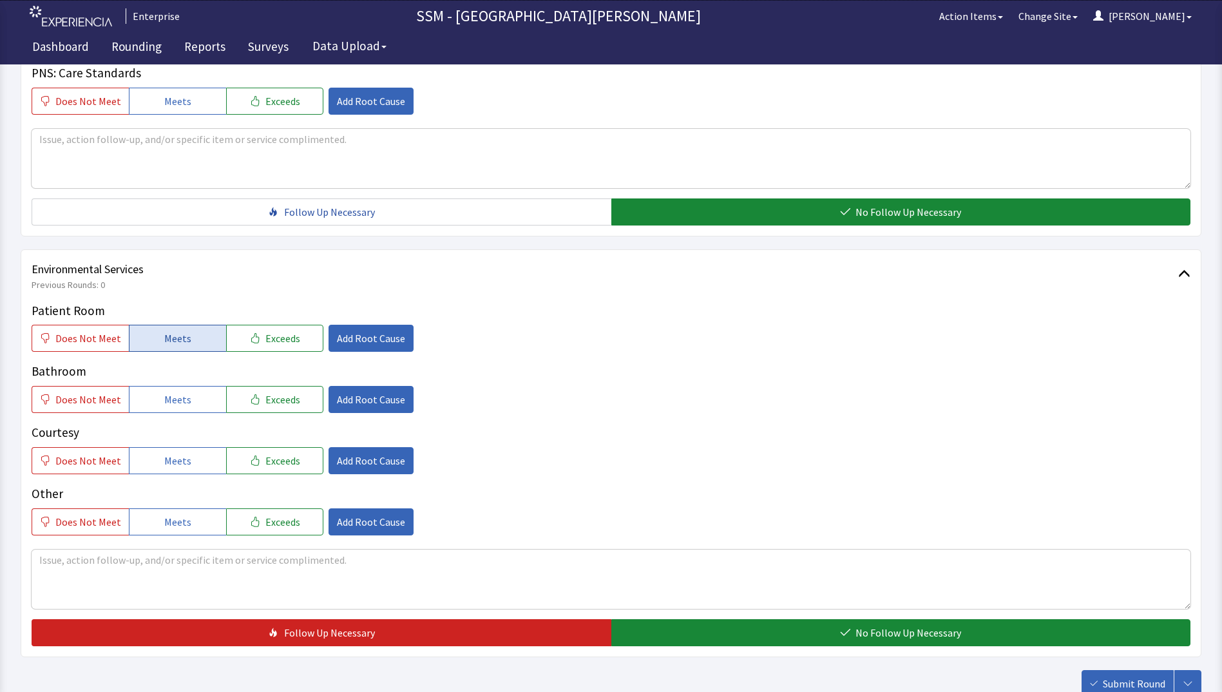
click at [179, 341] on span "Meets" at bounding box center [177, 338] width 27 height 15
click at [183, 394] on span "Meets" at bounding box center [177, 399] width 27 height 15
click at [184, 459] on span "Meets" at bounding box center [177, 460] width 27 height 15
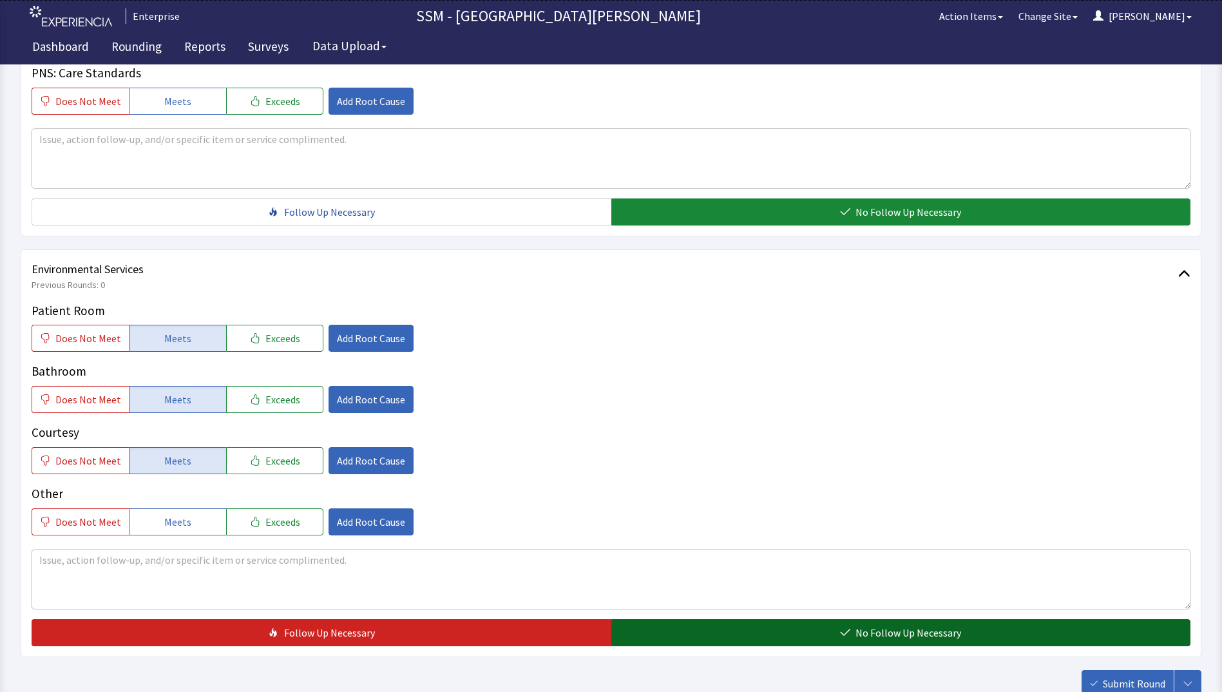
click at [744, 628] on button "No Follow Up Necessary" at bounding box center [901, 632] width 580 height 27
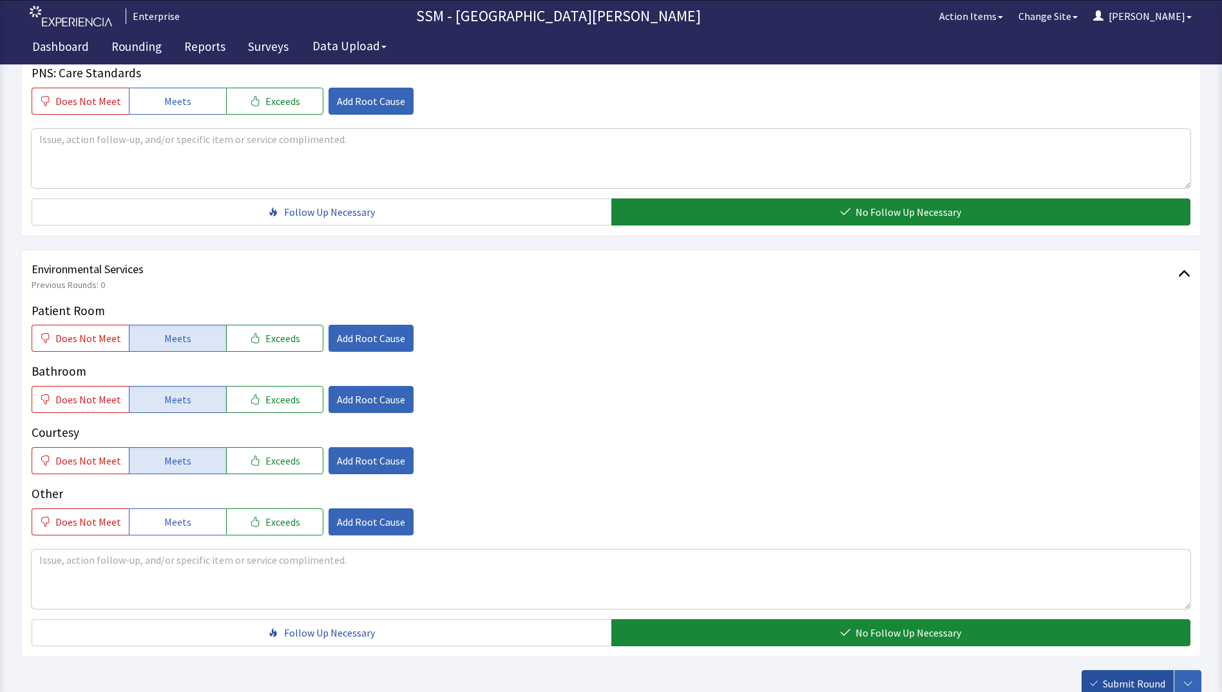
click at [1119, 677] on span "Submit Round" at bounding box center [1134, 683] width 62 height 15
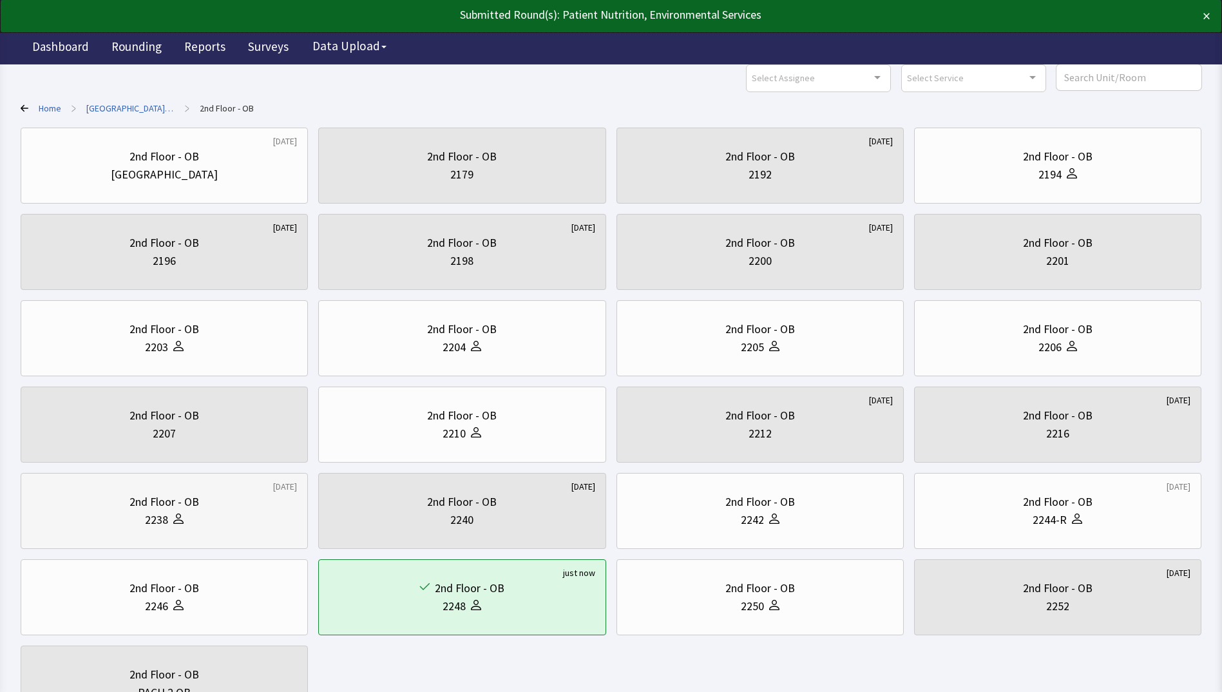
scroll to position [170, 0]
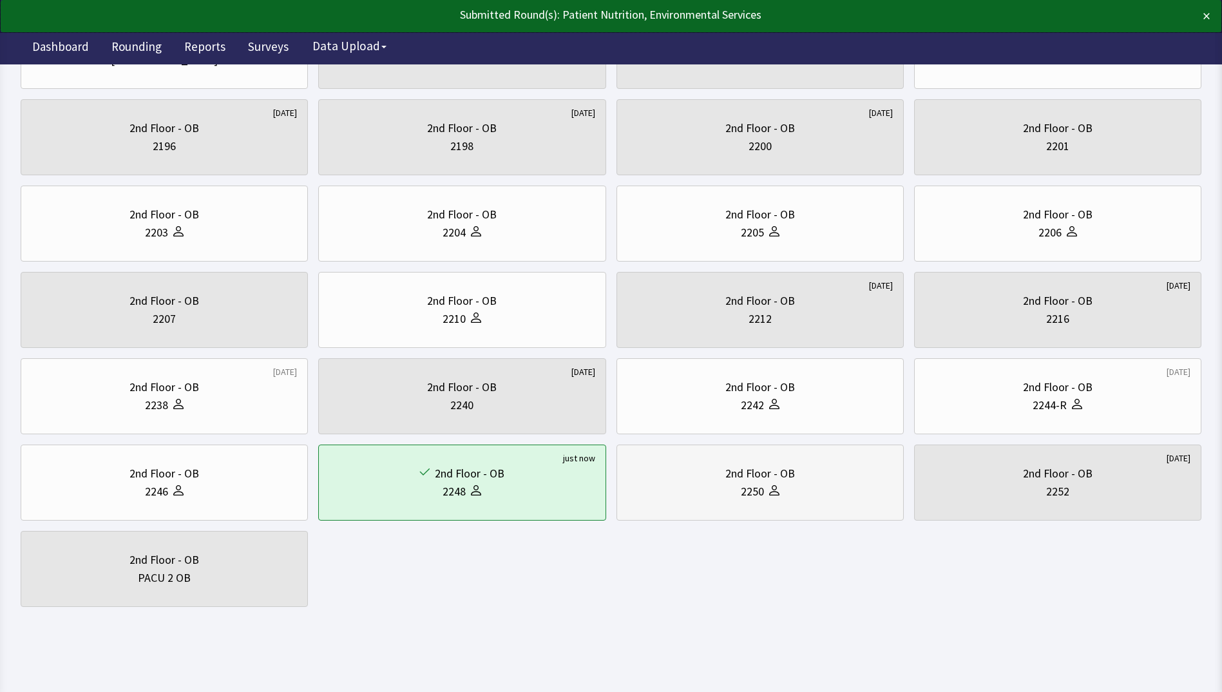
click at [779, 483] on div at bounding box center [771, 492] width 15 height 18
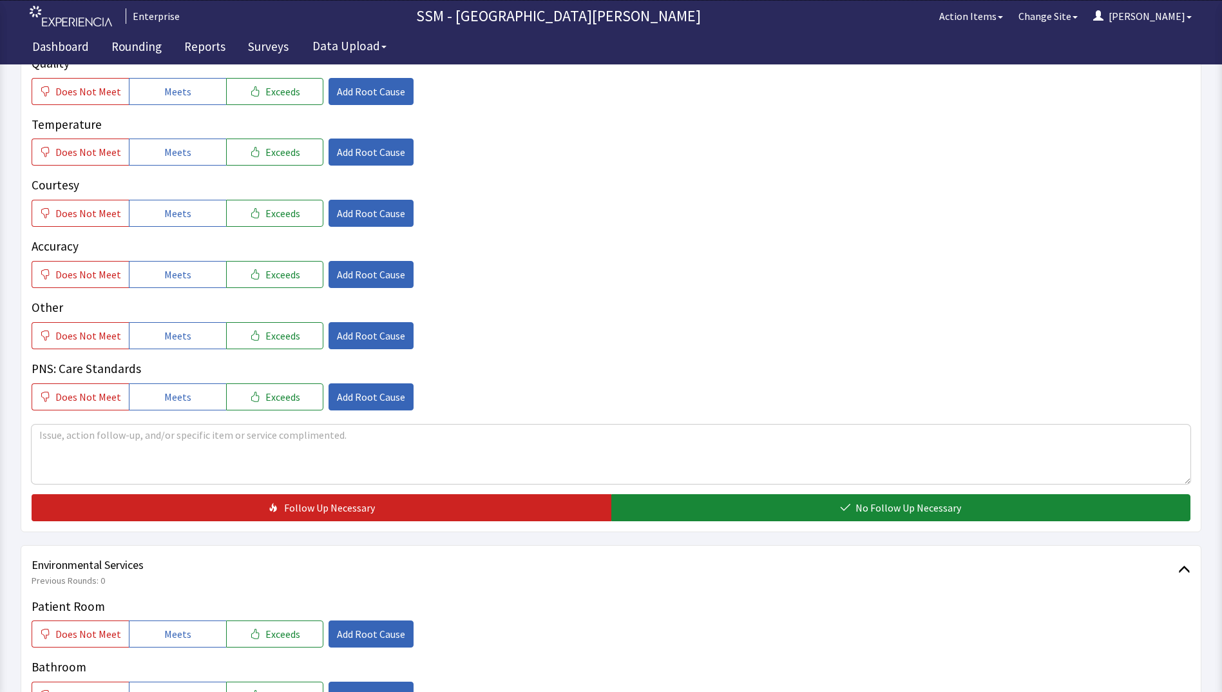
scroll to position [1095, 0]
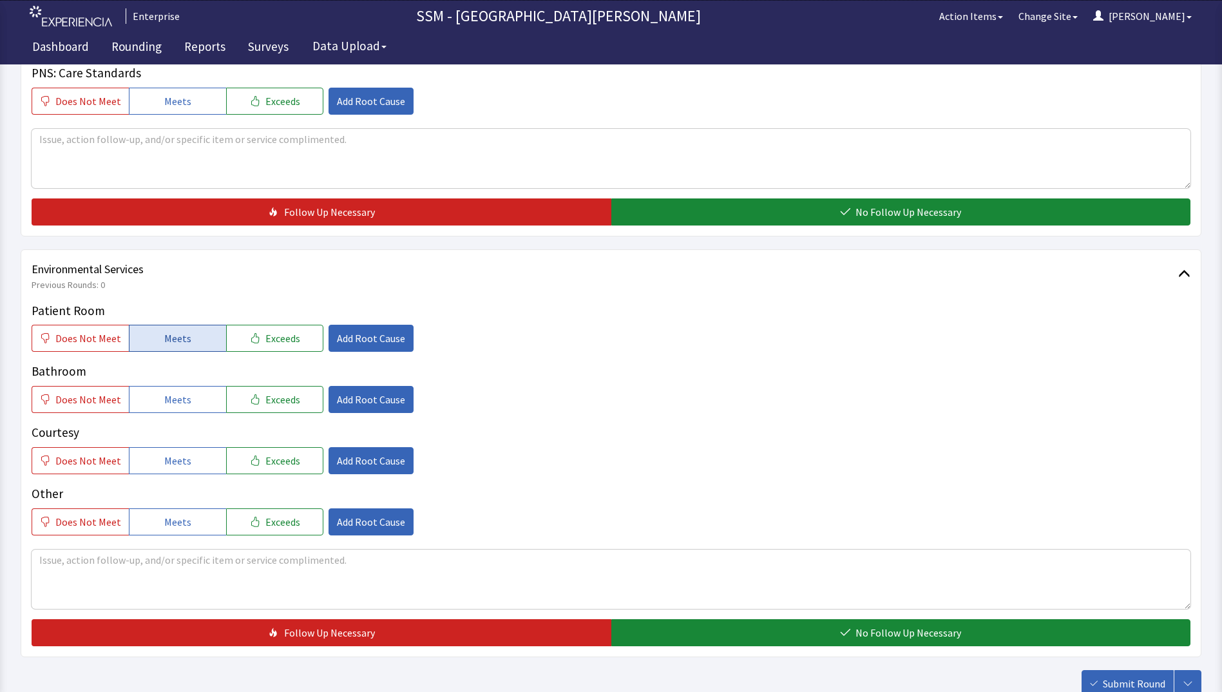
click at [170, 340] on span "Meets" at bounding box center [177, 338] width 27 height 15
click at [171, 401] on span "Meets" at bounding box center [177, 399] width 27 height 15
click at [180, 457] on span "Meets" at bounding box center [177, 460] width 27 height 15
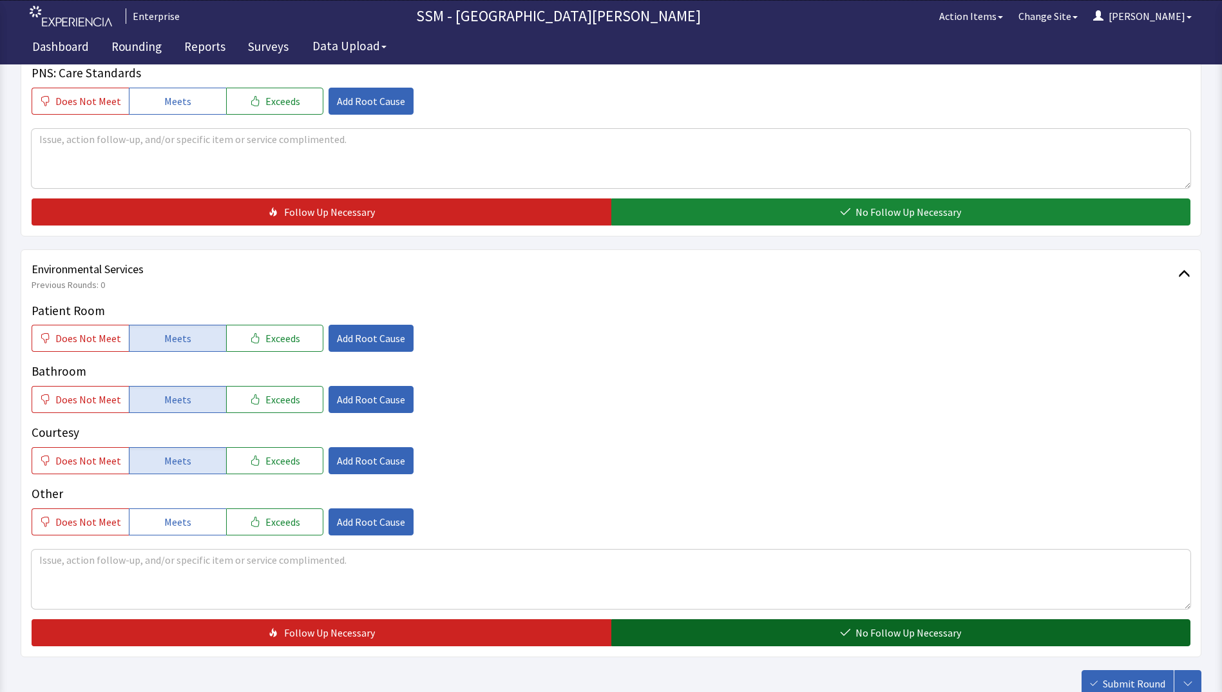
drag, startPoint x: 770, startPoint y: 633, endPoint x: 927, endPoint y: 660, distance: 159.4
click at [771, 633] on button "No Follow Up Necessary" at bounding box center [901, 632] width 580 height 27
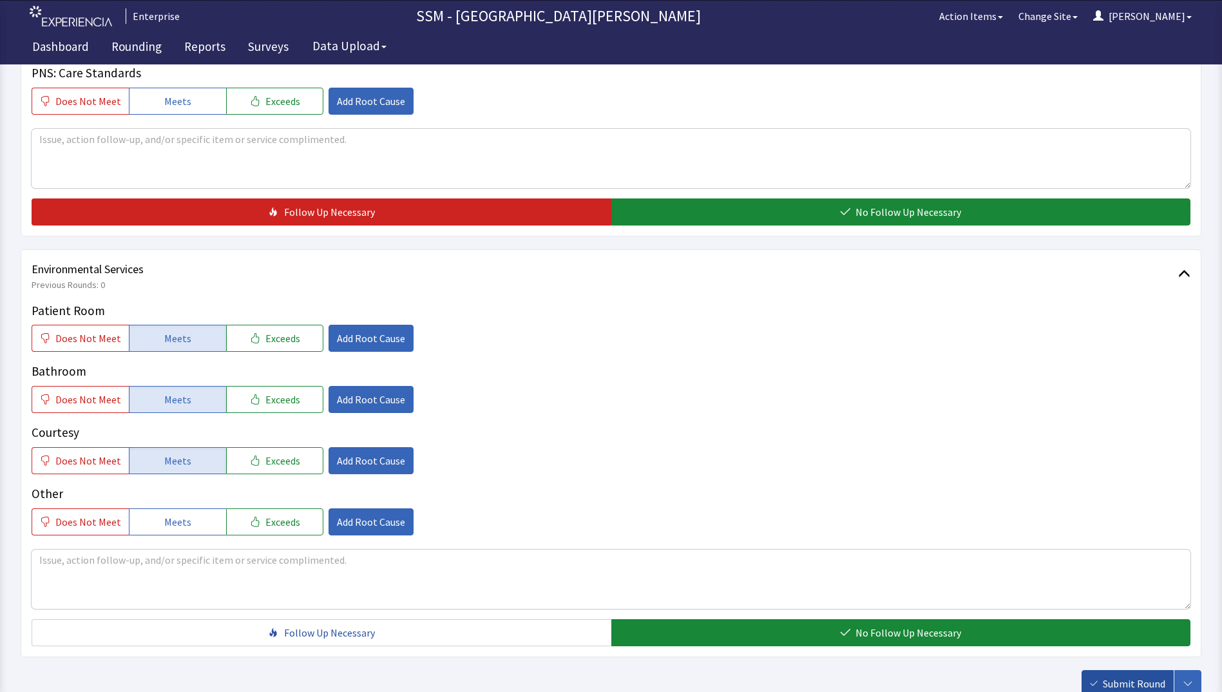
click at [1091, 675] on button "Submit Round" at bounding box center [1128, 683] width 92 height 27
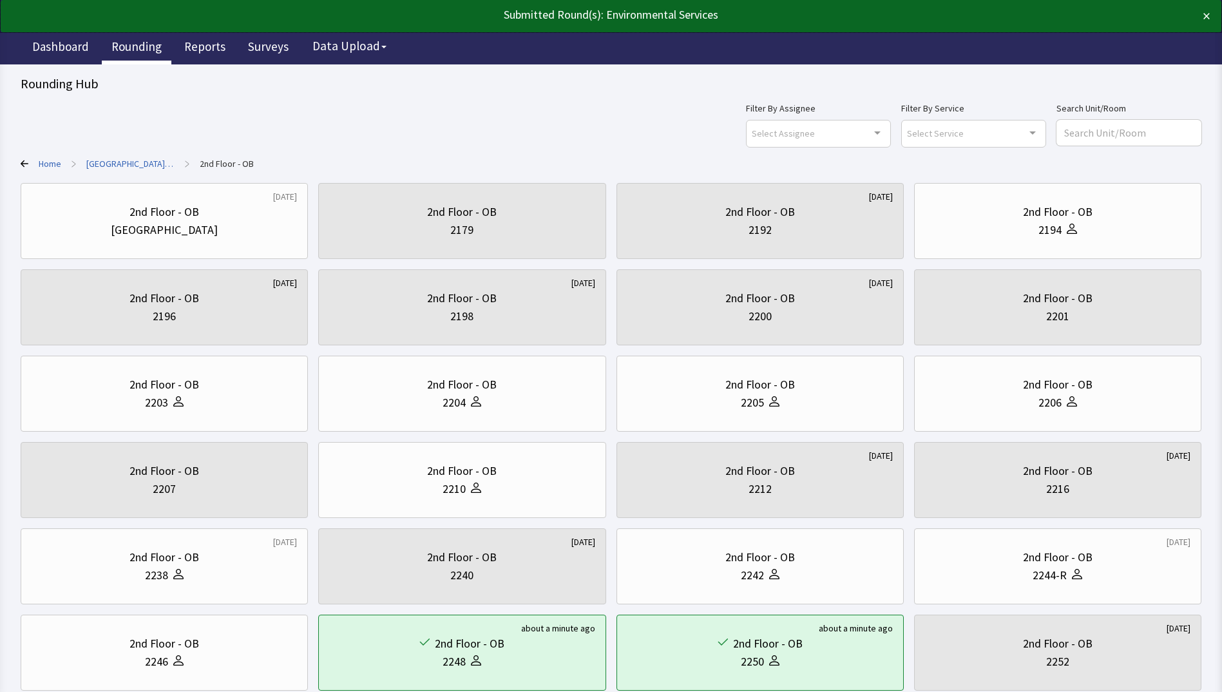
click at [142, 43] on link "Rounding" at bounding box center [137, 48] width 70 height 32
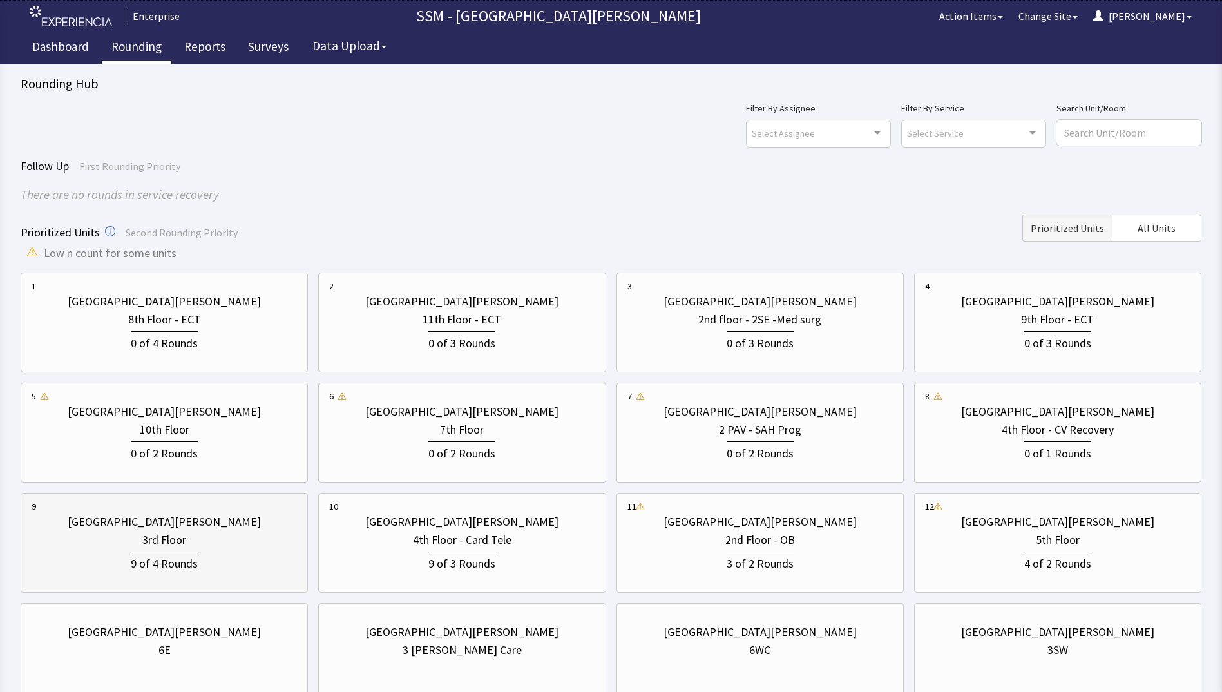
click at [224, 552] on div "9 of 4 Rounds" at bounding box center [164, 561] width 265 height 24
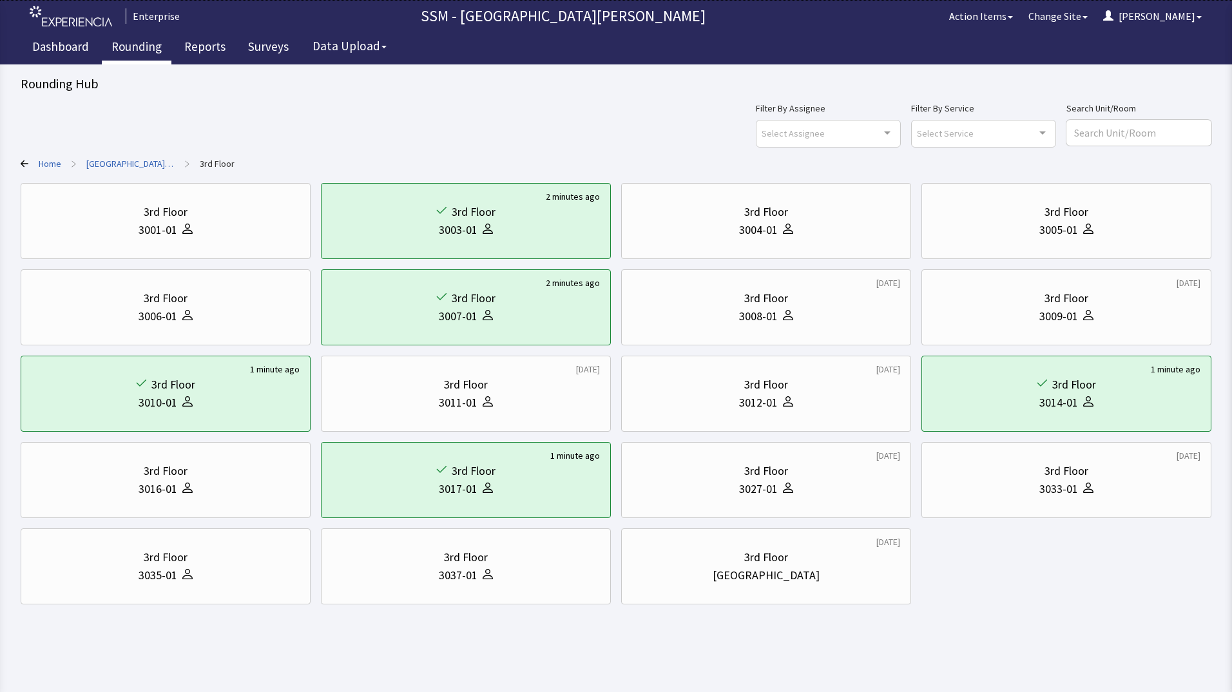
click at [149, 44] on link "Rounding" at bounding box center [137, 48] width 70 height 32
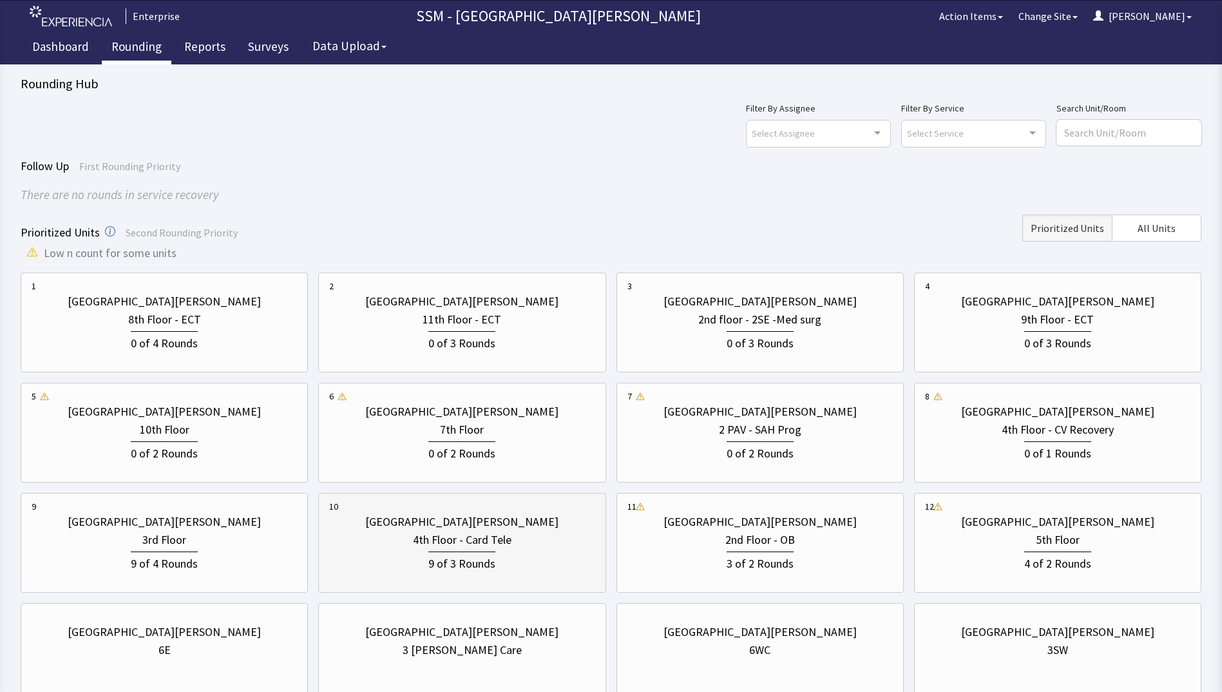
click at [503, 555] on div "9 of 3 Rounds" at bounding box center [461, 561] width 265 height 24
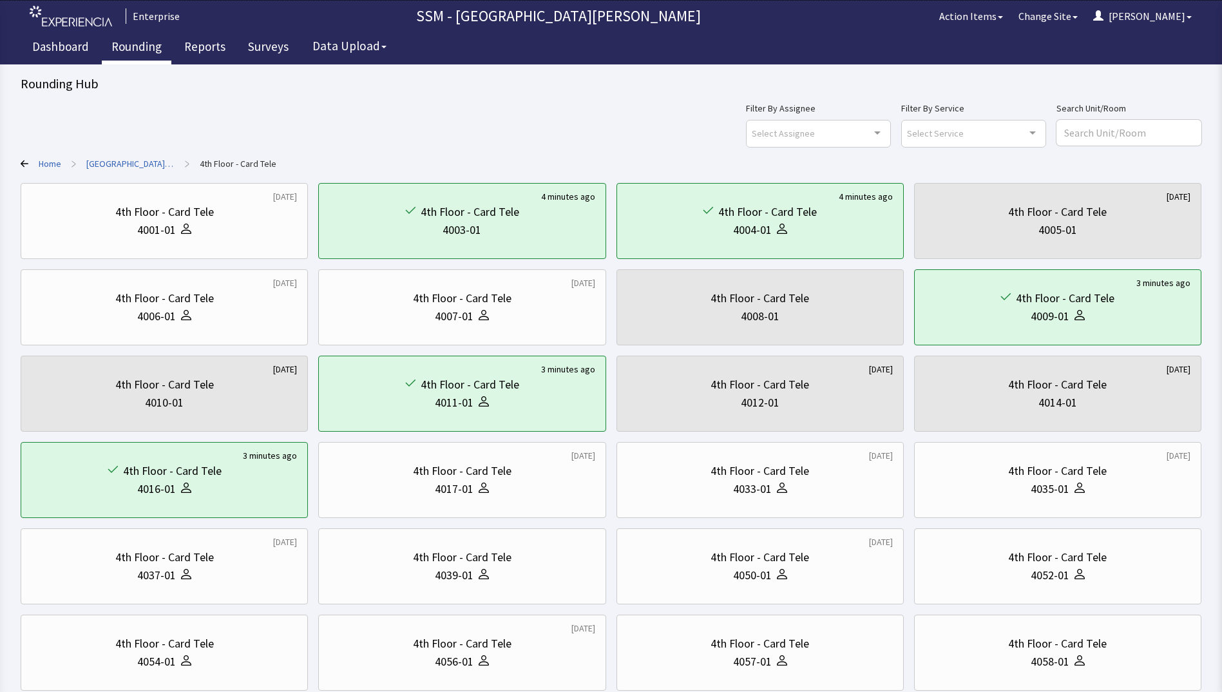
click at [133, 42] on link "Rounding" at bounding box center [137, 48] width 70 height 32
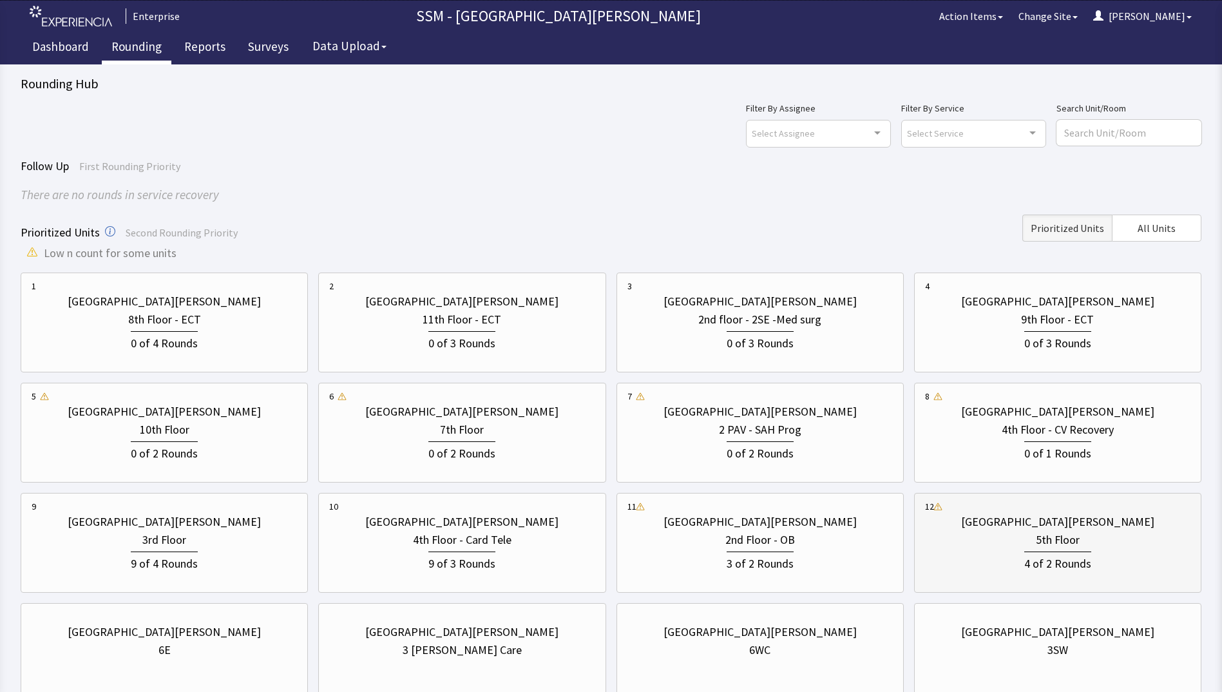
click at [1032, 556] on div "4 of 2 Rounds" at bounding box center [1057, 562] width 67 height 21
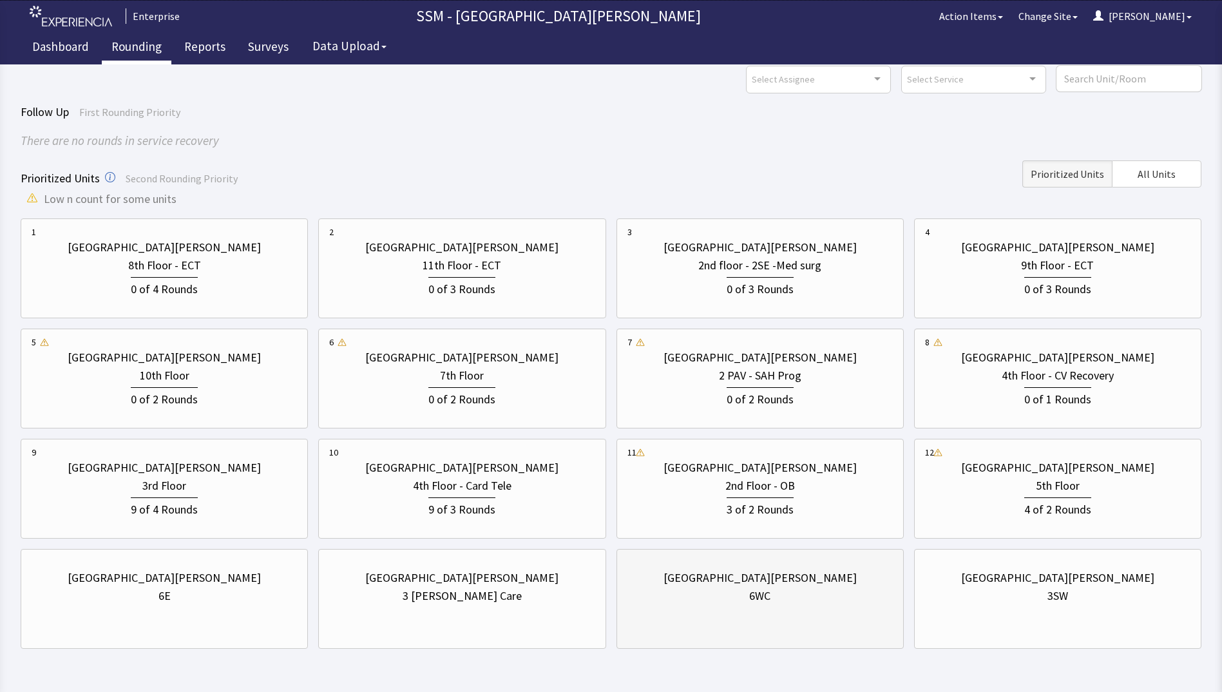
scroll to position [96, 0]
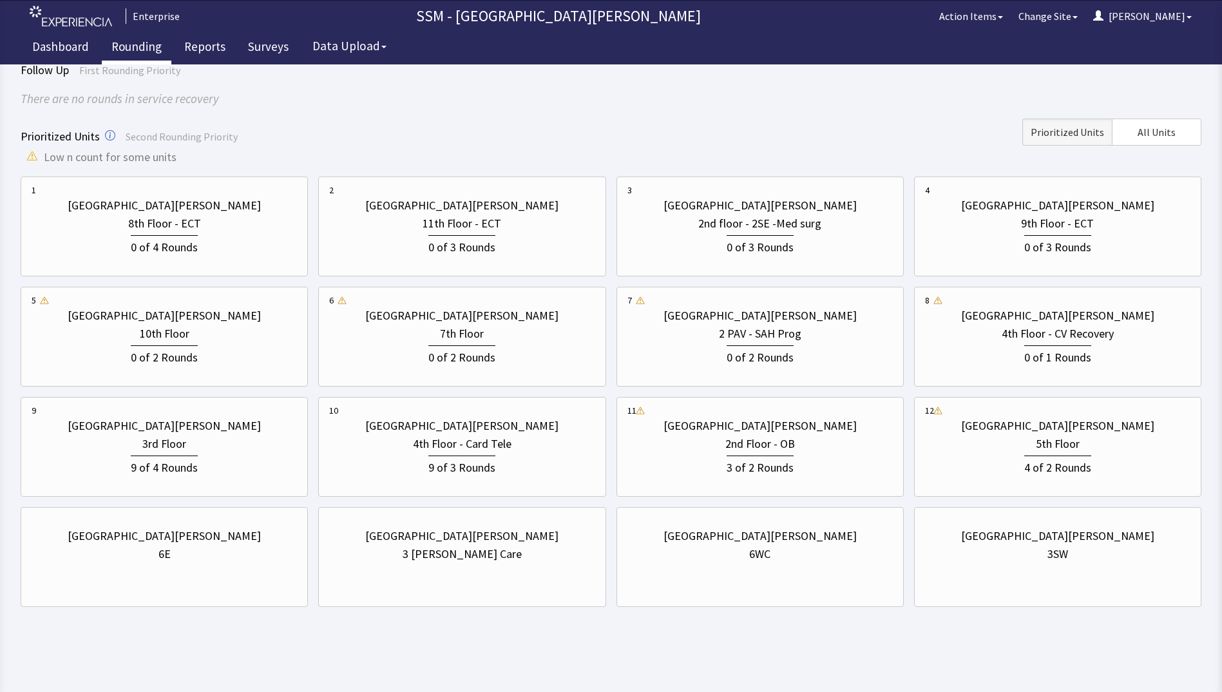
click at [798, 573] on div "[GEOGRAPHIC_DATA][PERSON_NAME] 6WC" at bounding box center [760, 545] width 265 height 62
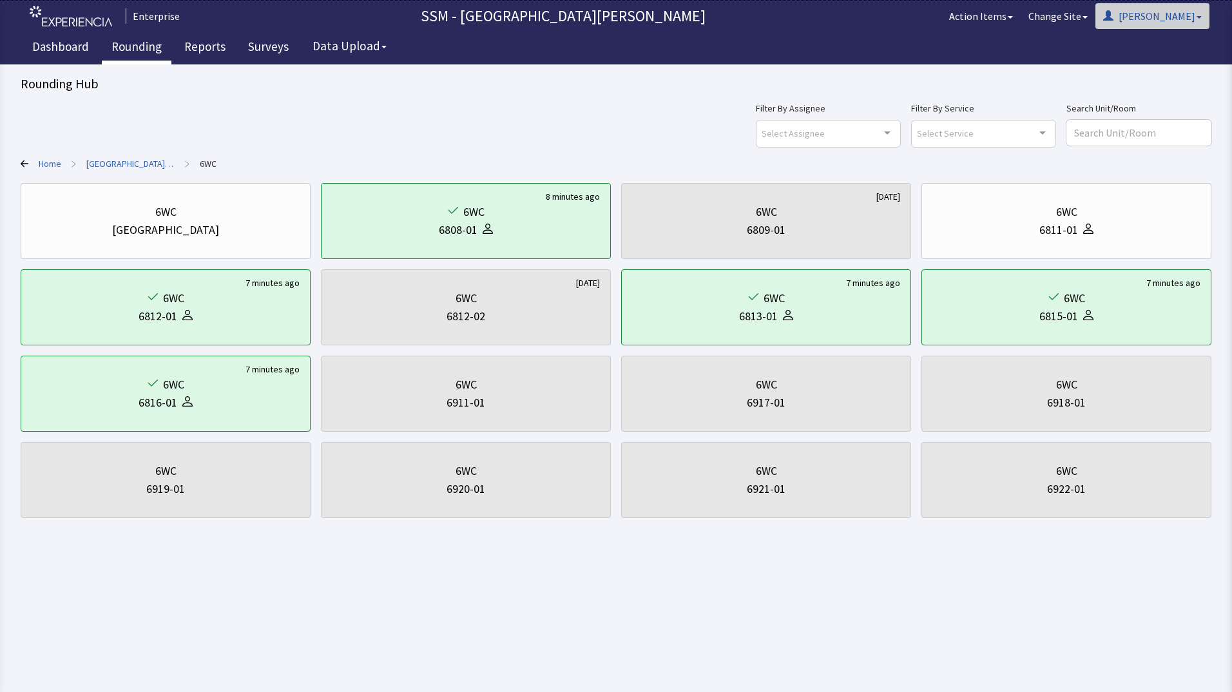
click at [1202, 19] on button "[PERSON_NAME]" at bounding box center [1152, 16] width 114 height 26
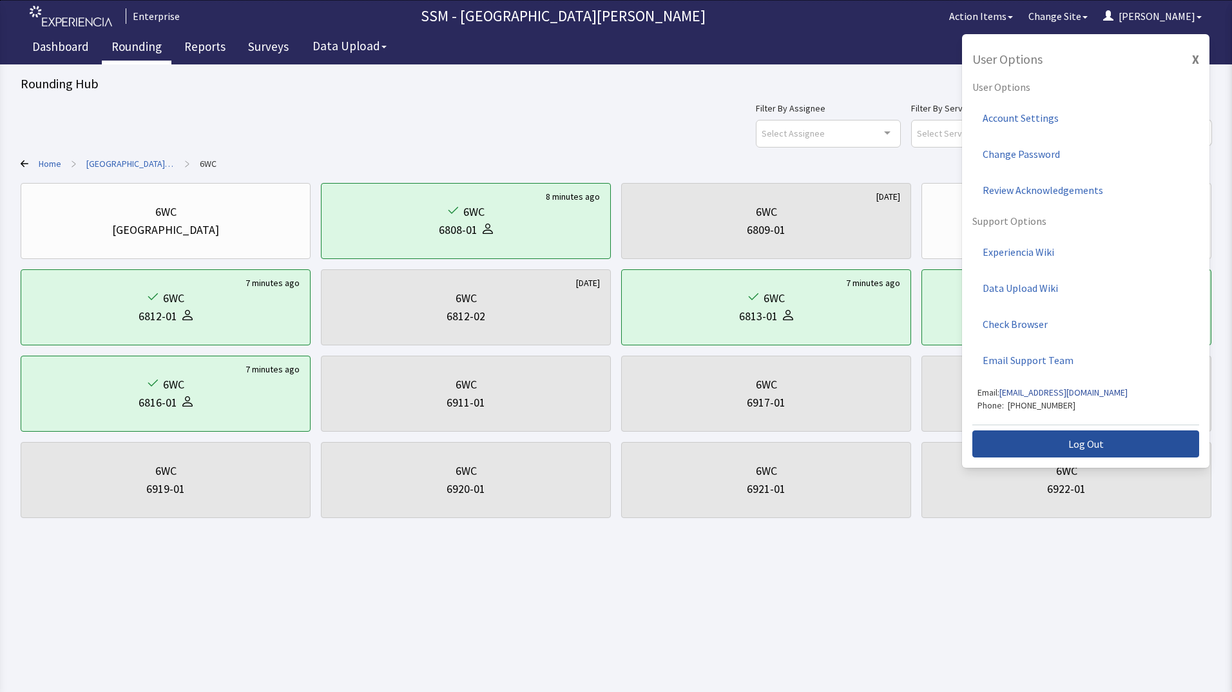
click at [1121, 452] on button "Log Out" at bounding box center [1085, 443] width 227 height 27
